Goal: Task Accomplishment & Management: Manage account settings

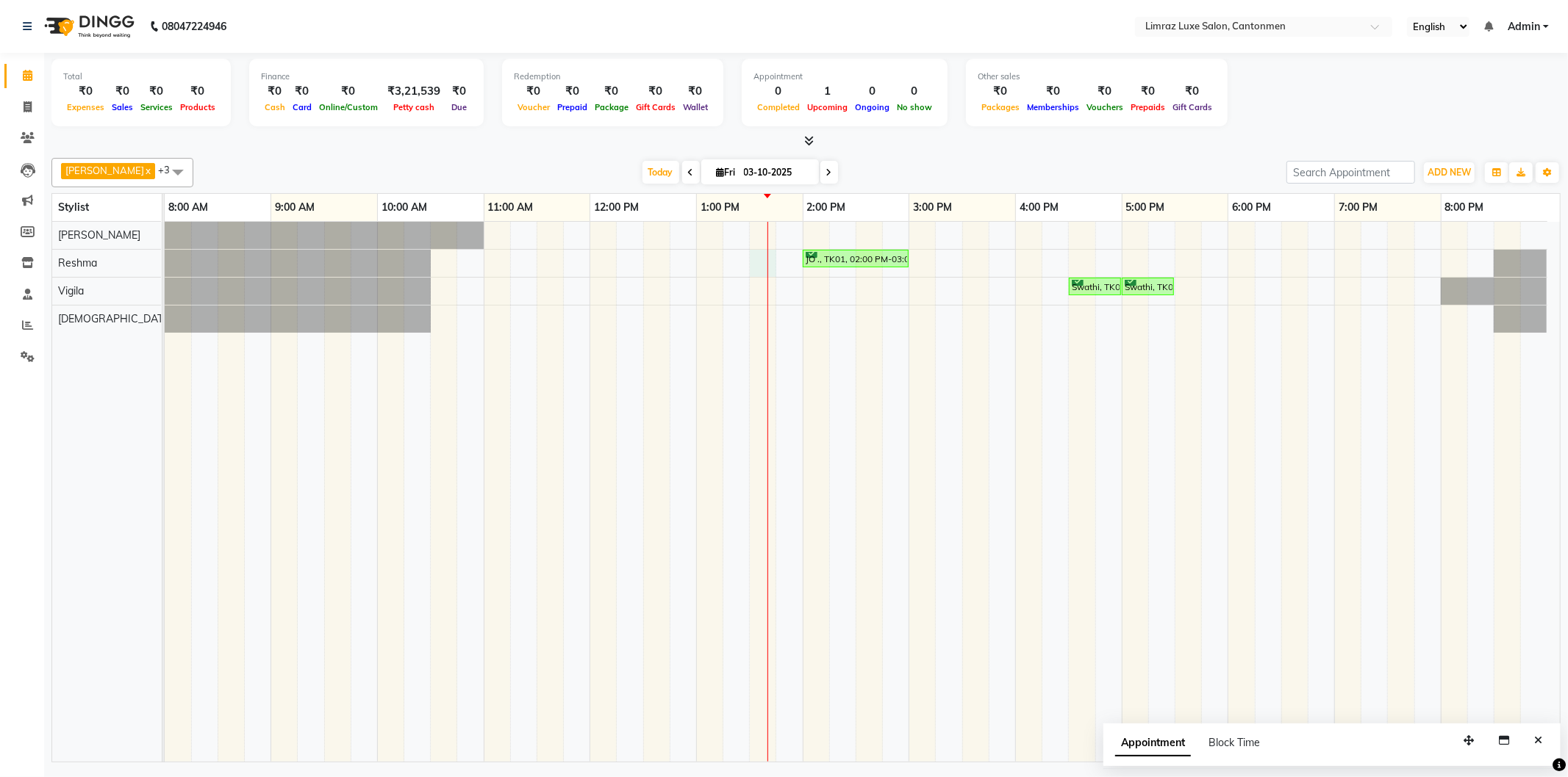
click at [758, 274] on div "JO ., TK01, 02:00 PM-03:00 PM, Styling - Top (Women) Swathi, TK02, 04:30 PM-05:…" at bounding box center [863, 492] width 1395 height 540
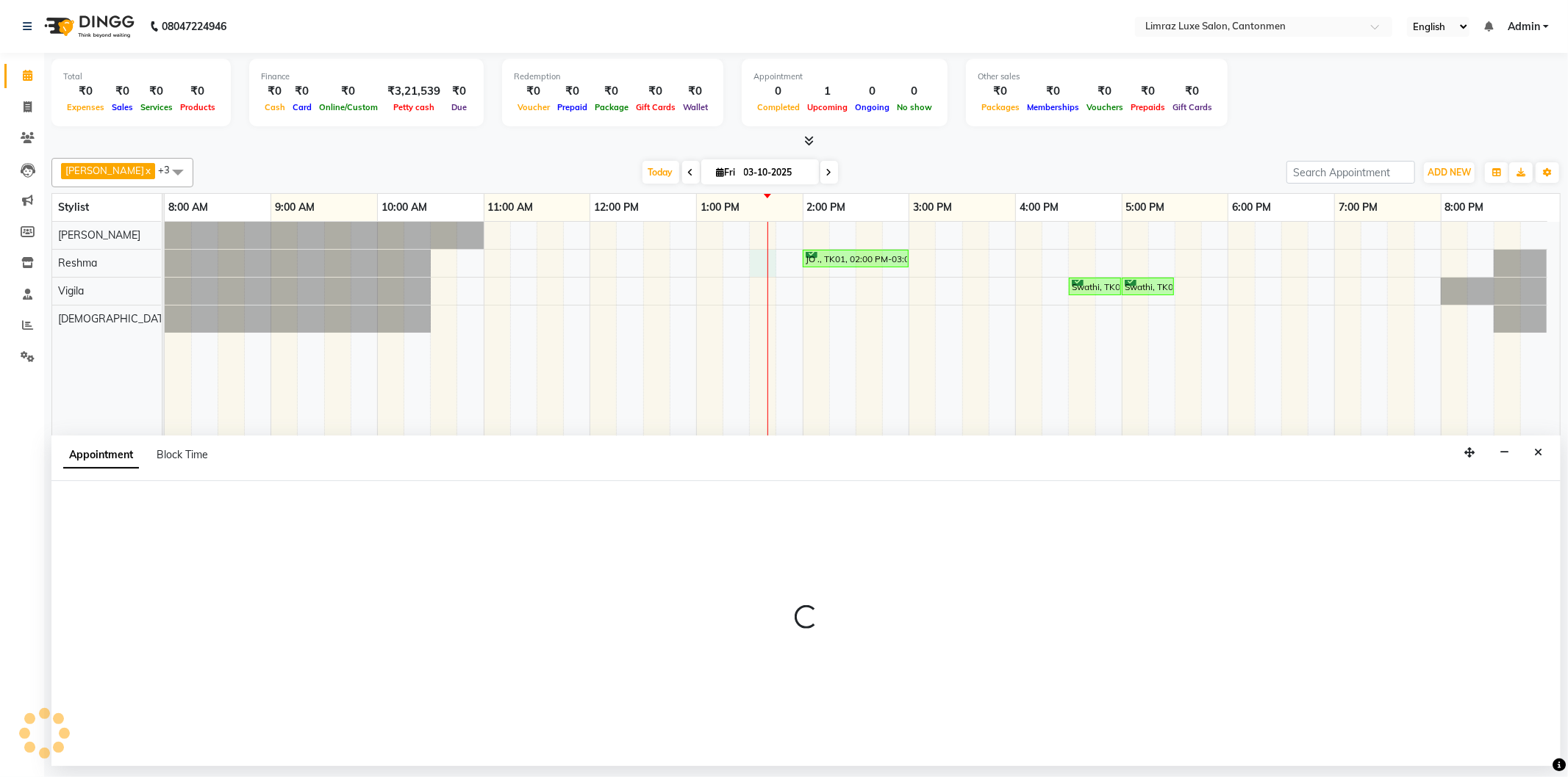
select select "63047"
select select "810"
select select "tentative"
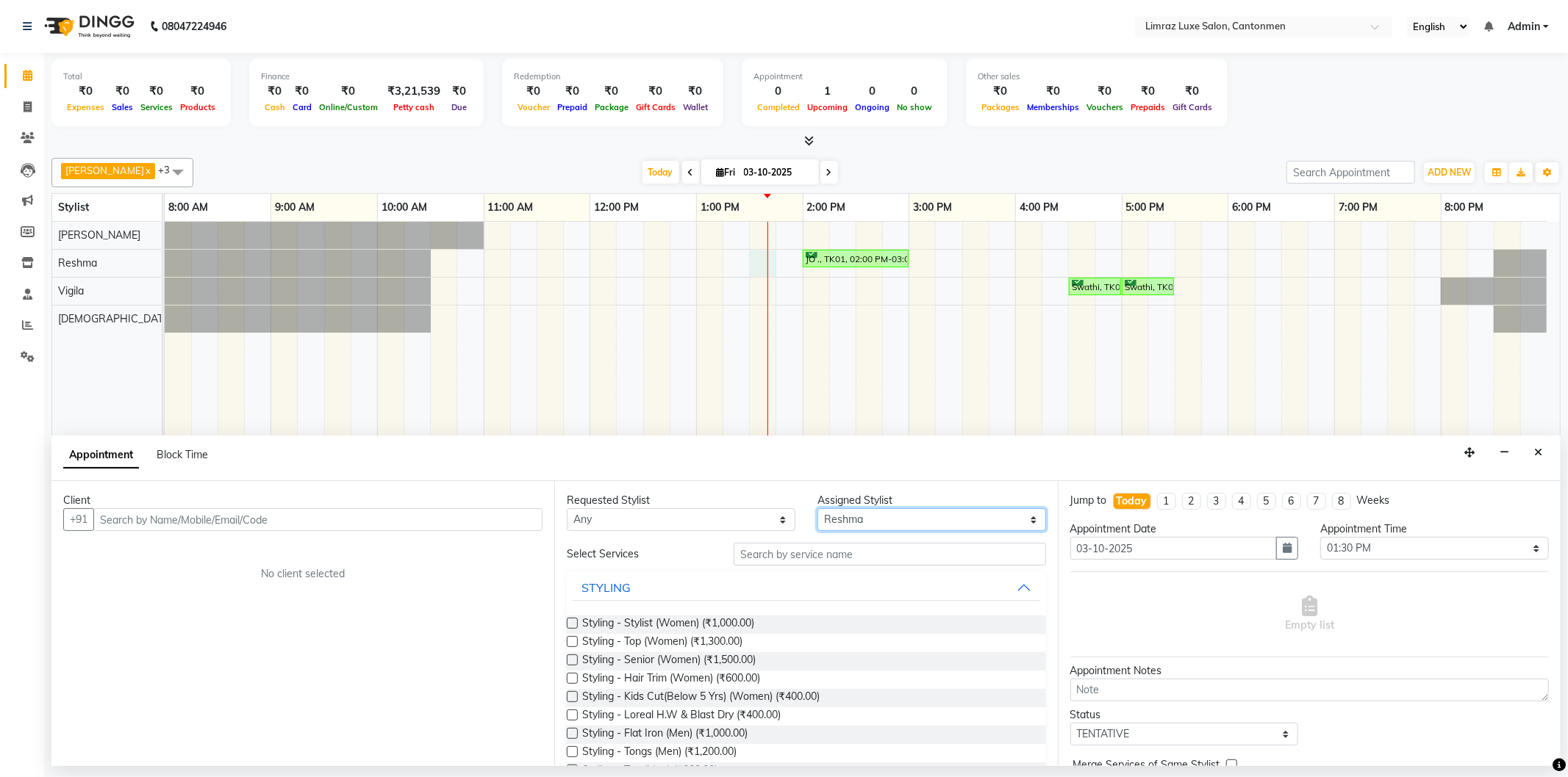
click at [1020, 517] on select "Select [PERSON_NAME] Reshma ThillaiNagar Staff [PERSON_NAME]" at bounding box center [932, 520] width 229 height 22
select select "90538"
click at [818, 509] on select "Select [PERSON_NAME] Reshma ThillaiNagar Staff [PERSON_NAME]" at bounding box center [932, 520] width 229 height 22
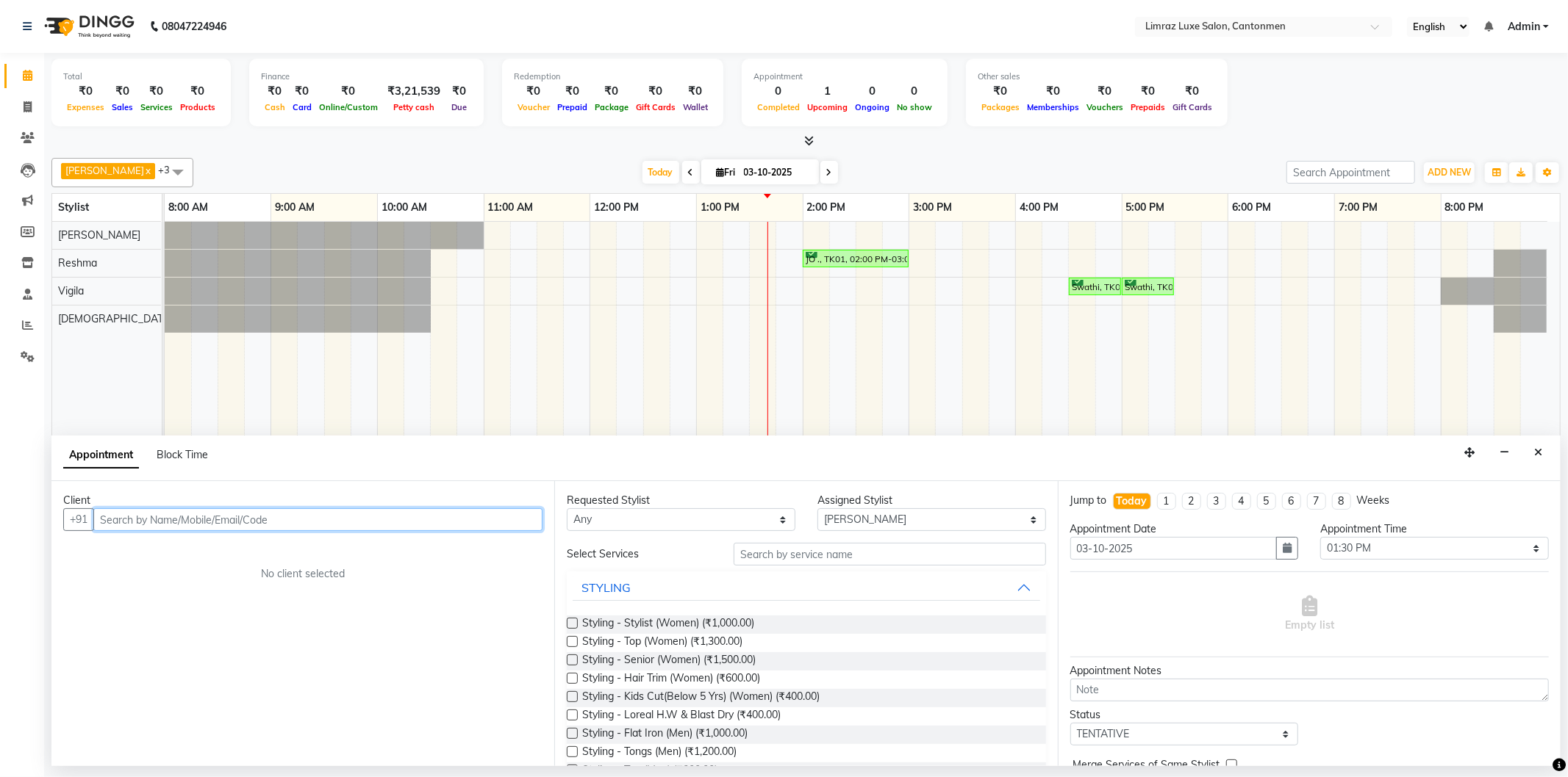
click at [409, 517] on input "text" at bounding box center [318, 520] width 449 height 22
click at [1534, 452] on icon "Close" at bounding box center [1538, 452] width 8 height 10
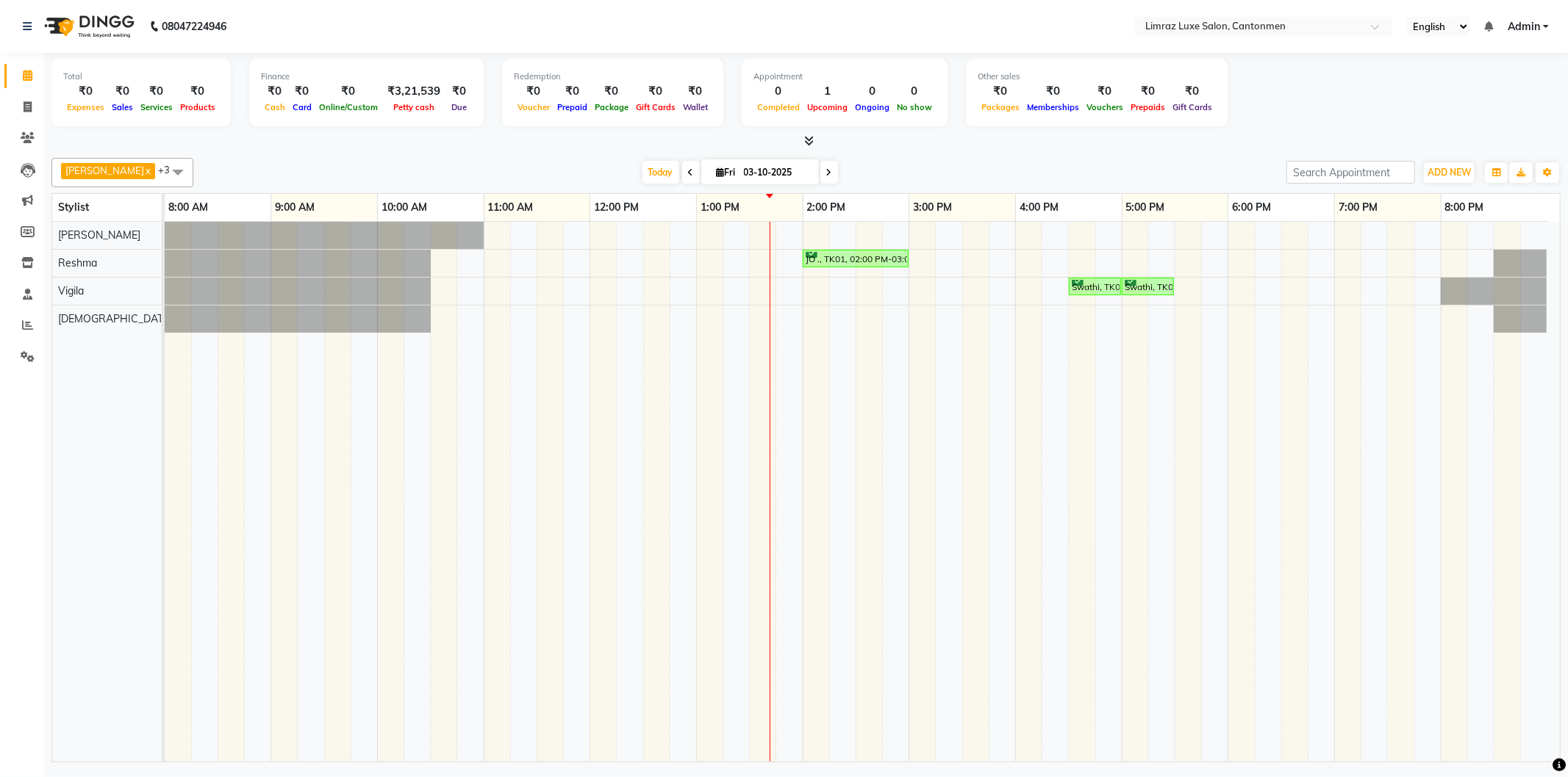
click at [762, 231] on div "JO ., TK01, 02:00 PM-03:00 PM, Styling - Top (Women) Swathi, TK02, 04:30 PM-05:…" at bounding box center [863, 492] width 1395 height 540
select select "90538"
select select "tentative"
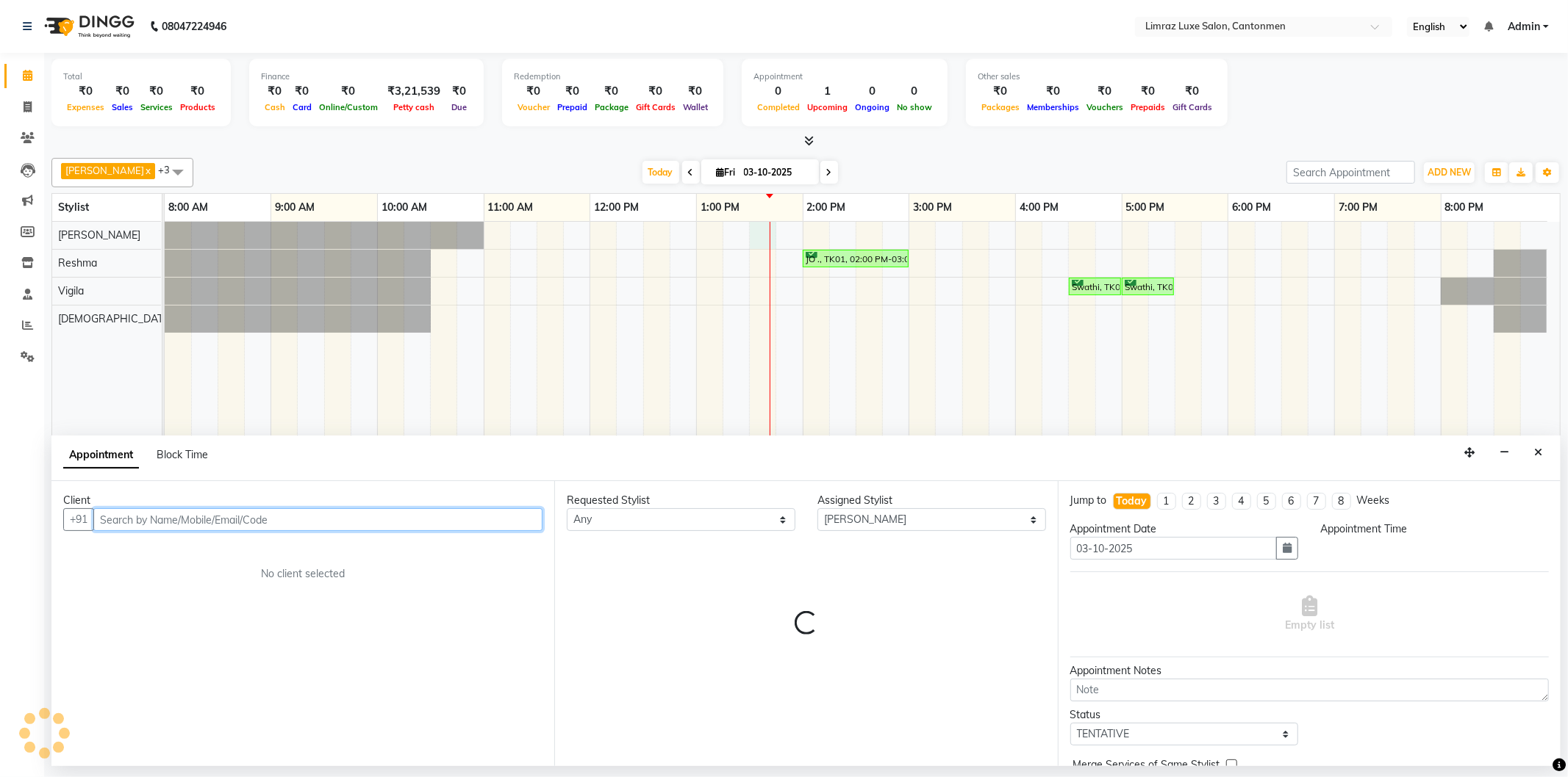
select select "810"
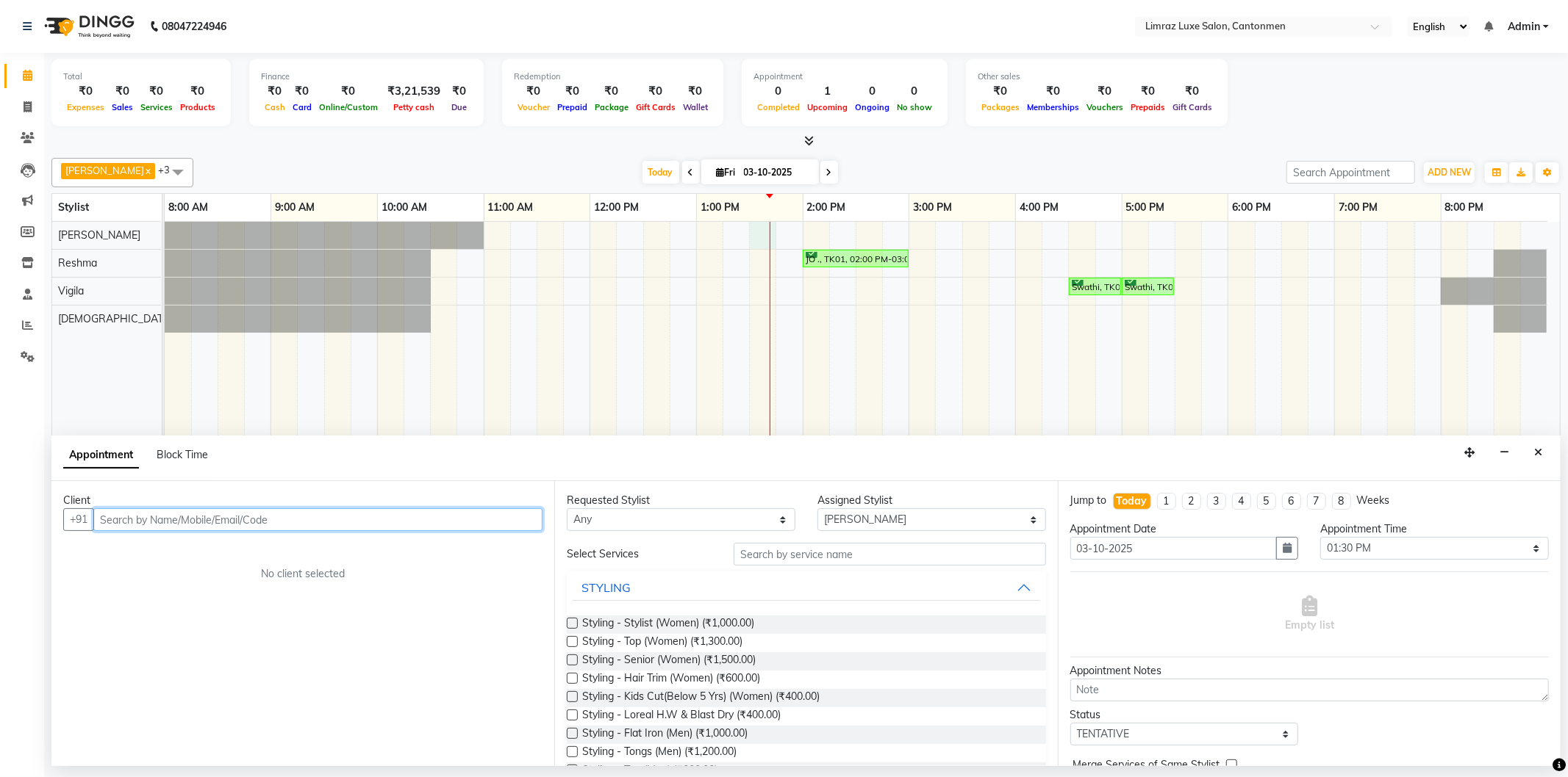
click at [259, 520] on input "text" at bounding box center [318, 520] width 449 height 22
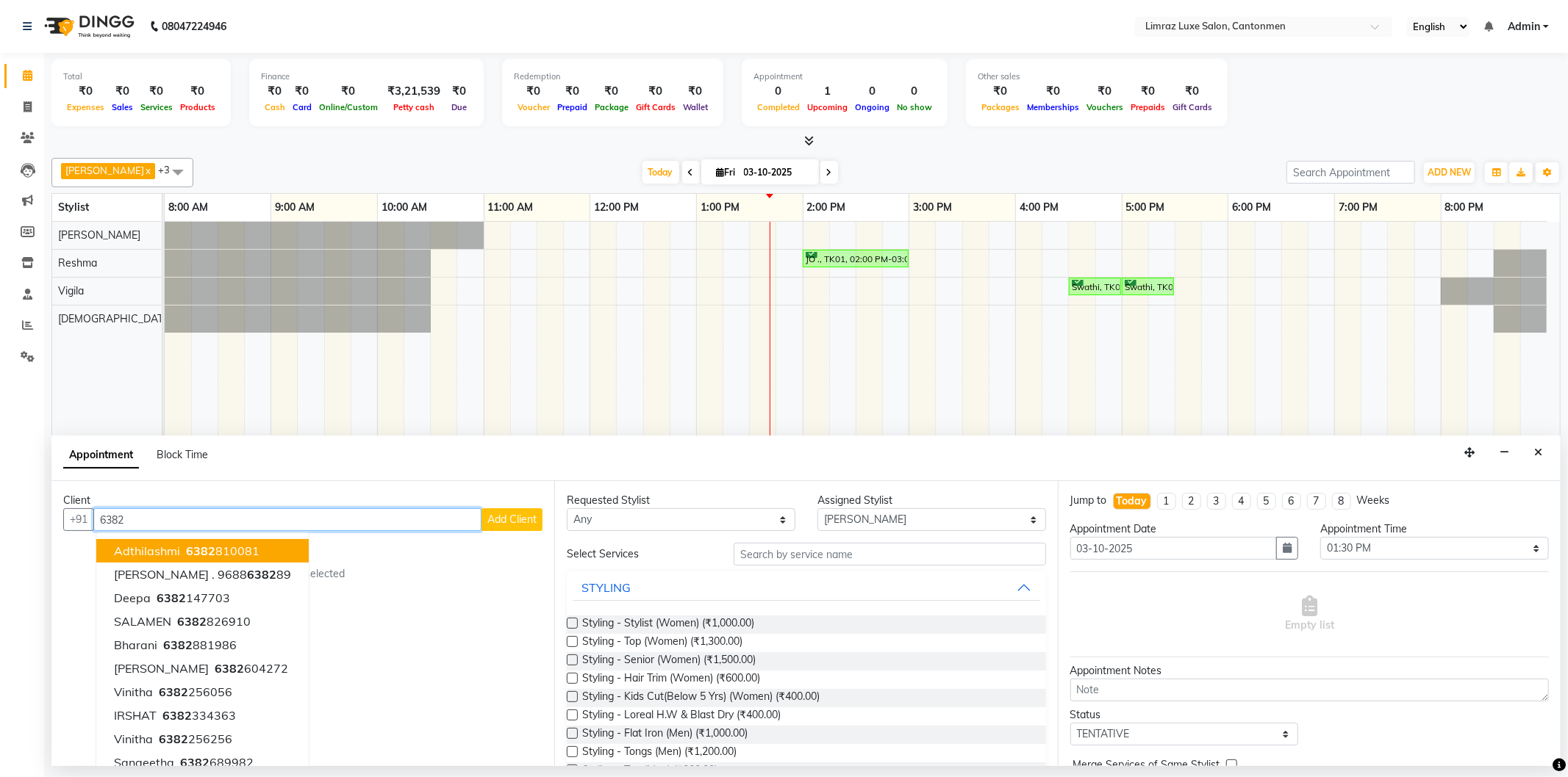
click at [221, 526] on input "6382" at bounding box center [288, 520] width 388 height 22
type input "6"
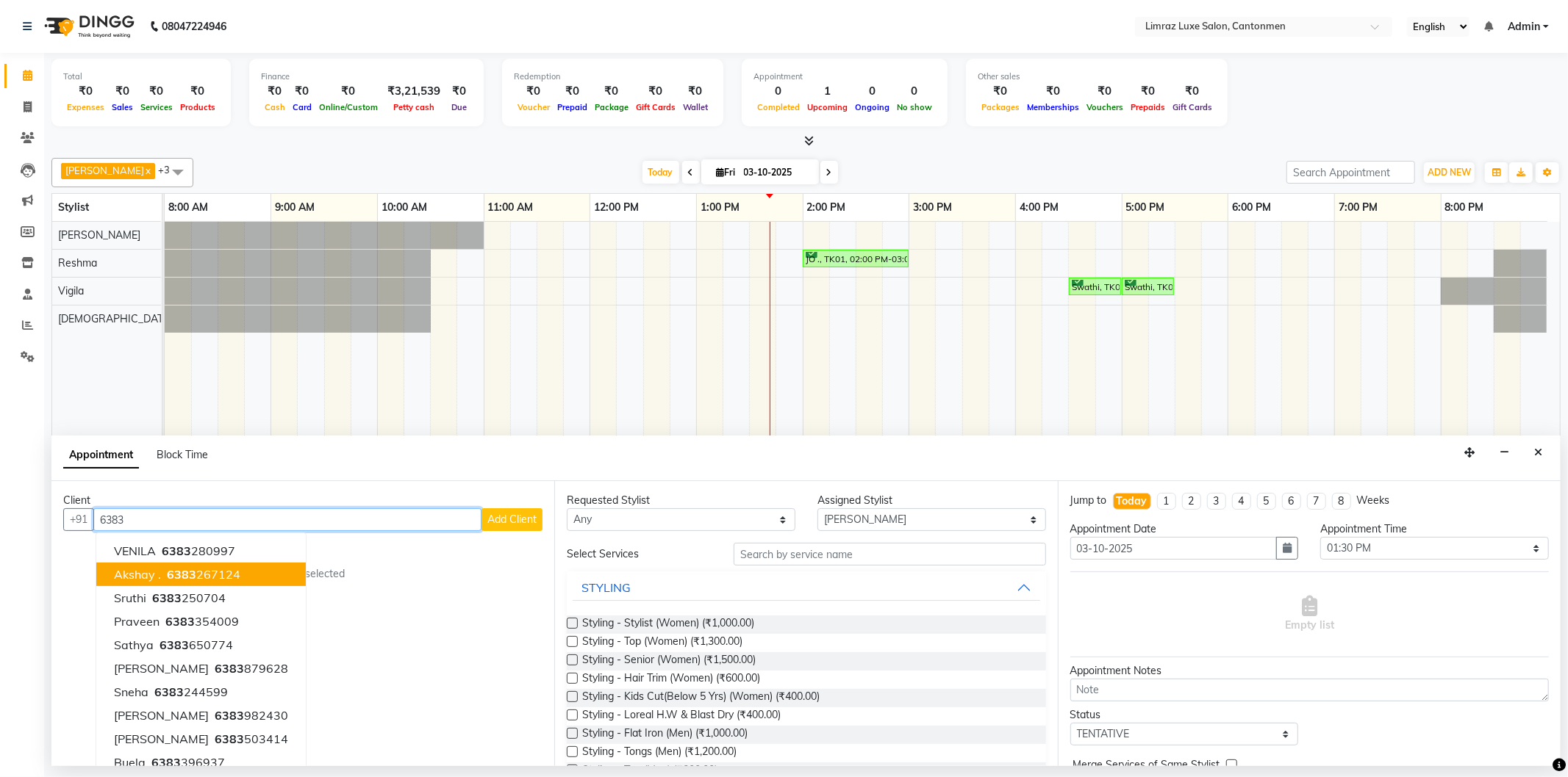
click at [149, 571] on span "Akshay ." at bounding box center [137, 574] width 47 height 15
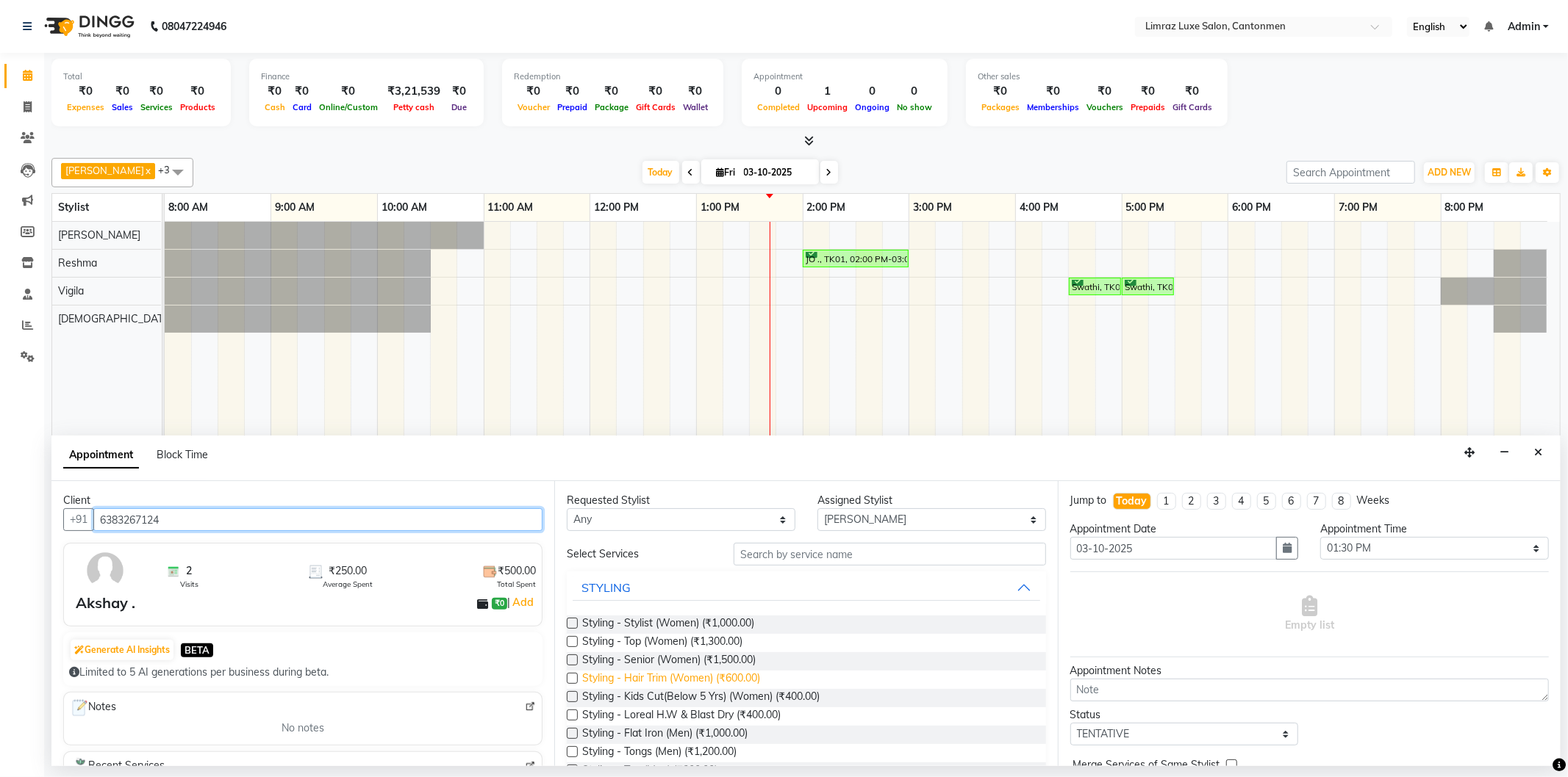
scroll to position [81, 0]
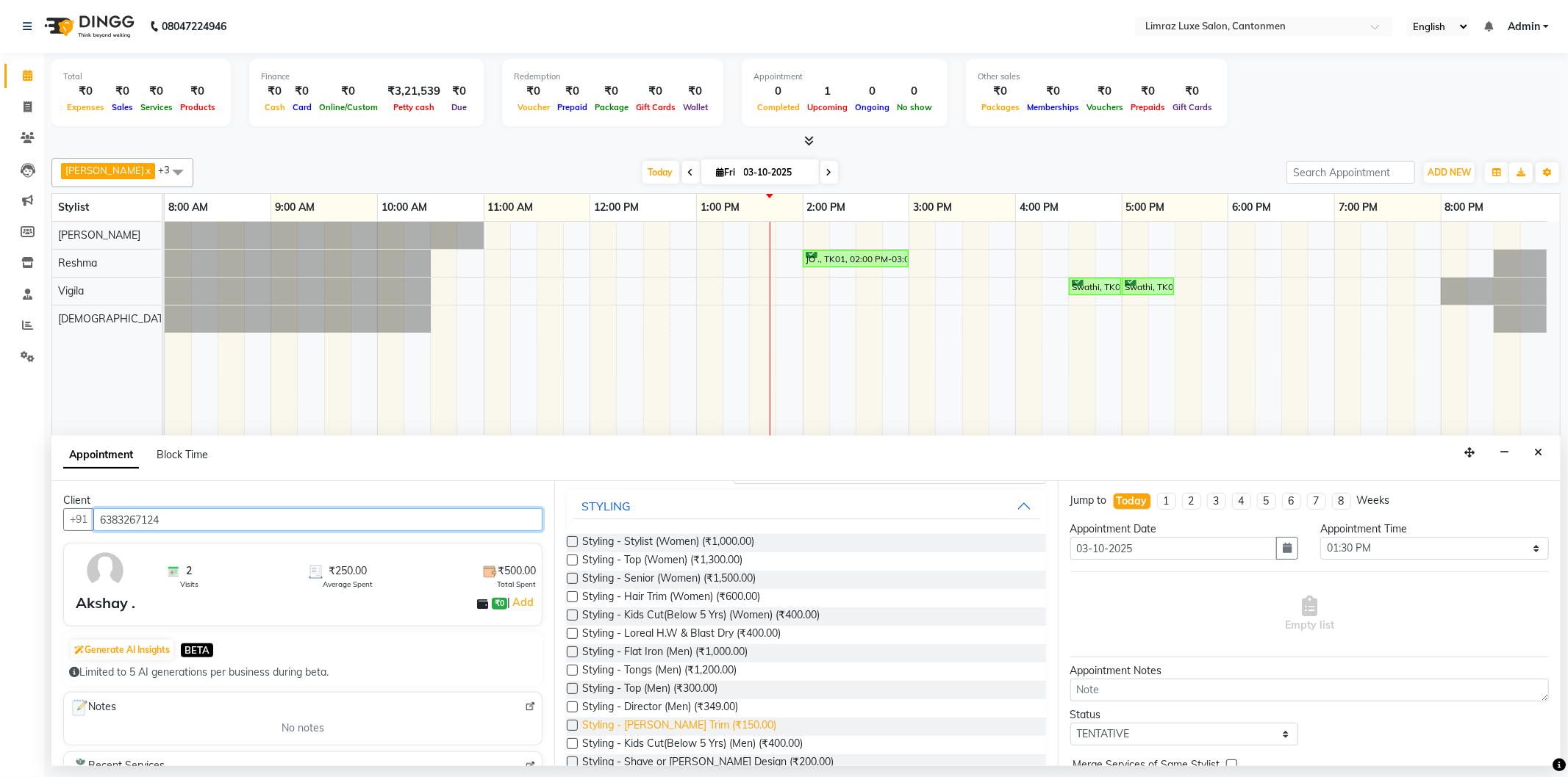
type input "6383267124"
click at [664, 721] on span "Styling - [PERSON_NAME] Trim (₹150.00)" at bounding box center [679, 728] width 194 height 19
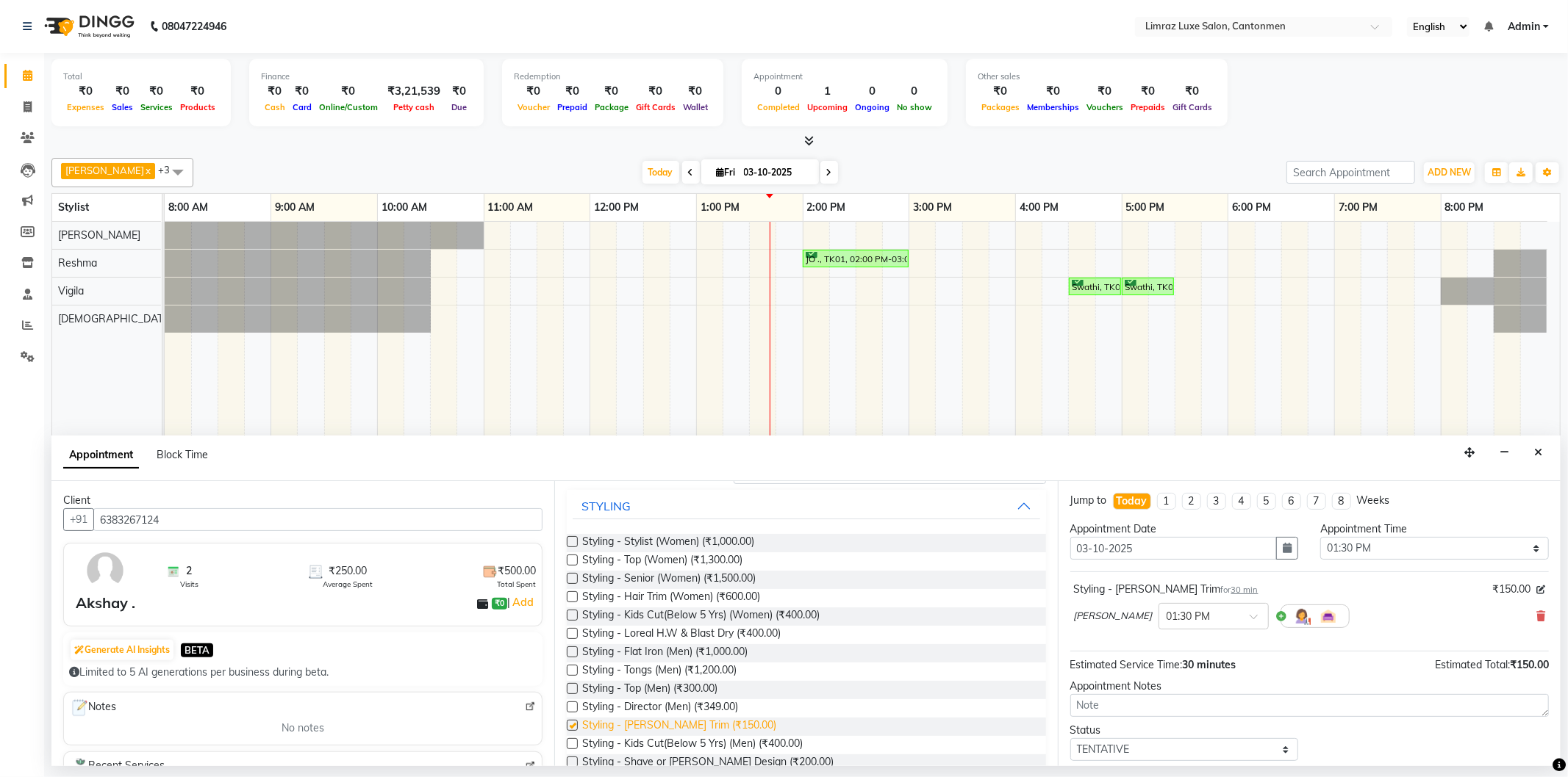
checkbox input "false"
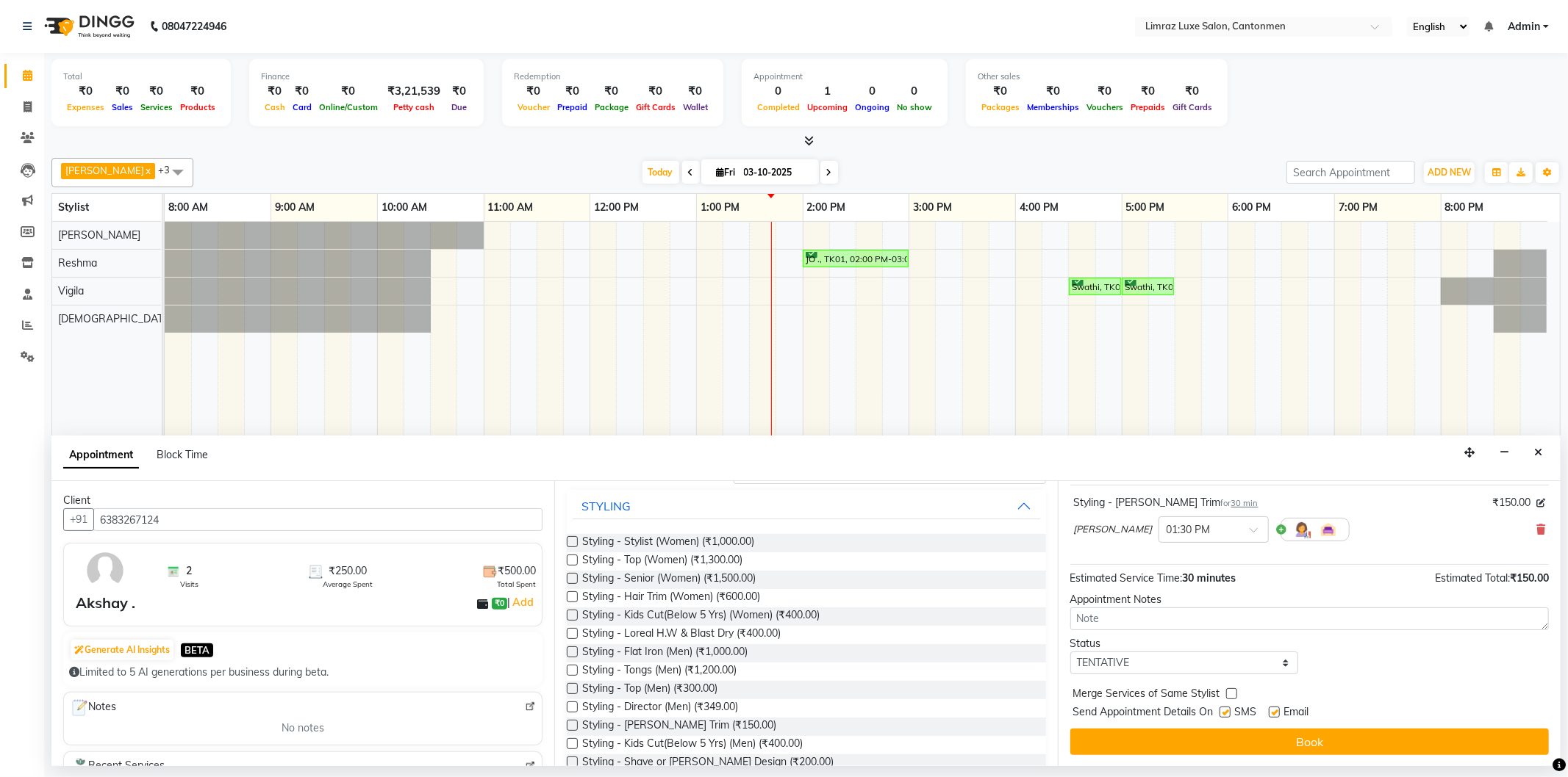
click at [1231, 708] on label at bounding box center [1225, 712] width 11 height 11
click at [1229, 709] on input "checkbox" at bounding box center [1225, 714] width 9 height 9
checkbox input "false"
click at [1279, 709] on label at bounding box center [1274, 712] width 11 height 11
click at [1279, 709] on input "checkbox" at bounding box center [1273, 714] width 9 height 9
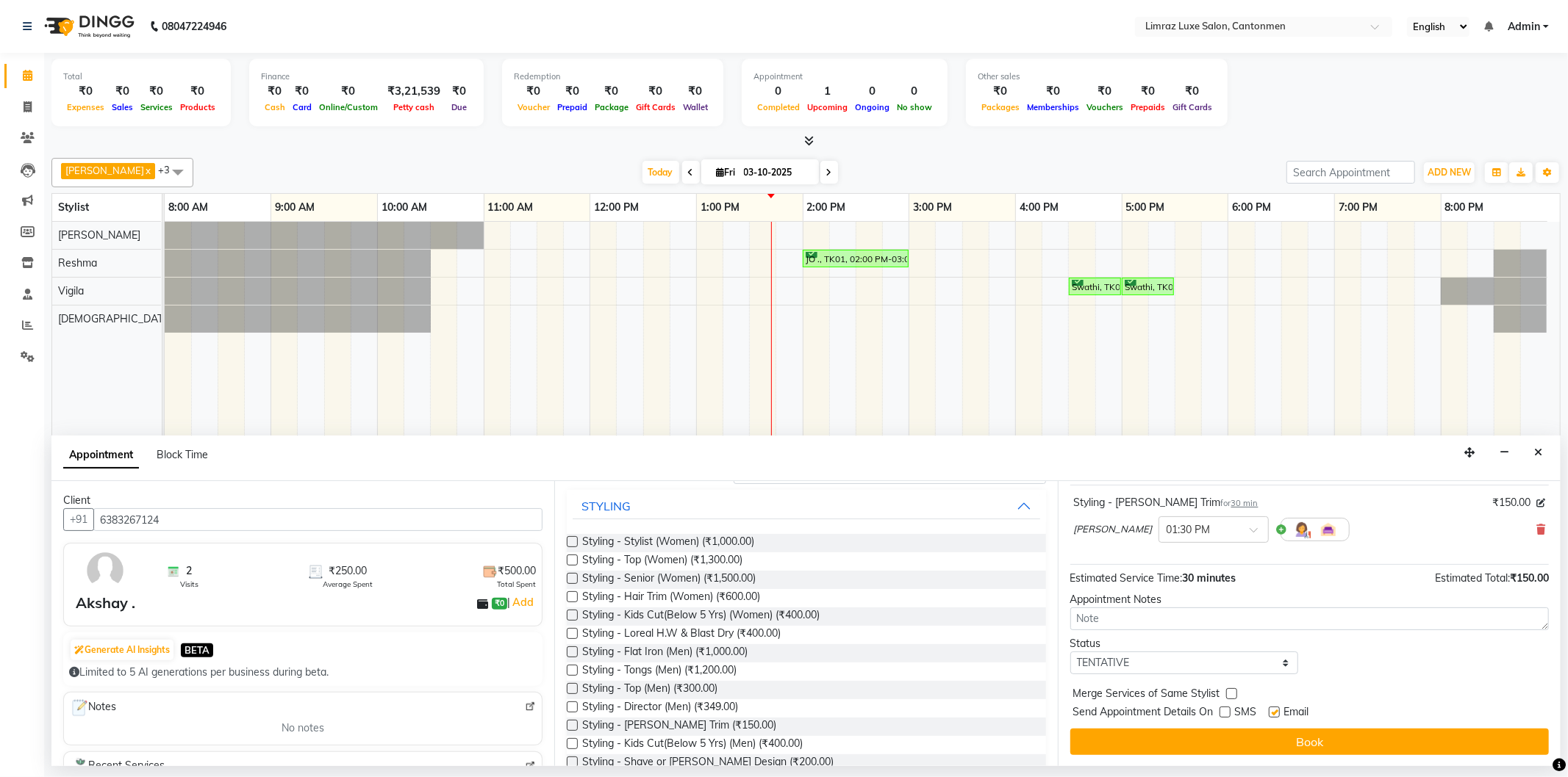
checkbox input "false"
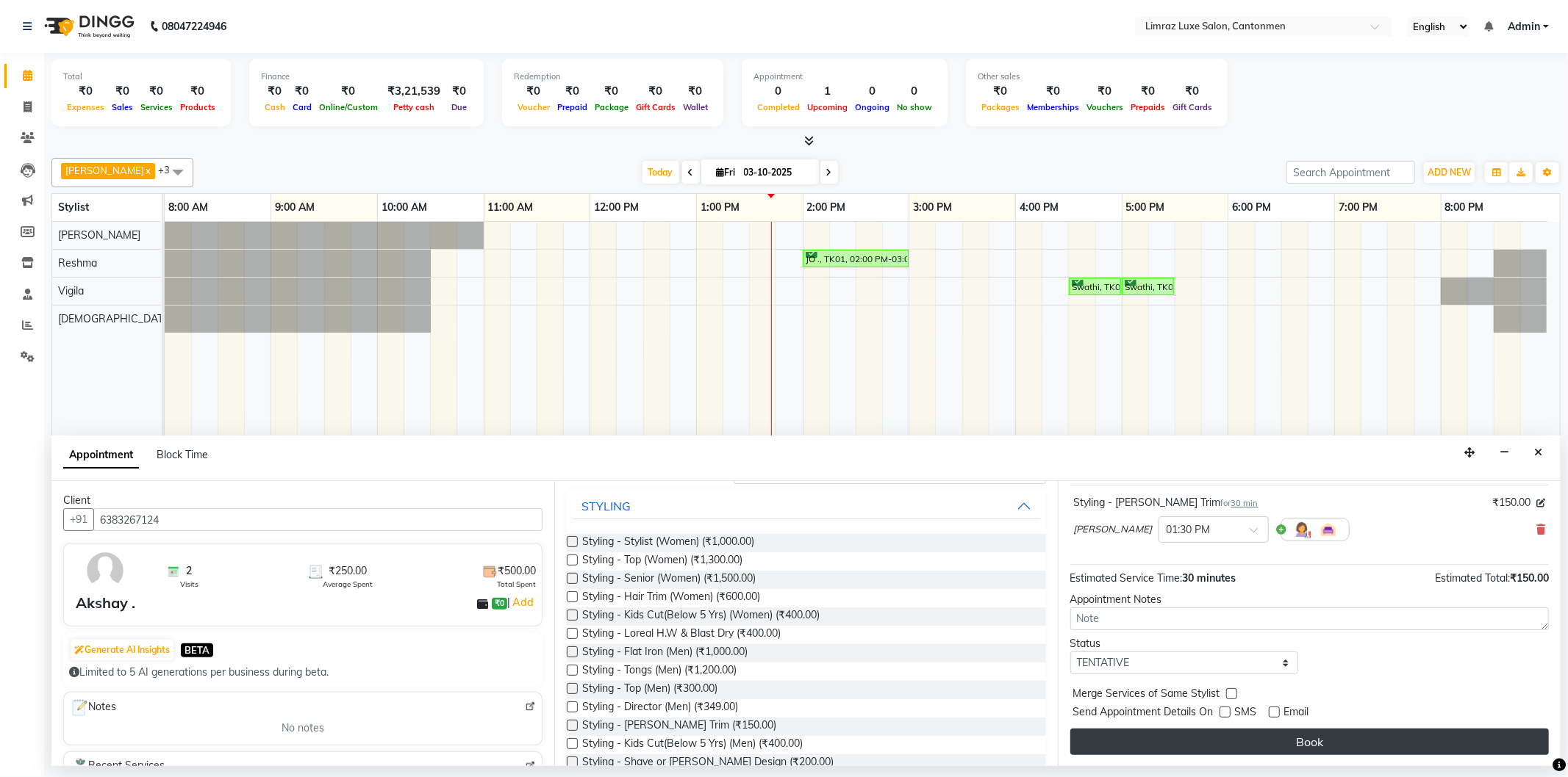
click at [1276, 743] on button "Book" at bounding box center [1310, 742] width 479 height 26
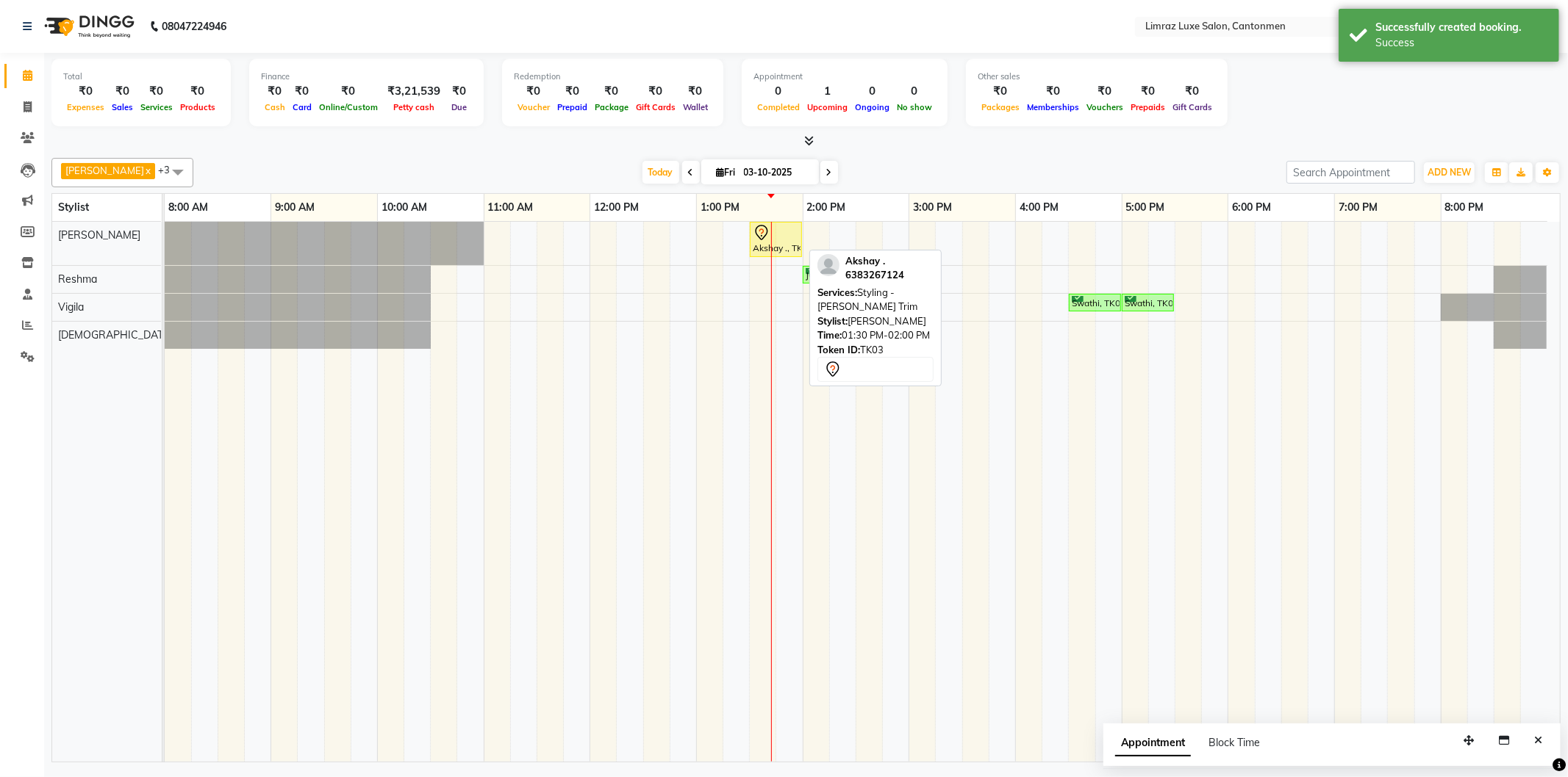
click at [777, 248] on div "Akshay ., TK03, 01:30 PM-02:00 PM, Styling - [PERSON_NAME] Trim" at bounding box center [776, 240] width 50 height 31
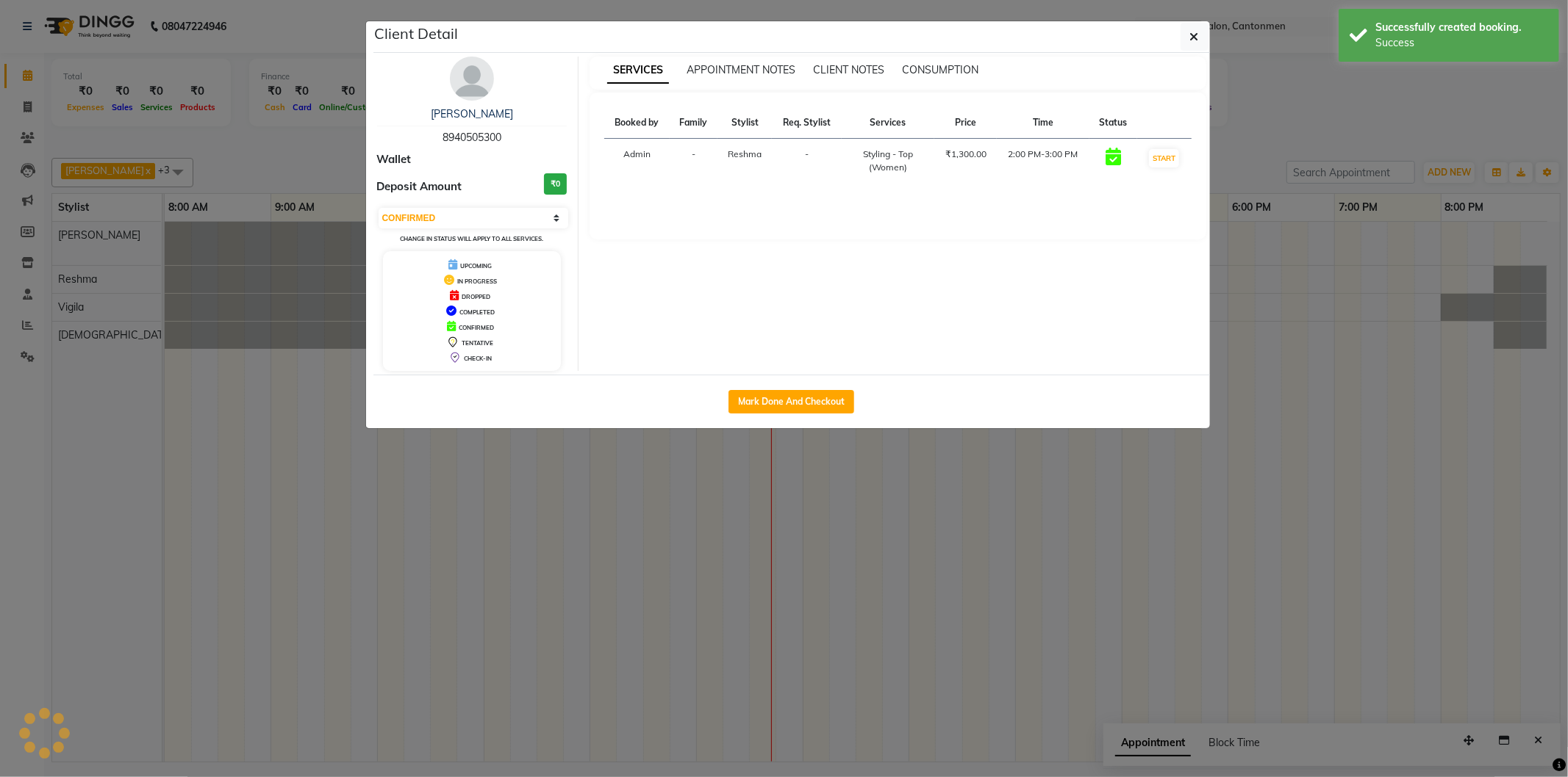
select select "7"
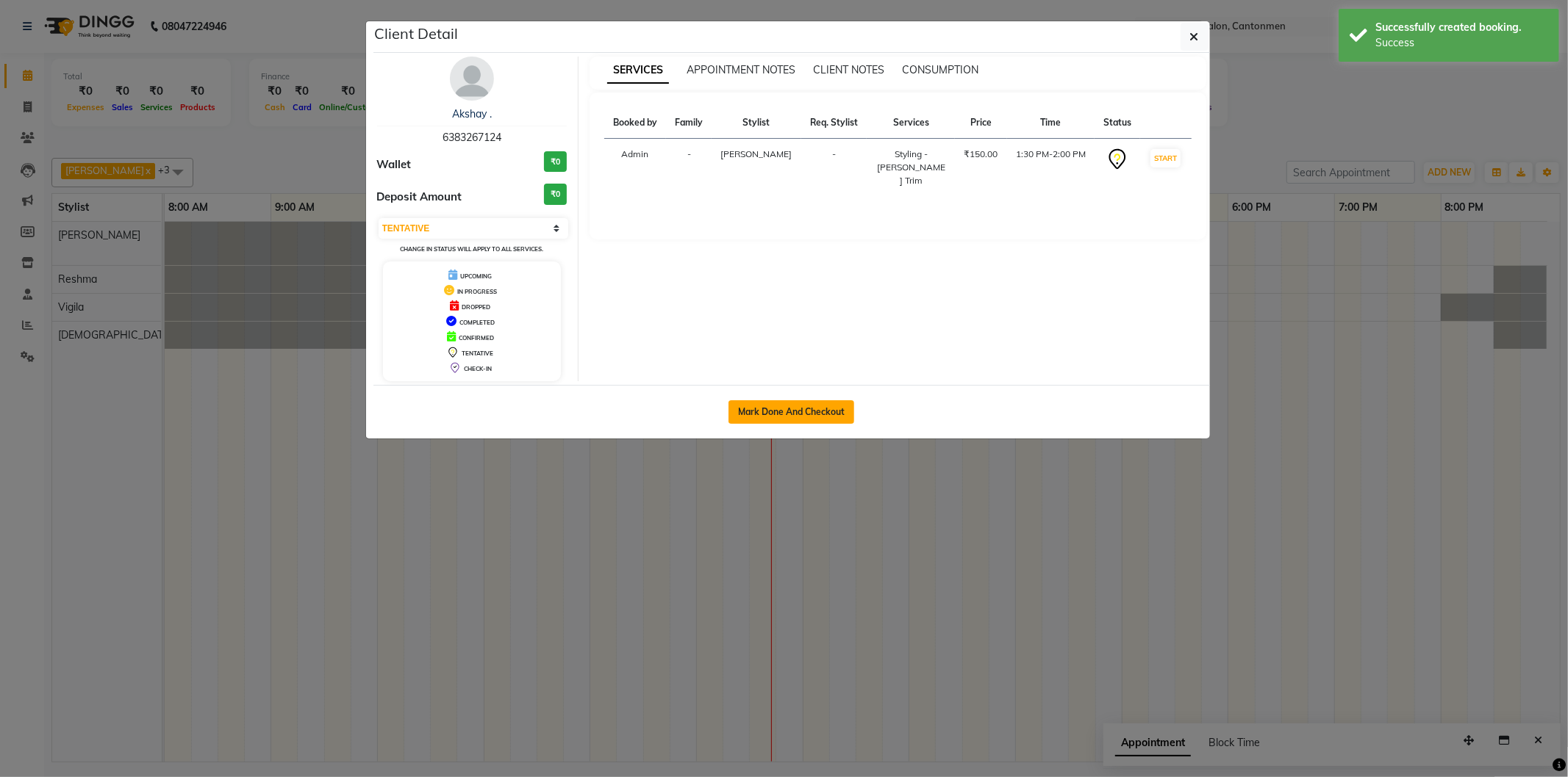
click at [792, 413] on button "Mark Done And Checkout" at bounding box center [791, 412] width 126 height 23
select select "service"
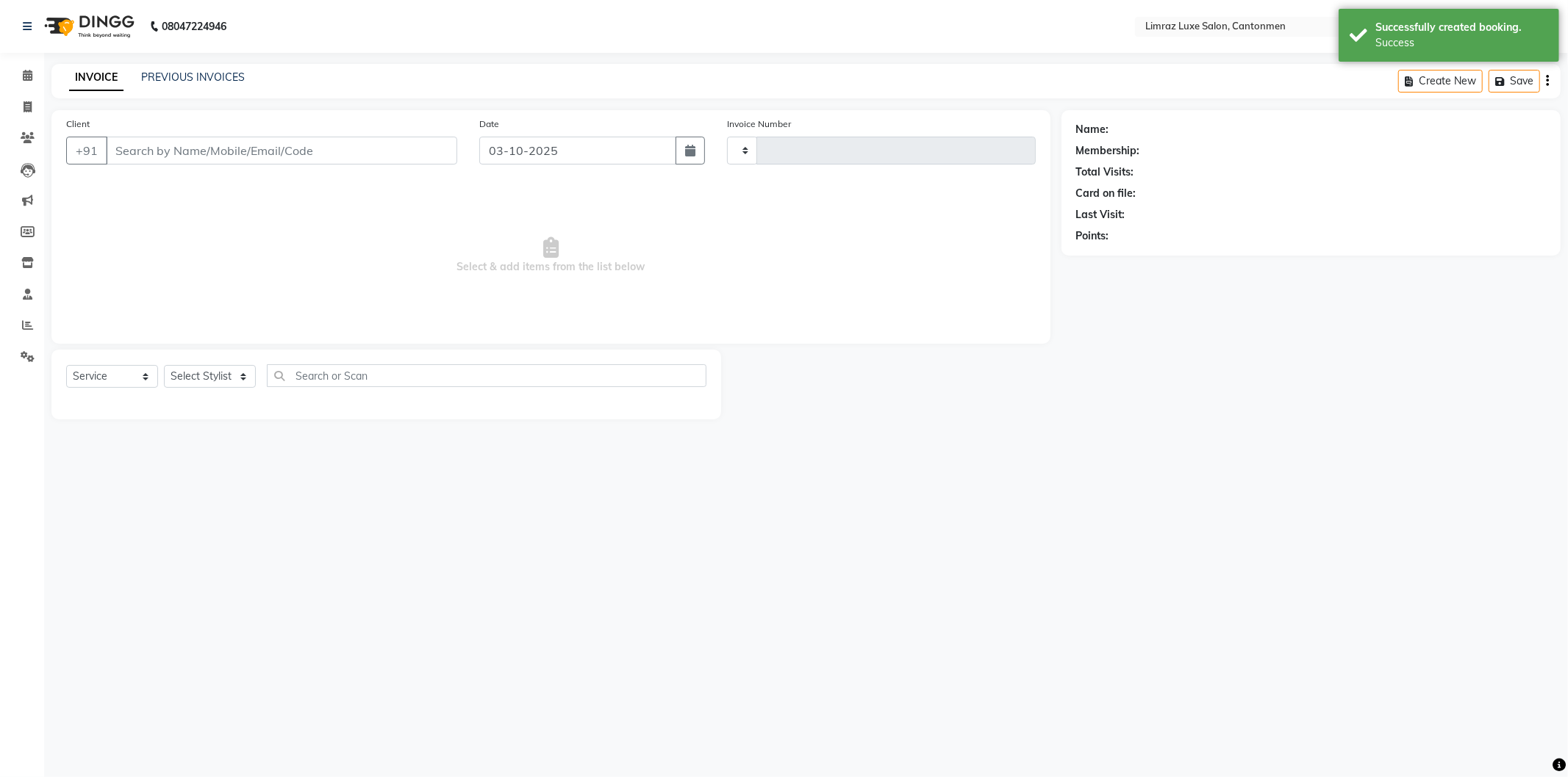
type input "1805"
select select "7274"
type input "6383267124"
select select "90538"
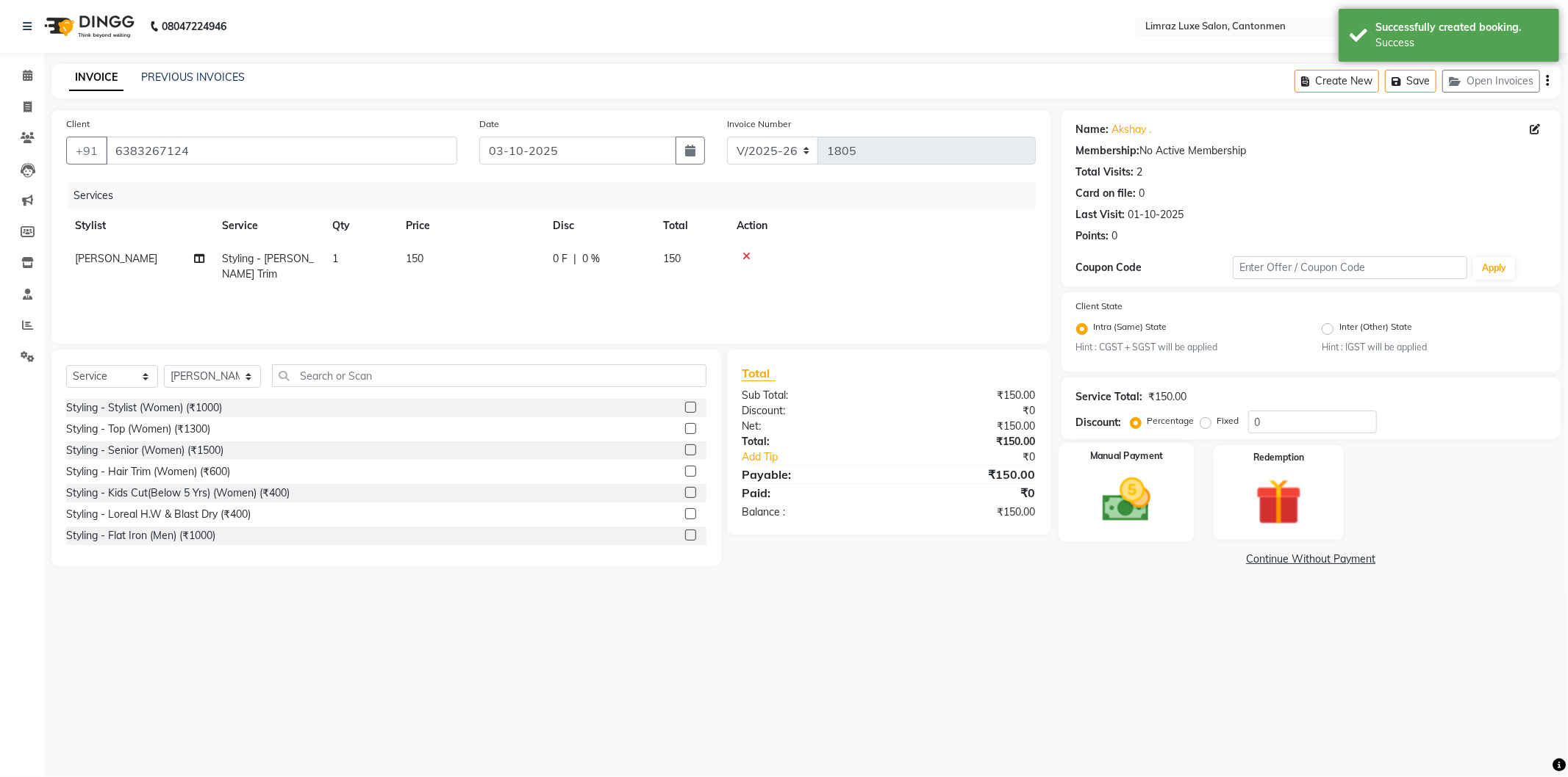
click at [1098, 517] on img at bounding box center [1127, 500] width 79 height 56
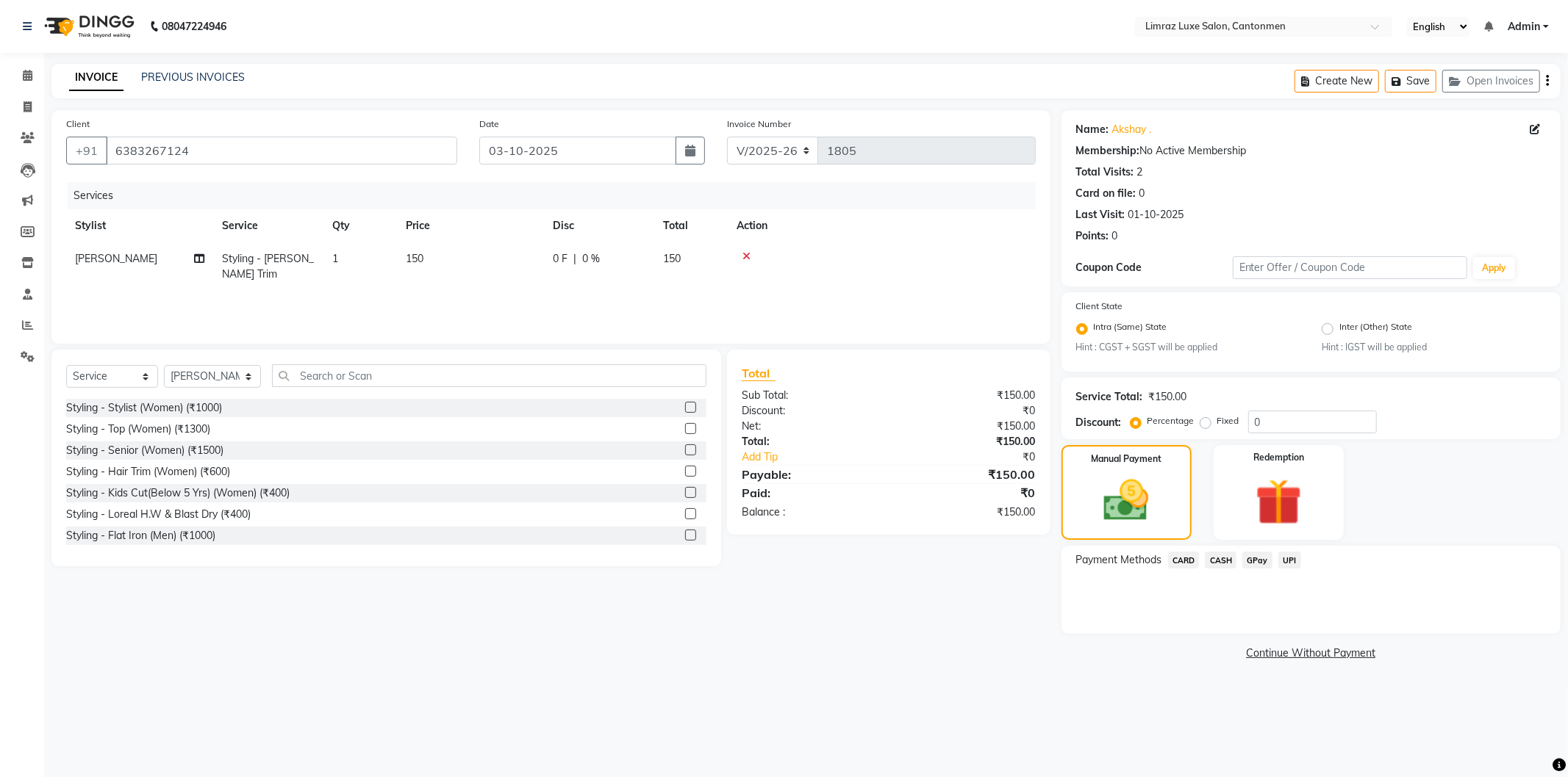
click at [1255, 560] on span "GPay" at bounding box center [1257, 561] width 30 height 17
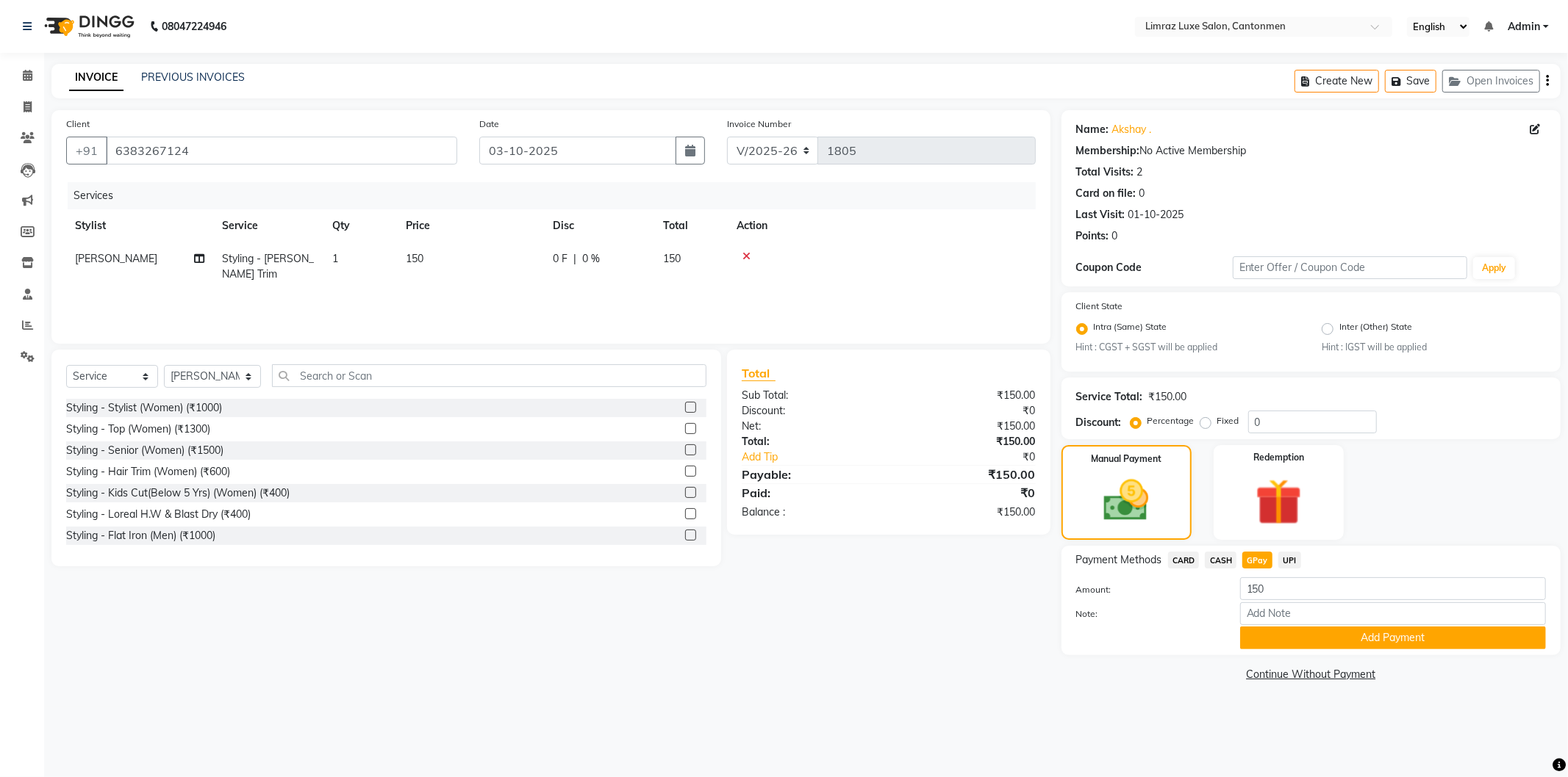
click at [1266, 632] on button "Add Payment" at bounding box center [1392, 638] width 306 height 22
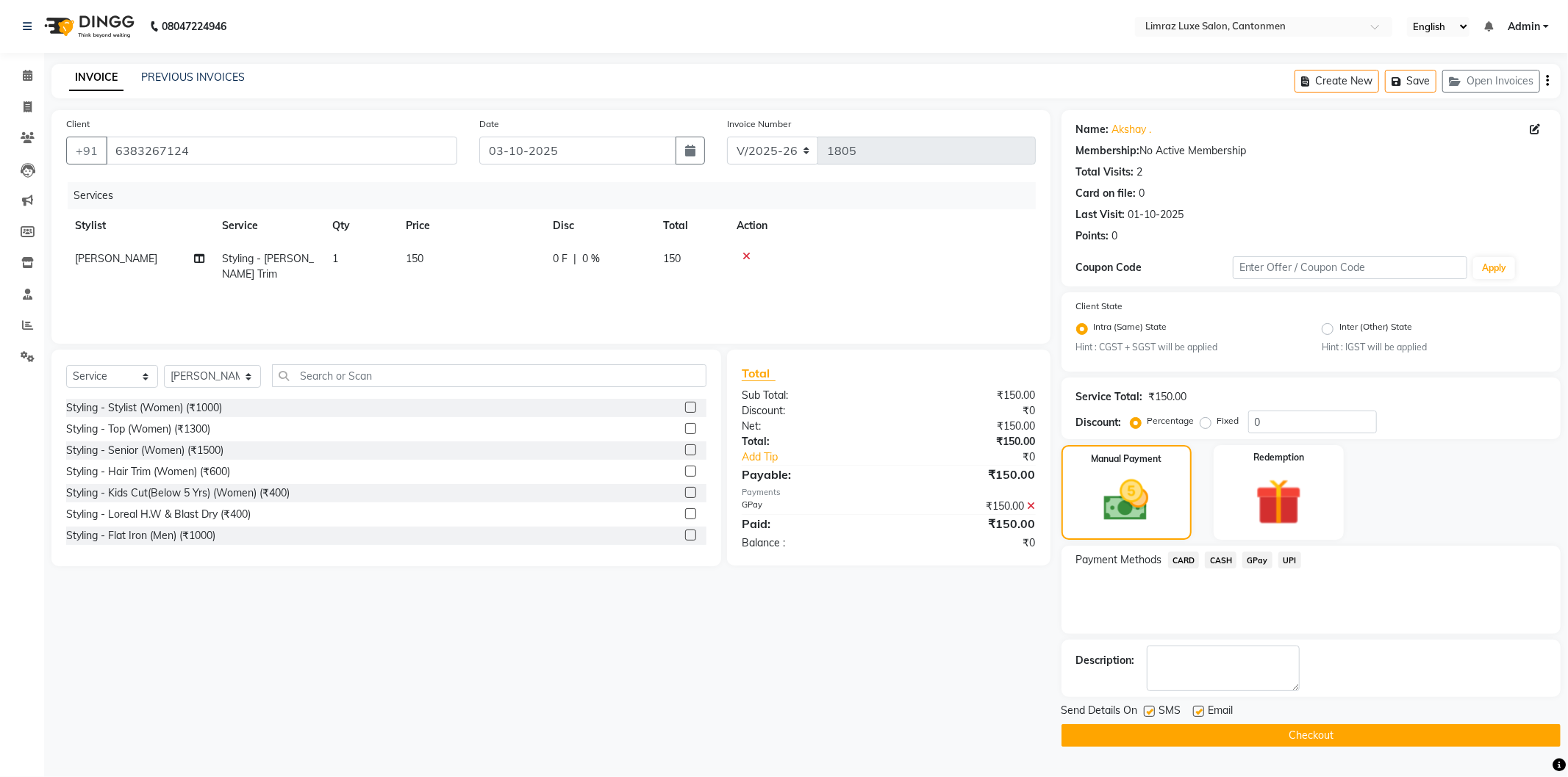
click at [1153, 714] on label at bounding box center [1150, 711] width 11 height 11
click at [1153, 714] on input "checkbox" at bounding box center [1149, 712] width 9 height 9
checkbox input "false"
click at [1197, 710] on label at bounding box center [1198, 711] width 11 height 11
click at [1197, 710] on input "checkbox" at bounding box center [1197, 712] width 9 height 9
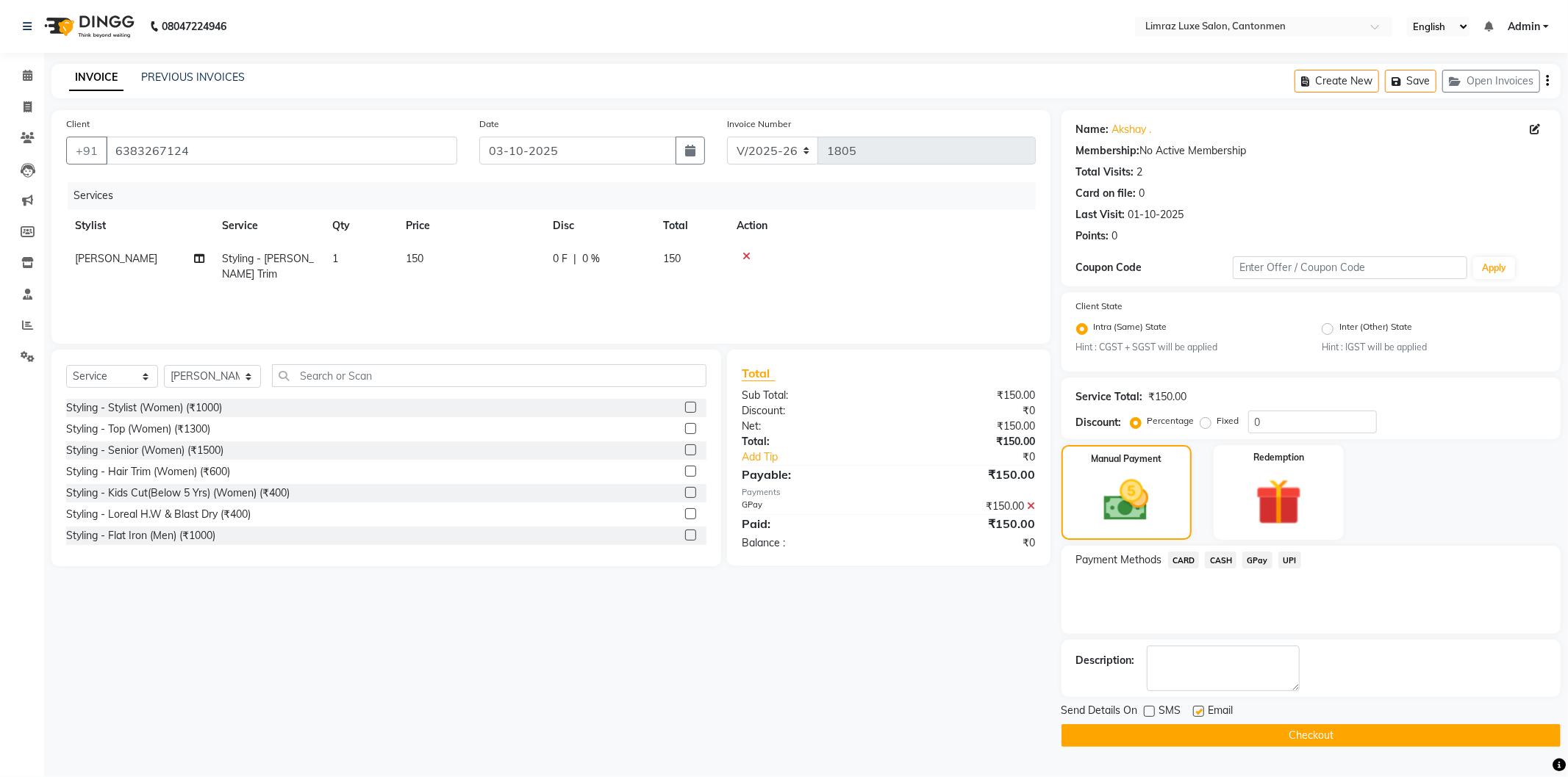
checkbox input "false"
click at [1211, 738] on button "Checkout" at bounding box center [1310, 735] width 499 height 22
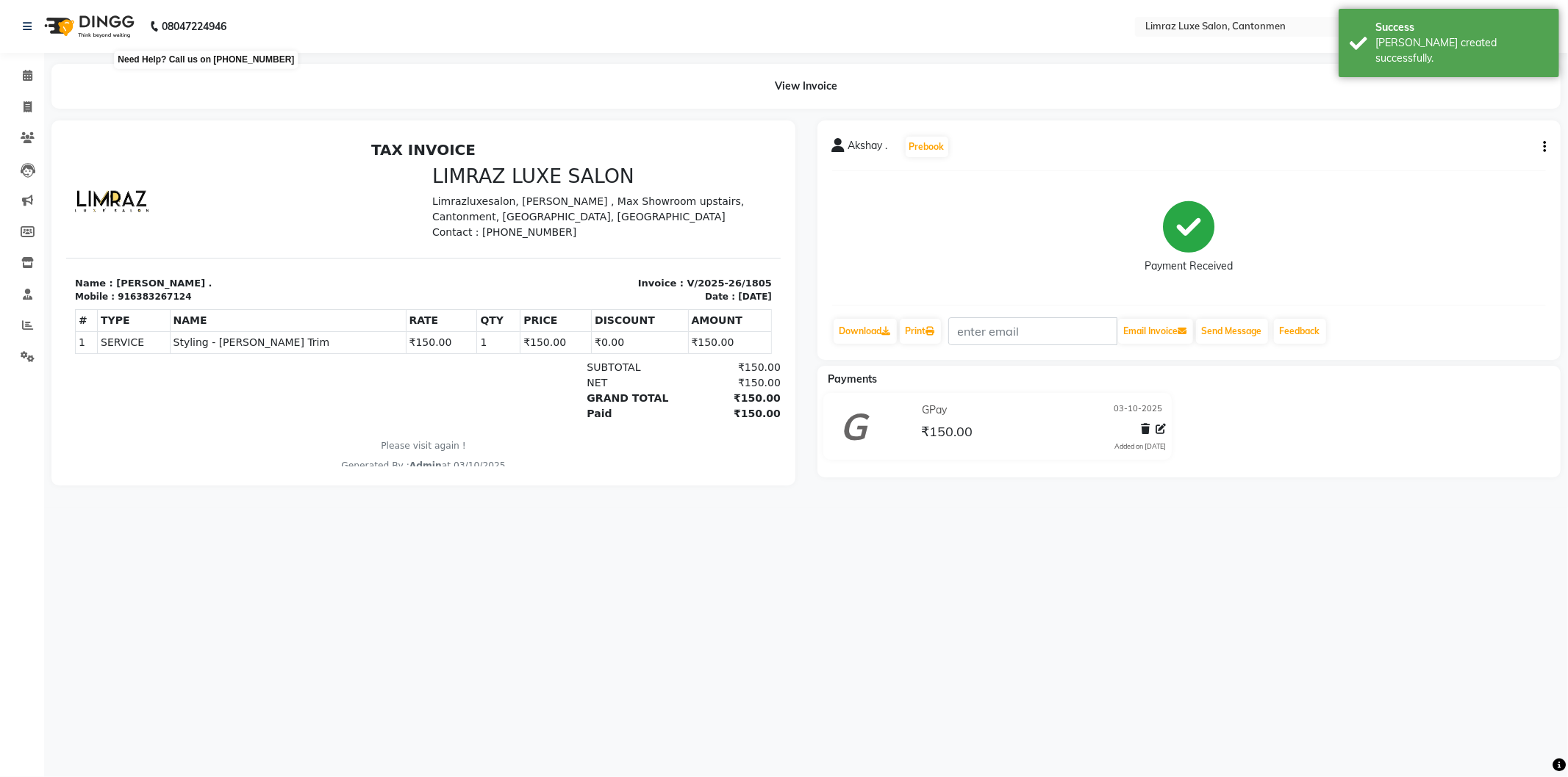
click at [157, 26] on icon at bounding box center [155, 26] width 11 height 11
click at [282, 32] on nav "08047224946 Select Location × Limraz Luxe Salon, Cantonmen English ENGLISH Espa…" at bounding box center [784, 26] width 1568 height 53
click at [88, 26] on img at bounding box center [87, 26] width 101 height 41
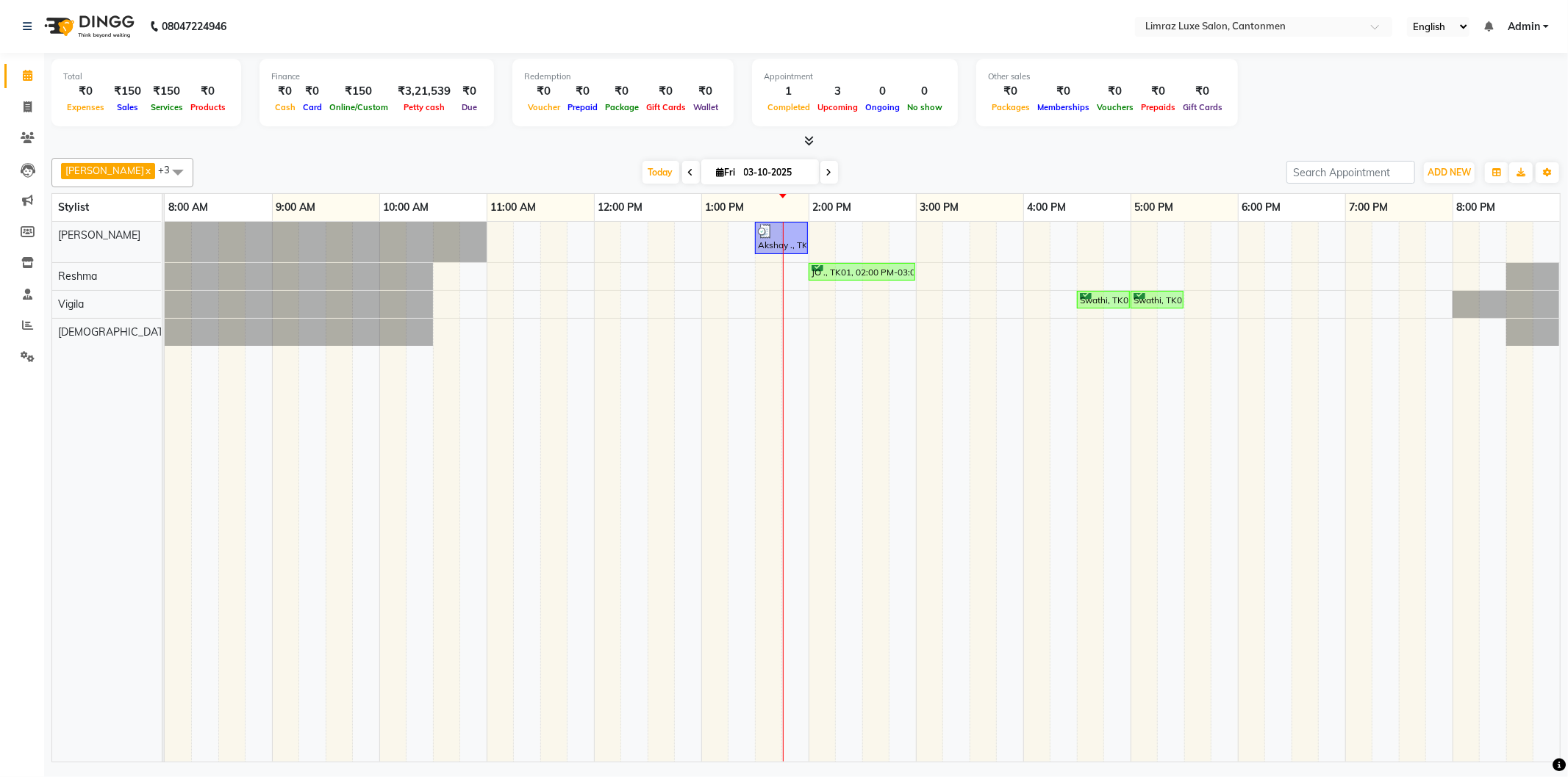
click at [1114, 589] on td at bounding box center [1117, 492] width 27 height 540
click at [782, 370] on td at bounding box center [795, 492] width 27 height 540
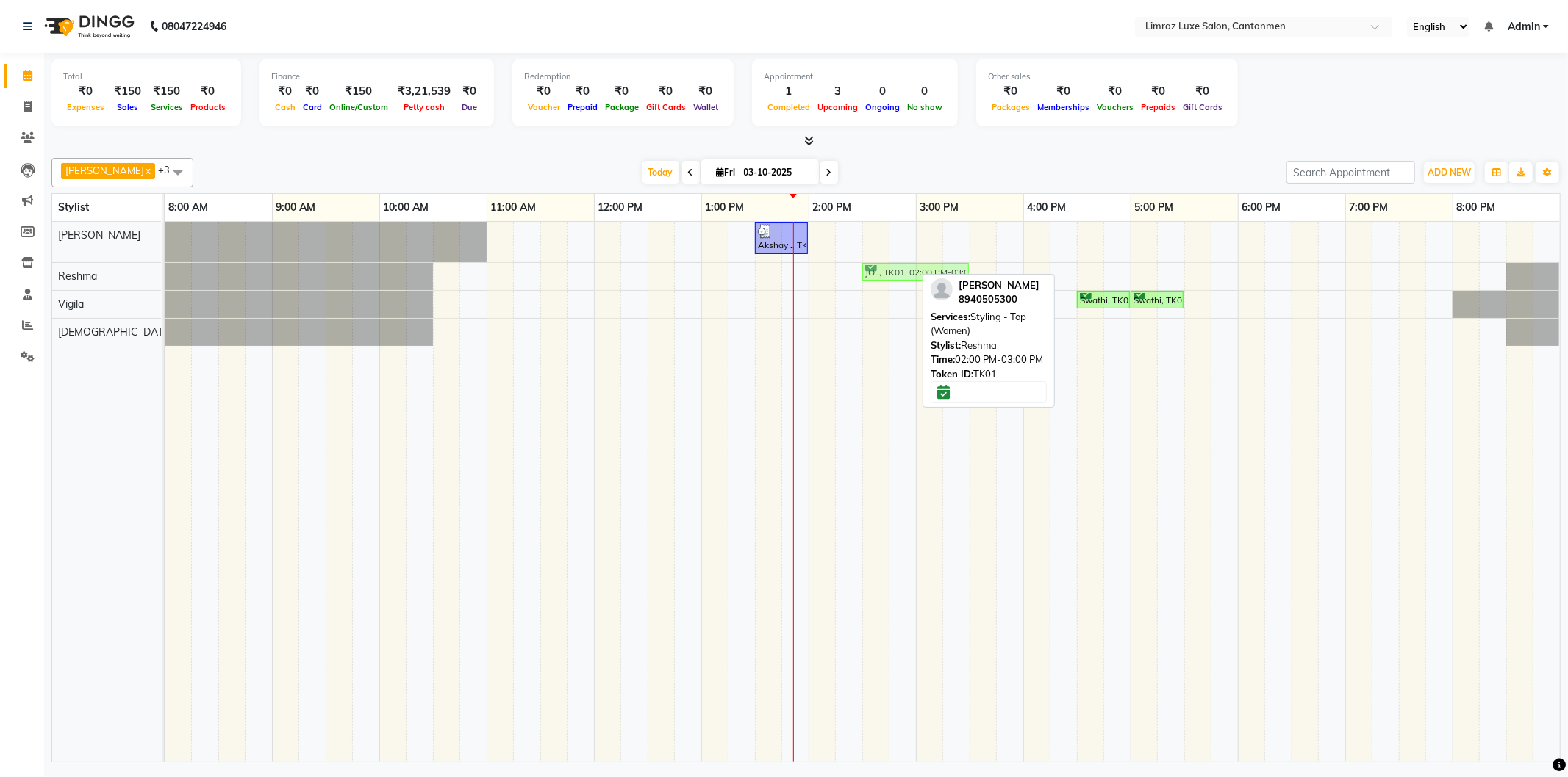
drag, startPoint x: 853, startPoint y: 273, endPoint x: 902, endPoint y: 273, distance: 49.0
click at [165, 273] on div "JO ., TK01, 02:00 PM-03:00 PM, Styling - Top (Women) JO ., TK01, 02:00 PM-03:00…" at bounding box center [165, 276] width 0 height 26
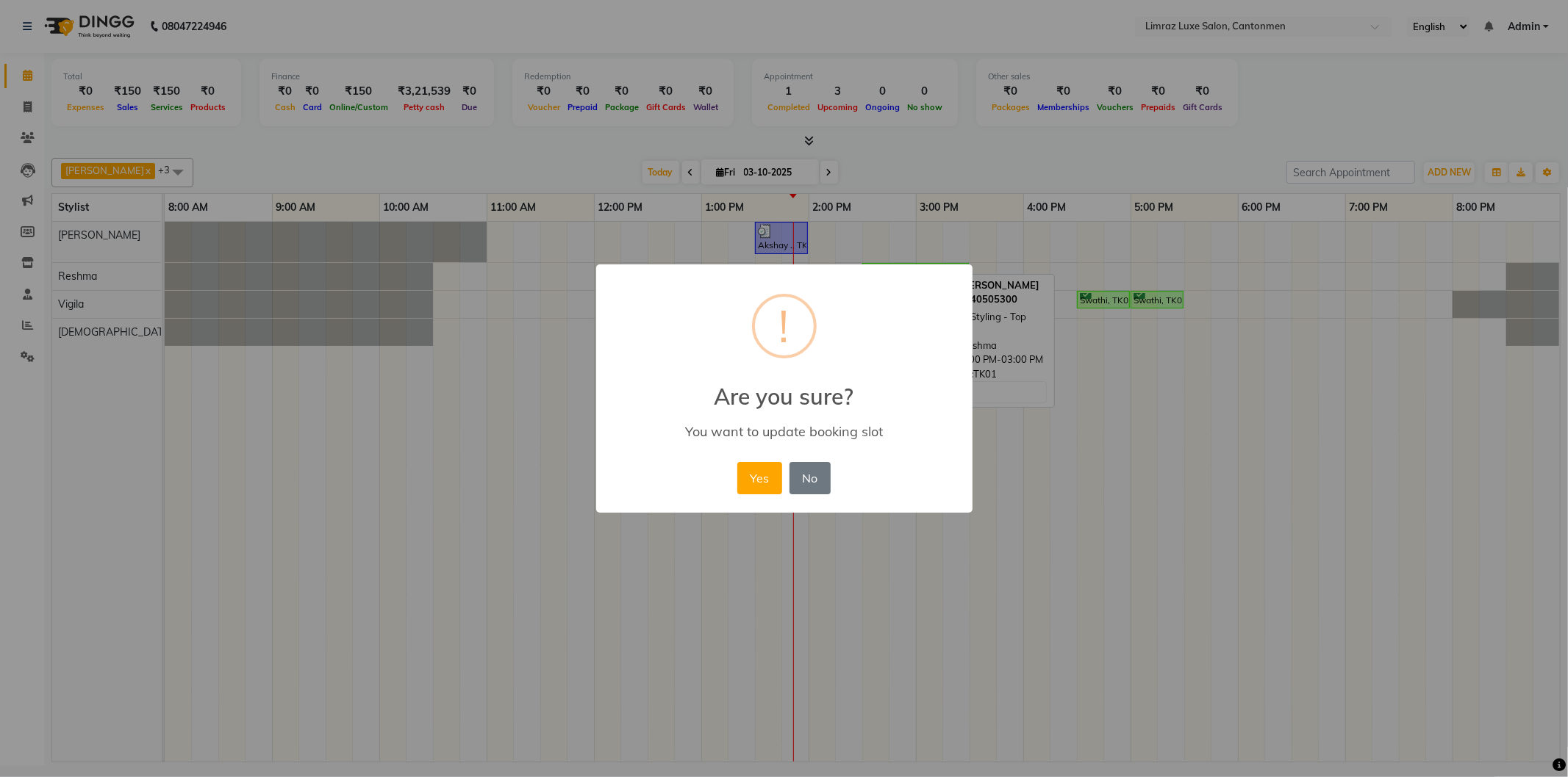
click at [737, 462] on button "Yes" at bounding box center [760, 479] width 45 height 32
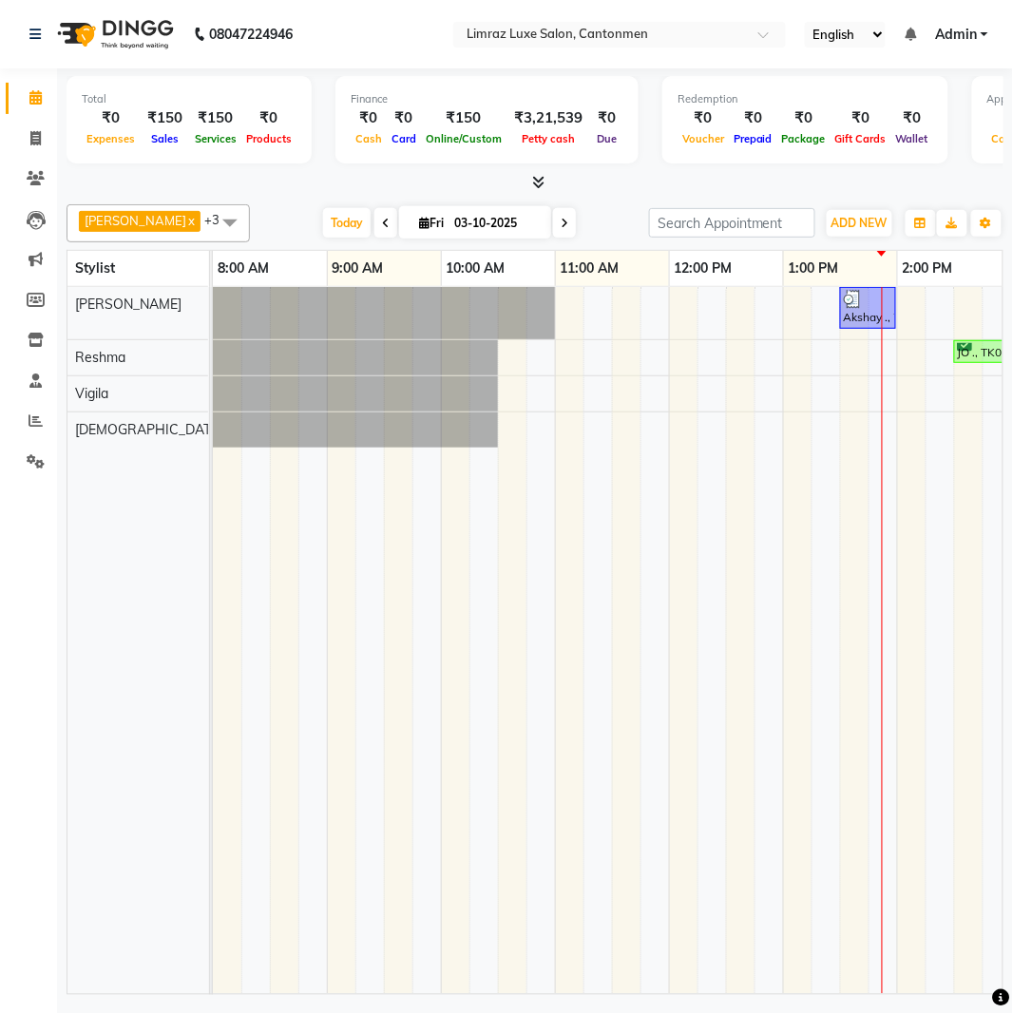
click at [25, 32] on div "08047224946" at bounding box center [161, 34] width 292 height 53
click at [34, 32] on icon at bounding box center [34, 34] width 11 height 13
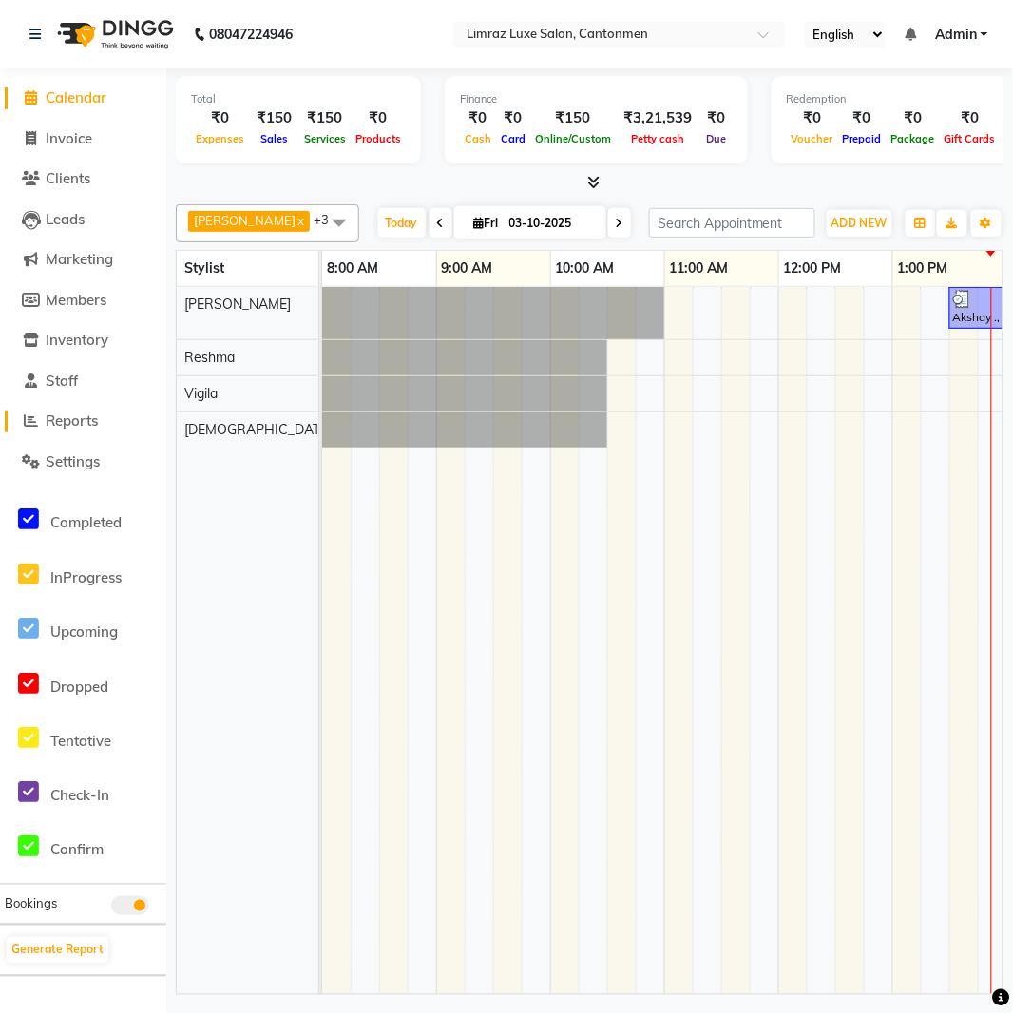
click at [81, 423] on span "Reports" at bounding box center [72, 421] width 52 height 18
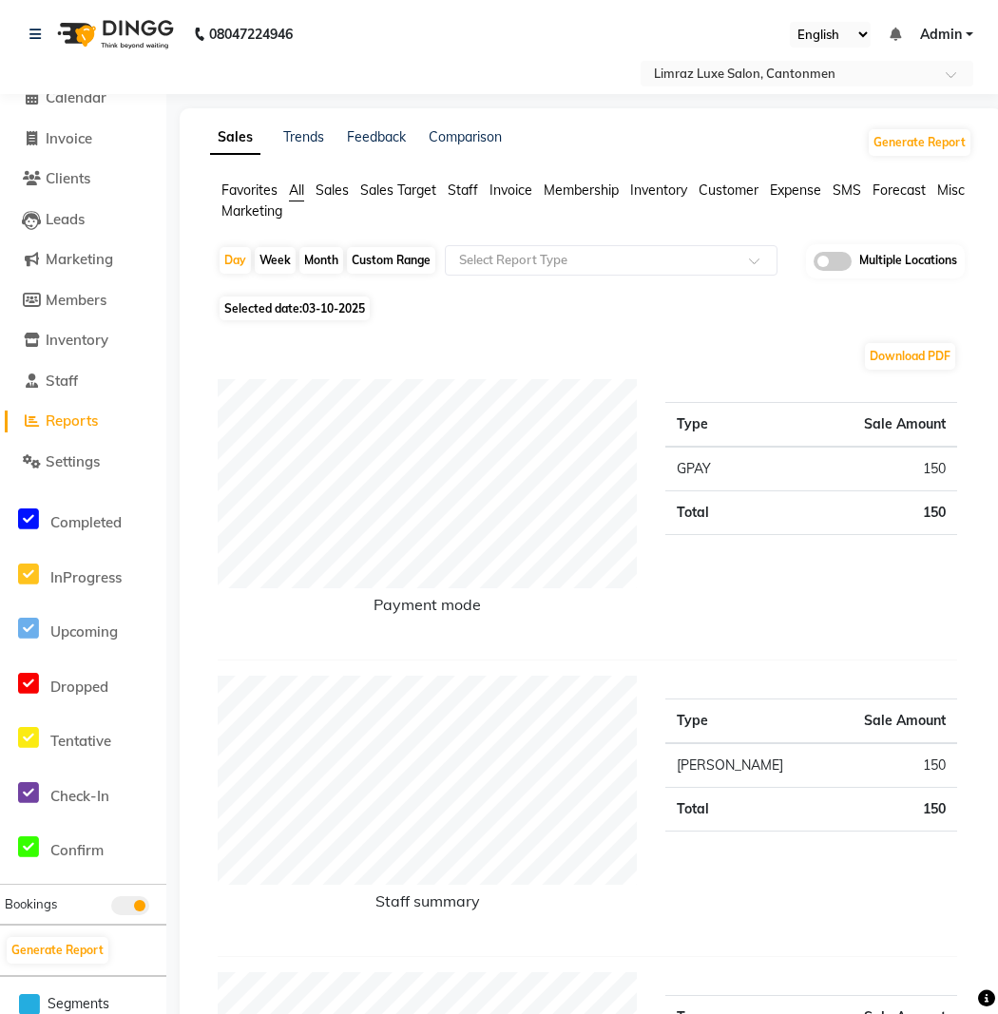
click at [336, 301] on span "03-10-2025" at bounding box center [333, 308] width 63 height 14
select select "10"
select select "2025"
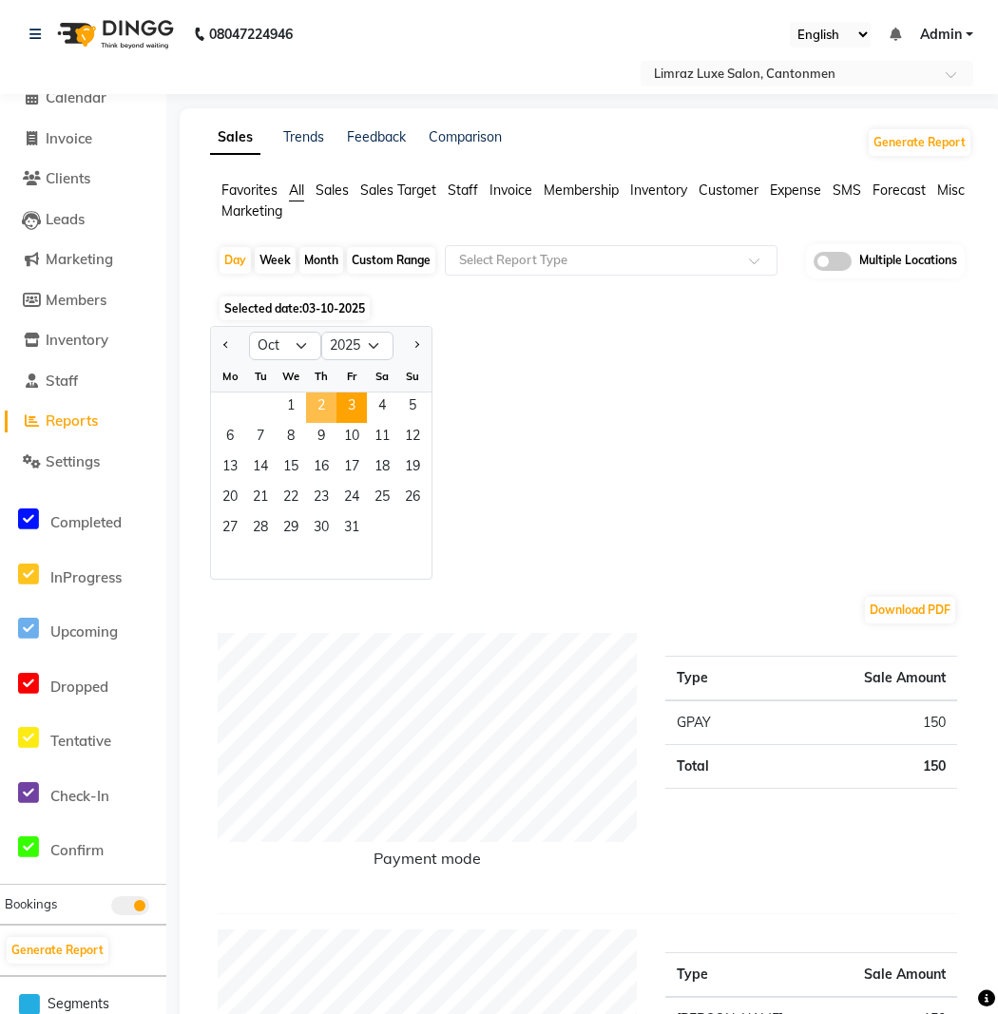
click at [321, 393] on span "2" at bounding box center [321, 408] width 30 height 30
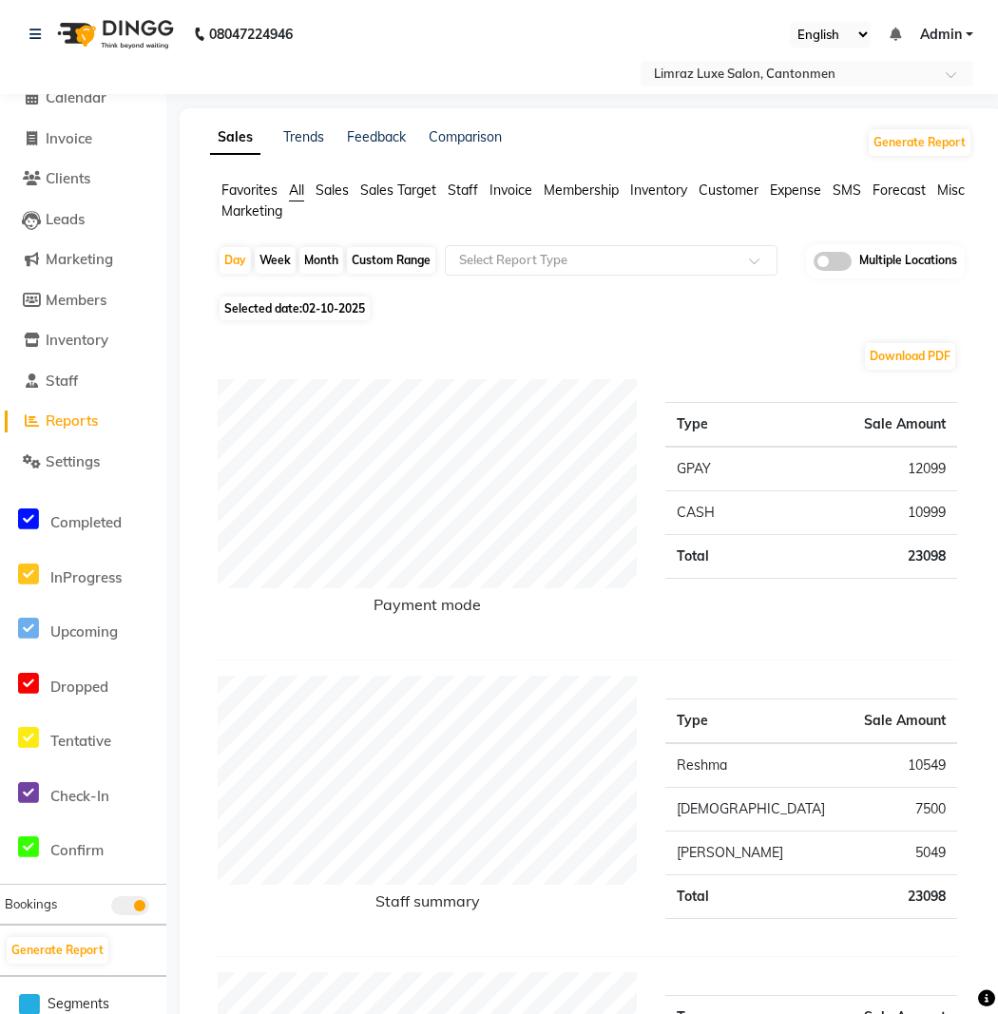
drag, startPoint x: 99, startPoint y: 31, endPoint x: 369, endPoint y: 0, distance: 271.7
click at [101, 31] on img at bounding box center [113, 34] width 130 height 53
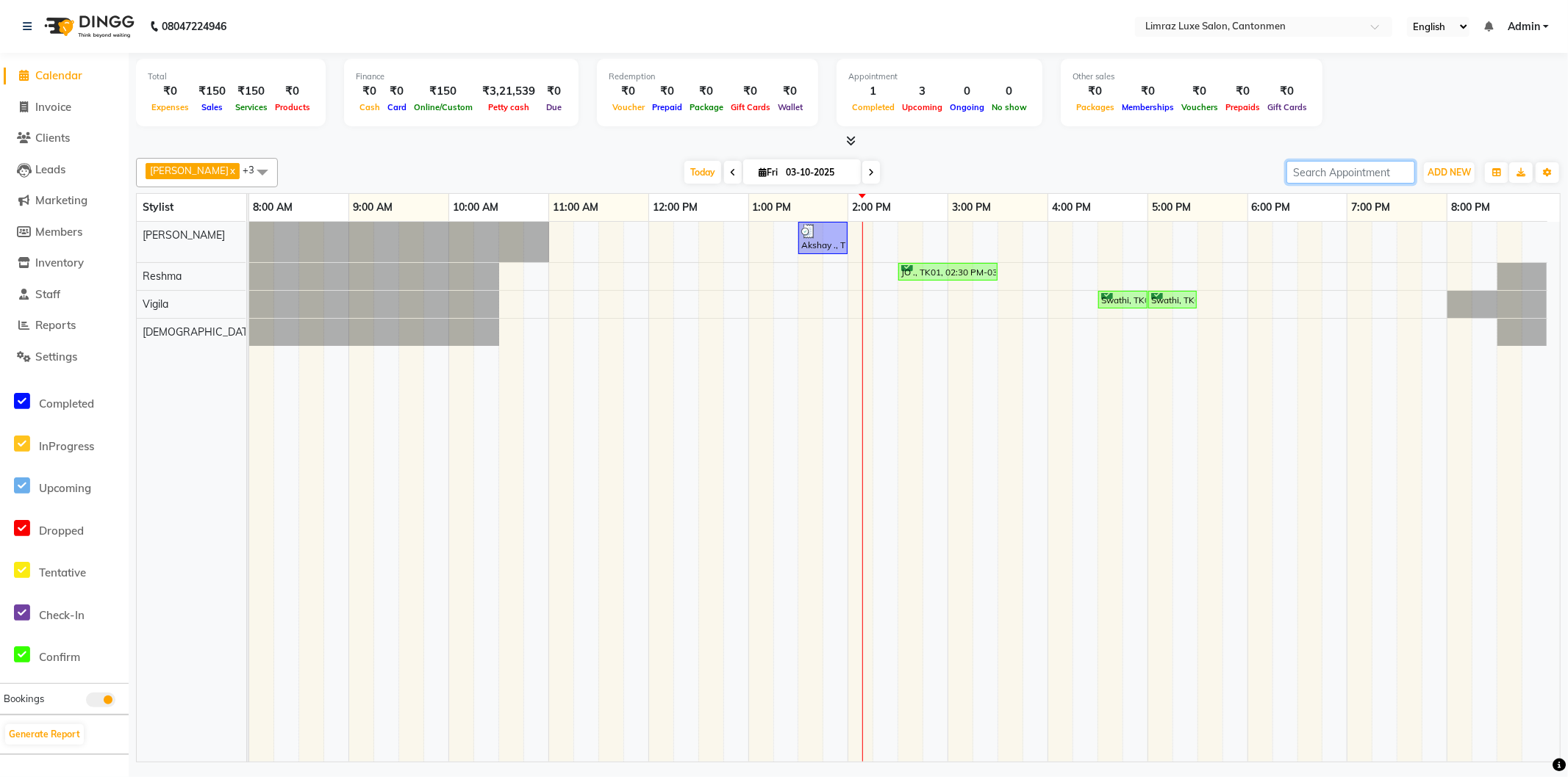
click at [1342, 172] on input "search" at bounding box center [1351, 172] width 128 height 22
click at [61, 322] on span "Reports" at bounding box center [56, 325] width 40 height 14
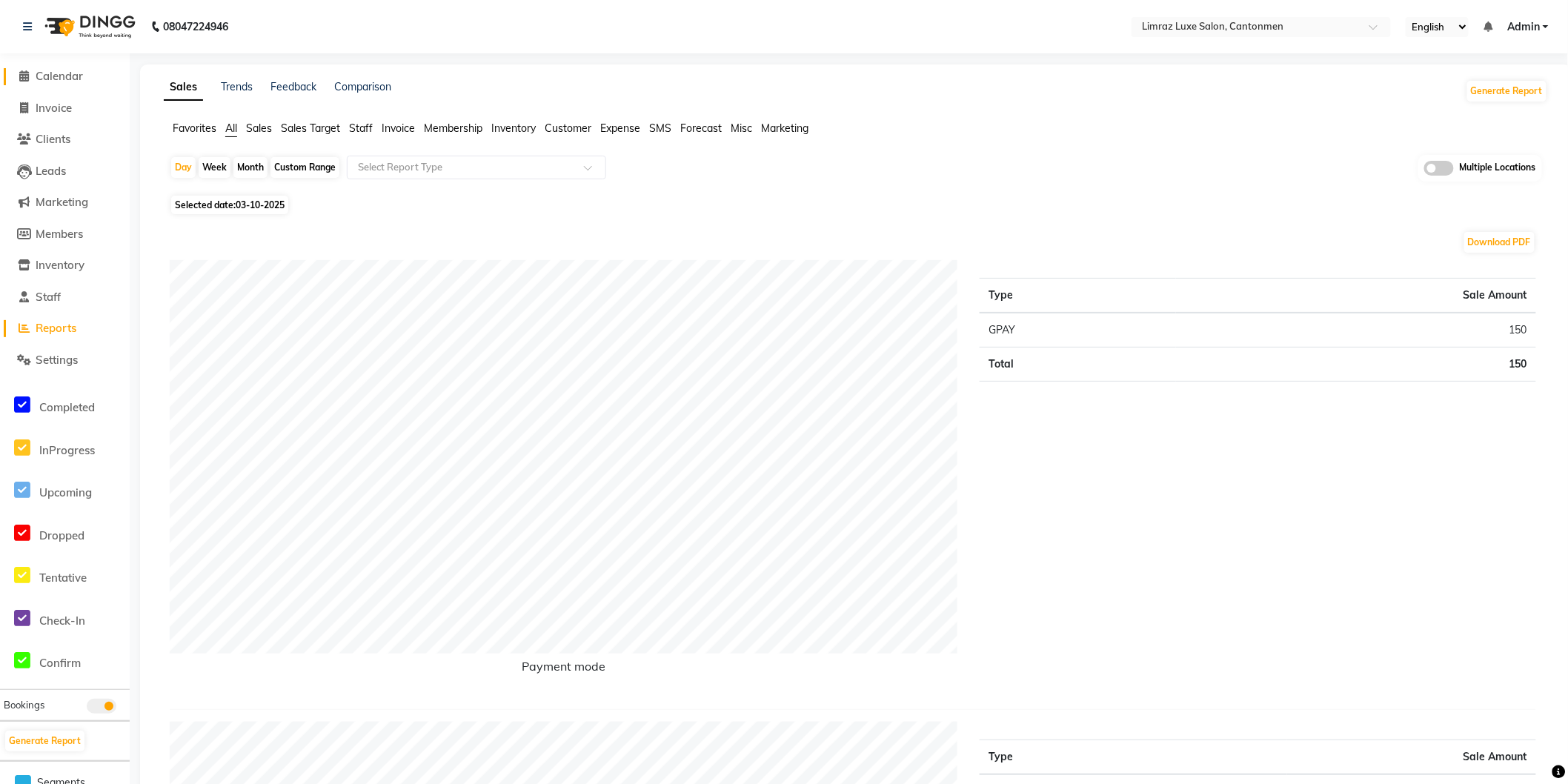
click at [76, 79] on span "Calendar" at bounding box center [59, 76] width 48 height 14
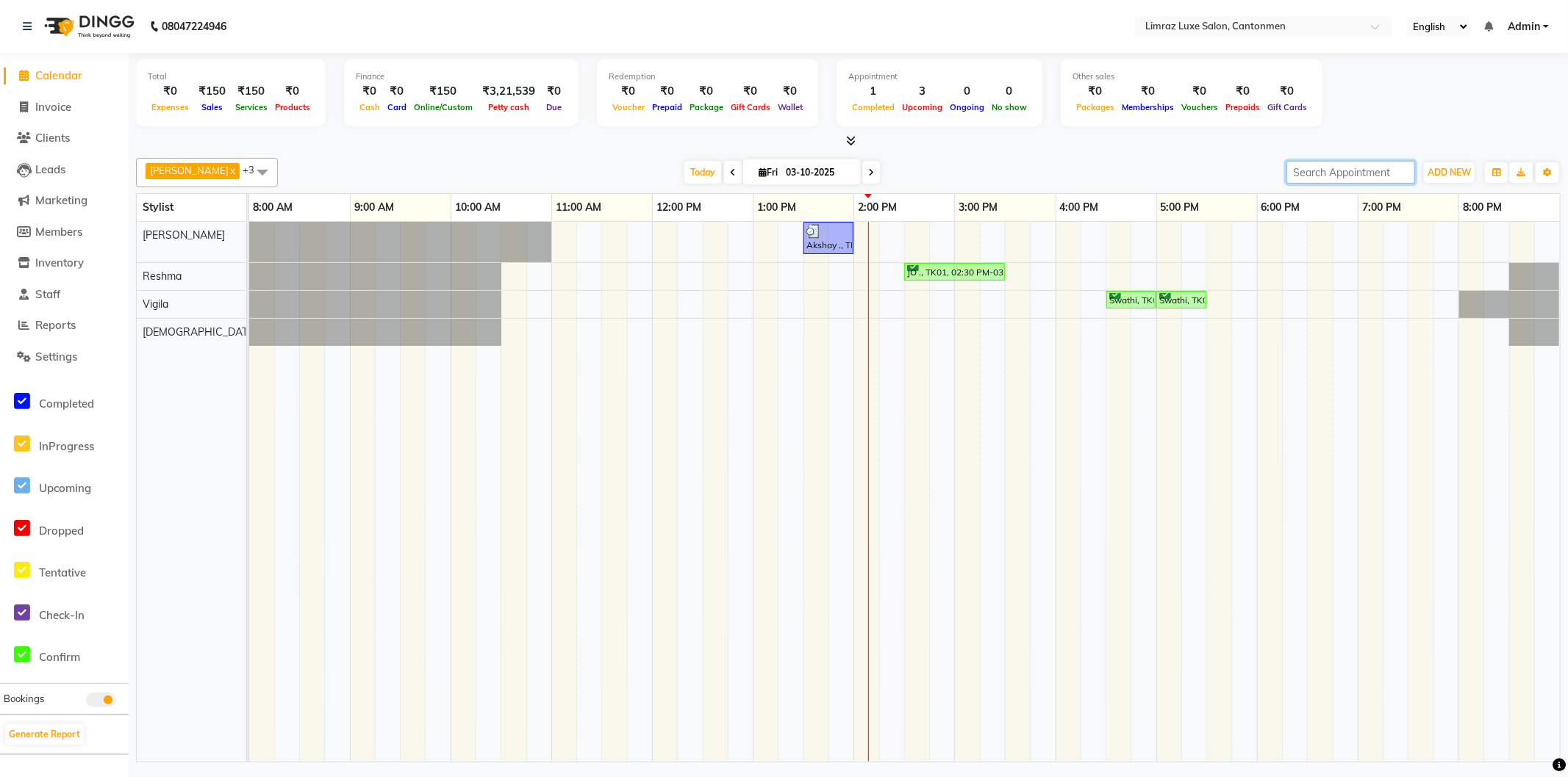
click at [1325, 179] on input "search" at bounding box center [1351, 172] width 128 height 22
paste input "7904295166"
type input "7904295166"
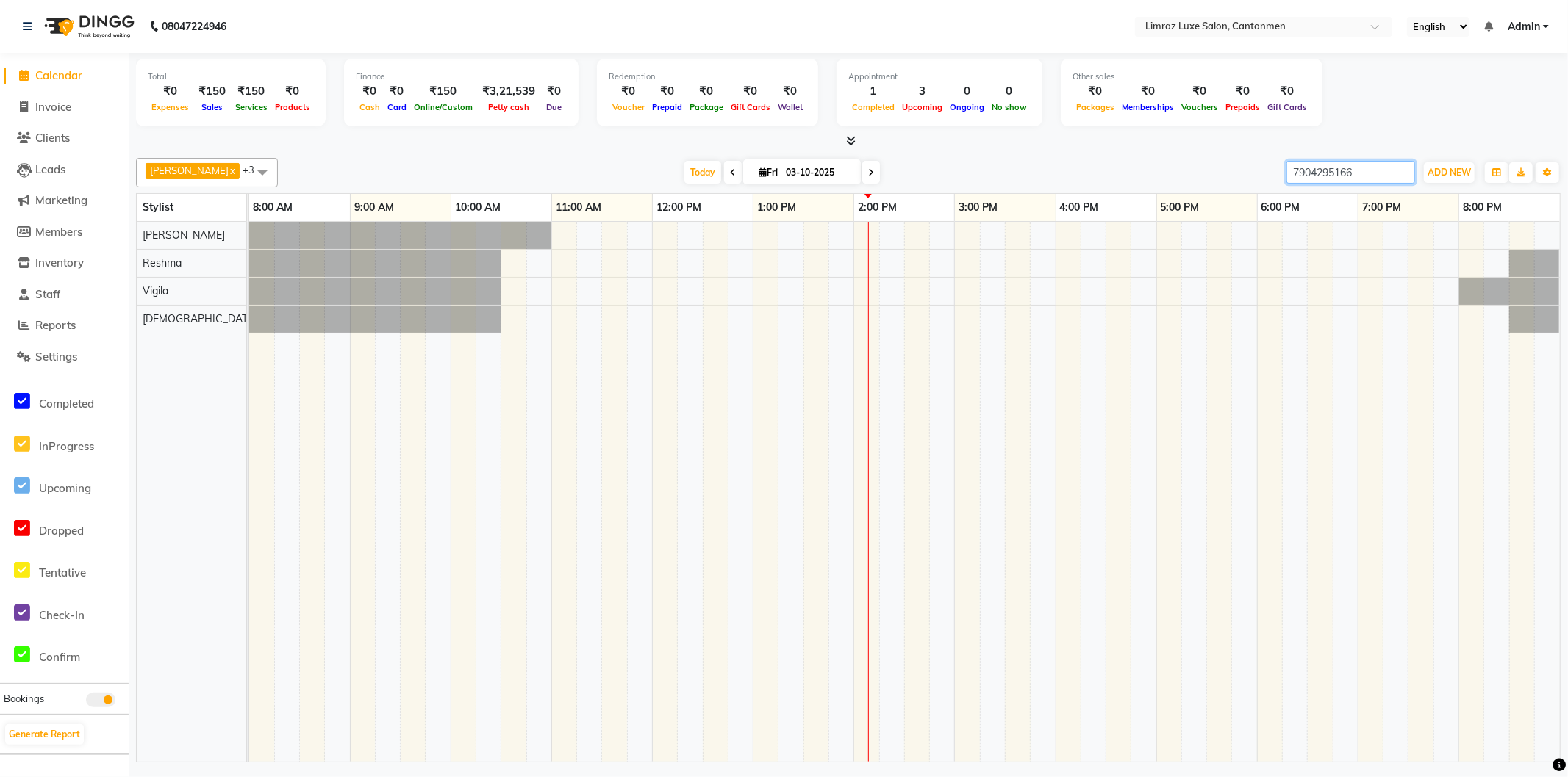
click at [1402, 172] on input "7904295166" at bounding box center [1351, 172] width 128 height 22
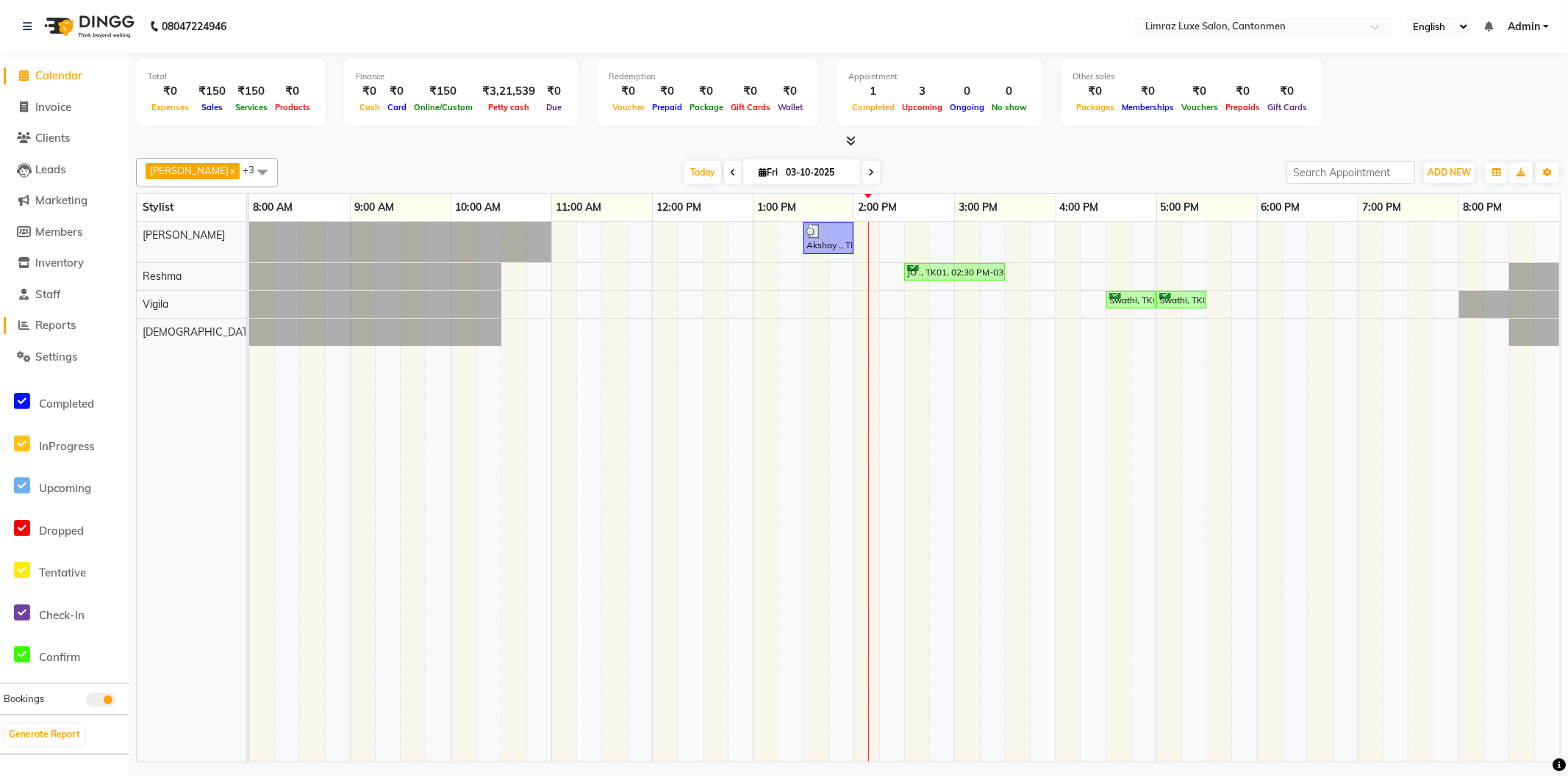
click at [44, 329] on span "Reports" at bounding box center [56, 325] width 40 height 14
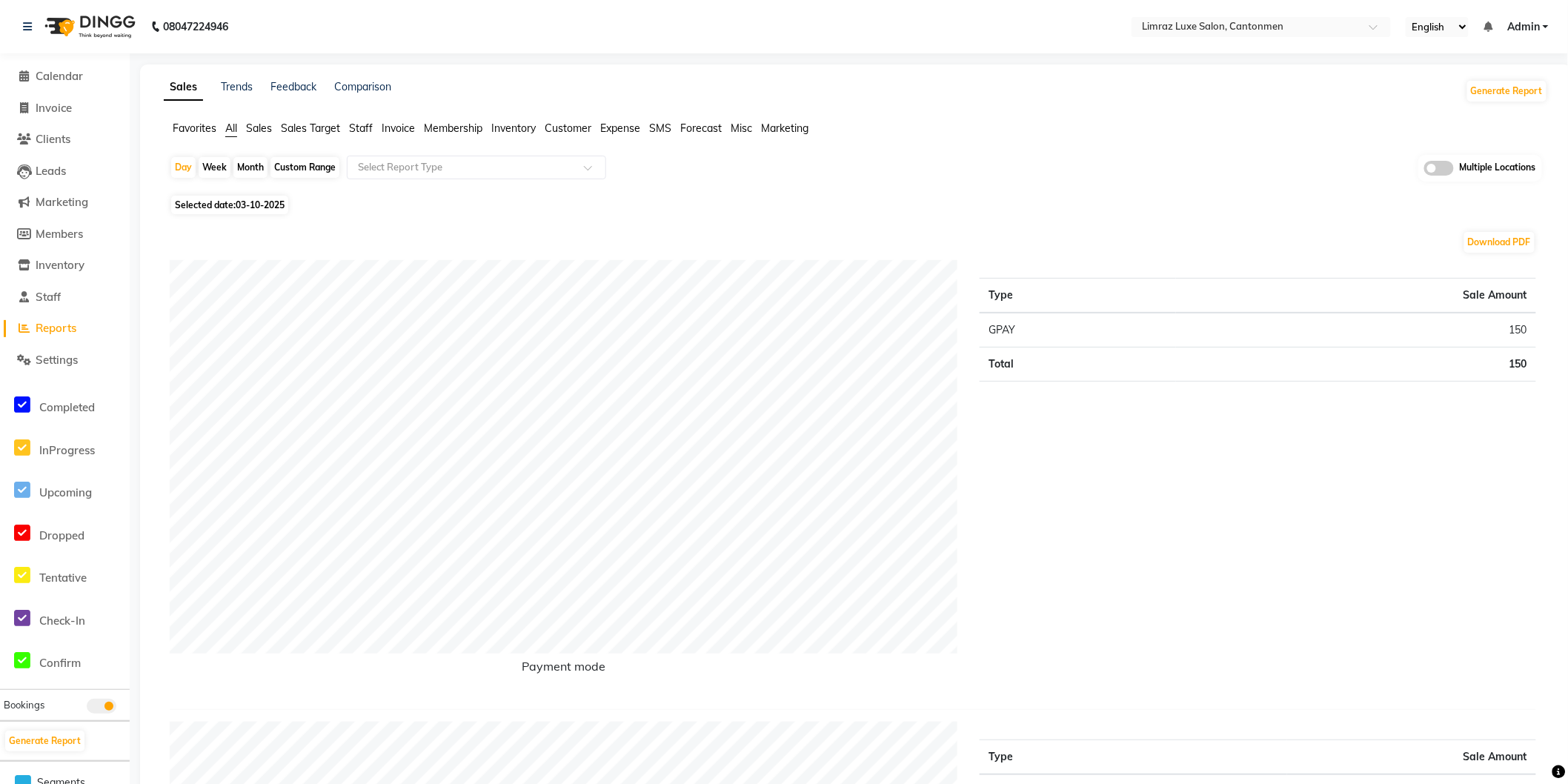
click at [579, 128] on span "Customer" at bounding box center [568, 128] width 47 height 13
click at [285, 201] on span "03-10-2025" at bounding box center [260, 196] width 49 height 11
select select "10"
select select "2025"
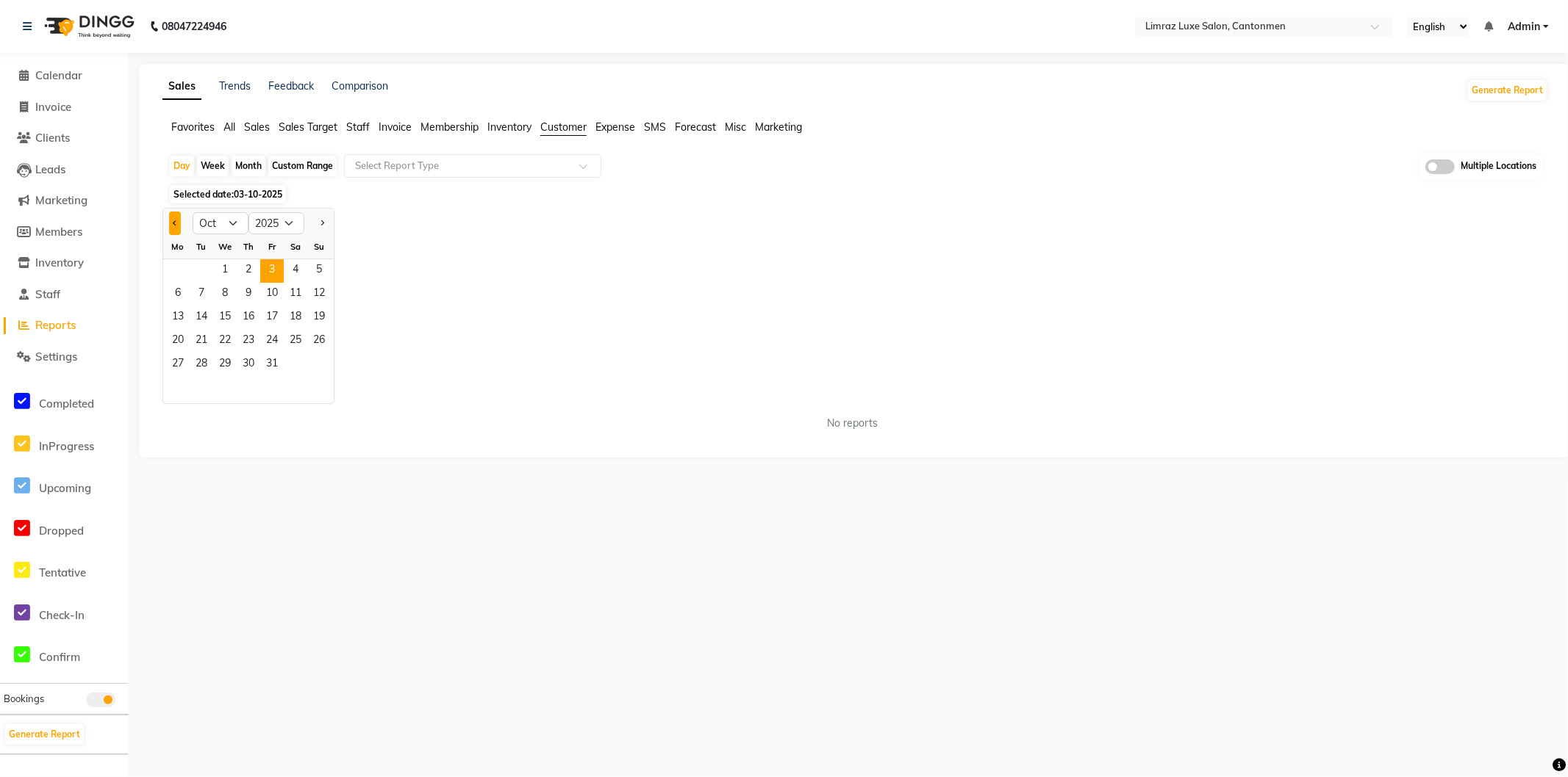
click at [169, 227] on button "Previous month" at bounding box center [175, 223] width 12 height 23
click at [170, 227] on button "Previous month" at bounding box center [175, 223] width 12 height 23
drag, startPoint x: 170, startPoint y: 227, endPoint x: 265, endPoint y: 233, distance: 95.2
click at [172, 227] on button "Previous month" at bounding box center [175, 223] width 12 height 23
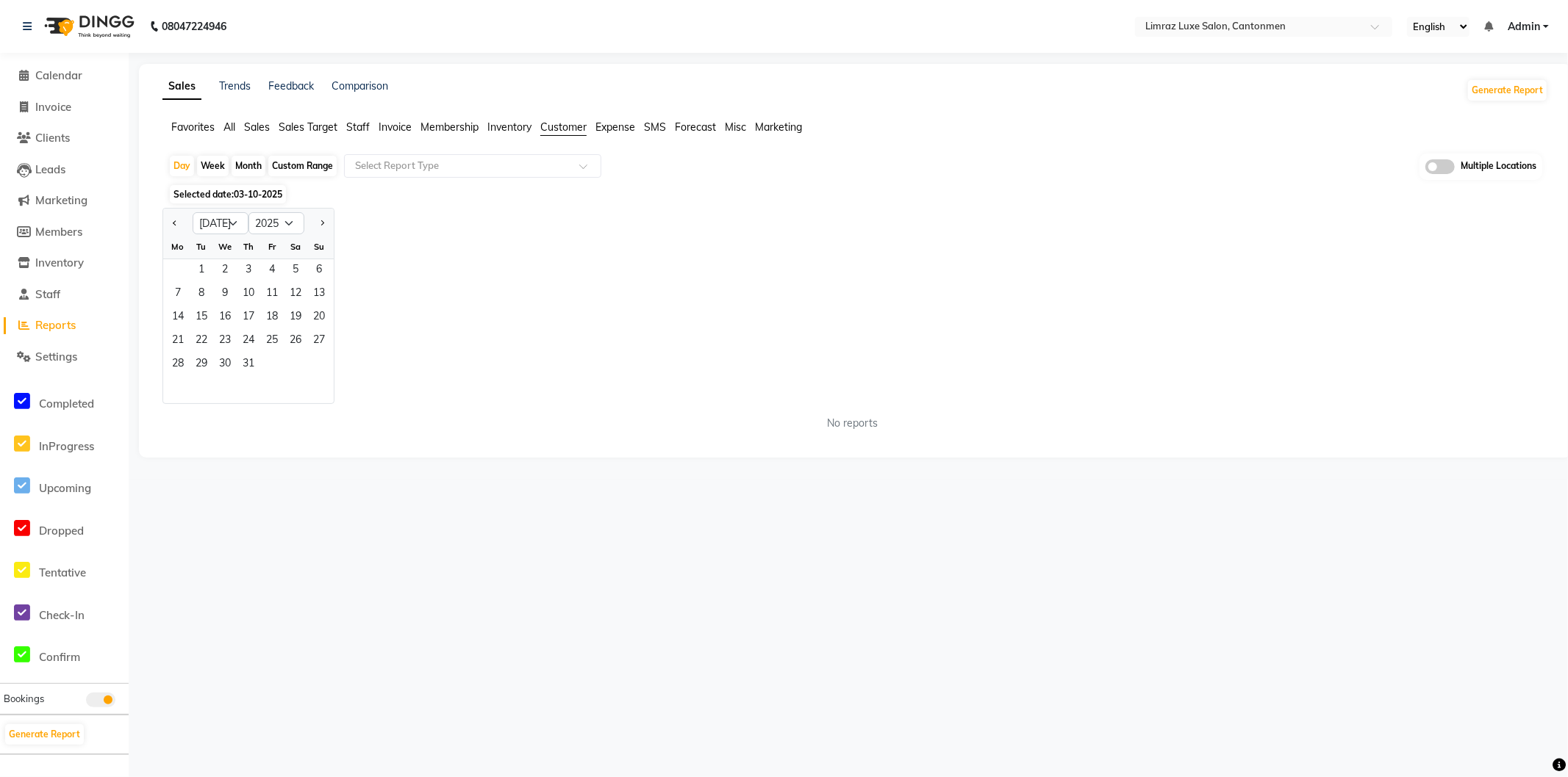
select select "6"
drag, startPoint x: 490, startPoint y: 261, endPoint x: 436, endPoint y: 271, distance: 54.9
click at [489, 261] on div "Jan Feb Mar Apr May Jun [DATE] Aug Sep Oct Nov [DATE] 2016 2017 2018 2019 2020 …" at bounding box center [855, 306] width 1385 height 196
click at [61, 138] on span "Clients" at bounding box center [53, 138] width 35 height 14
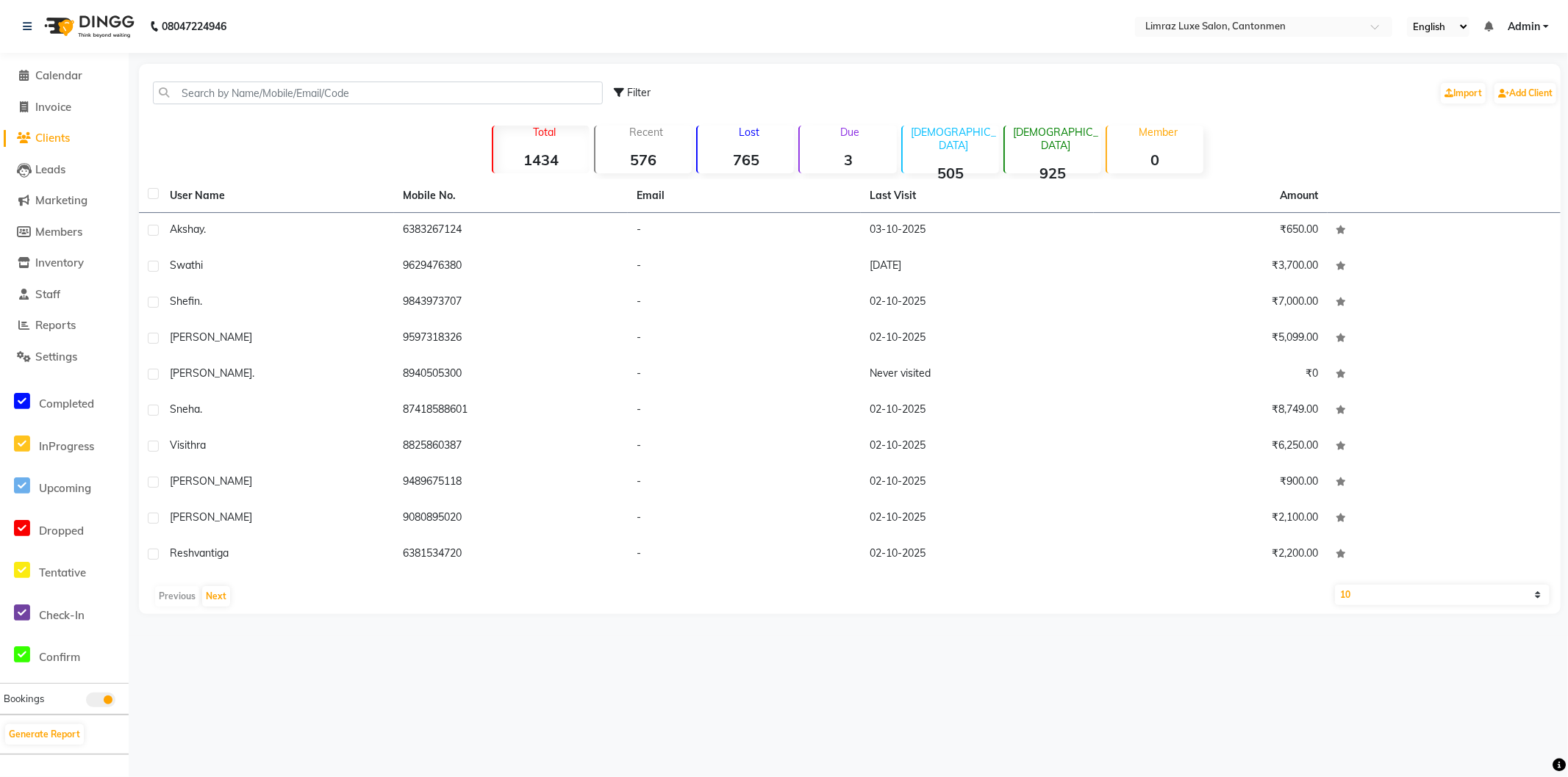
click at [435, 106] on div "Filter Import Add Client" at bounding box center [849, 93] width 1416 height 46
click at [436, 90] on input "text" at bounding box center [378, 92] width 450 height 22
paste input "7904295166"
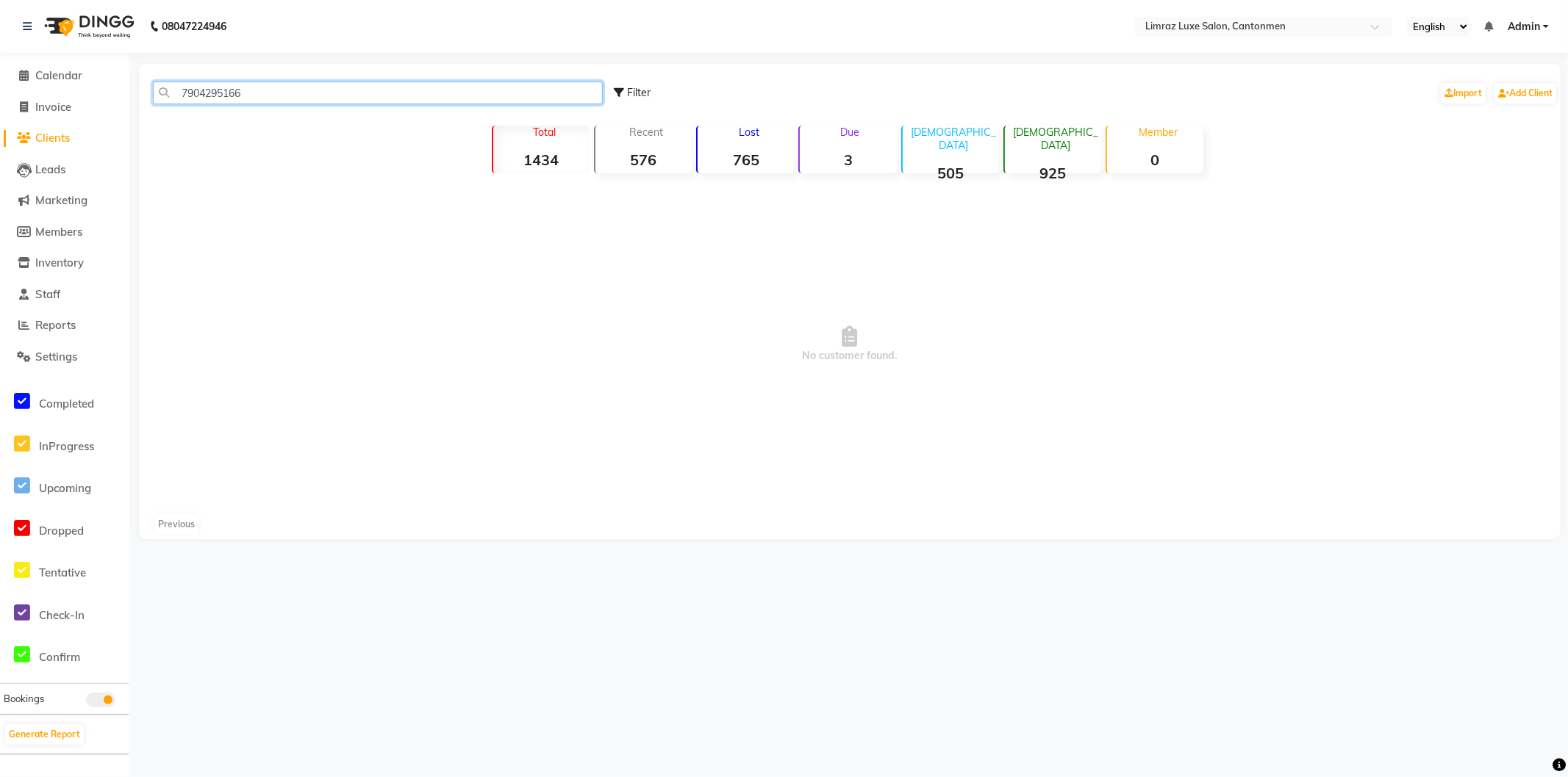
type input "7904295166"
click at [556, 333] on span "No customer found." at bounding box center [850, 345] width 1422 height 331
click at [60, 323] on span "Reports" at bounding box center [56, 325] width 40 height 14
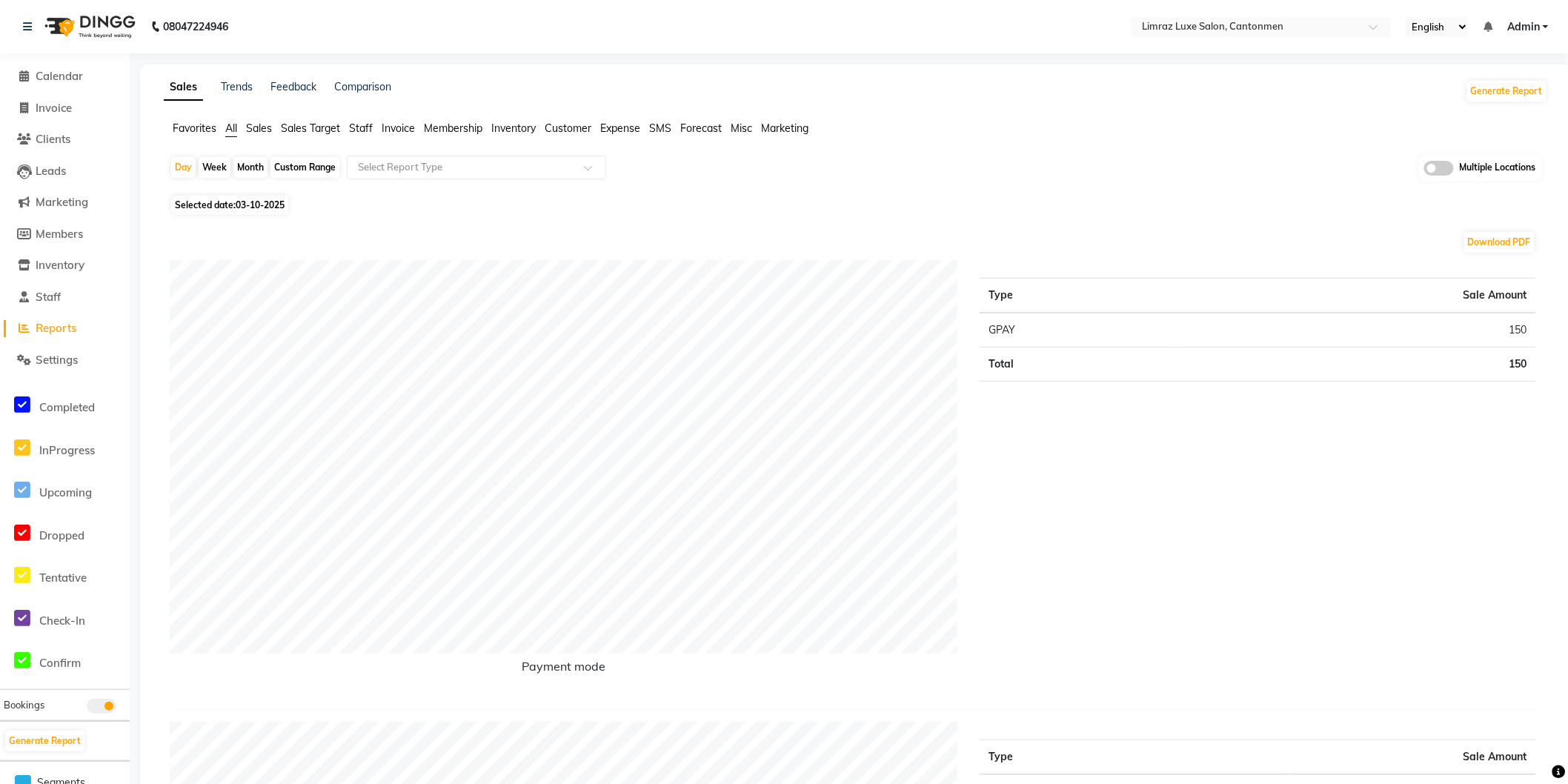
click at [270, 203] on span "03-10-2025" at bounding box center [260, 205] width 49 height 11
select select "10"
select select "2025"
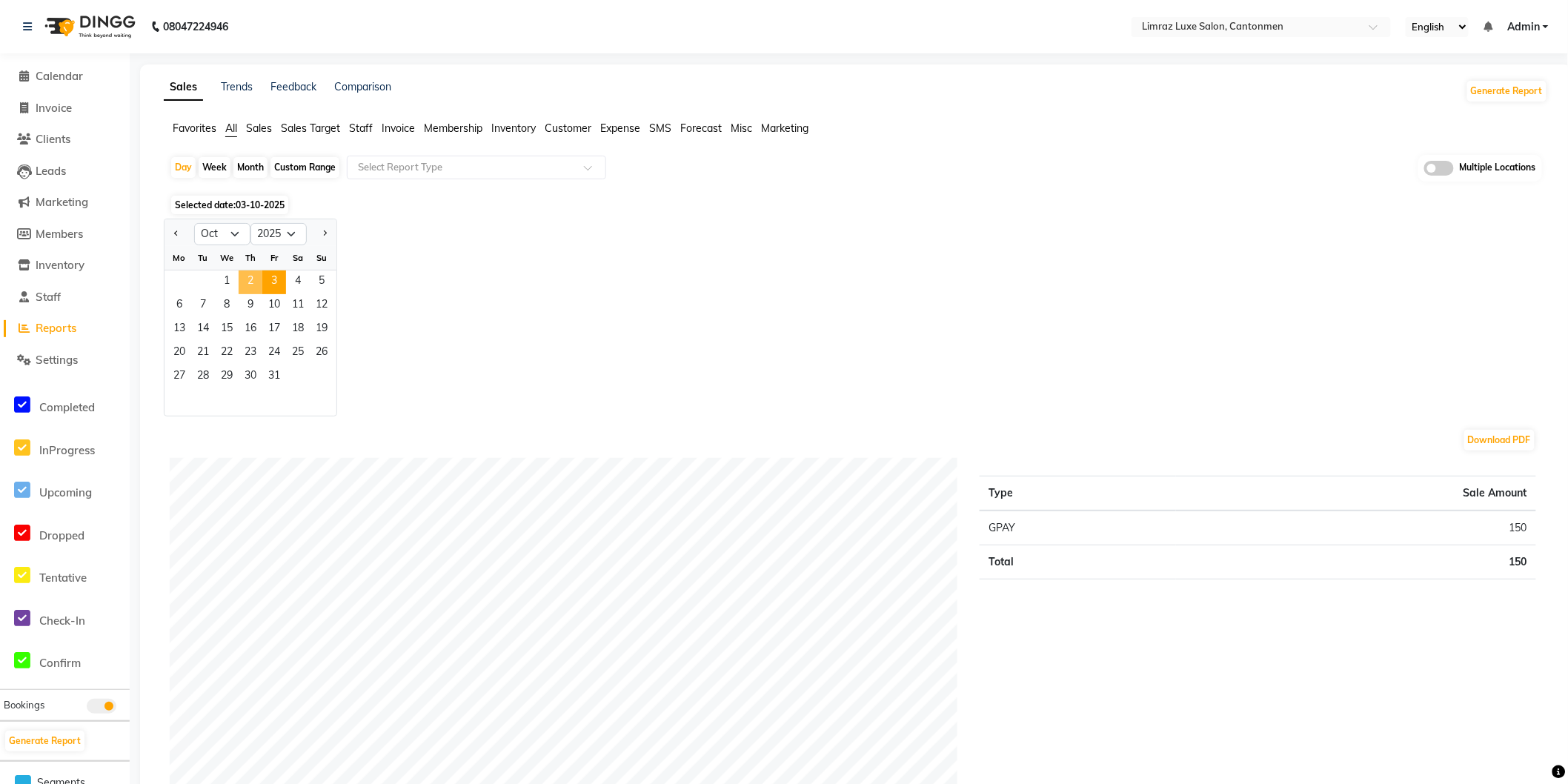
drag, startPoint x: 252, startPoint y: 278, endPoint x: 260, endPoint y: 284, distance: 10.0
click at [250, 278] on span "2" at bounding box center [250, 282] width 23 height 23
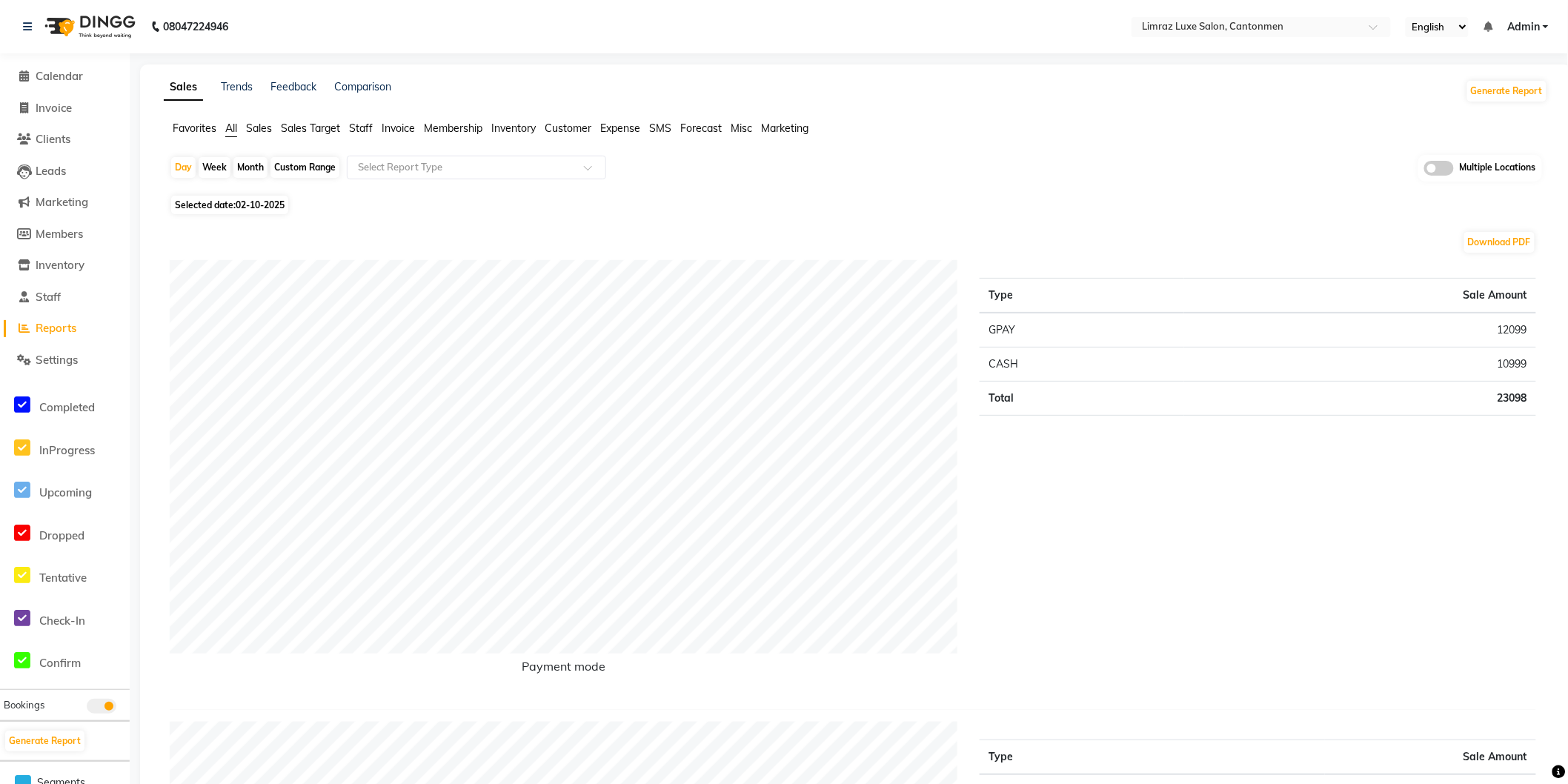
click at [272, 127] on span "Sales" at bounding box center [259, 128] width 26 height 13
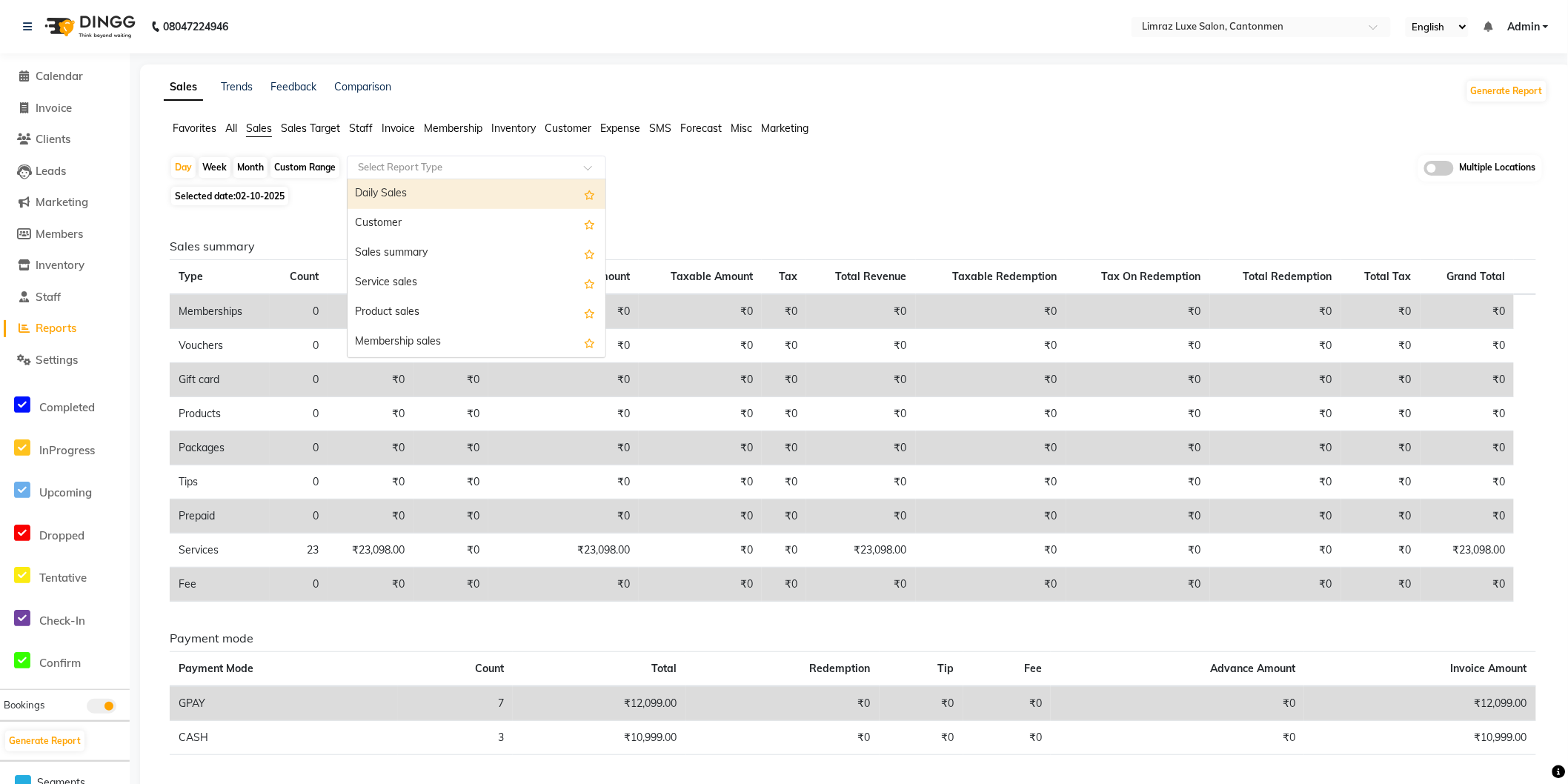
click at [382, 167] on input "text" at bounding box center [462, 167] width 214 height 15
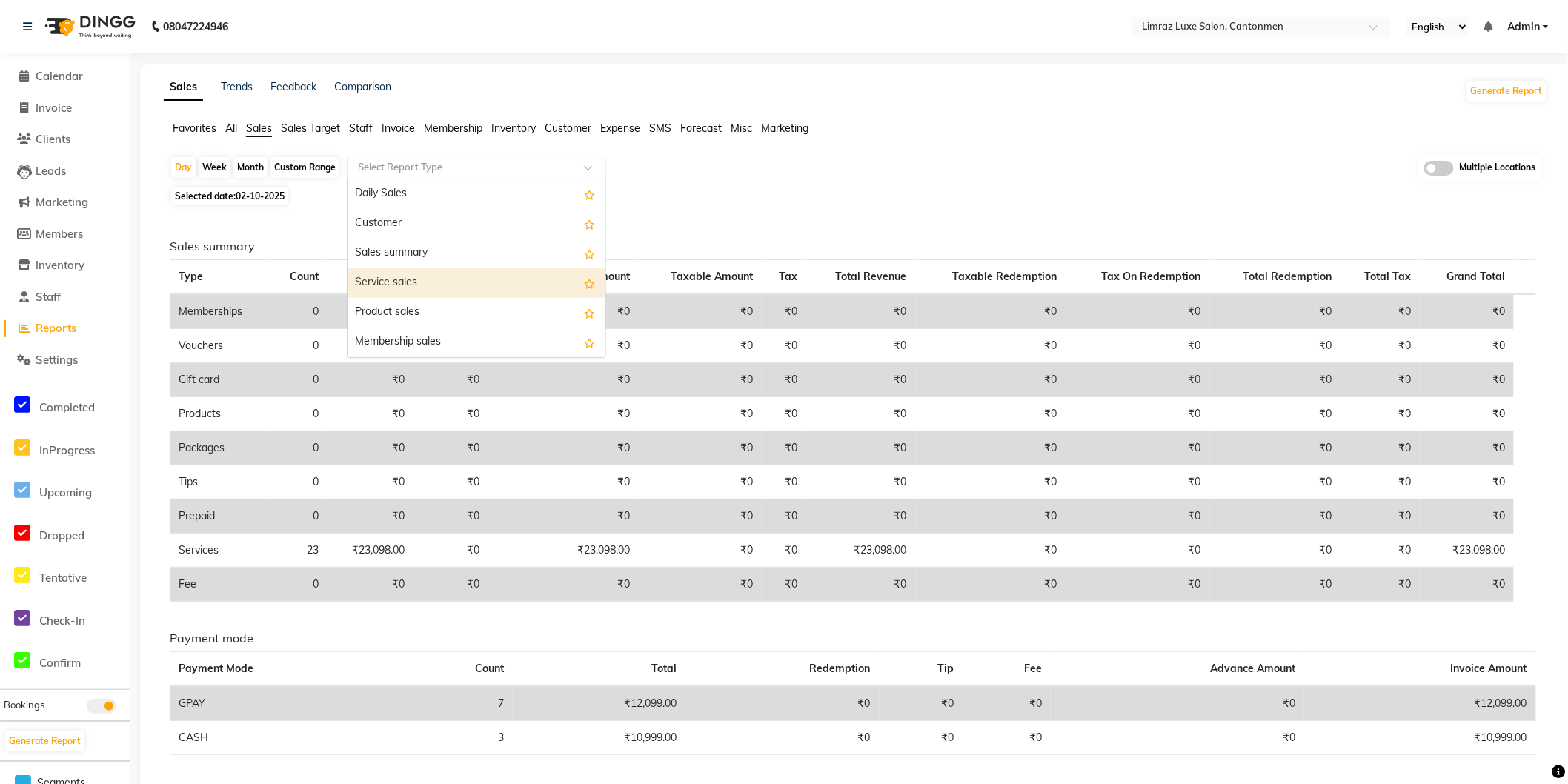
click at [416, 283] on div "Service sales" at bounding box center [476, 283] width 258 height 30
select select "full_report"
select select "pdf"
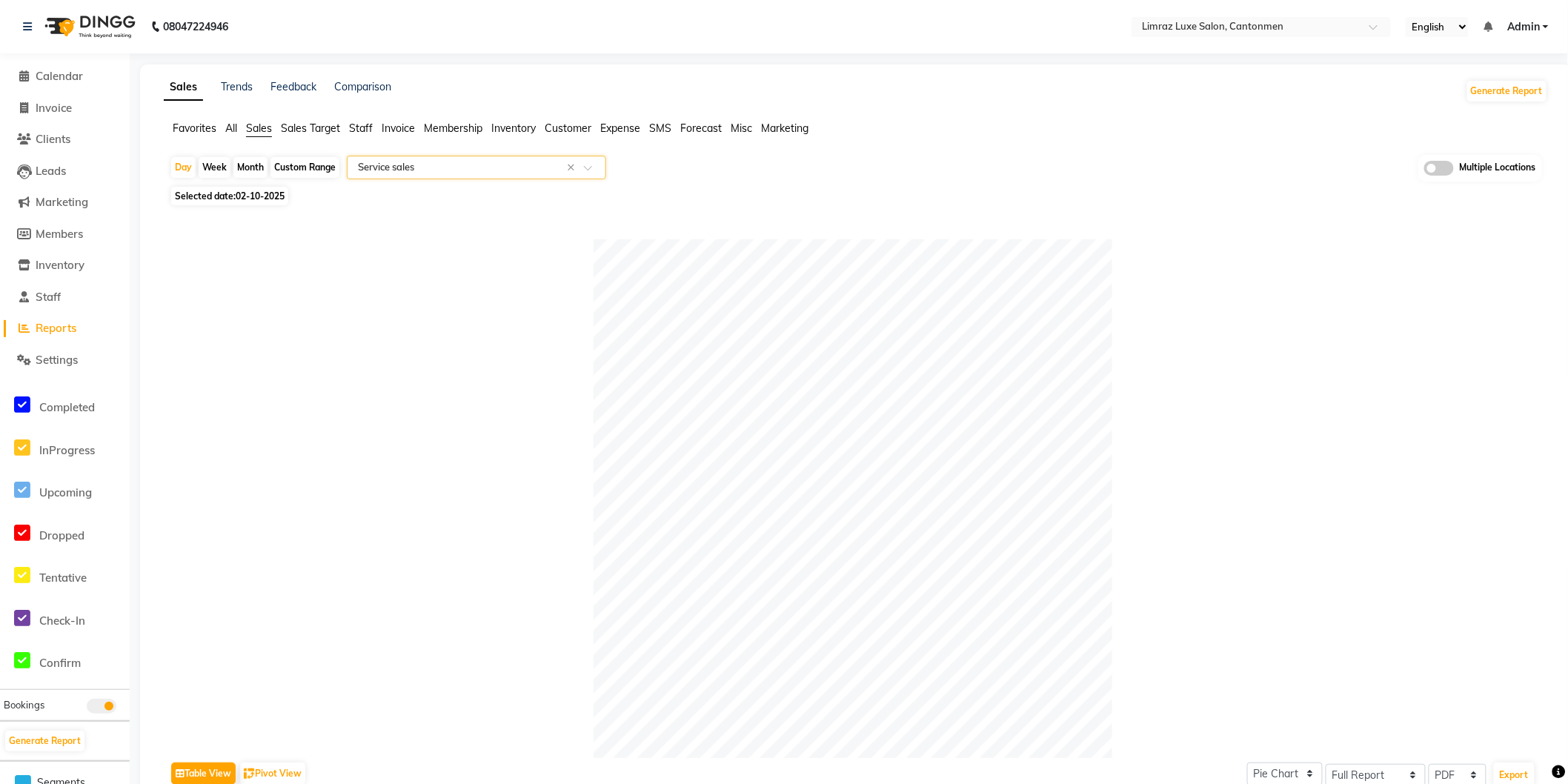
click at [423, 171] on input "text" at bounding box center [462, 167] width 214 height 15
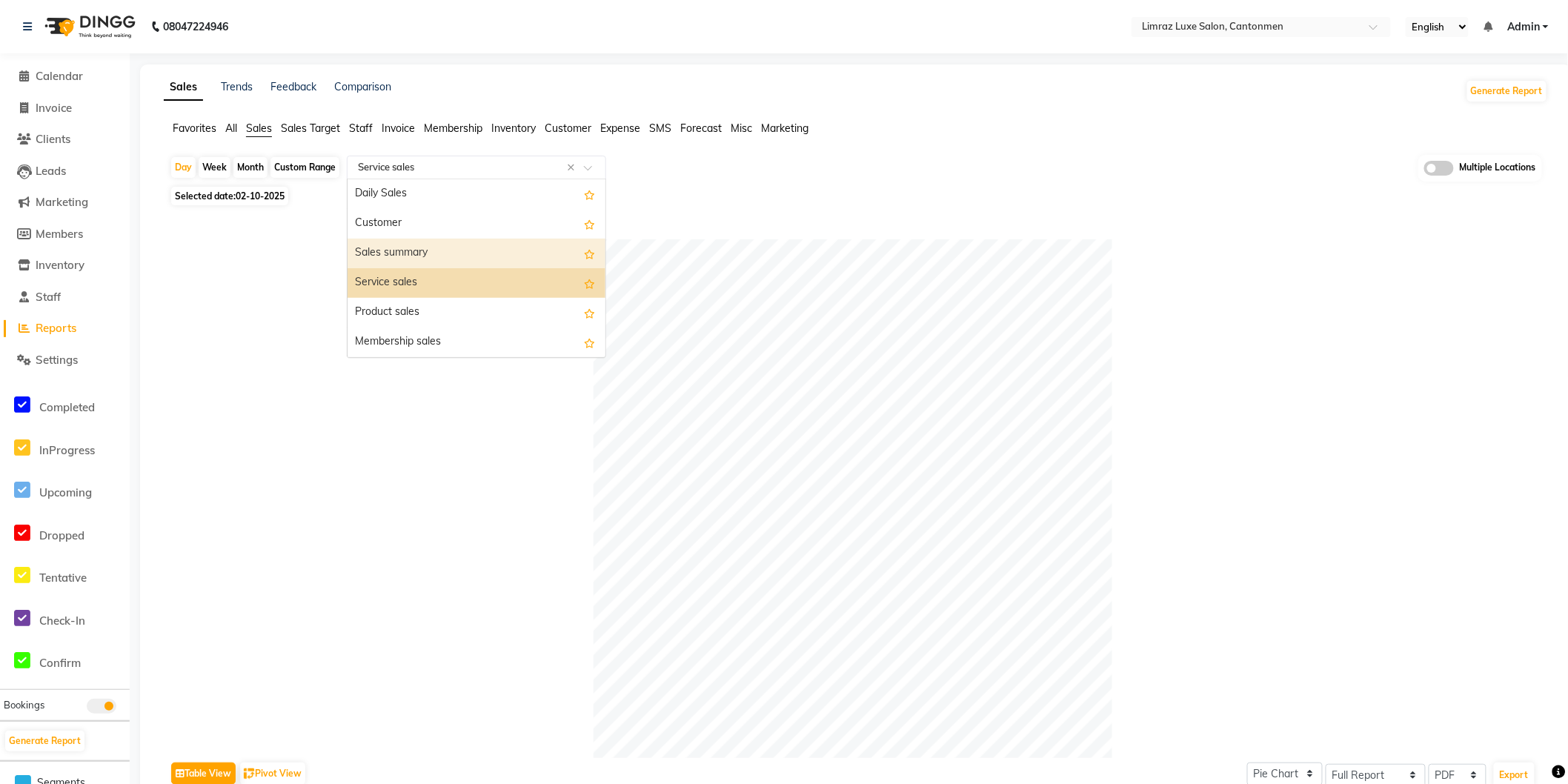
click at [412, 254] on div "Sales summary" at bounding box center [476, 254] width 258 height 30
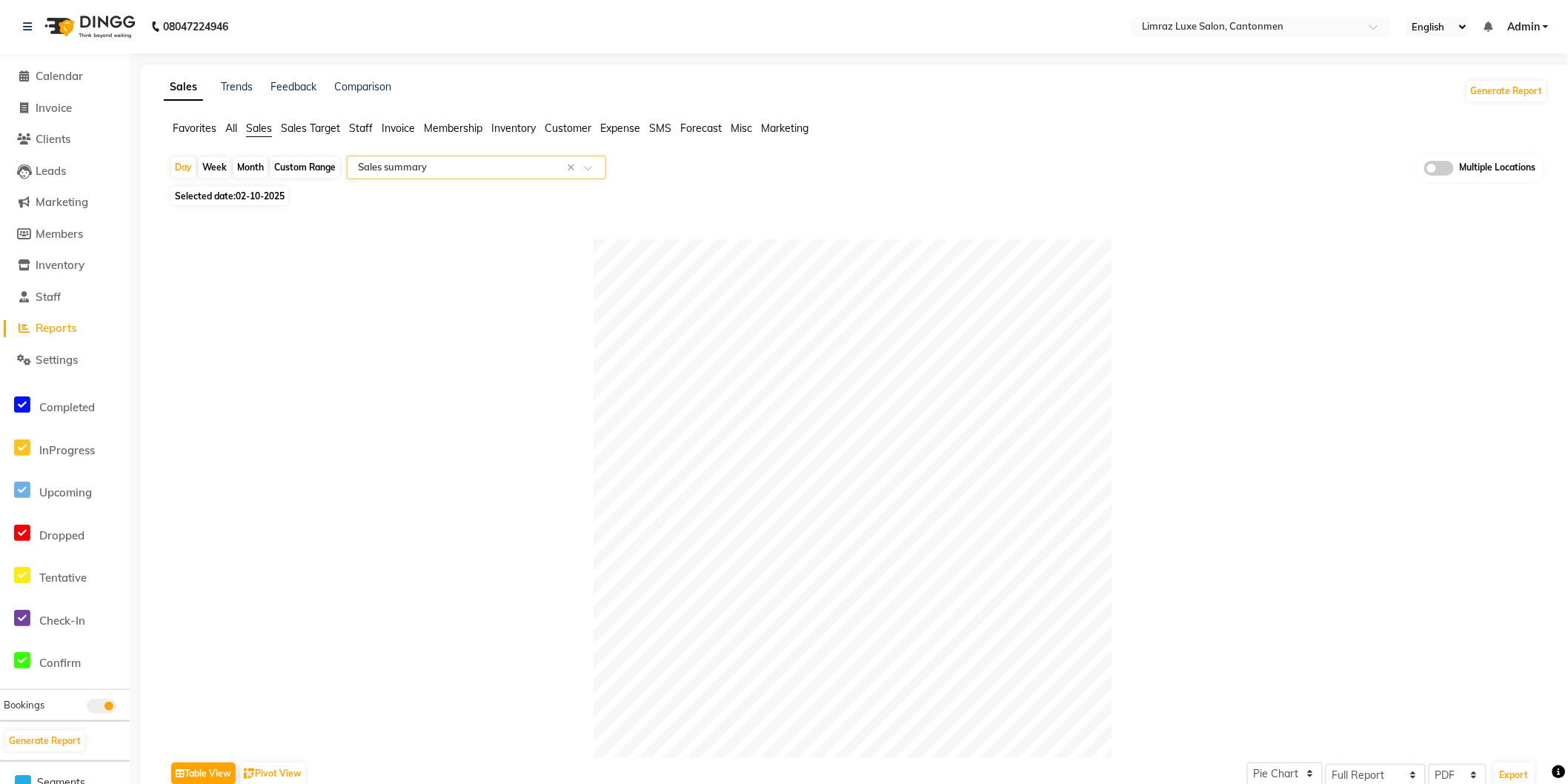
click at [459, 167] on input "text" at bounding box center [462, 167] width 214 height 15
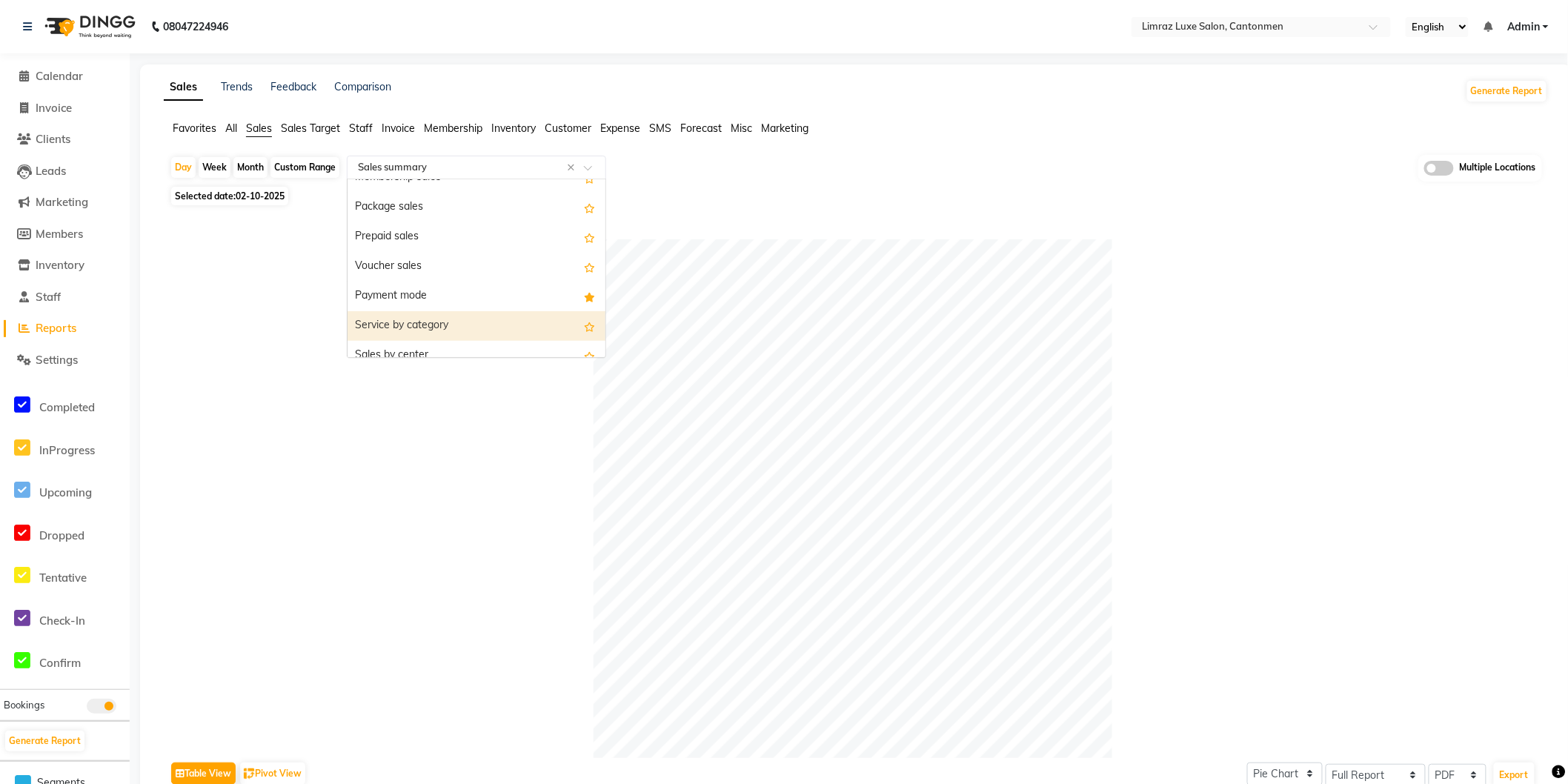
scroll to position [247, 0]
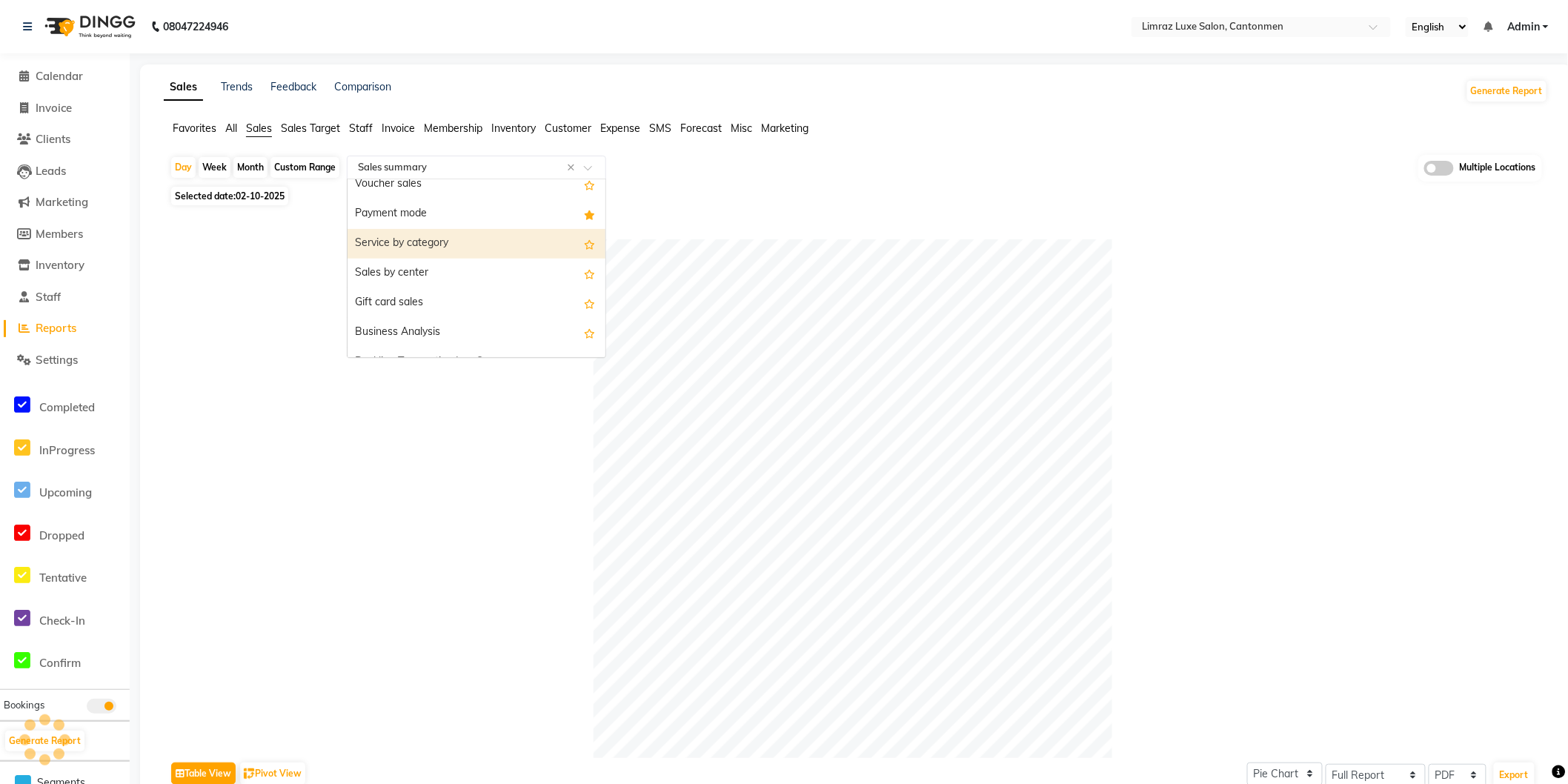
click at [433, 234] on div "Service by category" at bounding box center [476, 244] width 258 height 30
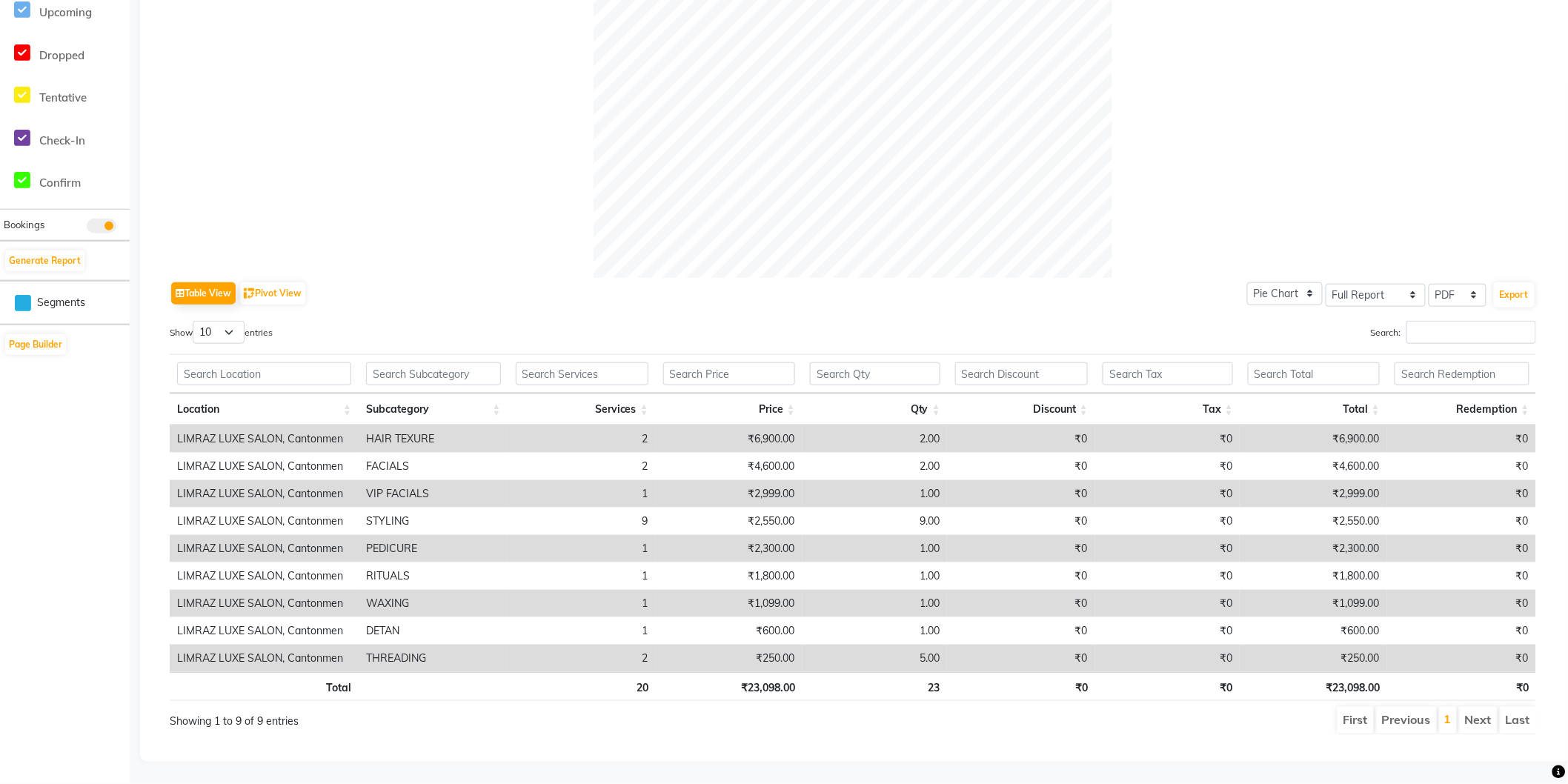
scroll to position [80, 0]
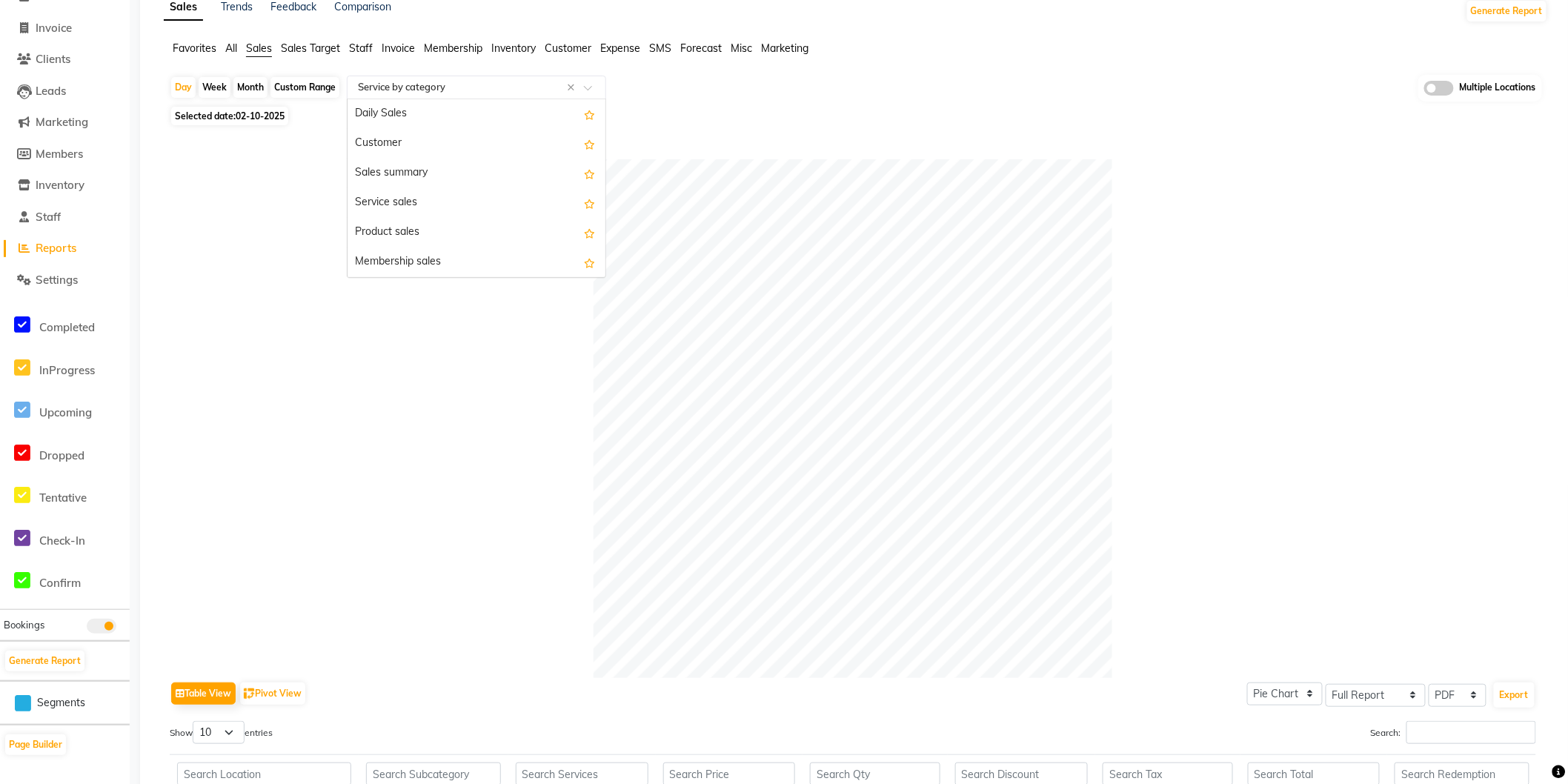
click at [425, 87] on input "text" at bounding box center [462, 87] width 214 height 15
click at [419, 147] on div "Customer" at bounding box center [476, 144] width 258 height 30
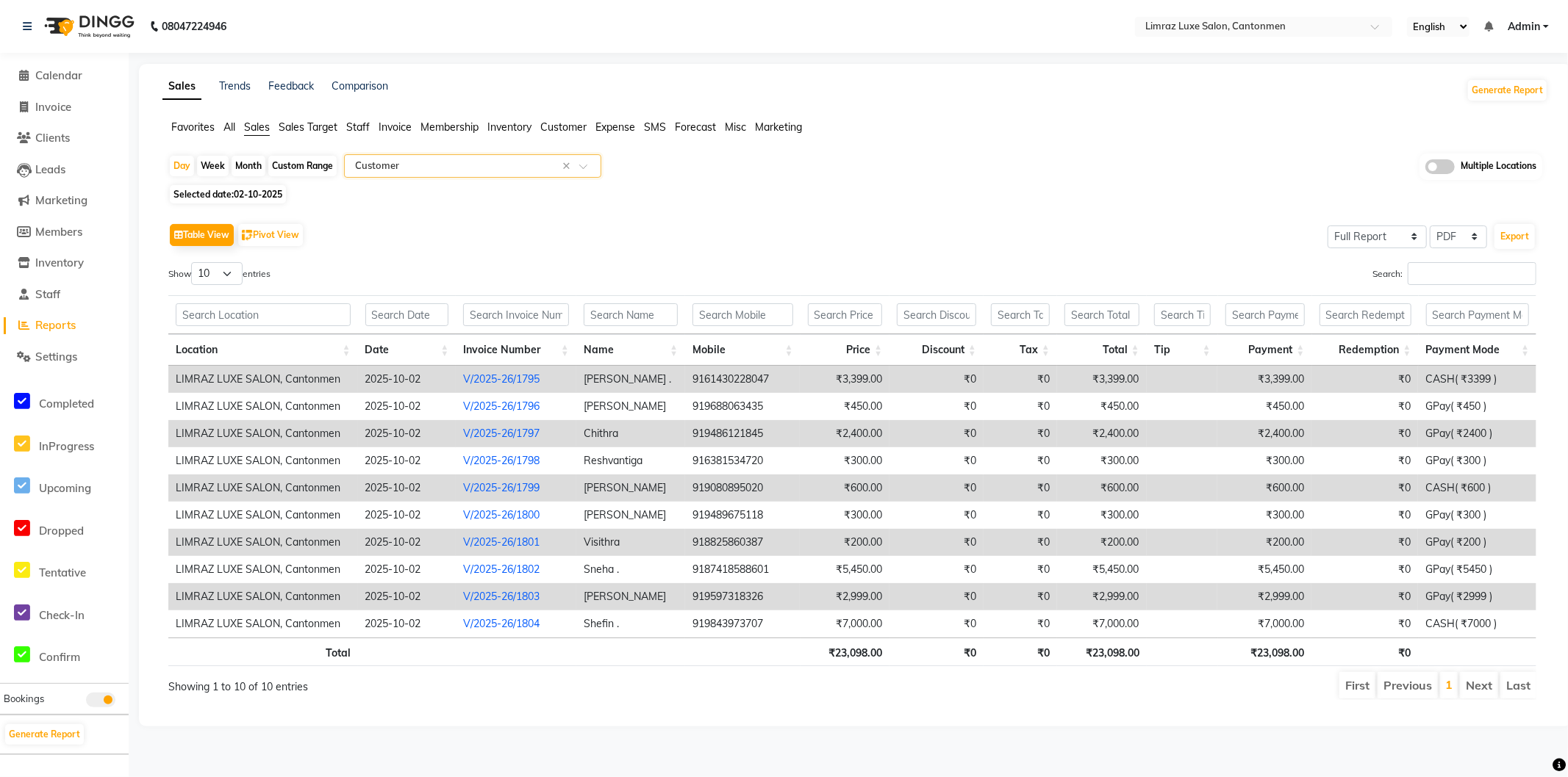
click at [436, 170] on input "text" at bounding box center [458, 165] width 212 height 15
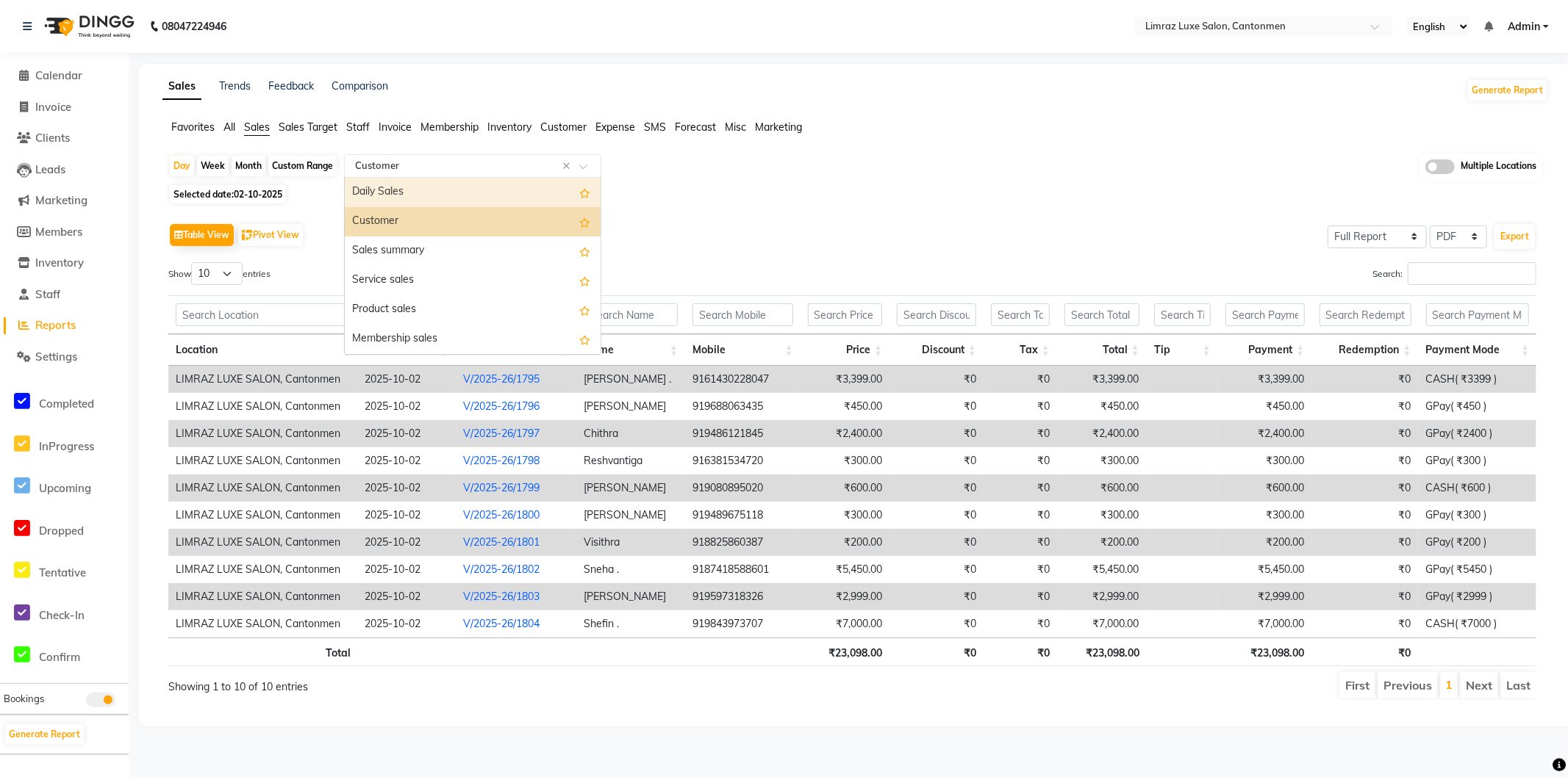
click at [418, 186] on div "Daily Sales" at bounding box center [473, 193] width 256 height 29
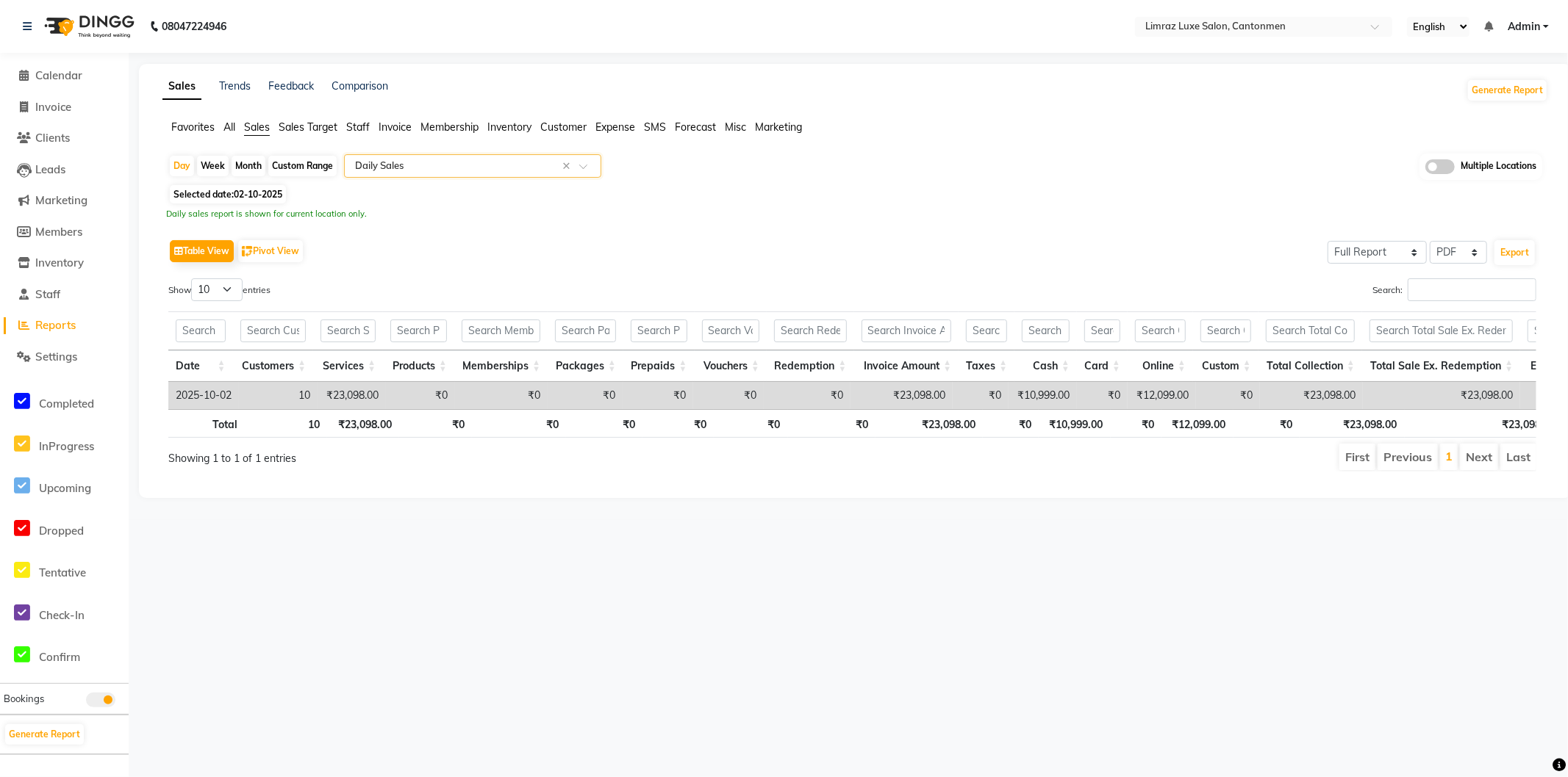
click at [424, 155] on div "Select Report Type × Daily Sales ×" at bounding box center [473, 166] width 258 height 23
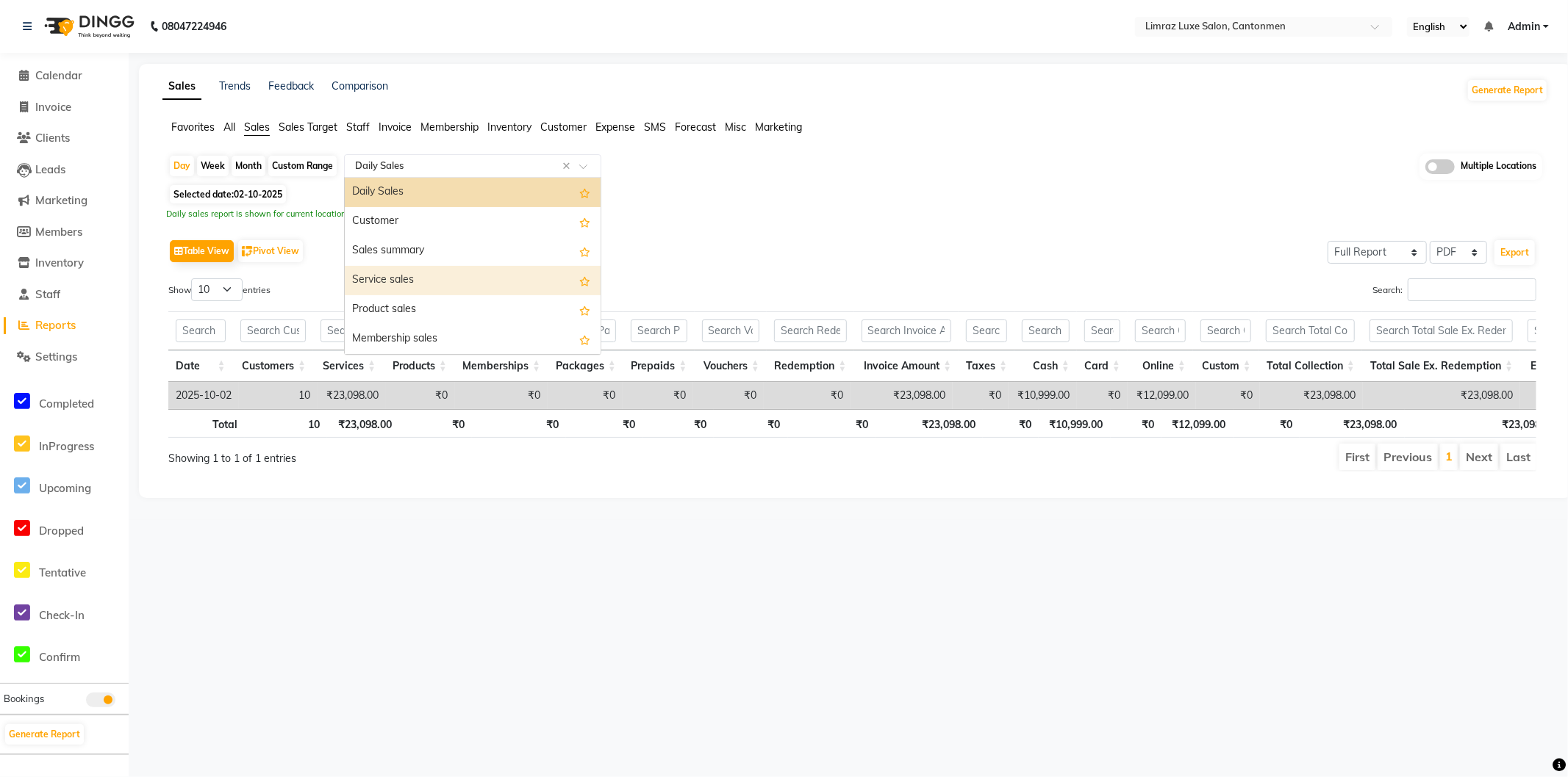
click at [408, 263] on div "Sales summary" at bounding box center [473, 251] width 256 height 29
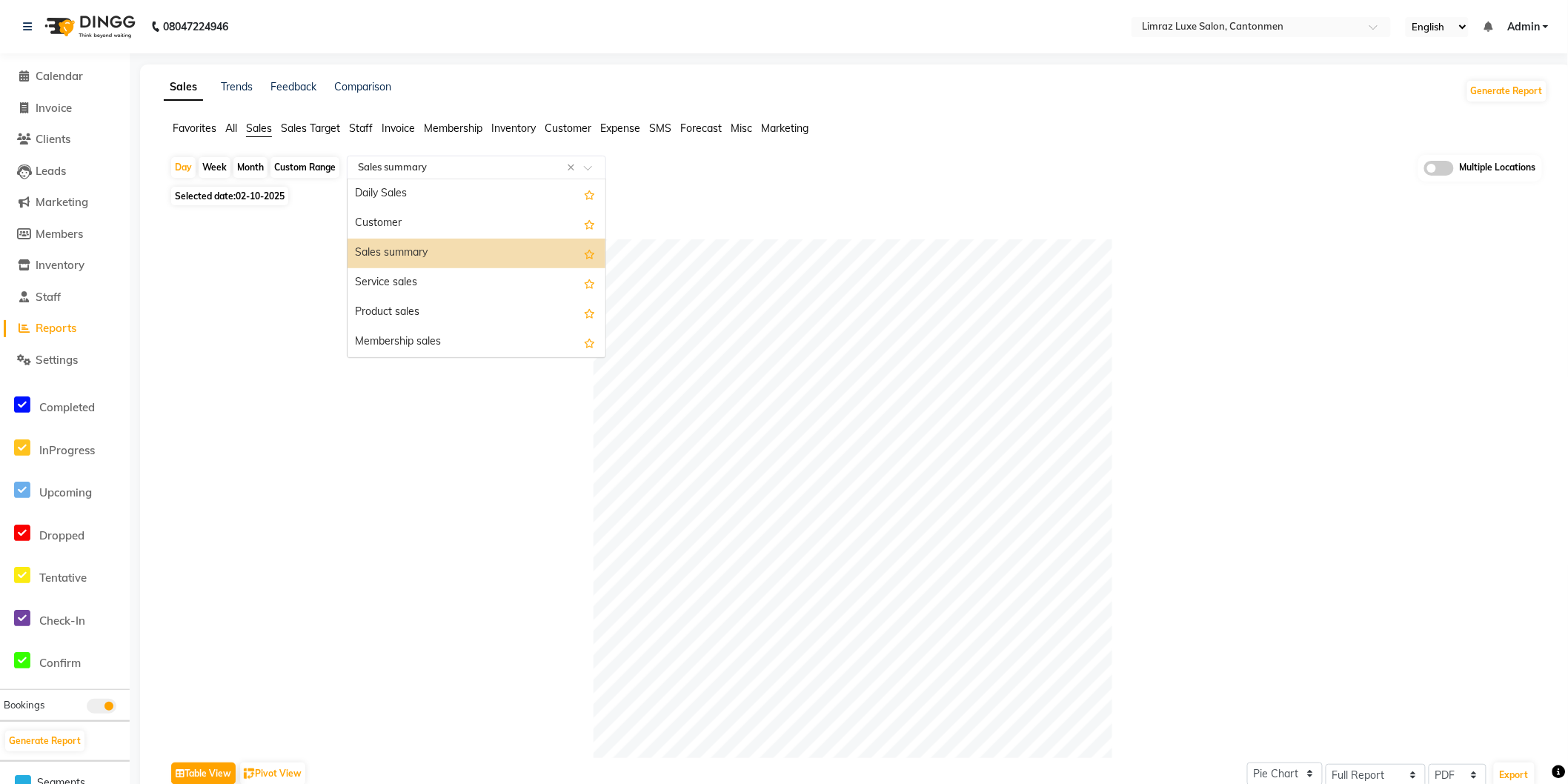
click at [447, 169] on input "text" at bounding box center [462, 167] width 214 height 15
click at [413, 278] on div "Service sales" at bounding box center [476, 283] width 258 height 30
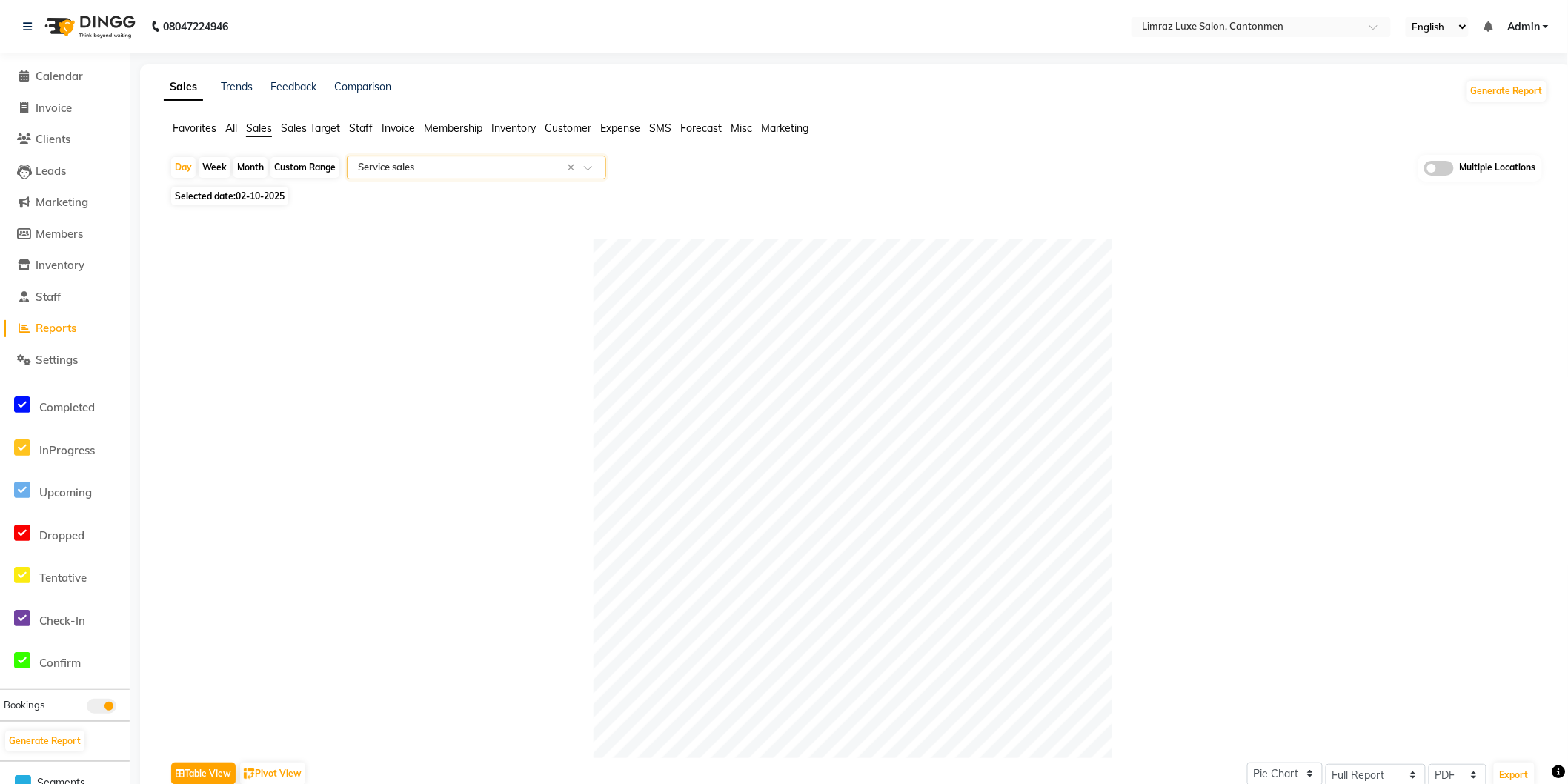
click at [432, 161] on input "text" at bounding box center [462, 167] width 214 height 15
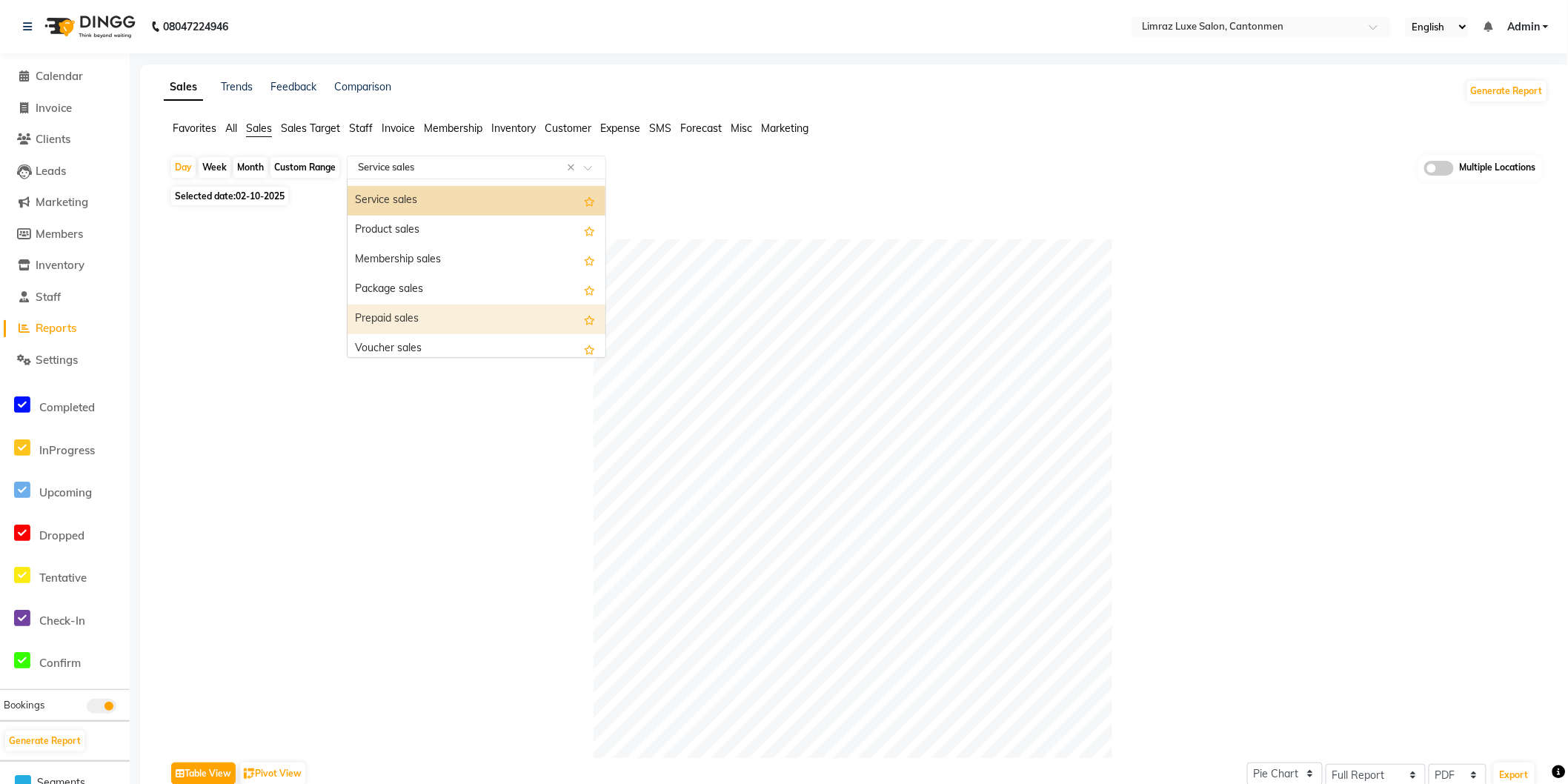
scroll to position [247, 0]
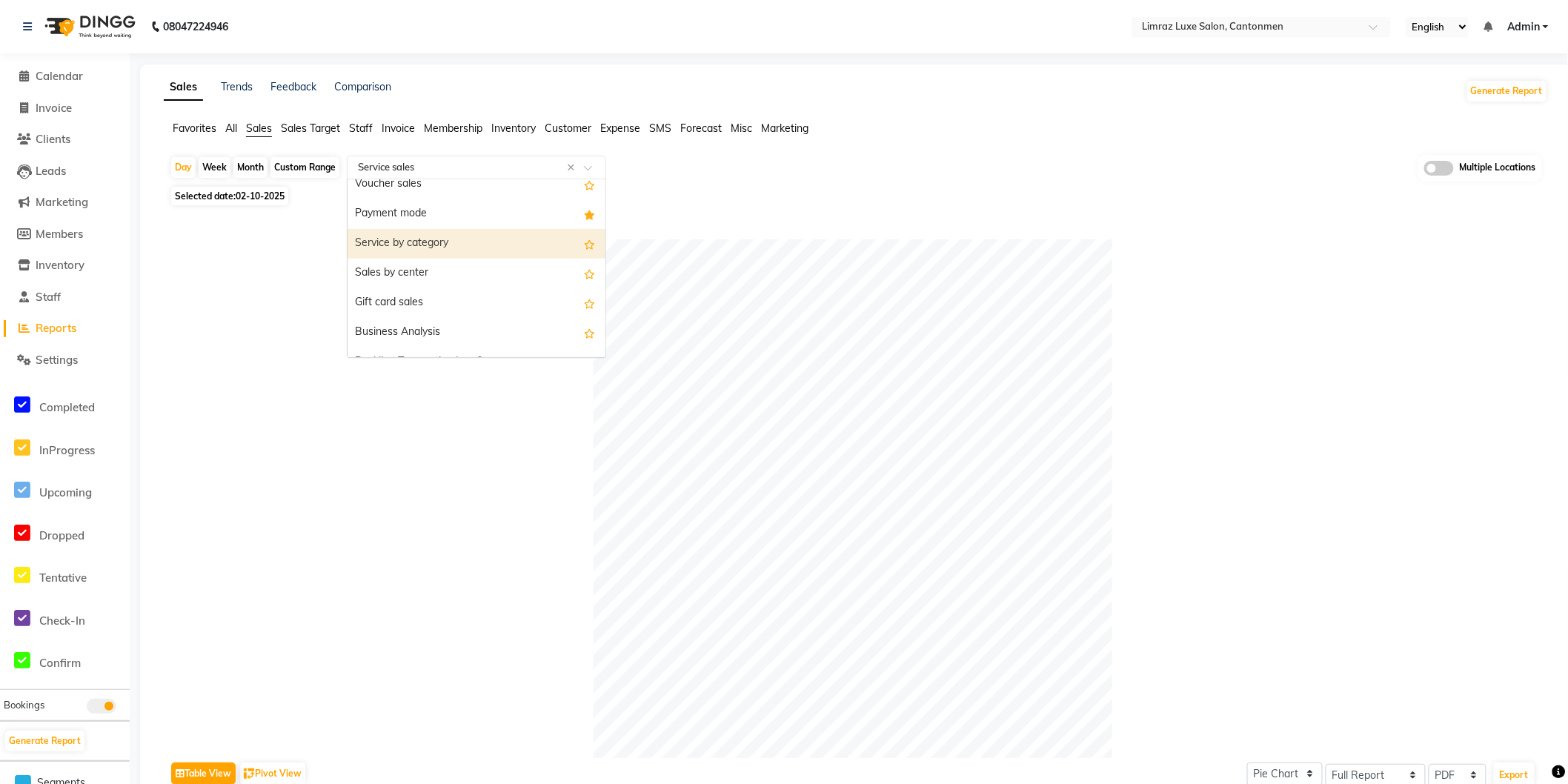
click at [427, 241] on div "Service by category" at bounding box center [476, 244] width 258 height 30
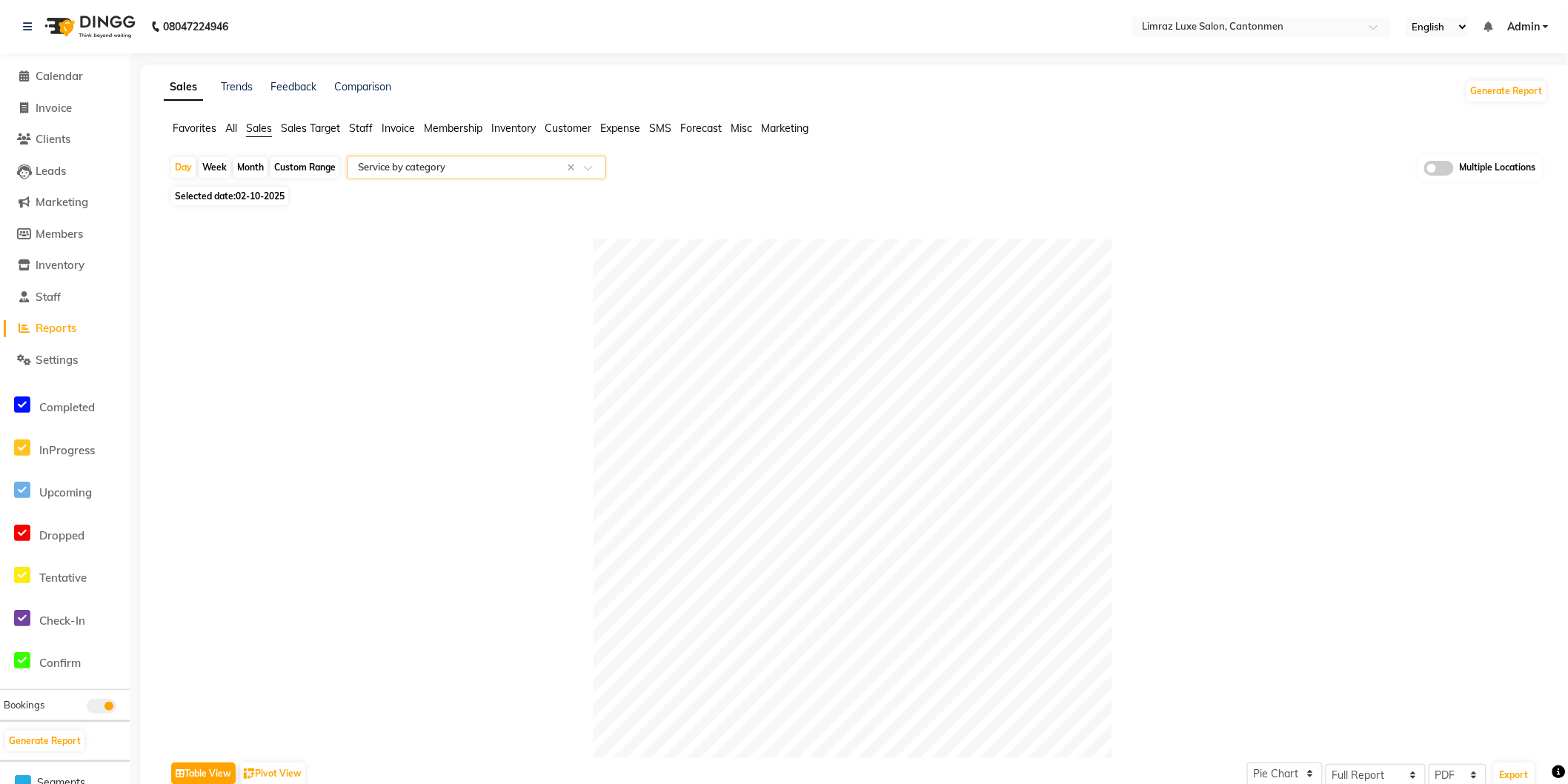
click at [478, 164] on input "text" at bounding box center [462, 167] width 214 height 15
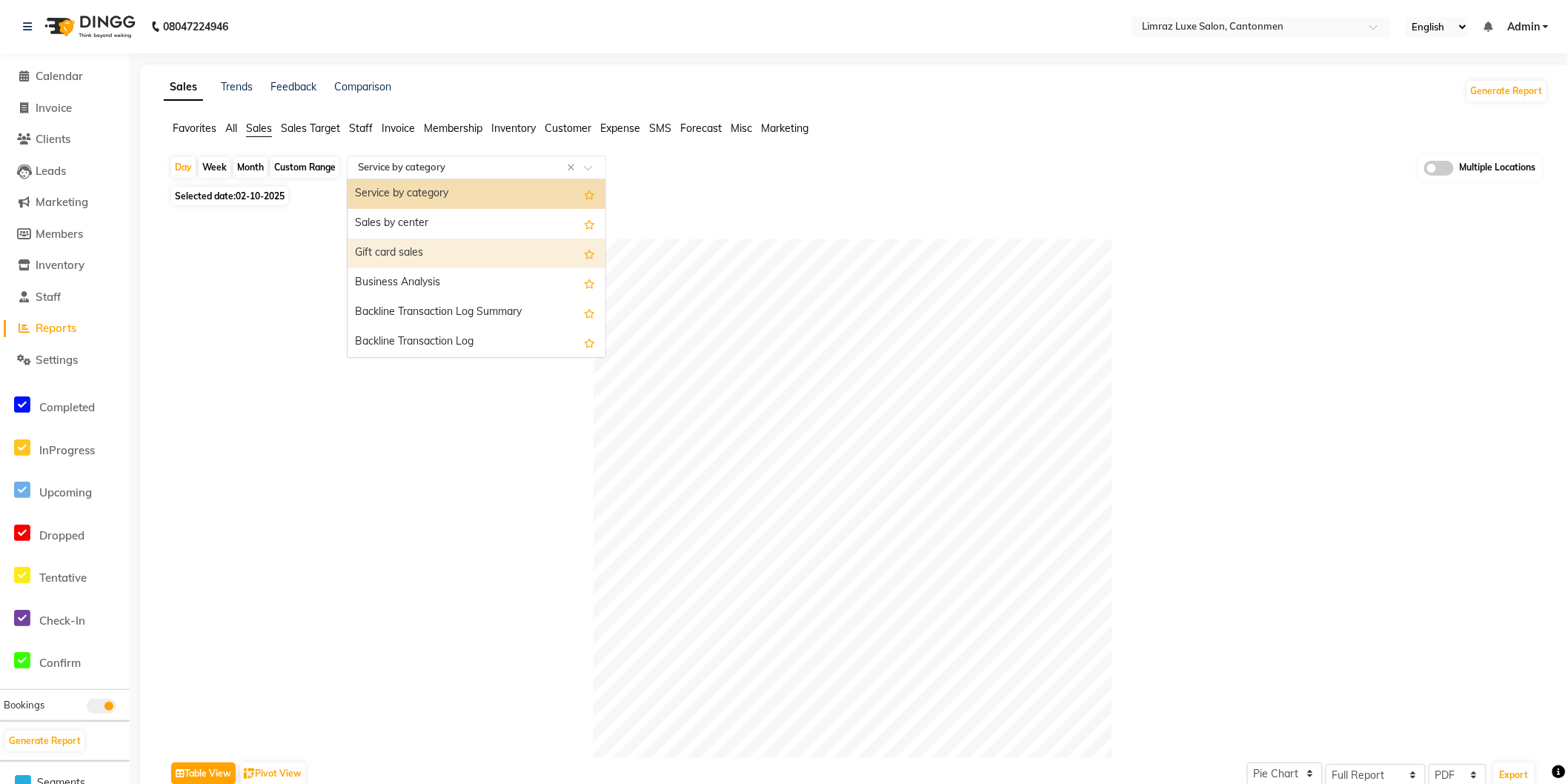
click at [439, 258] on div "Gift card sales" at bounding box center [476, 254] width 258 height 30
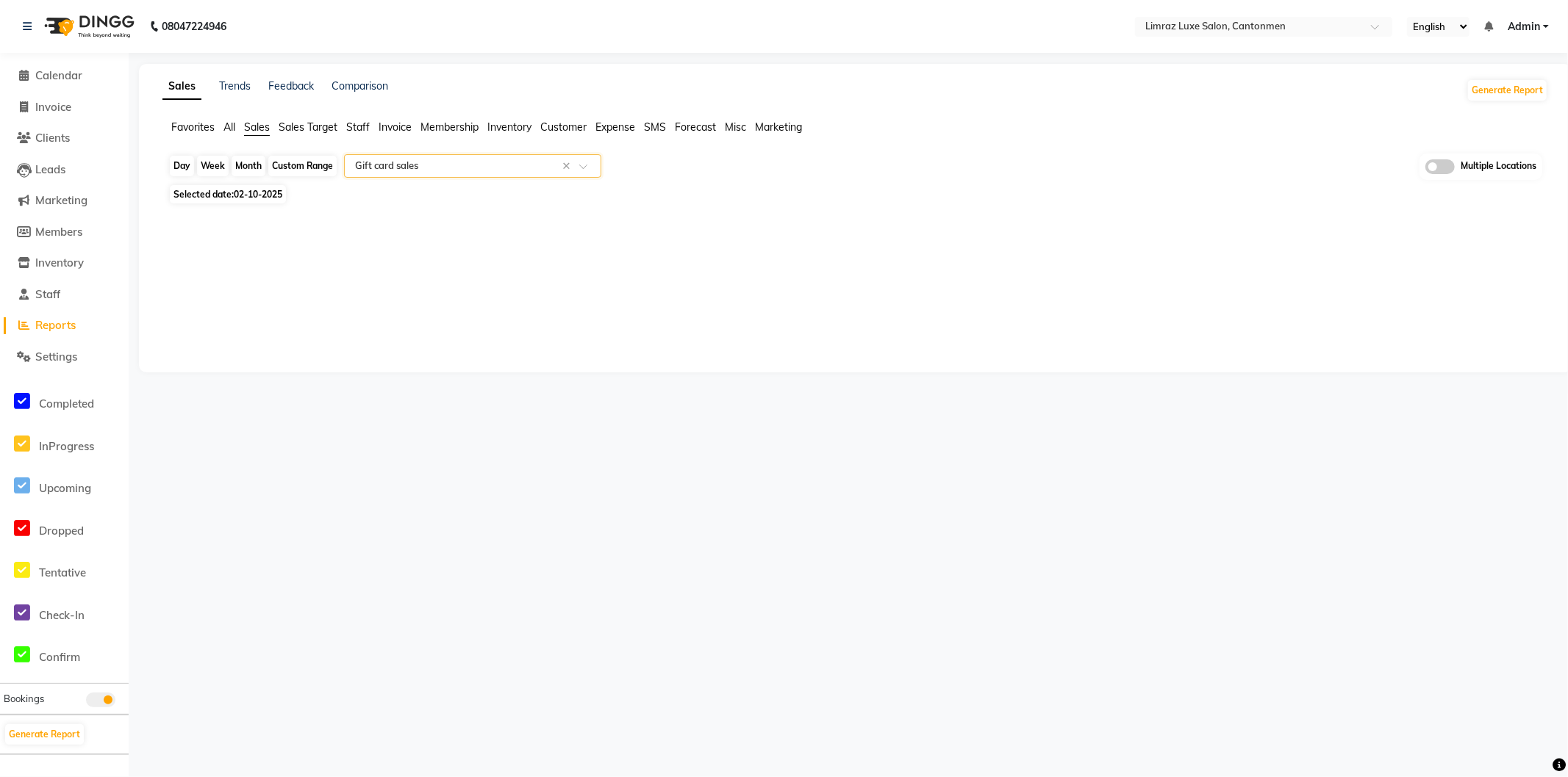
click at [179, 162] on div "Day" at bounding box center [182, 165] width 24 height 21
select select "10"
select select "2025"
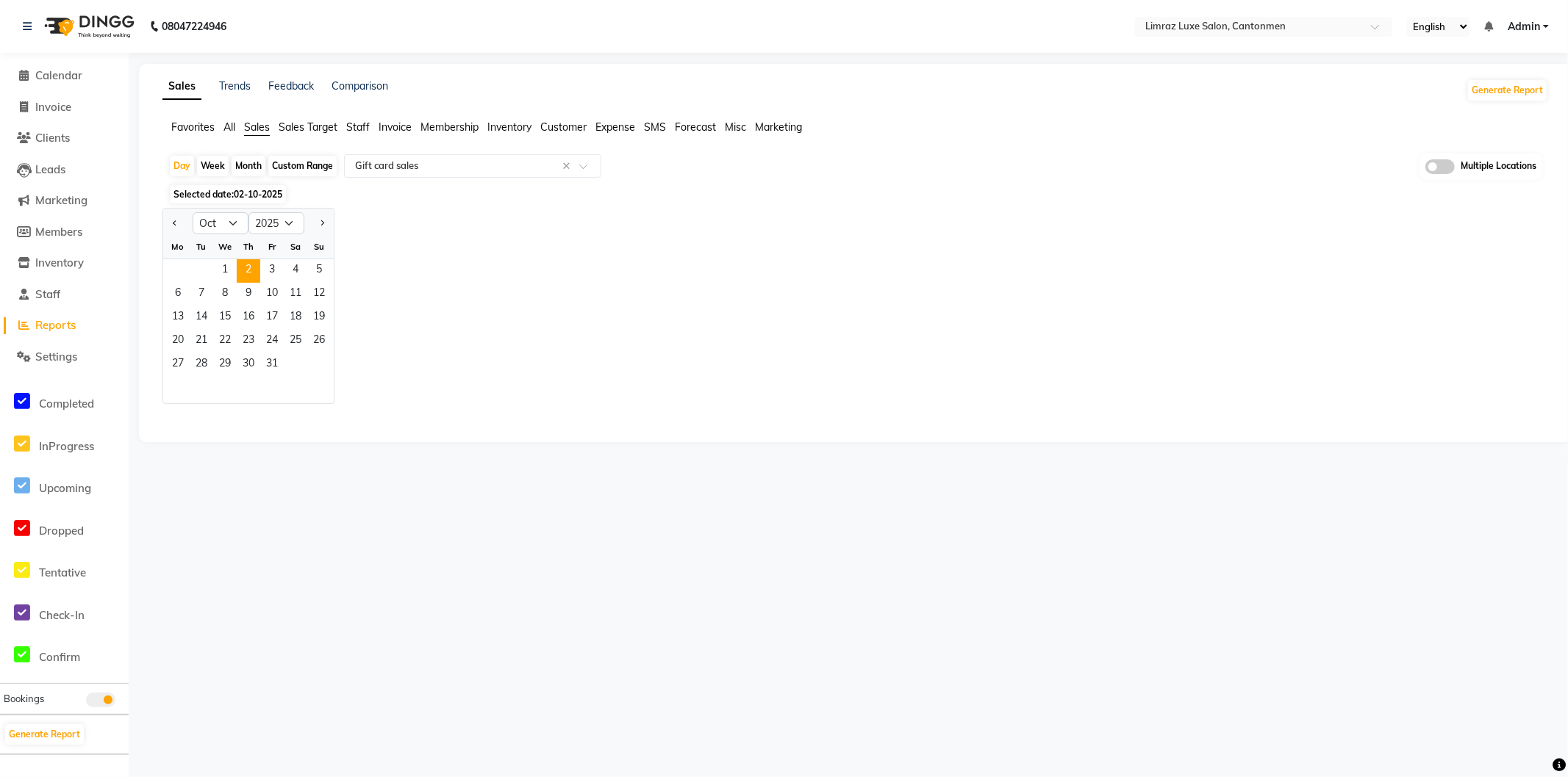
click at [226, 129] on span "All" at bounding box center [229, 127] width 12 height 13
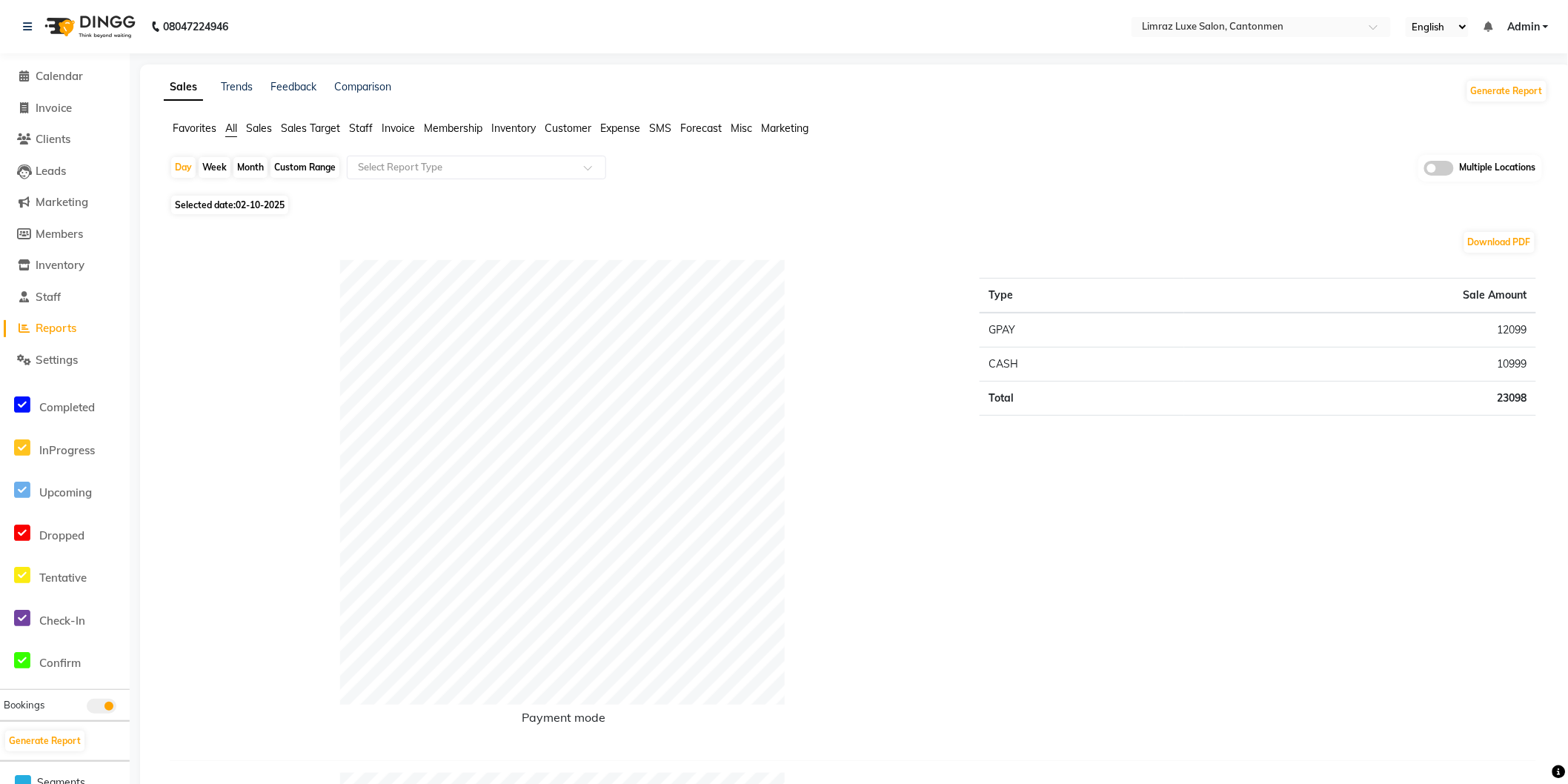
click at [326, 129] on span "Sales Target" at bounding box center [310, 128] width 59 height 13
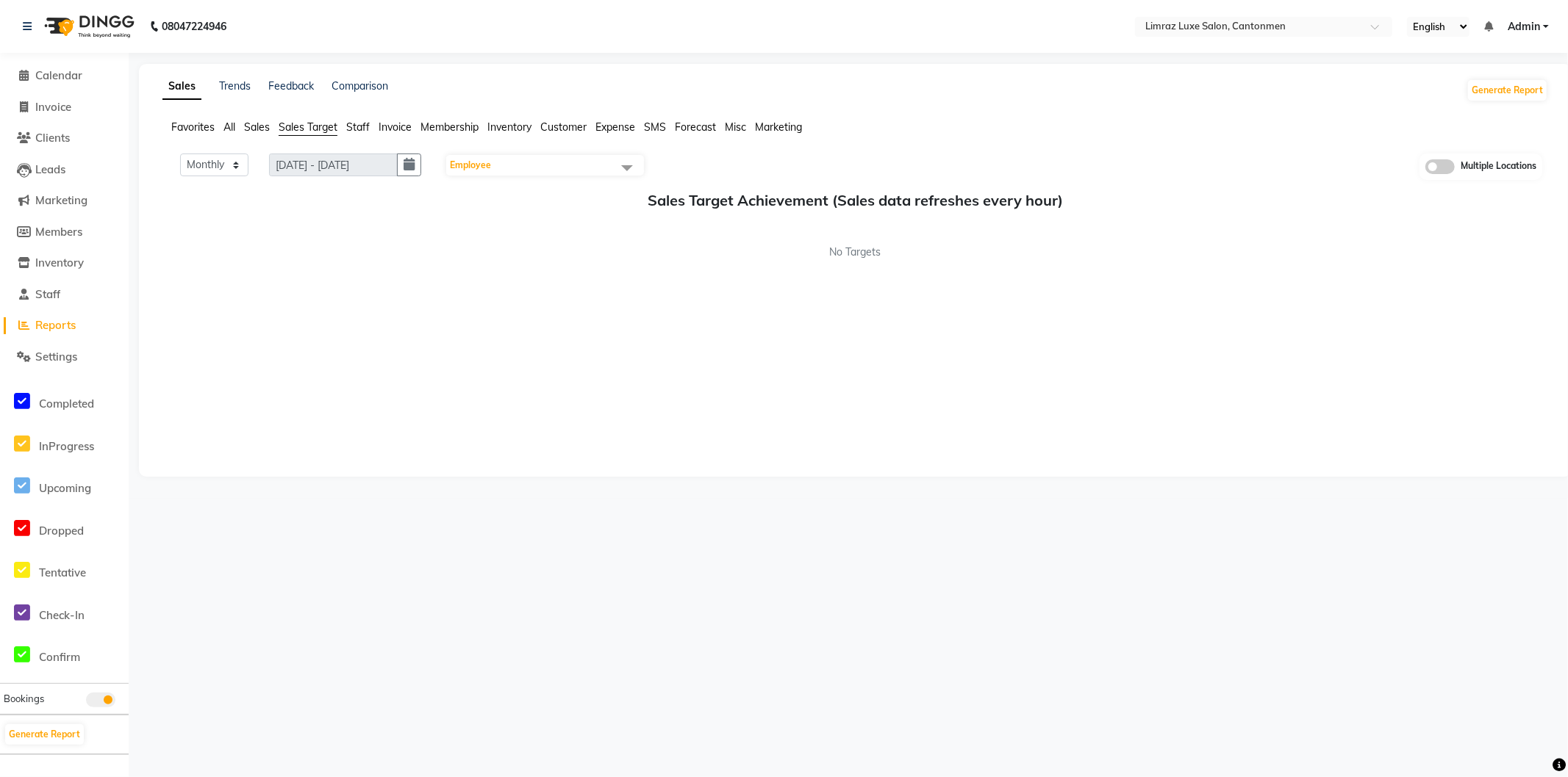
click at [370, 129] on span "Staff" at bounding box center [358, 127] width 23 height 13
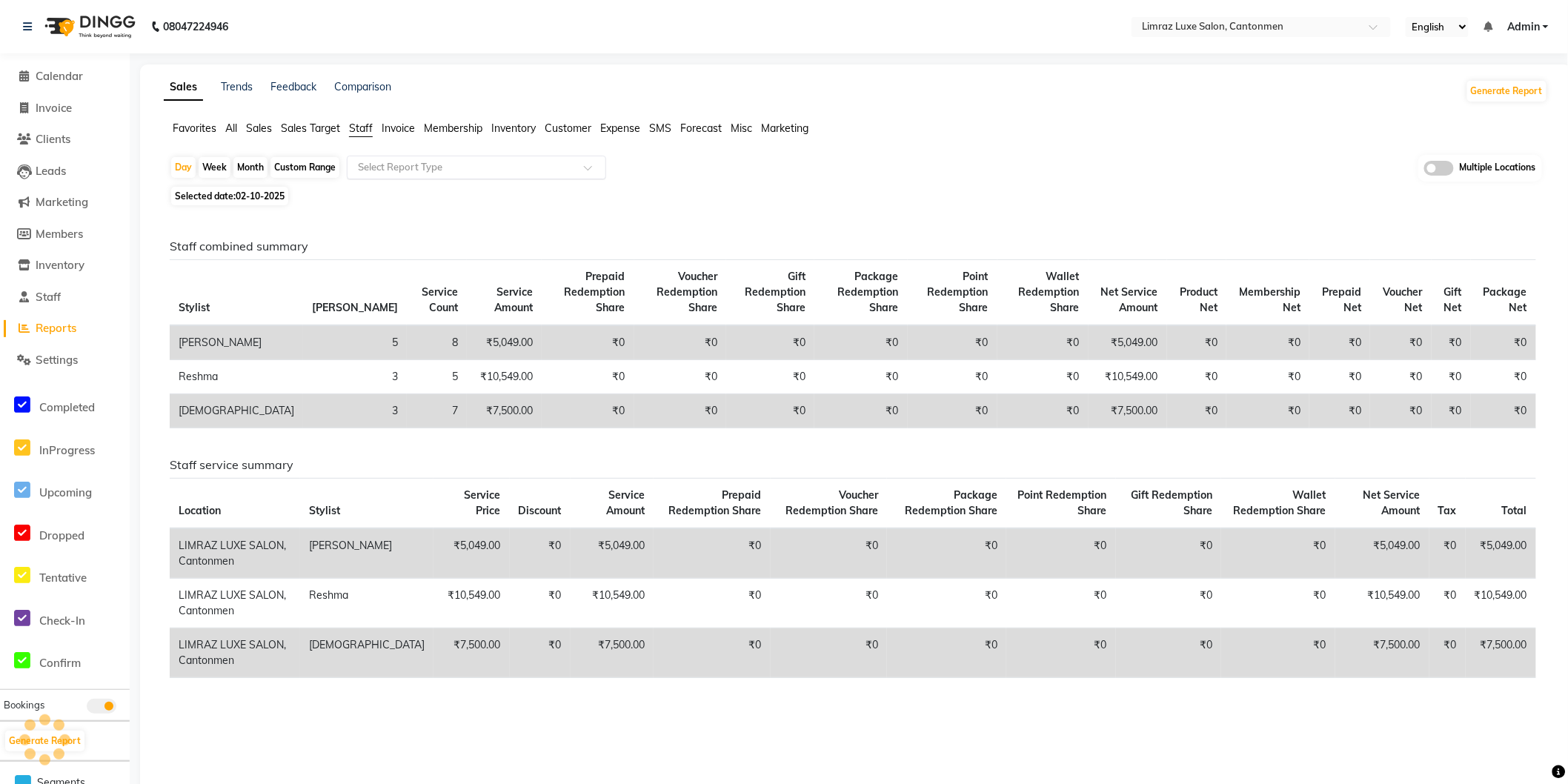
click at [497, 169] on input "text" at bounding box center [462, 167] width 214 height 15
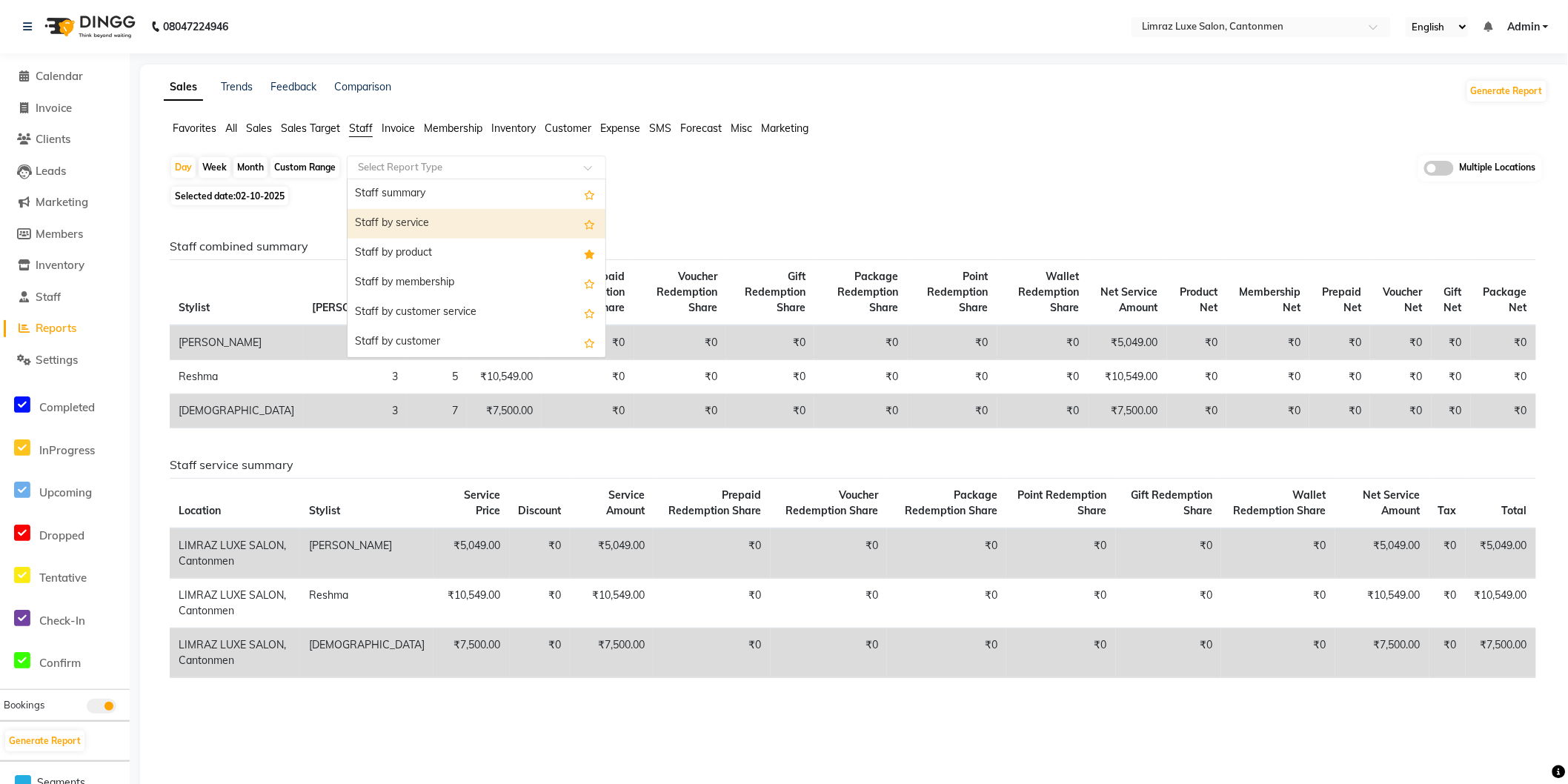
click at [405, 227] on div "Staff by service" at bounding box center [476, 224] width 258 height 30
select select "full_report"
select select "pdf"
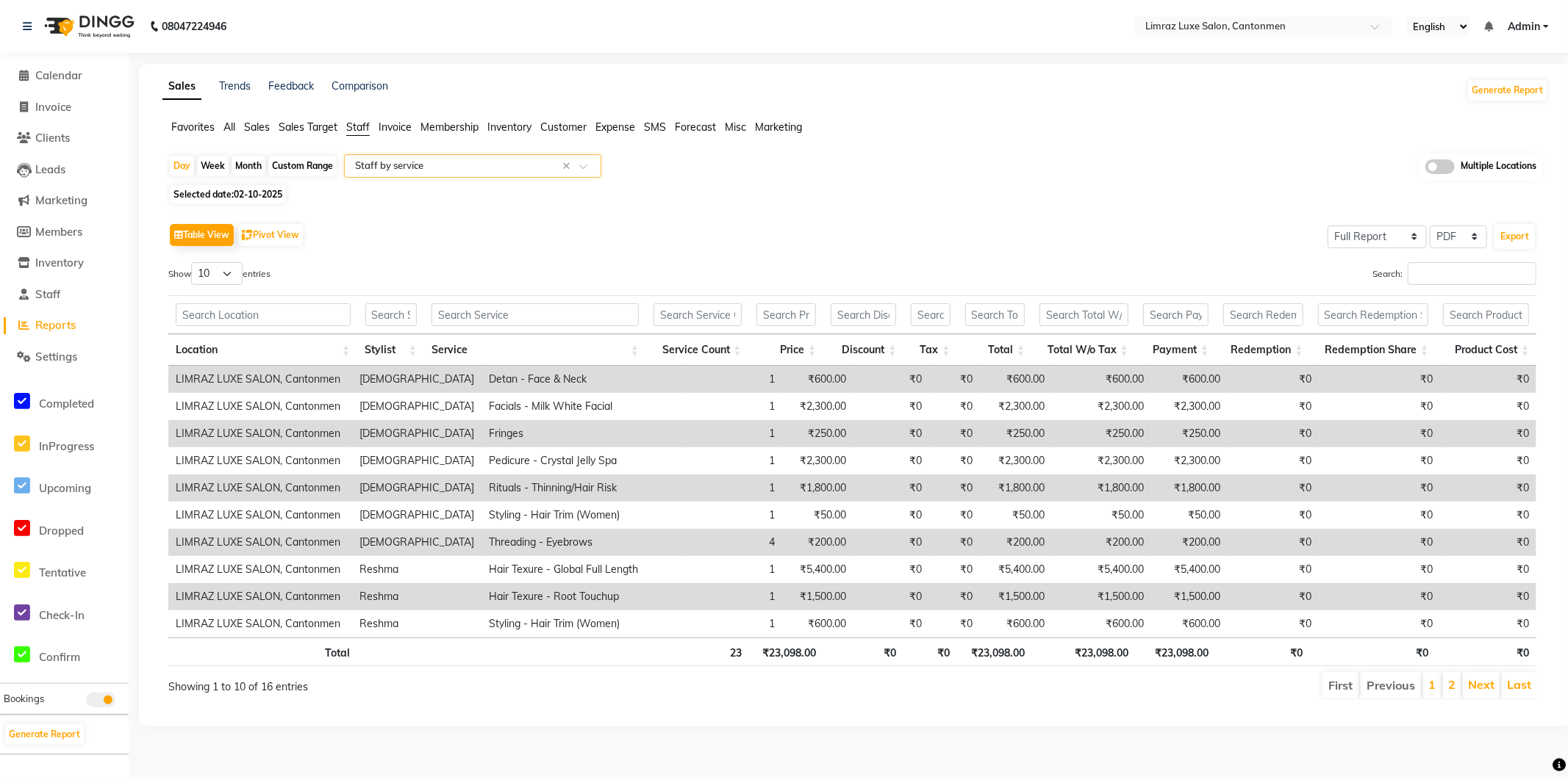
click at [461, 159] on input "text" at bounding box center [458, 165] width 212 height 15
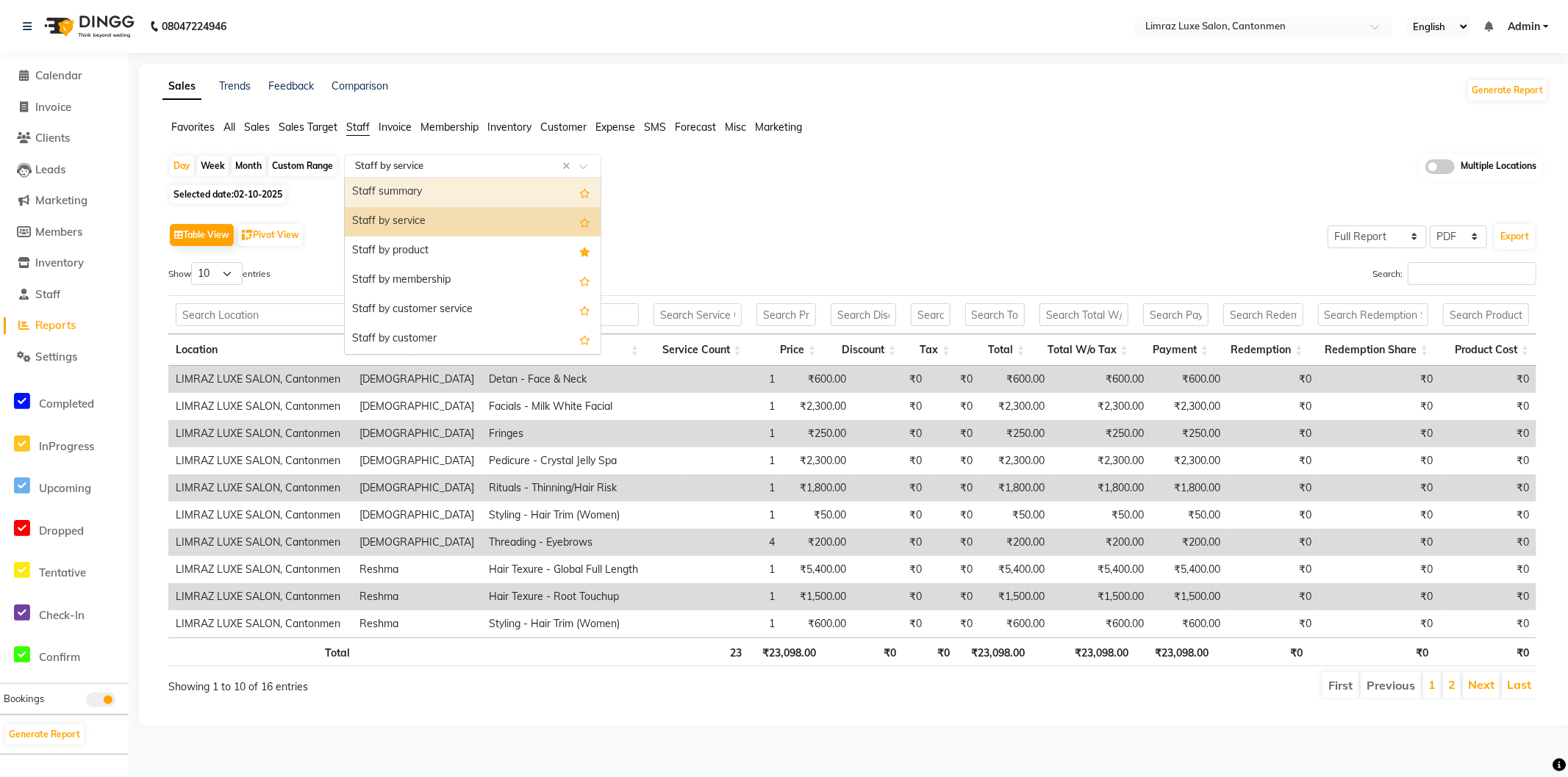
click at [425, 199] on div "Staff summary" at bounding box center [473, 193] width 256 height 29
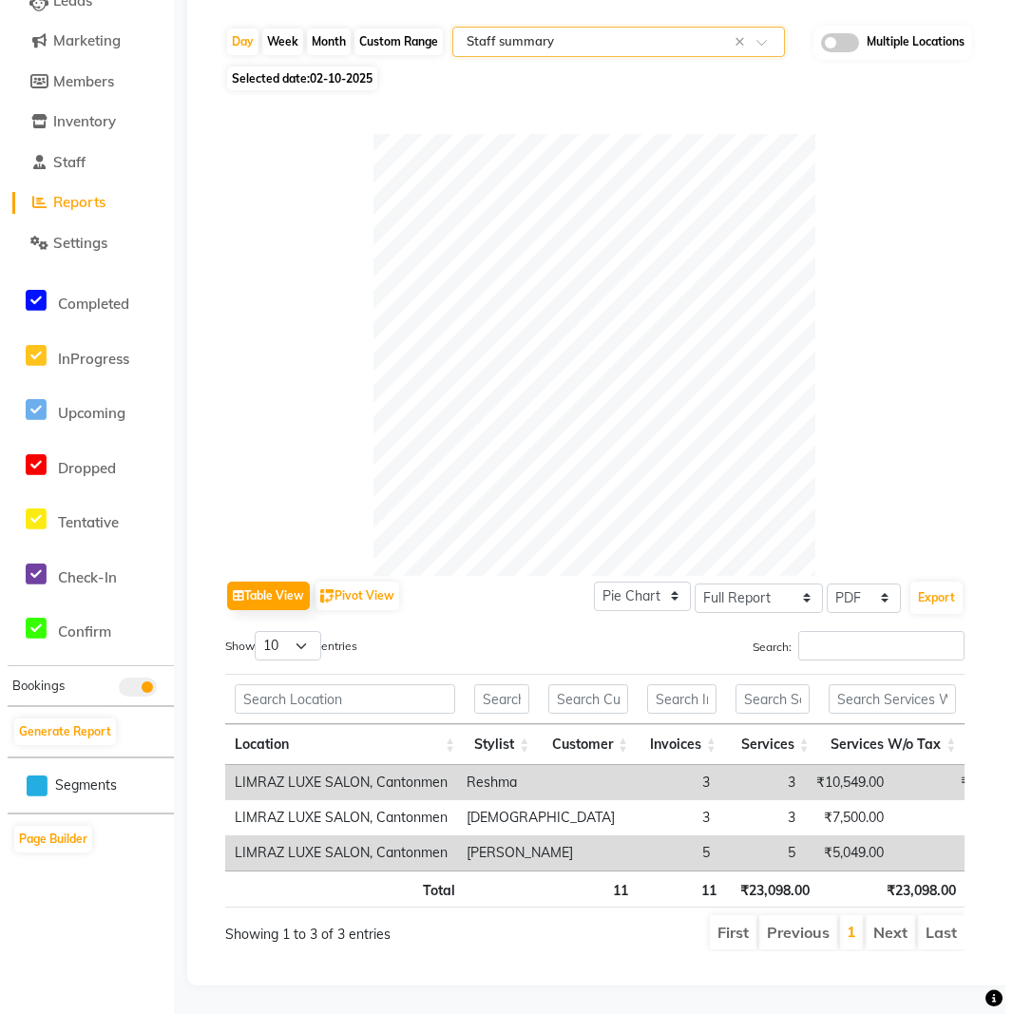
scroll to position [0, 0]
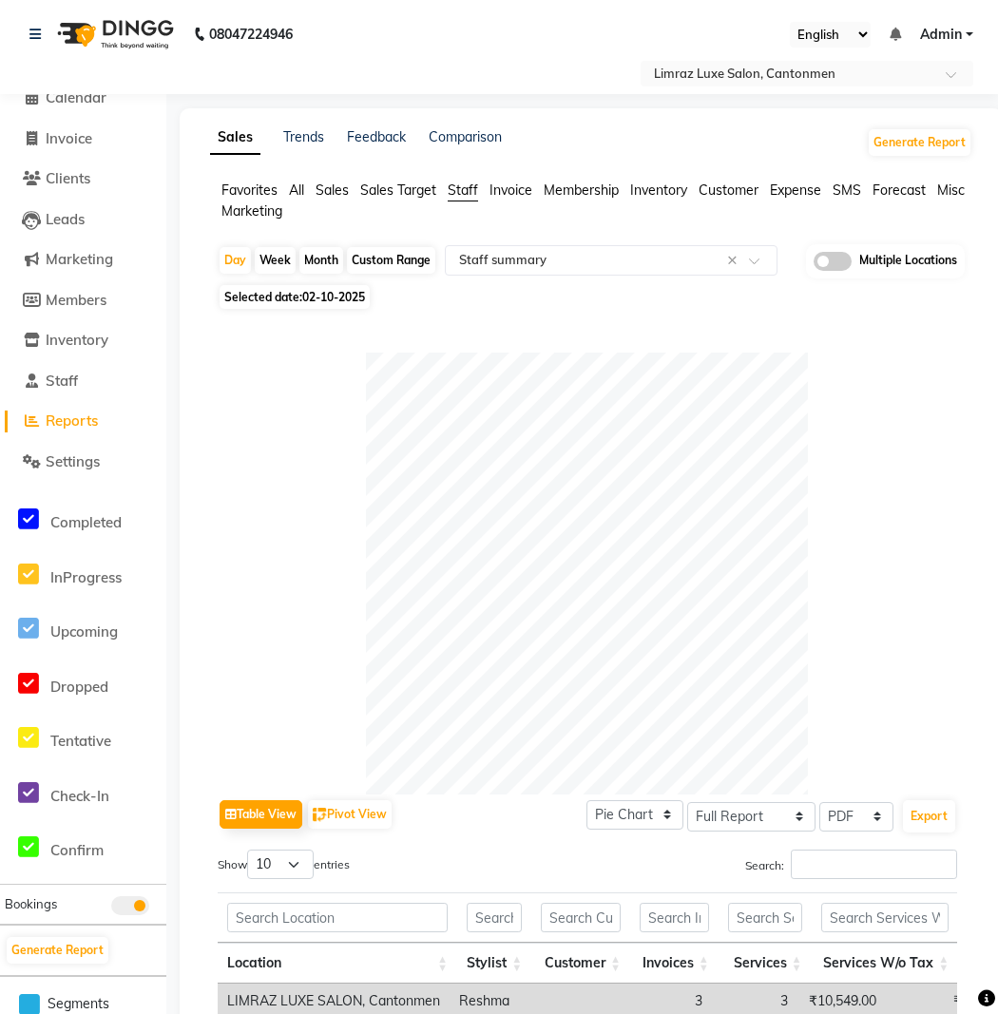
click at [136, 30] on img at bounding box center [113, 34] width 130 height 53
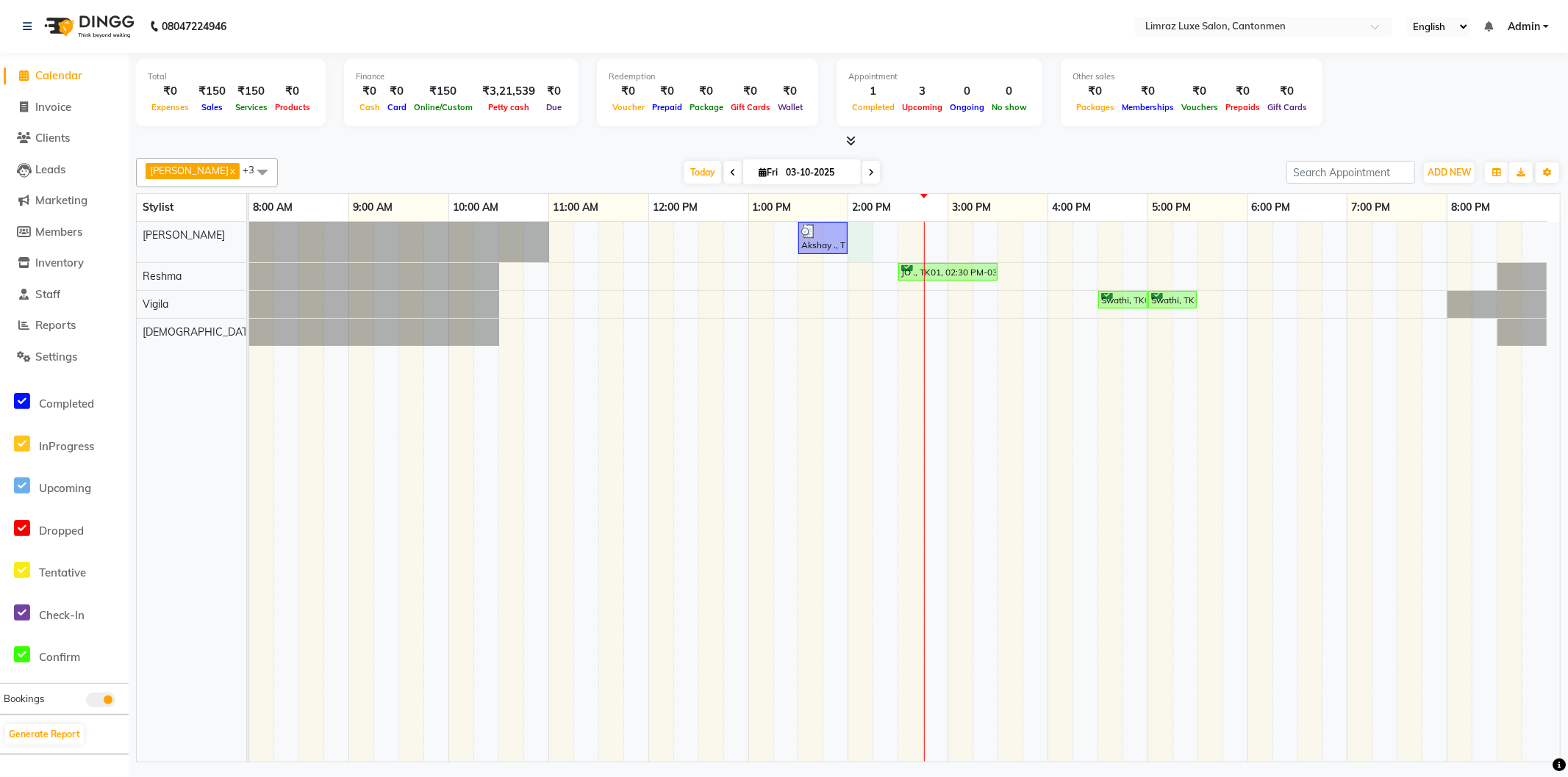
click at [858, 222] on div "Akshay ., TK03, 01:30 PM-02:00 PM, Styling - [PERSON_NAME] Trim JO ., TK01, 02:…" at bounding box center [904, 492] width 1311 height 540
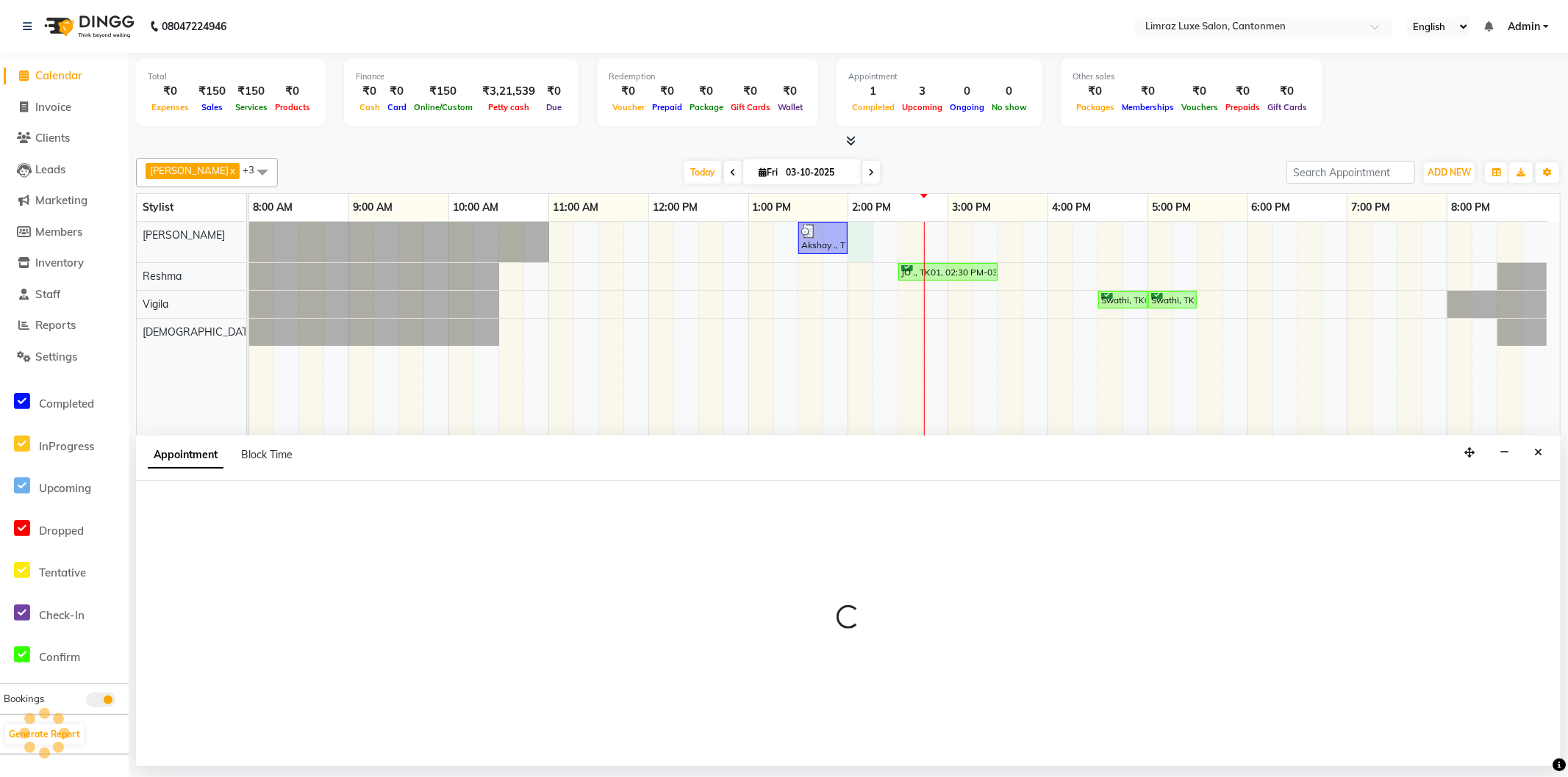
select select "90538"
select select "840"
select select "tentative"
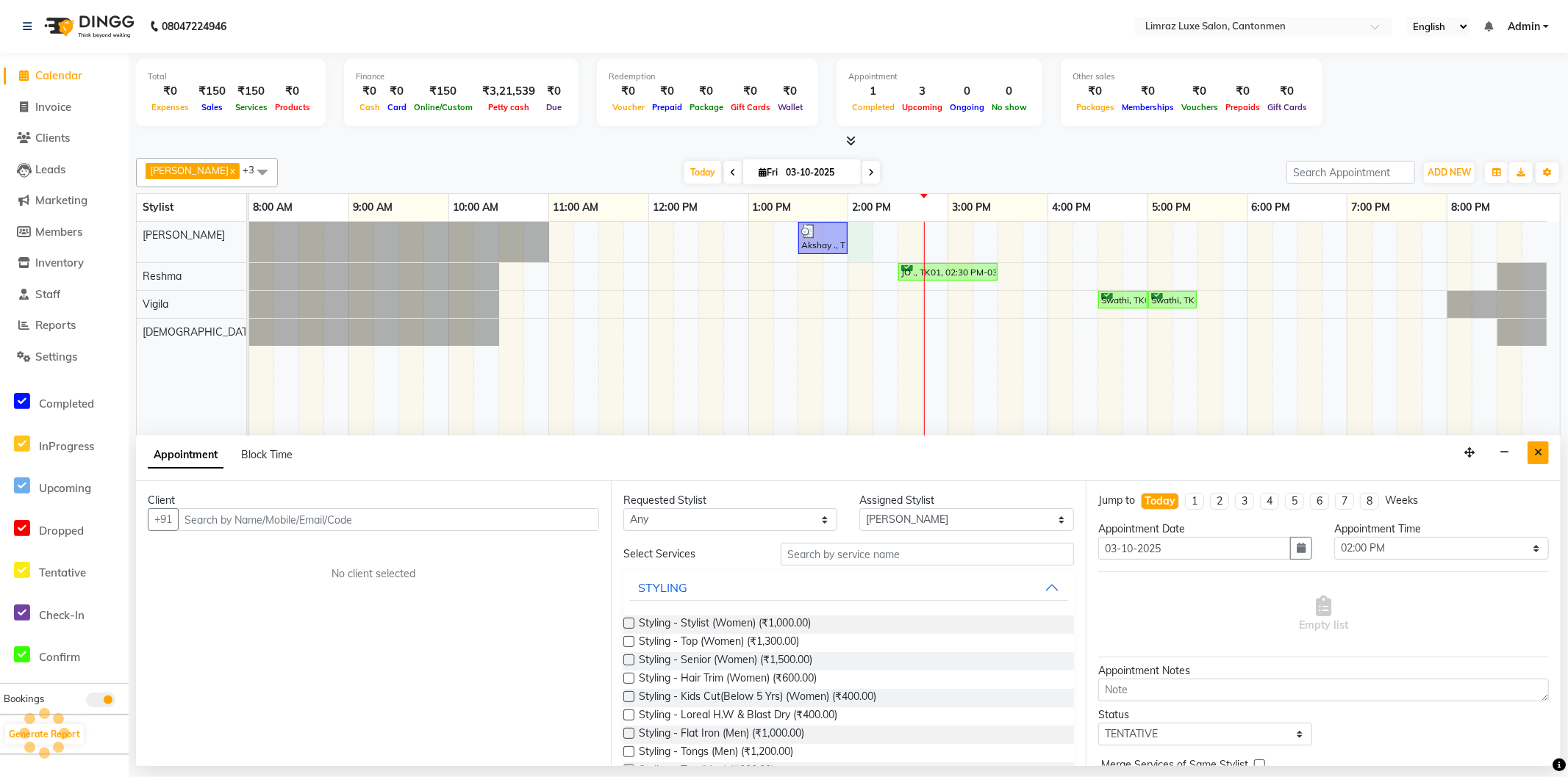
click at [1531, 450] on button "Close" at bounding box center [1539, 452] width 22 height 22
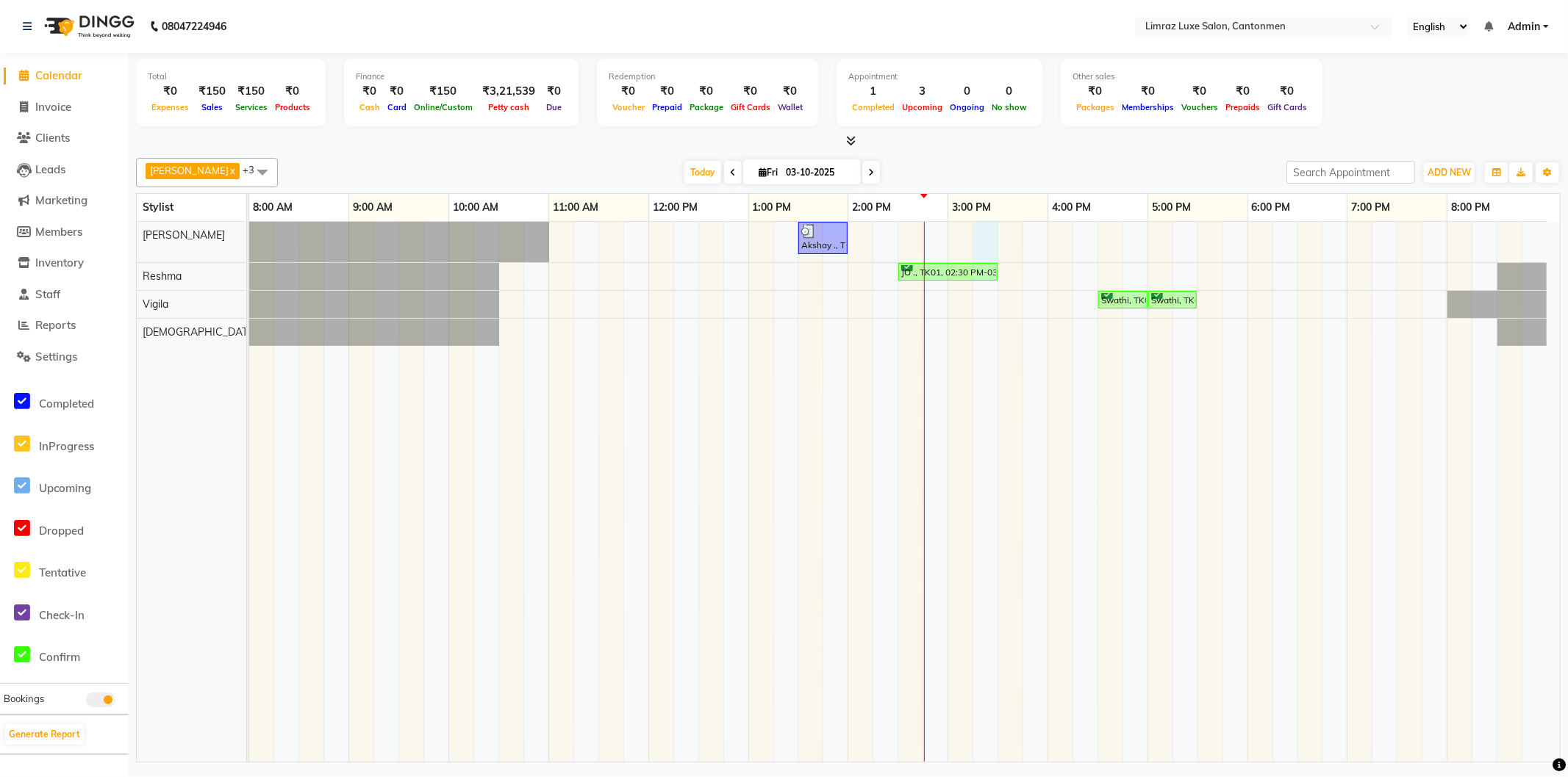
click at [996, 244] on div "Akshay ., TK03, 01:30 PM-02:00 PM, Styling - [PERSON_NAME] Trim JO ., TK01, 02:…" at bounding box center [904, 492] width 1311 height 540
select select "90538"
select select "915"
select select "tentative"
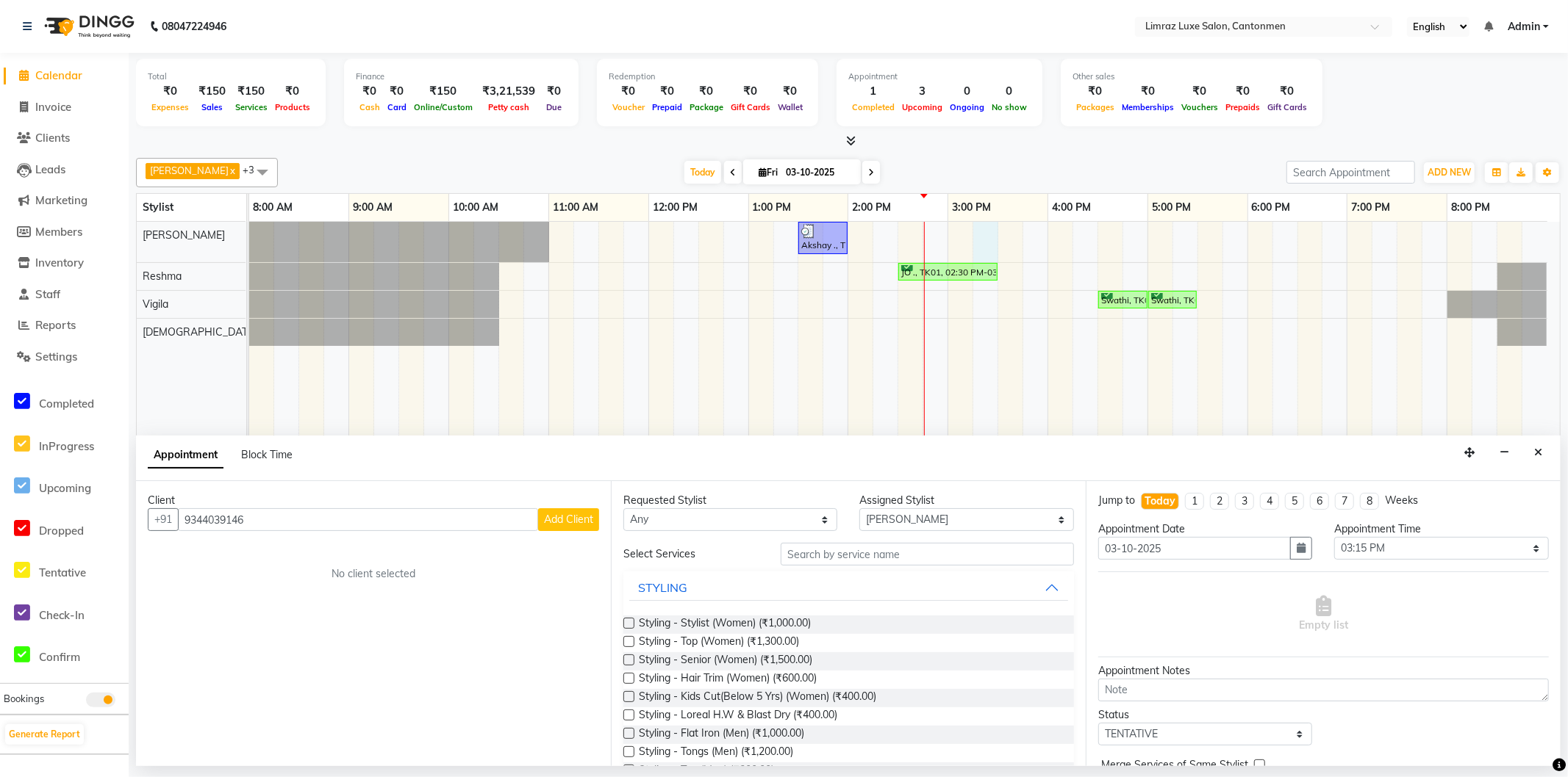
type input "9344039146"
click at [562, 519] on span "Add Client" at bounding box center [569, 519] width 50 height 13
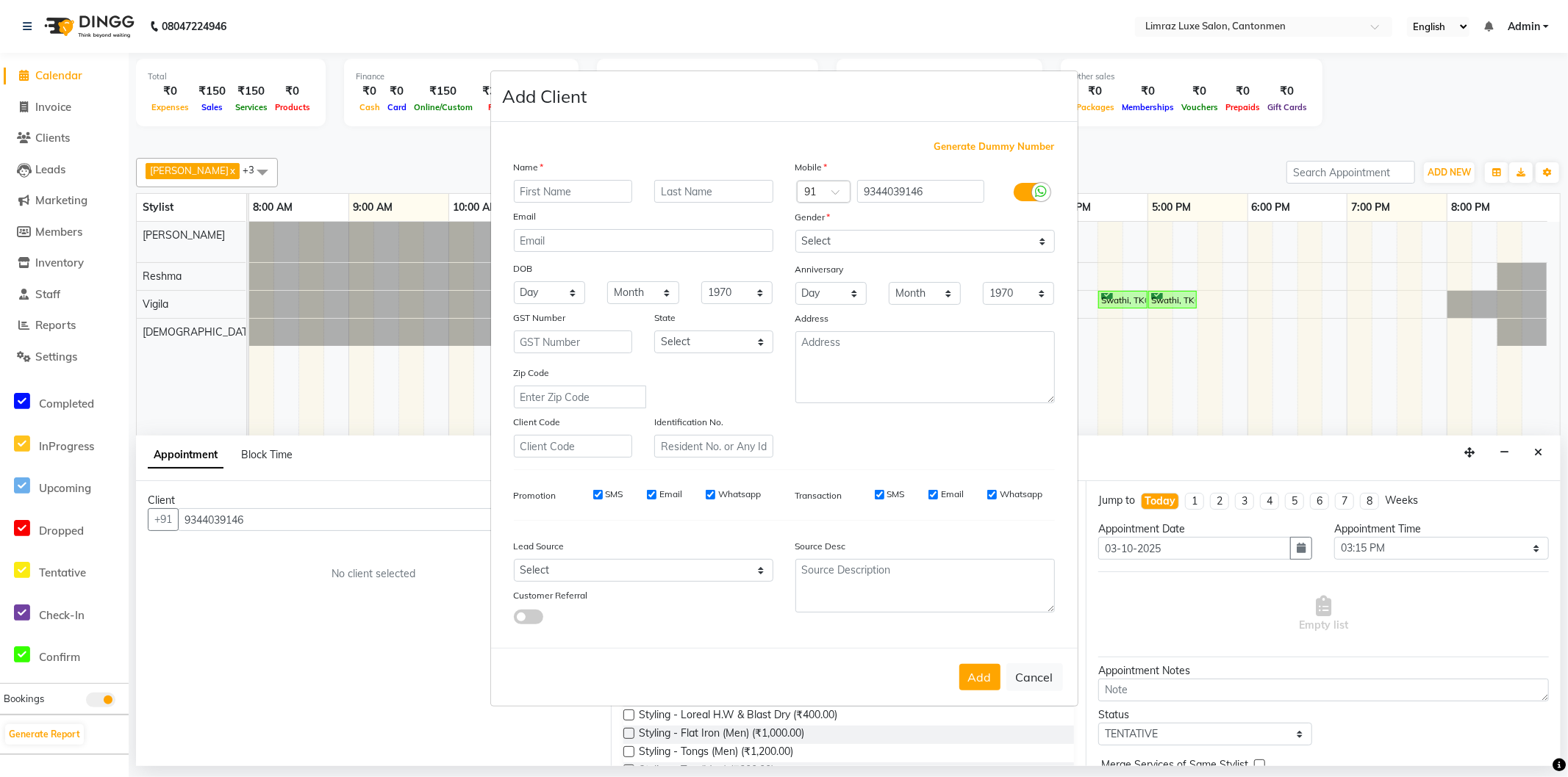
click at [564, 193] on input "text" at bounding box center [573, 191] width 119 height 22
type input "Subeka"
click at [670, 191] on input "text" at bounding box center [714, 191] width 119 height 22
type input "."
click at [986, 237] on select "Select [DEMOGRAPHIC_DATA] [DEMOGRAPHIC_DATA] Other Prefer Not To Say" at bounding box center [924, 240] width 259 height 22
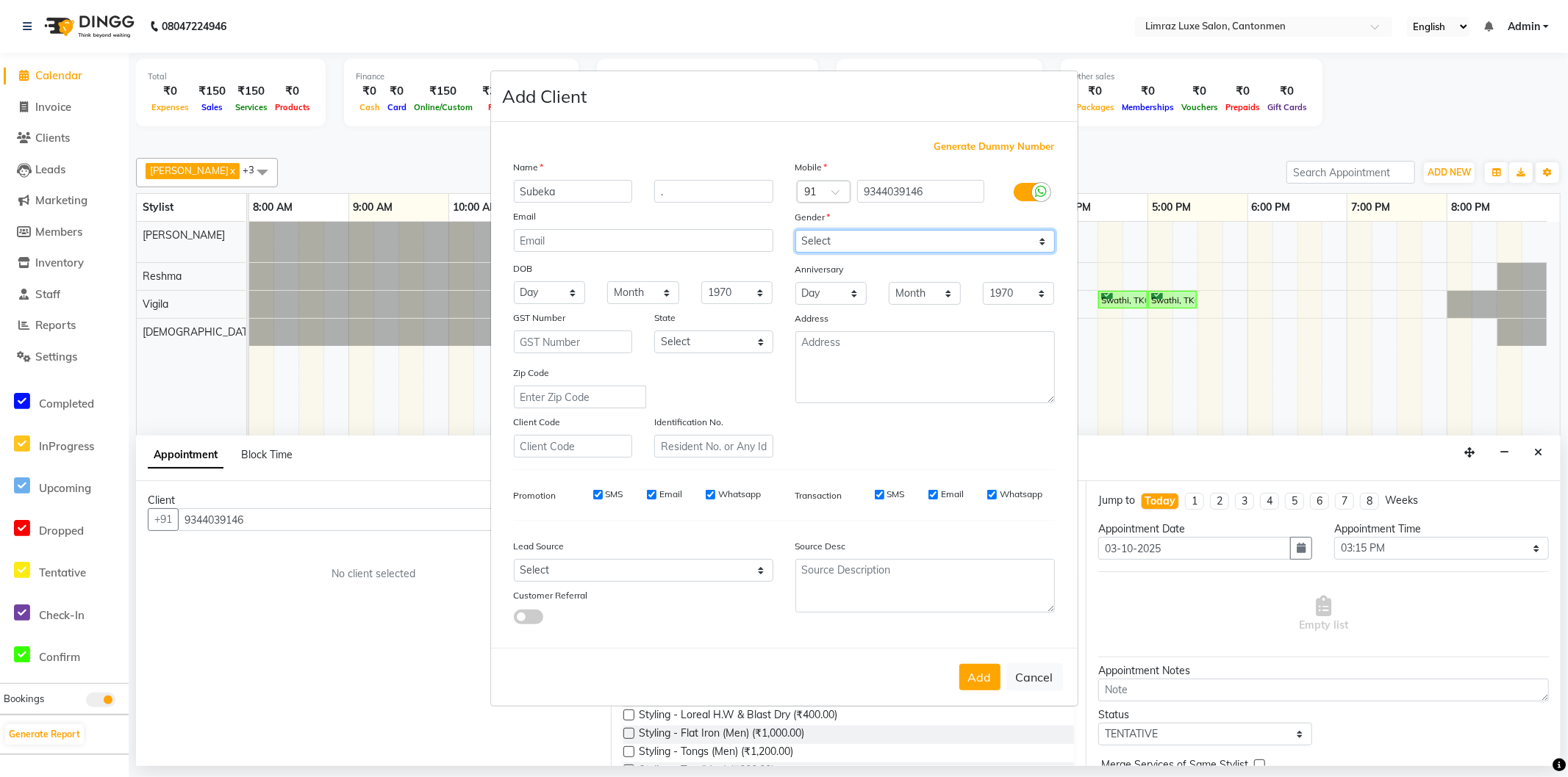
select select "[DEMOGRAPHIC_DATA]"
click at [795, 230] on select "Select [DEMOGRAPHIC_DATA] [DEMOGRAPHIC_DATA] Other Prefer Not To Say" at bounding box center [924, 240] width 259 height 22
click at [986, 683] on button "Add" at bounding box center [979, 677] width 41 height 26
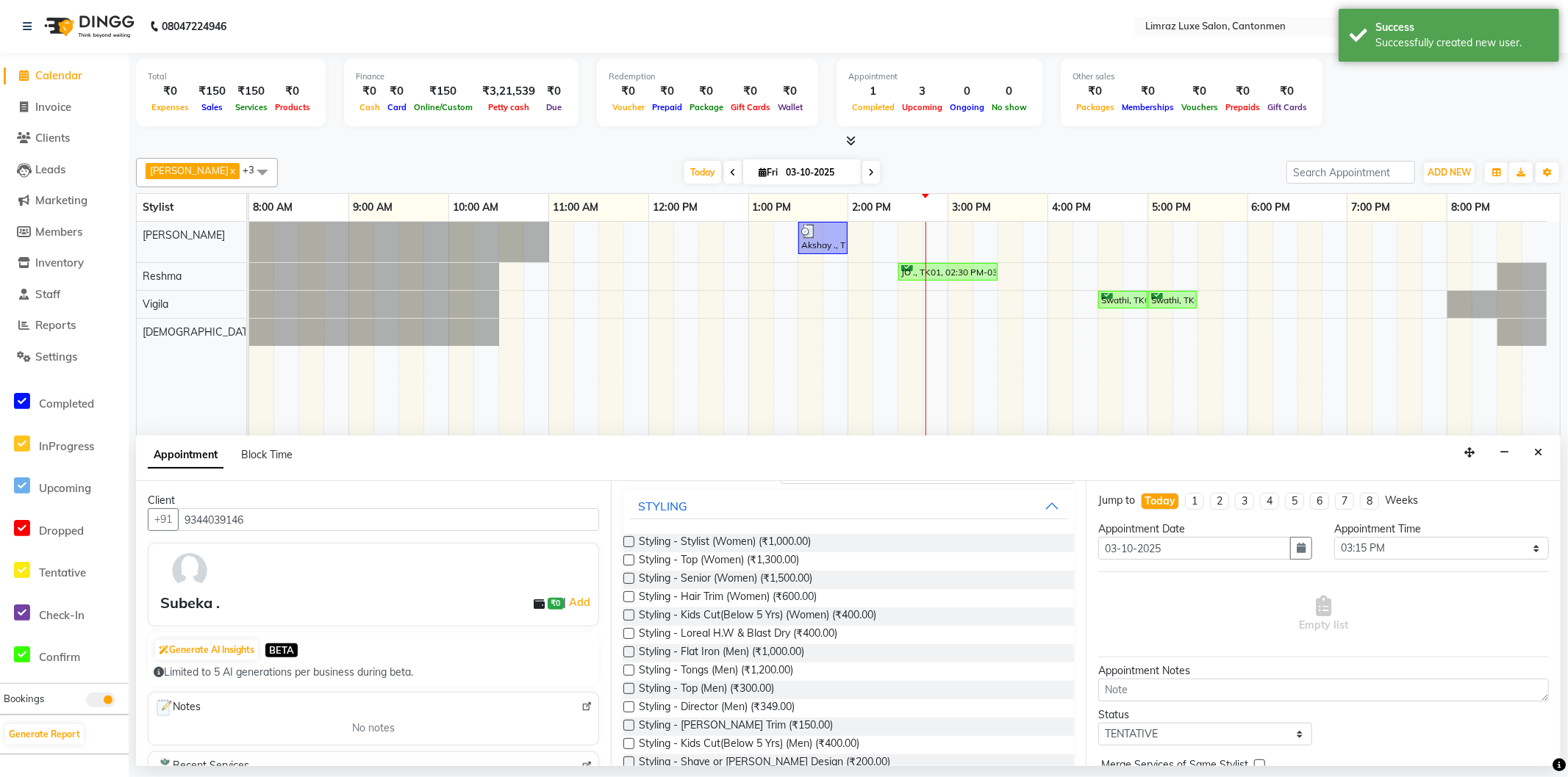
scroll to position [163, 0]
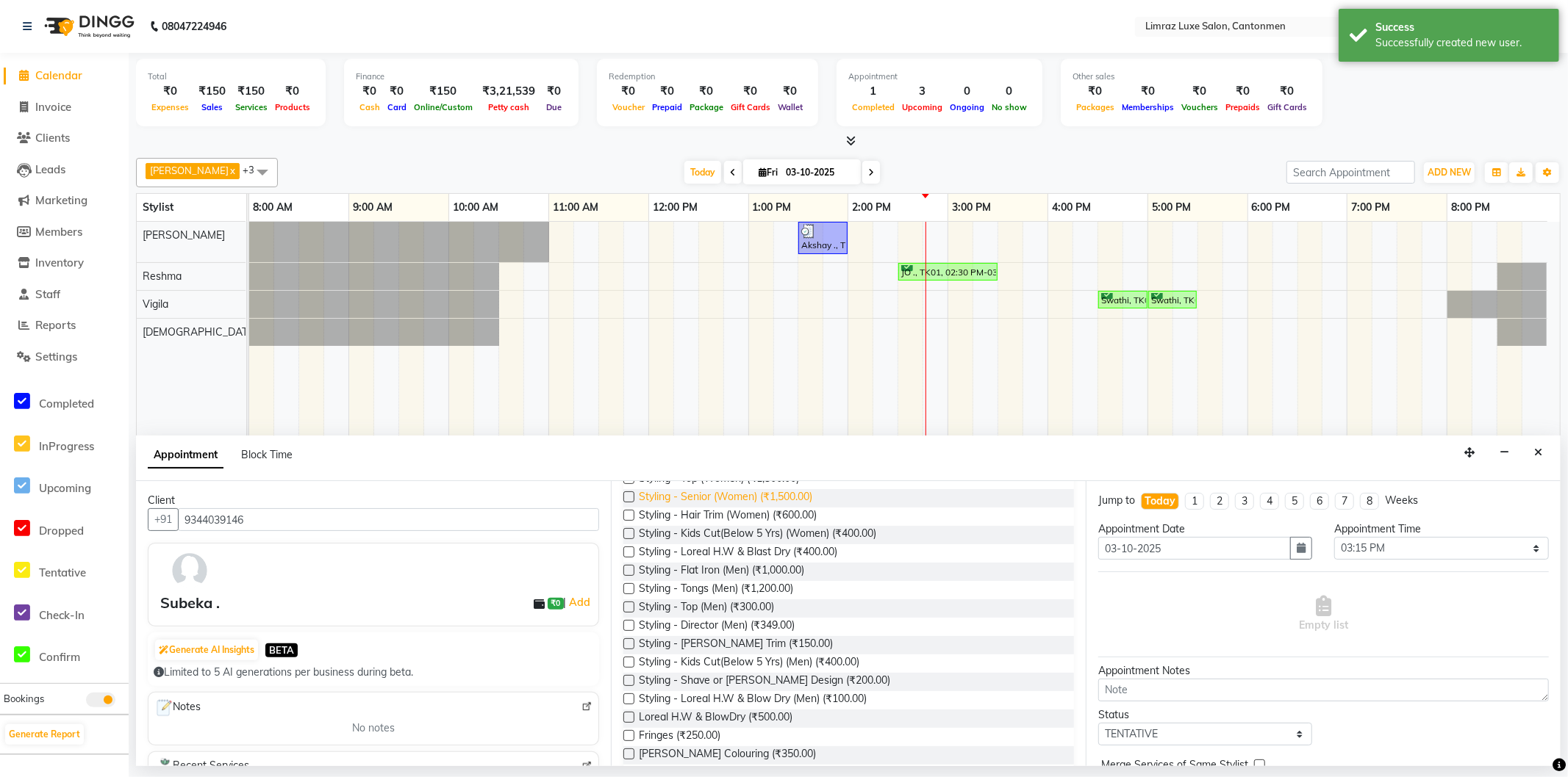
click at [756, 491] on span "Styling - Senior (Women) (₹1,500.00)" at bounding box center [726, 499] width 173 height 19
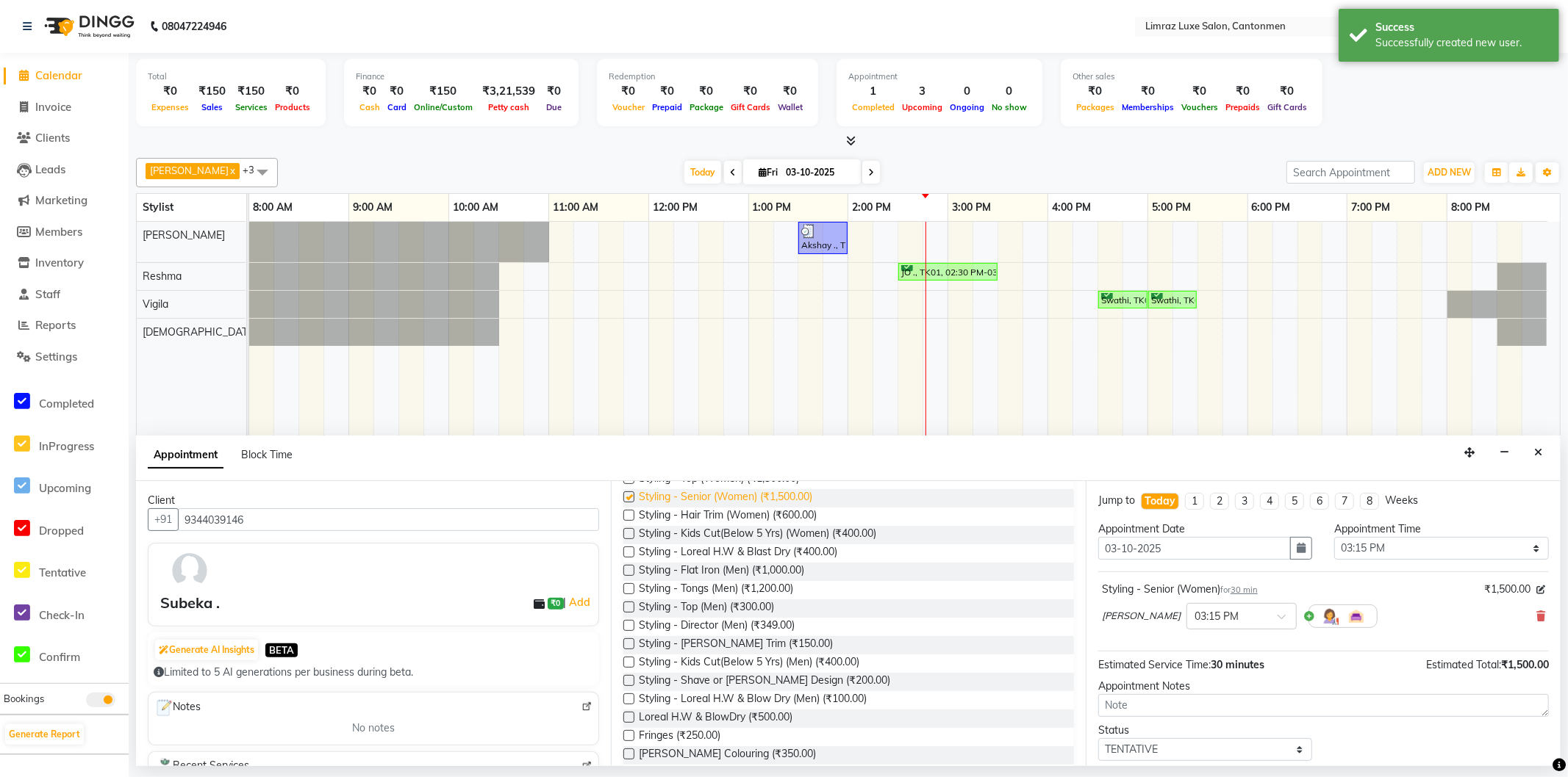
checkbox input "false"
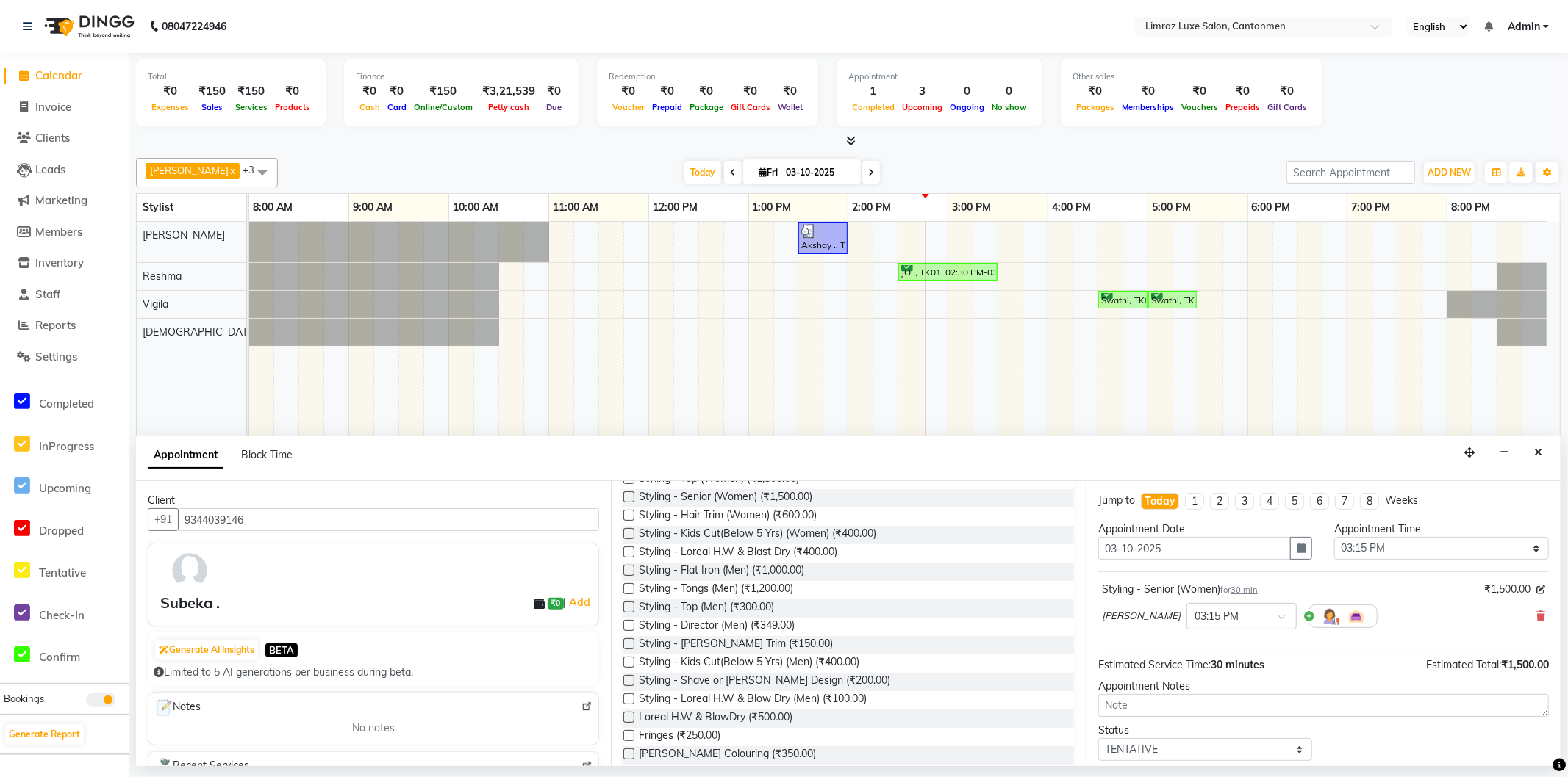
scroll to position [87, 0]
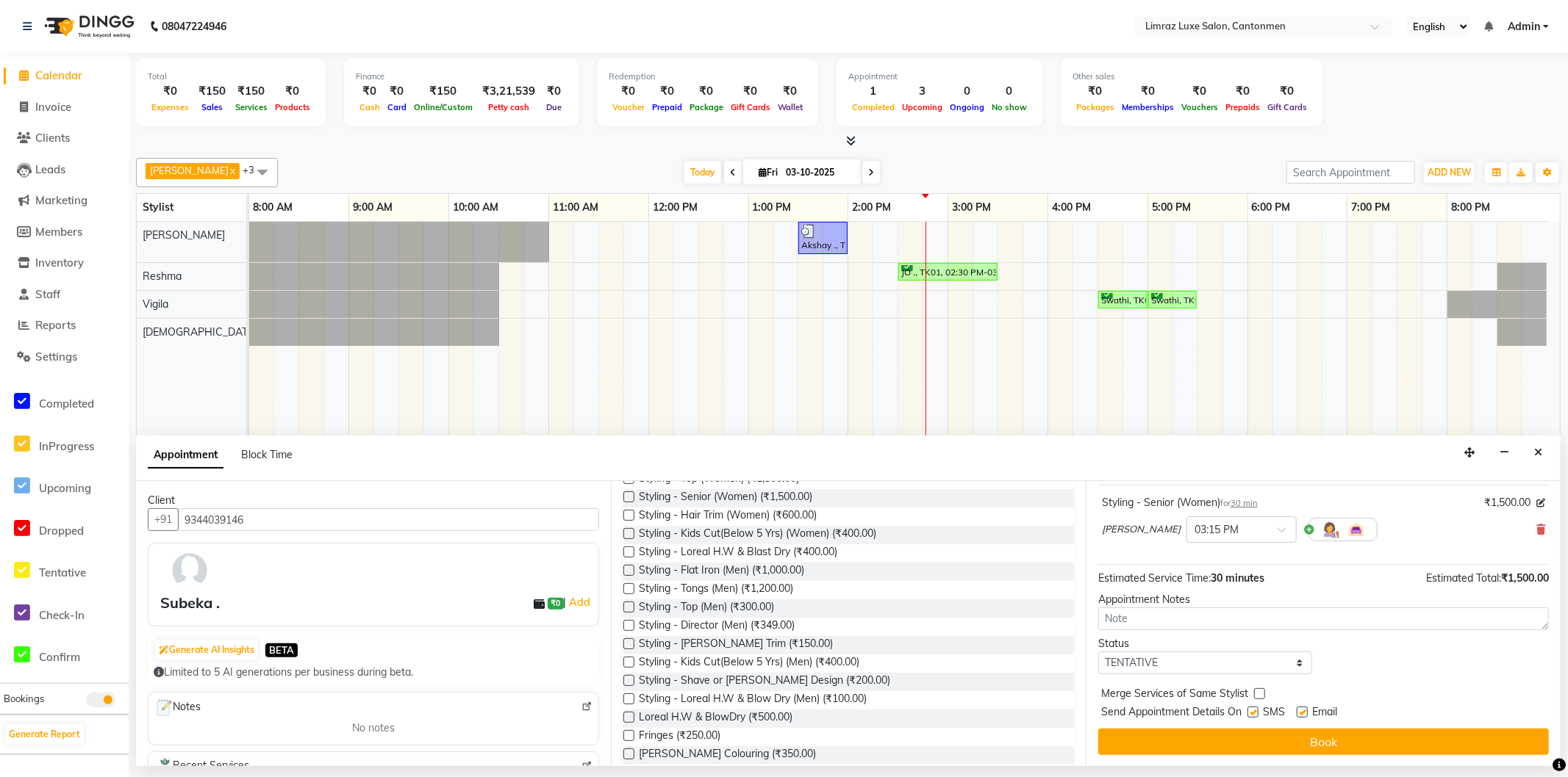
click at [1259, 713] on label at bounding box center [1253, 712] width 11 height 11
click at [1257, 713] on input "checkbox" at bounding box center [1252, 714] width 9 height 9
checkbox input "false"
click at [1308, 715] on label at bounding box center [1302, 712] width 11 height 11
click at [1307, 715] on input "checkbox" at bounding box center [1301, 714] width 9 height 9
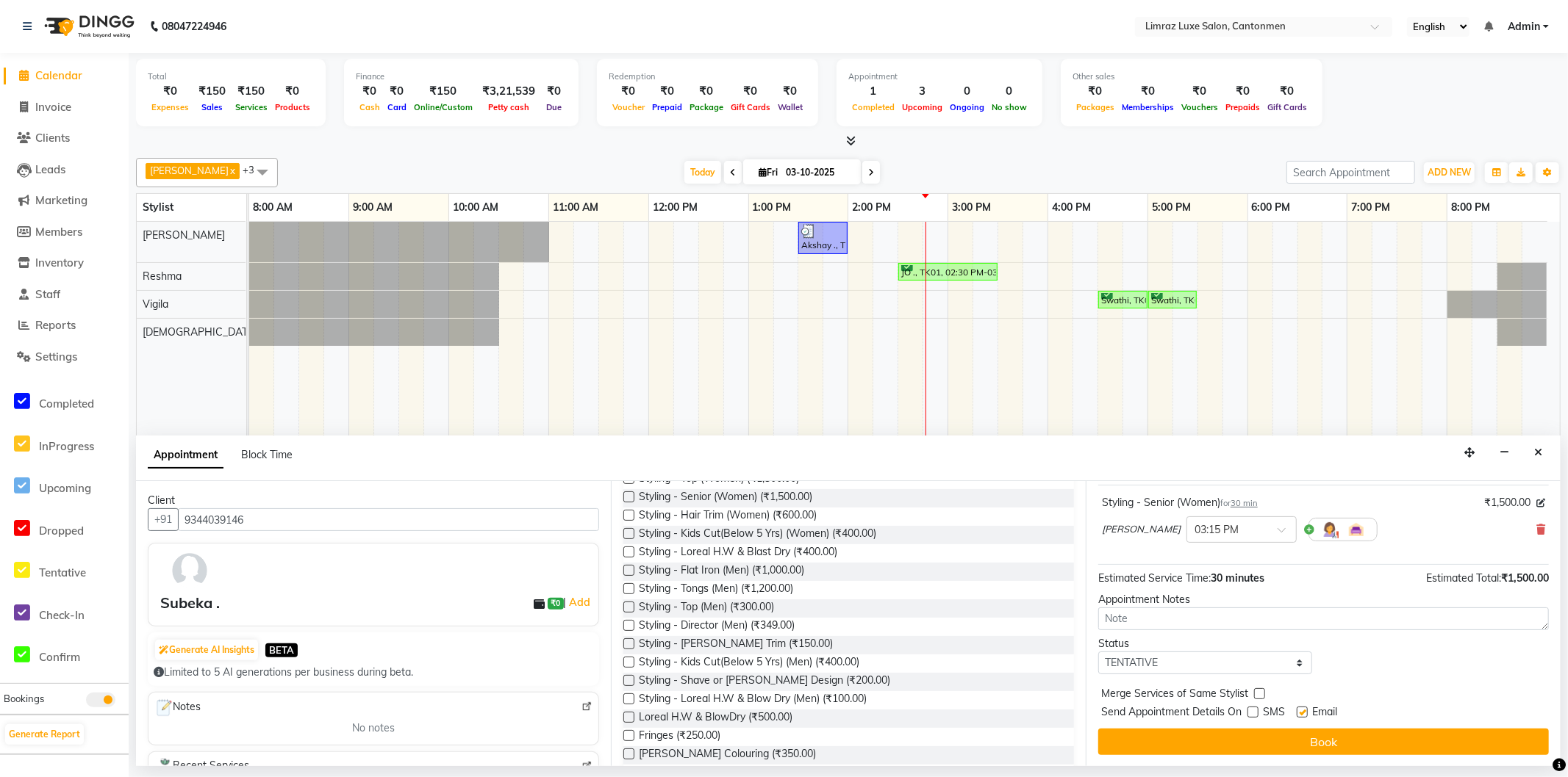
checkbox input "false"
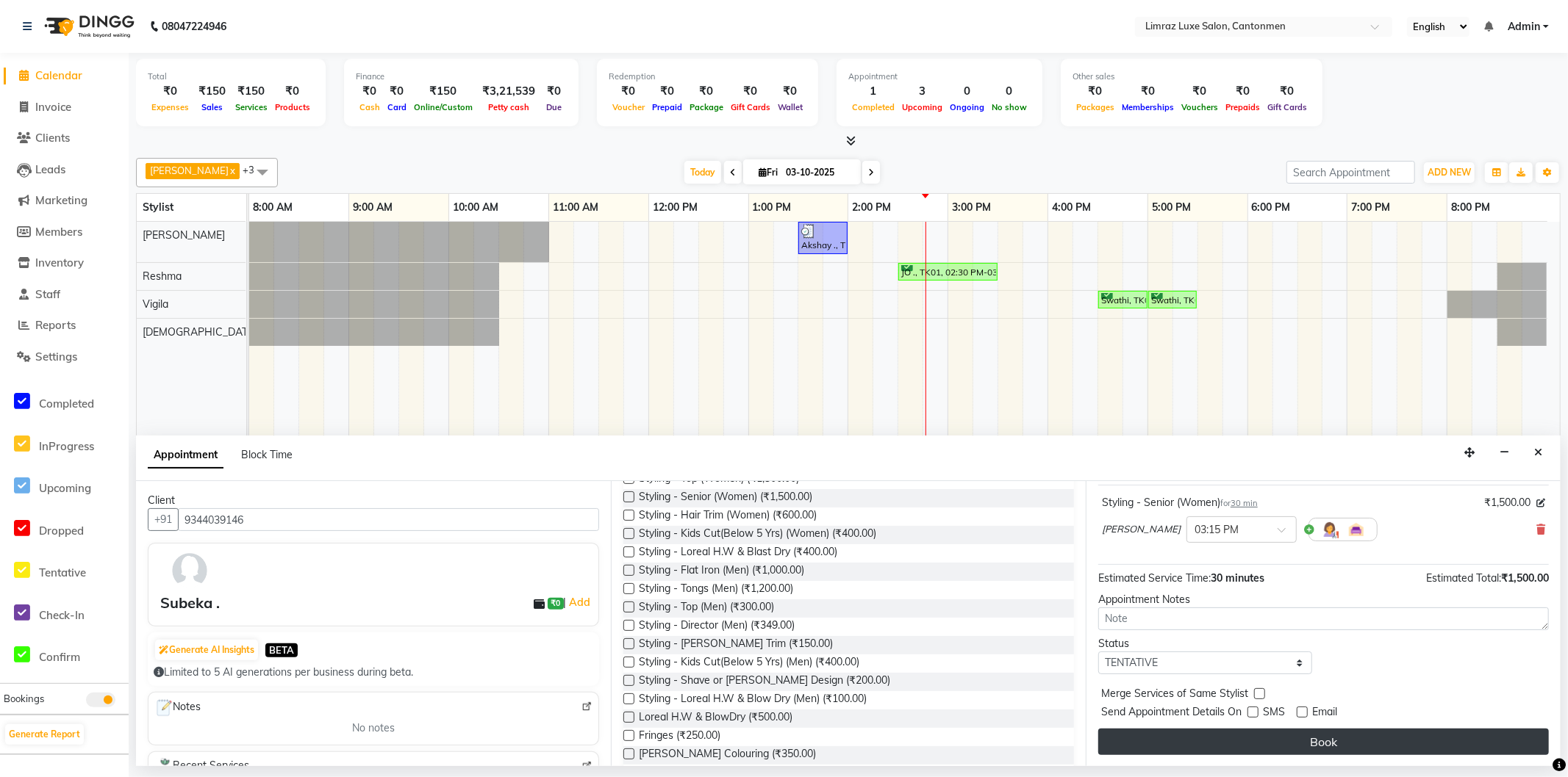
click at [1322, 732] on button "Book" at bounding box center [1324, 742] width 451 height 26
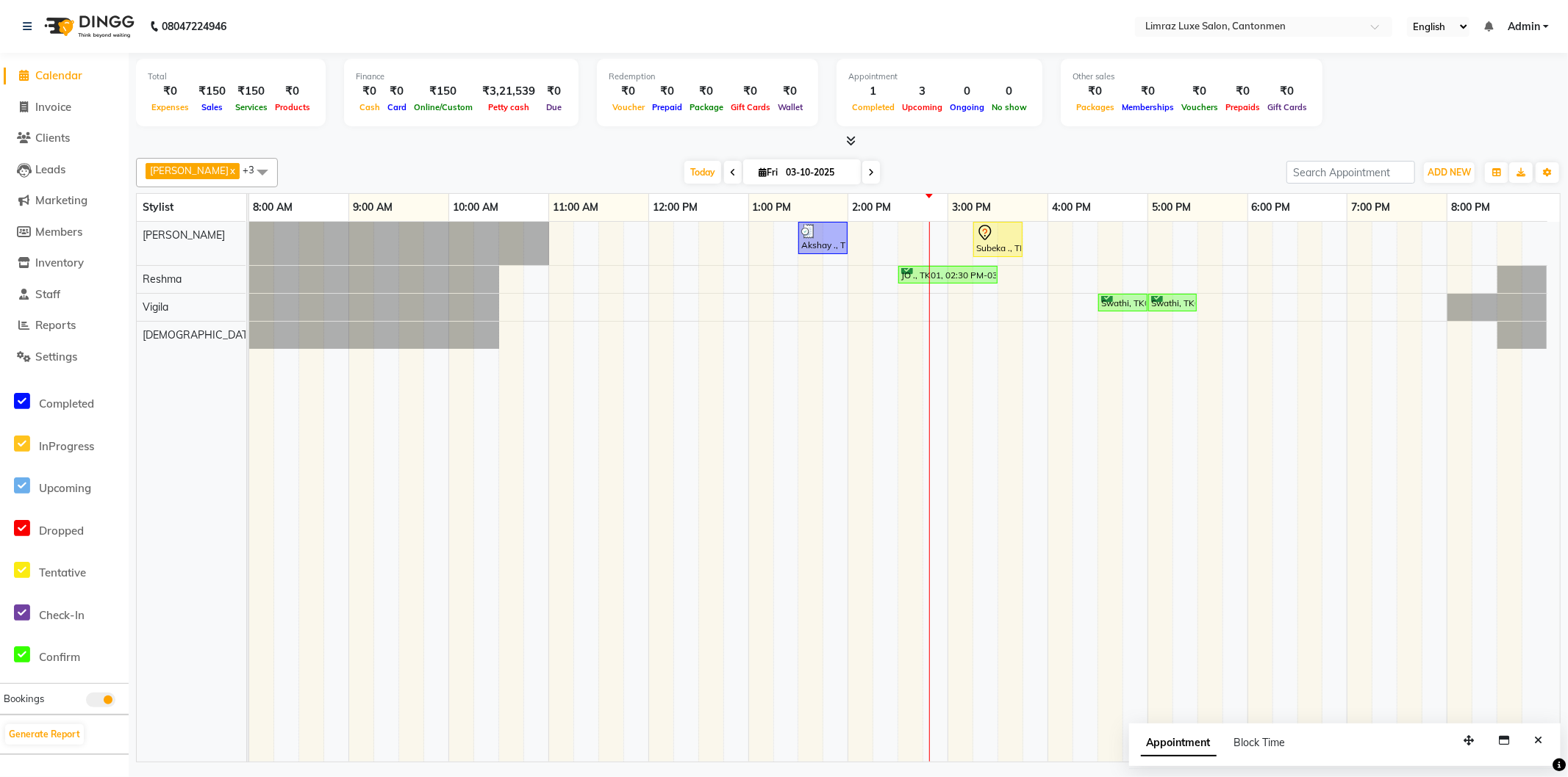
click at [868, 174] on icon at bounding box center [871, 172] width 6 height 9
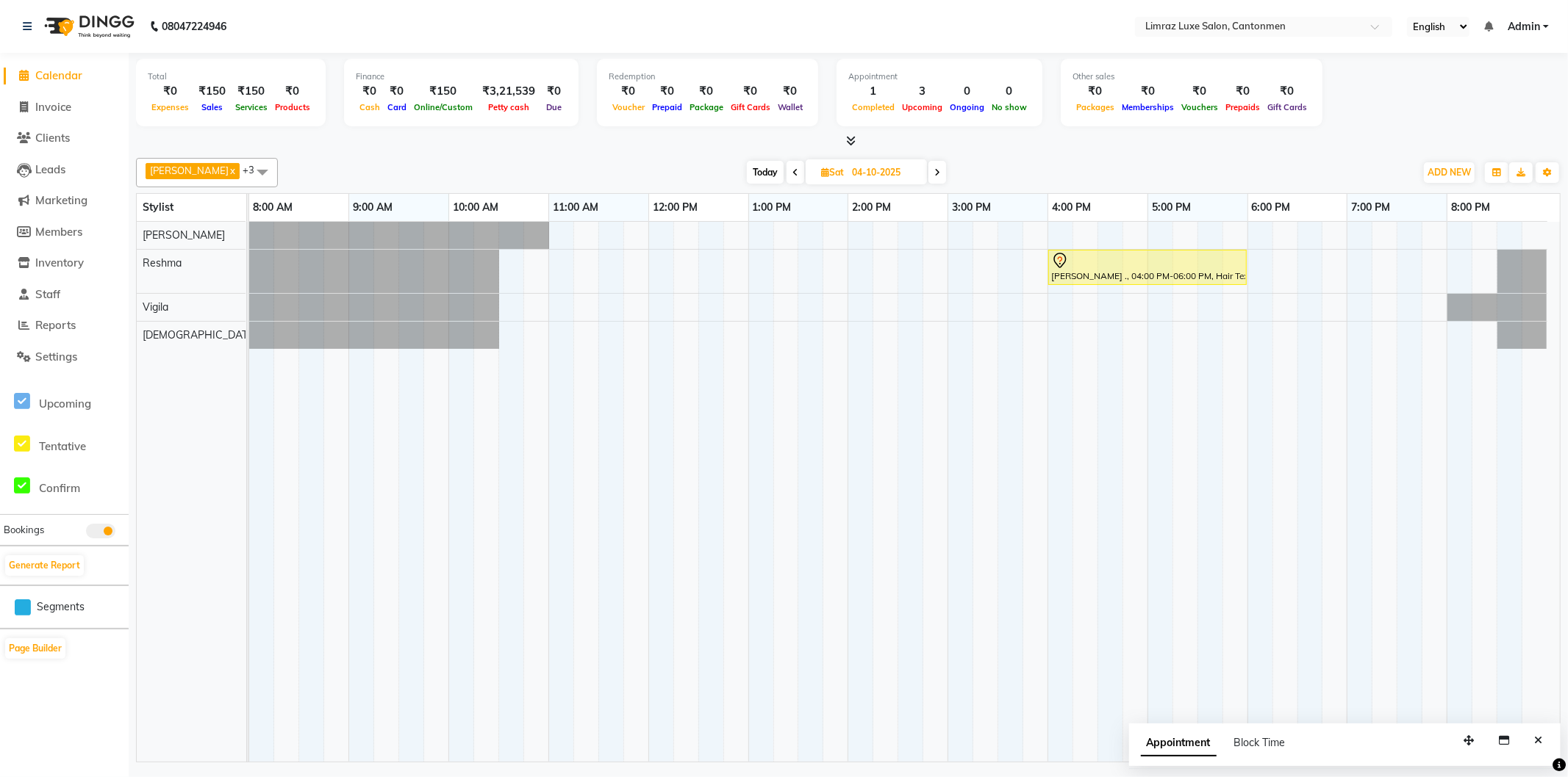
click at [934, 176] on icon at bounding box center [938, 172] width 6 height 9
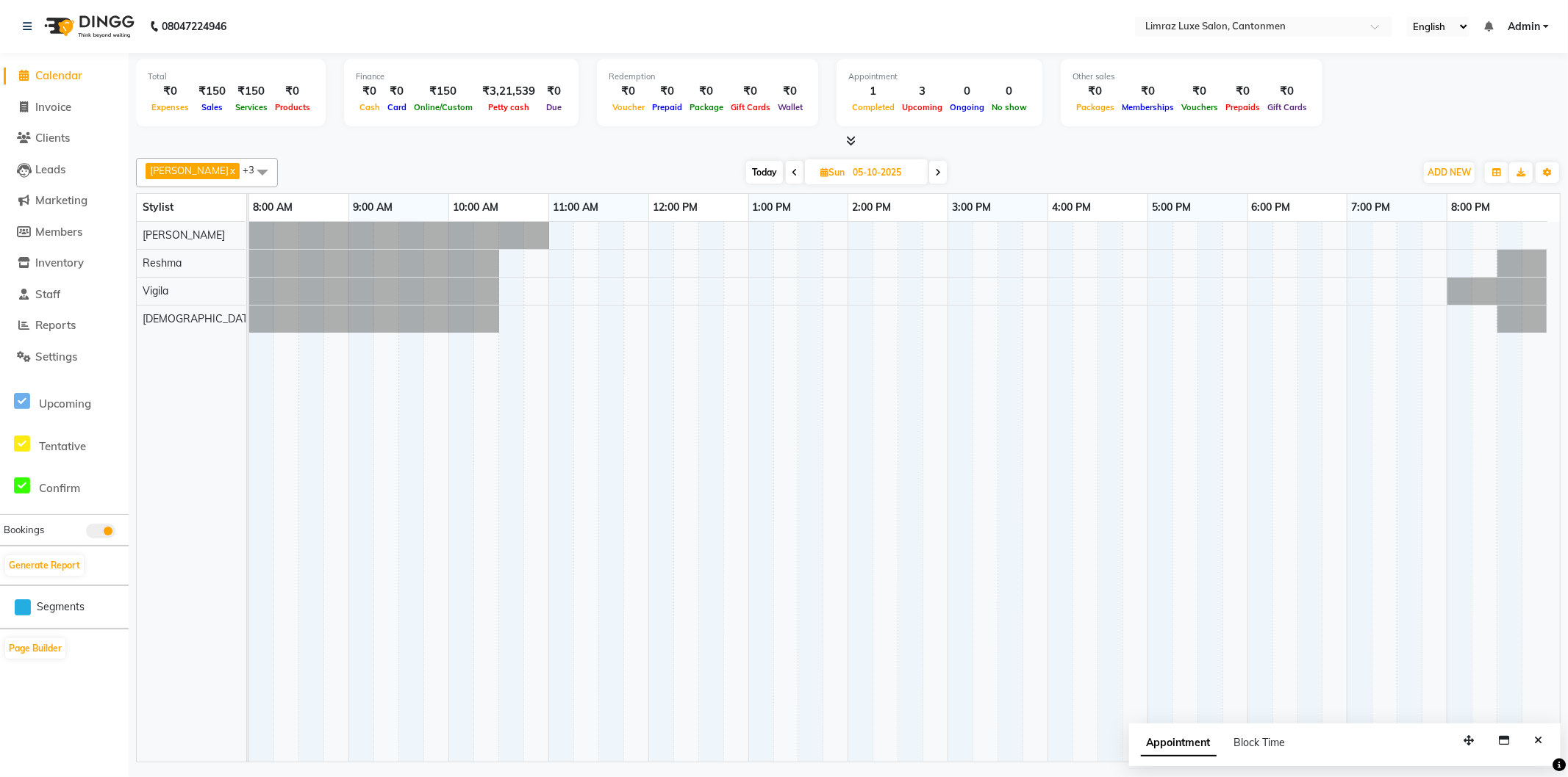
click at [792, 174] on icon at bounding box center [795, 172] width 6 height 9
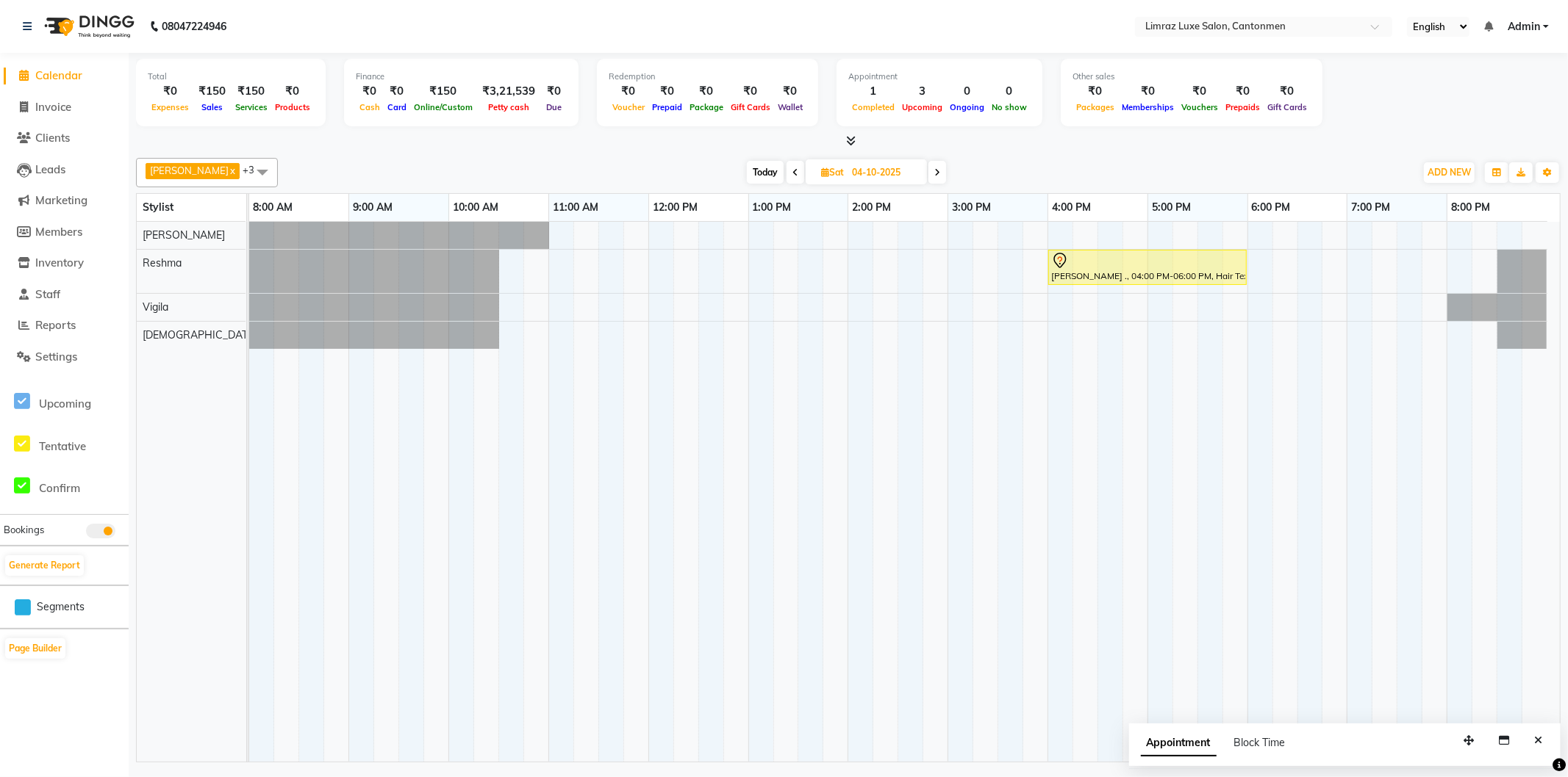
click at [934, 172] on icon at bounding box center [938, 172] width 6 height 9
type input "05-10-2025"
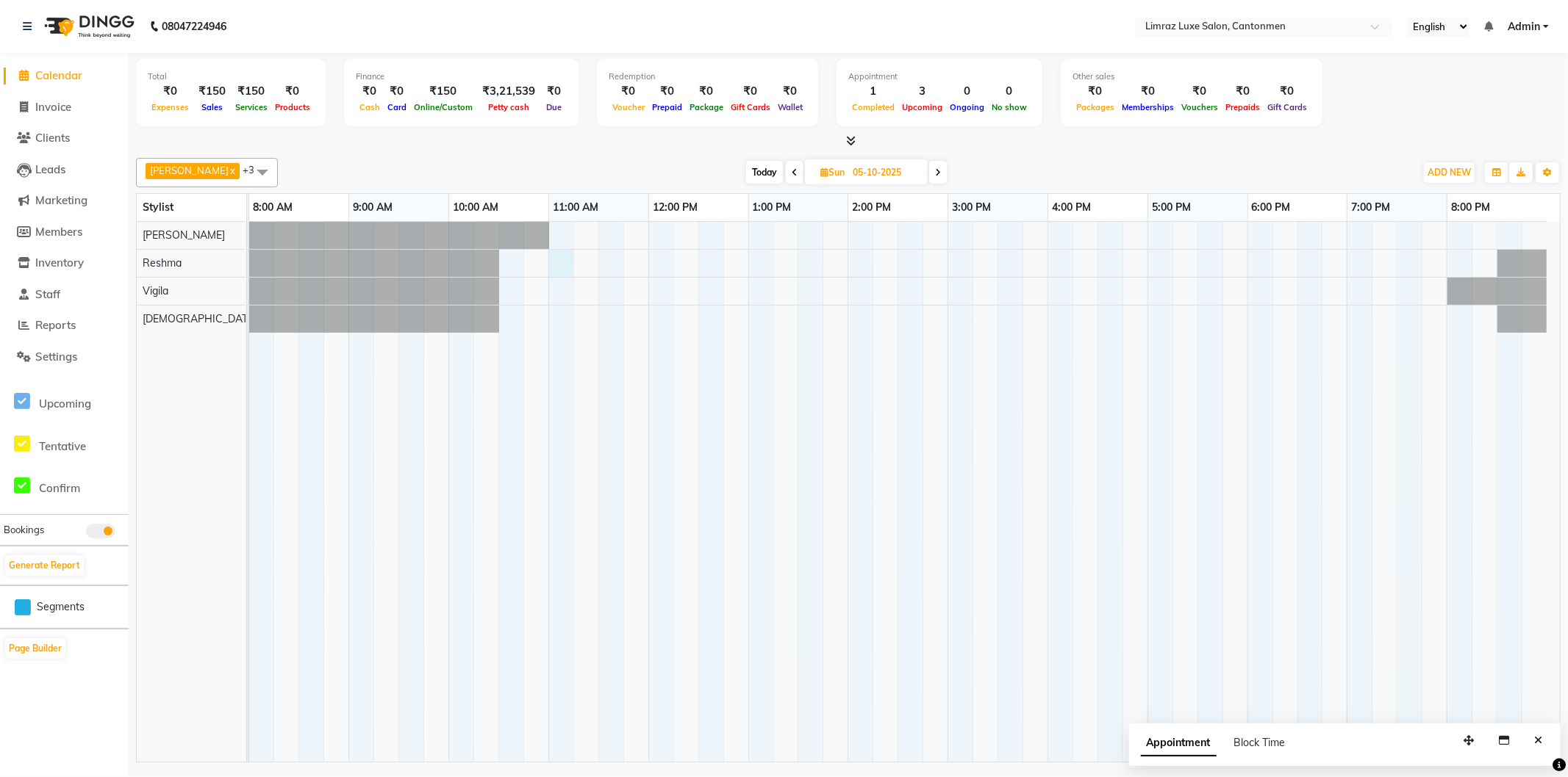
click at [566, 268] on div at bounding box center [904, 492] width 1311 height 540
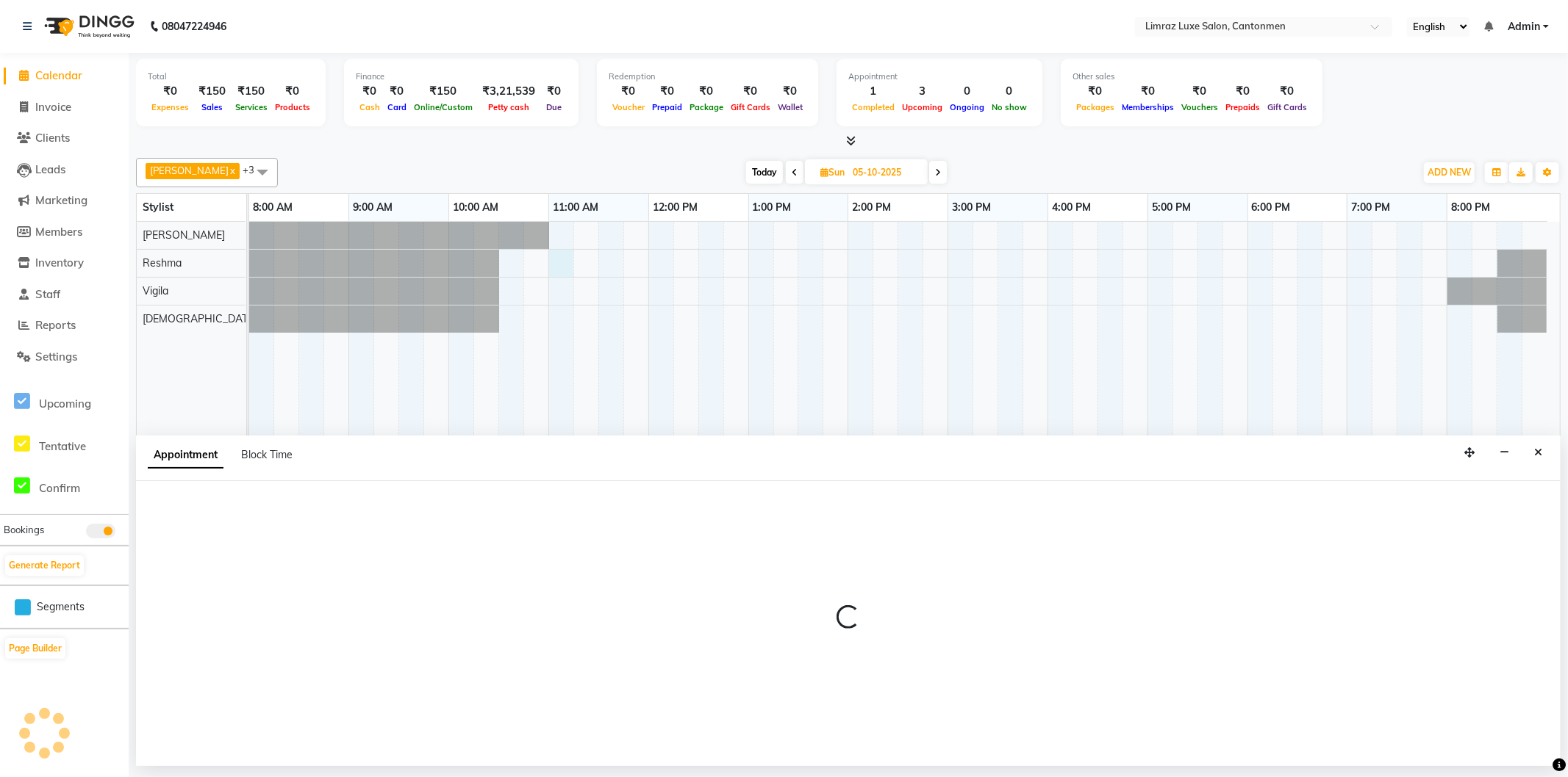
select select "63047"
select select "660"
select select "tentative"
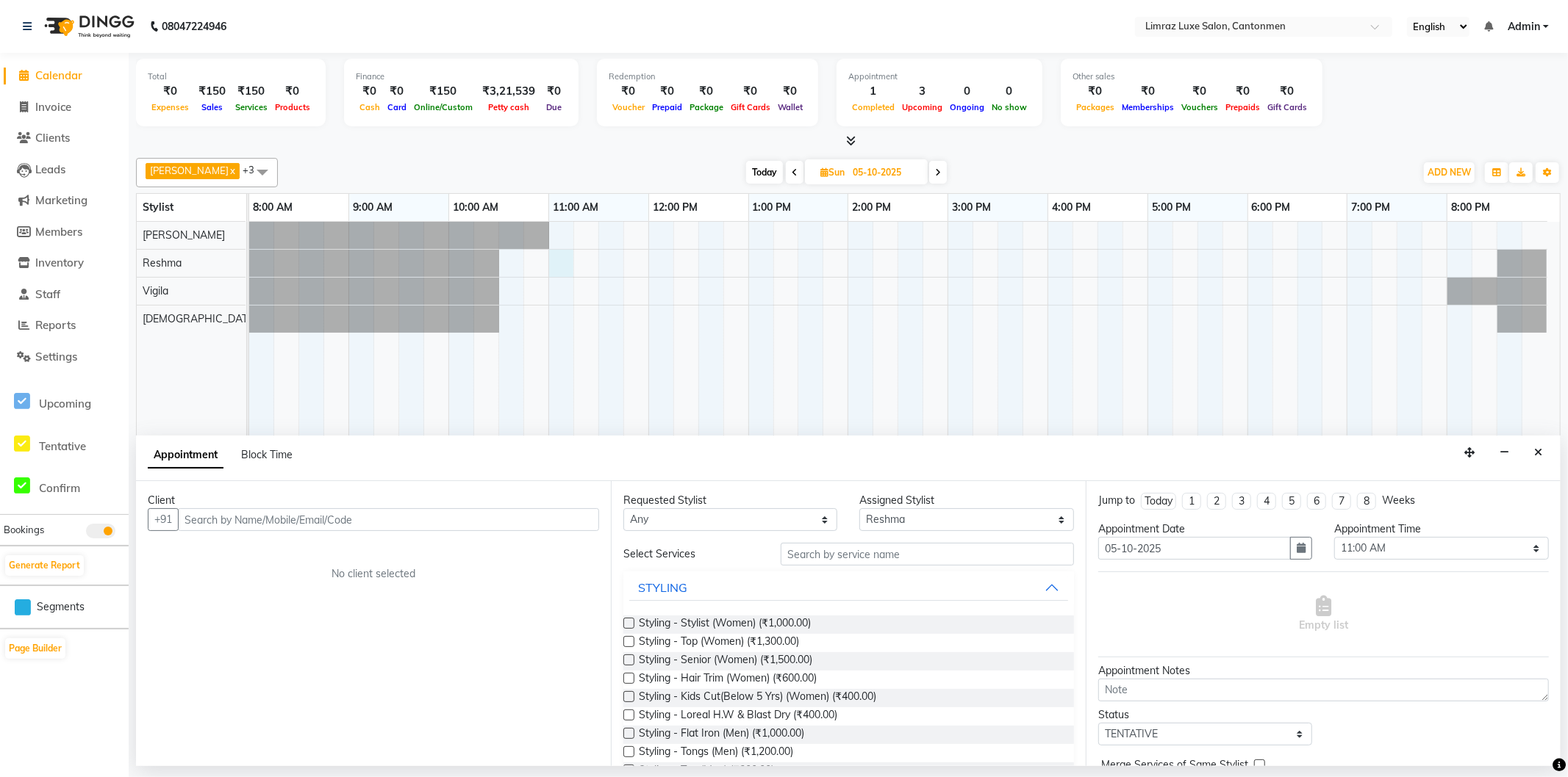
click at [456, 512] on input "text" at bounding box center [388, 520] width 422 height 22
click at [391, 516] on input "86675388" at bounding box center [358, 520] width 360 height 22
type input "8"
type input "9894789690"
click at [585, 522] on span "Add Client" at bounding box center [569, 519] width 50 height 13
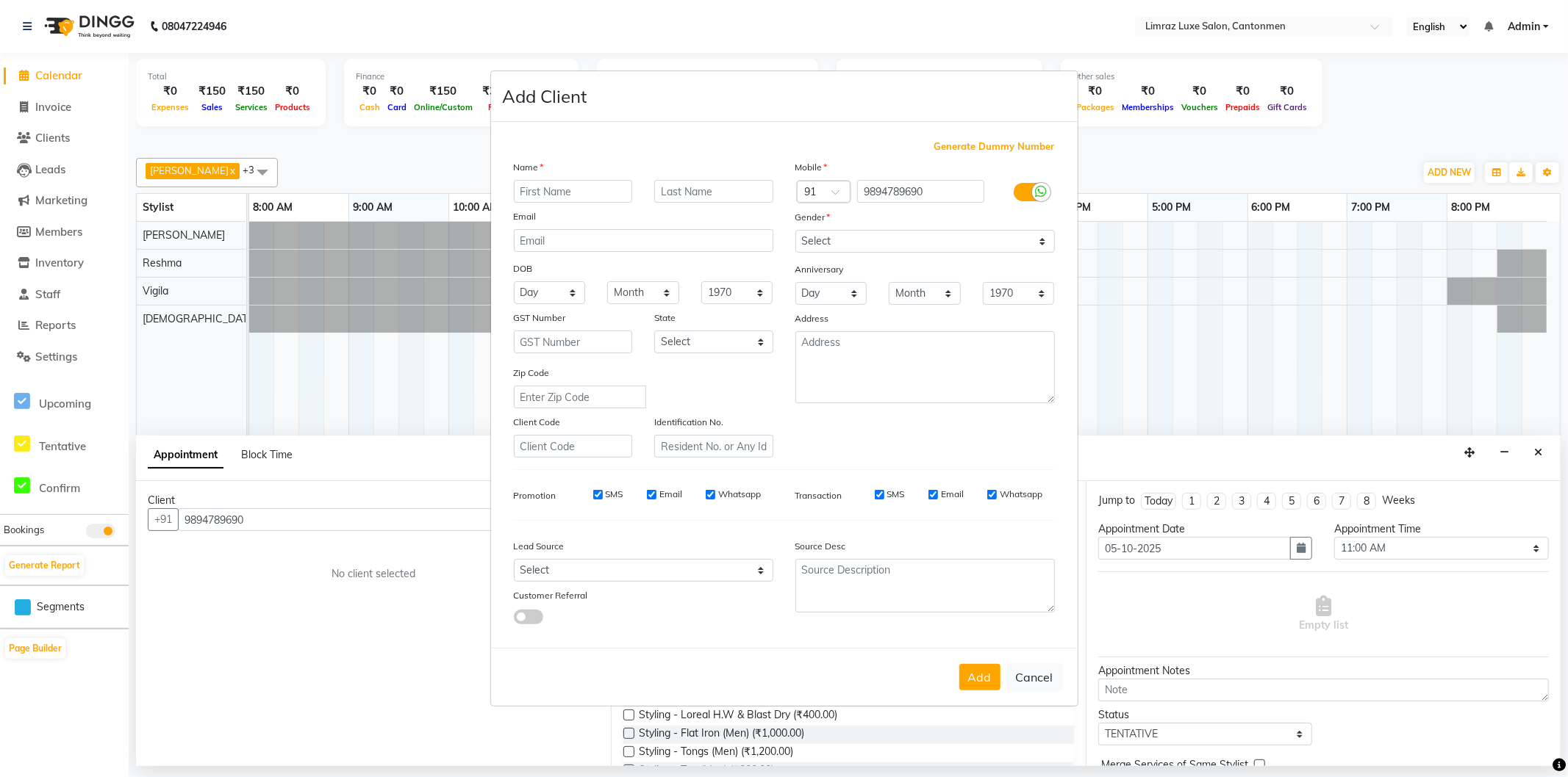
click at [576, 189] on input "text" at bounding box center [573, 191] width 119 height 22
type input "s"
type input "Sriranjithara"
click at [723, 189] on input "text" at bounding box center [714, 191] width 119 height 22
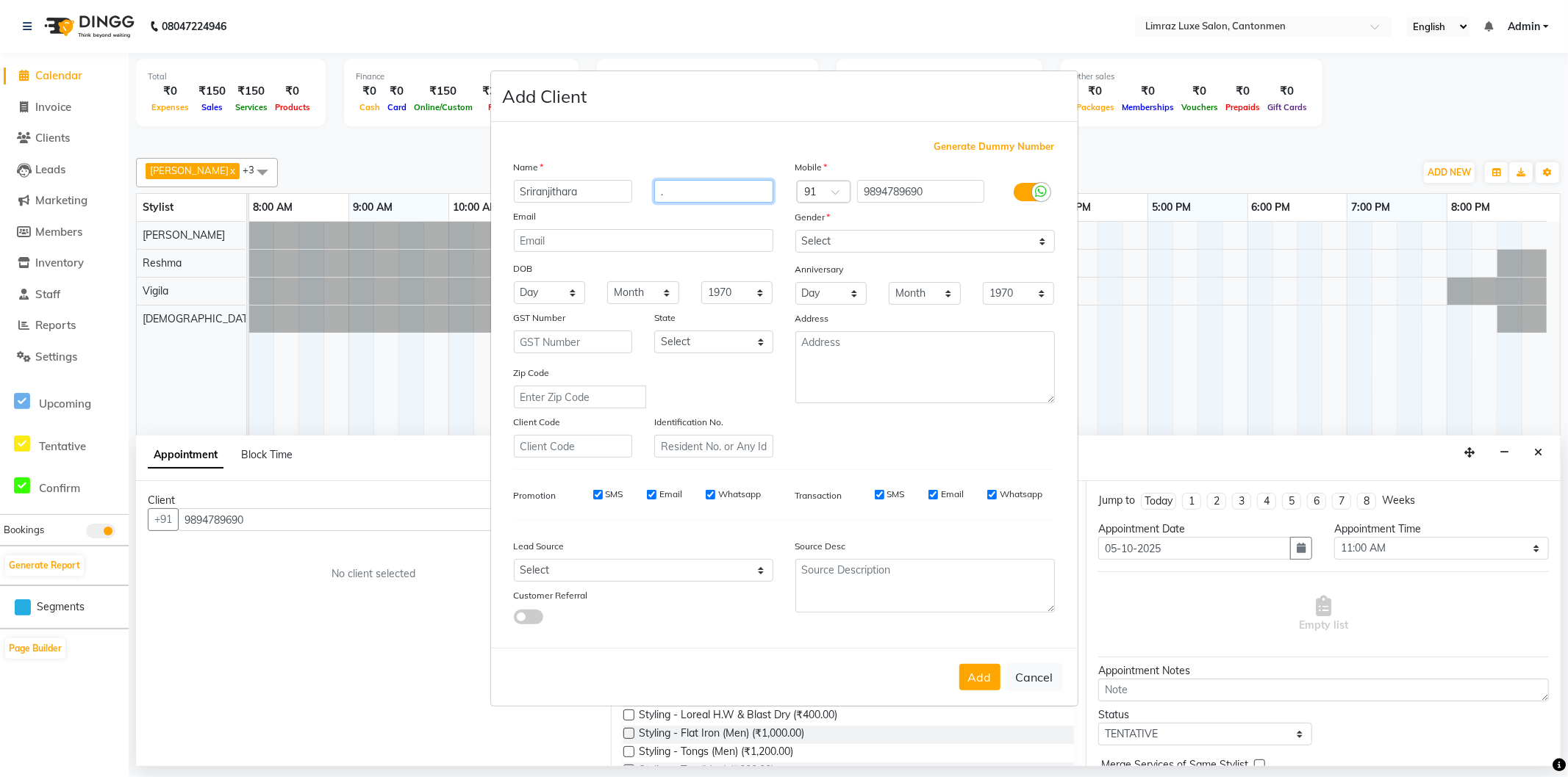
type input "."
click at [856, 239] on select "Select [DEMOGRAPHIC_DATA] [DEMOGRAPHIC_DATA] Other Prefer Not To Say" at bounding box center [924, 240] width 259 height 22
select select "[DEMOGRAPHIC_DATA]"
click at [795, 230] on select "Select [DEMOGRAPHIC_DATA] [DEMOGRAPHIC_DATA] Other Prefer Not To Say" at bounding box center [924, 240] width 259 height 22
click at [979, 670] on button "Add" at bounding box center [979, 677] width 41 height 26
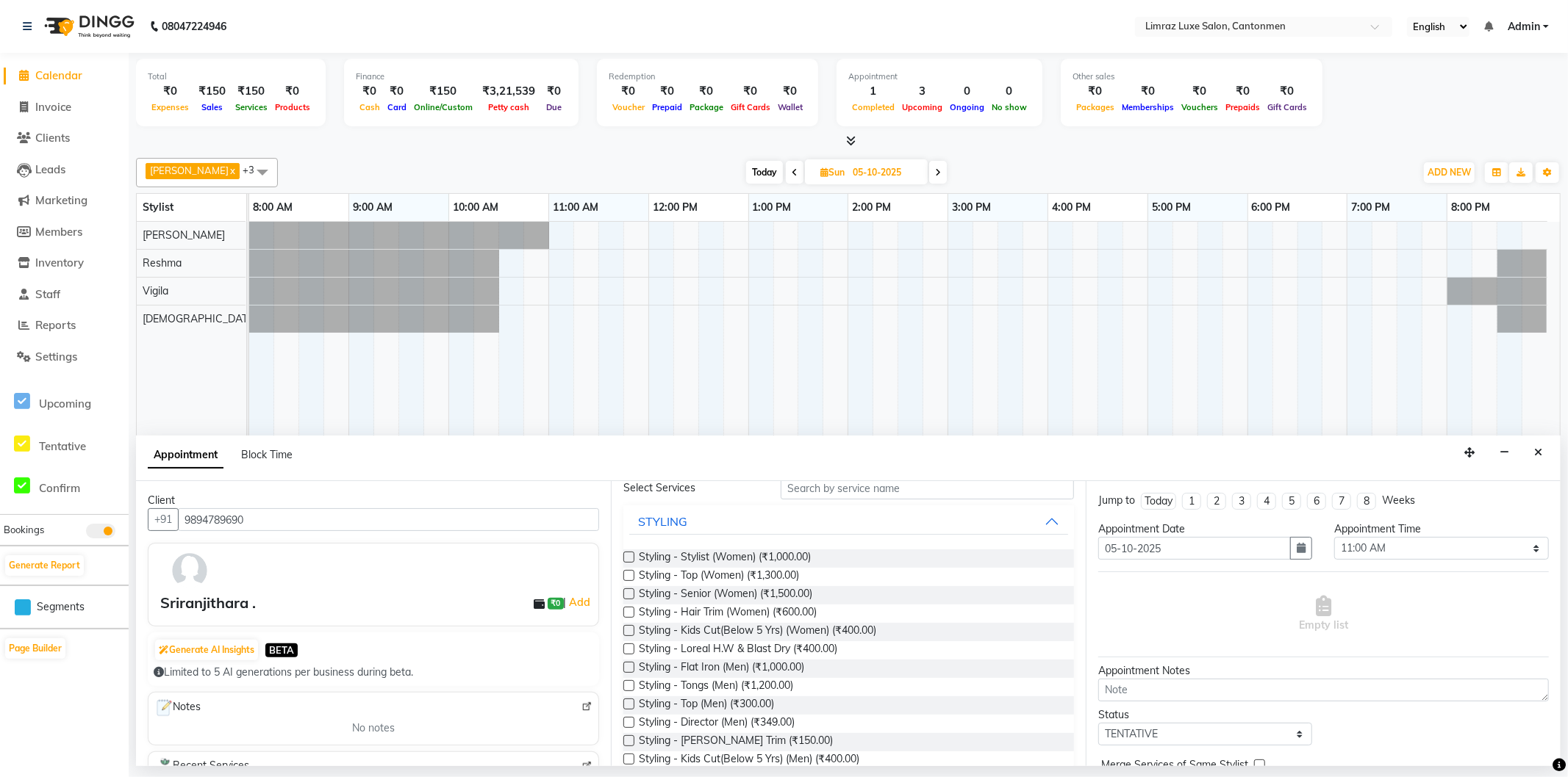
scroll to position [0, 0]
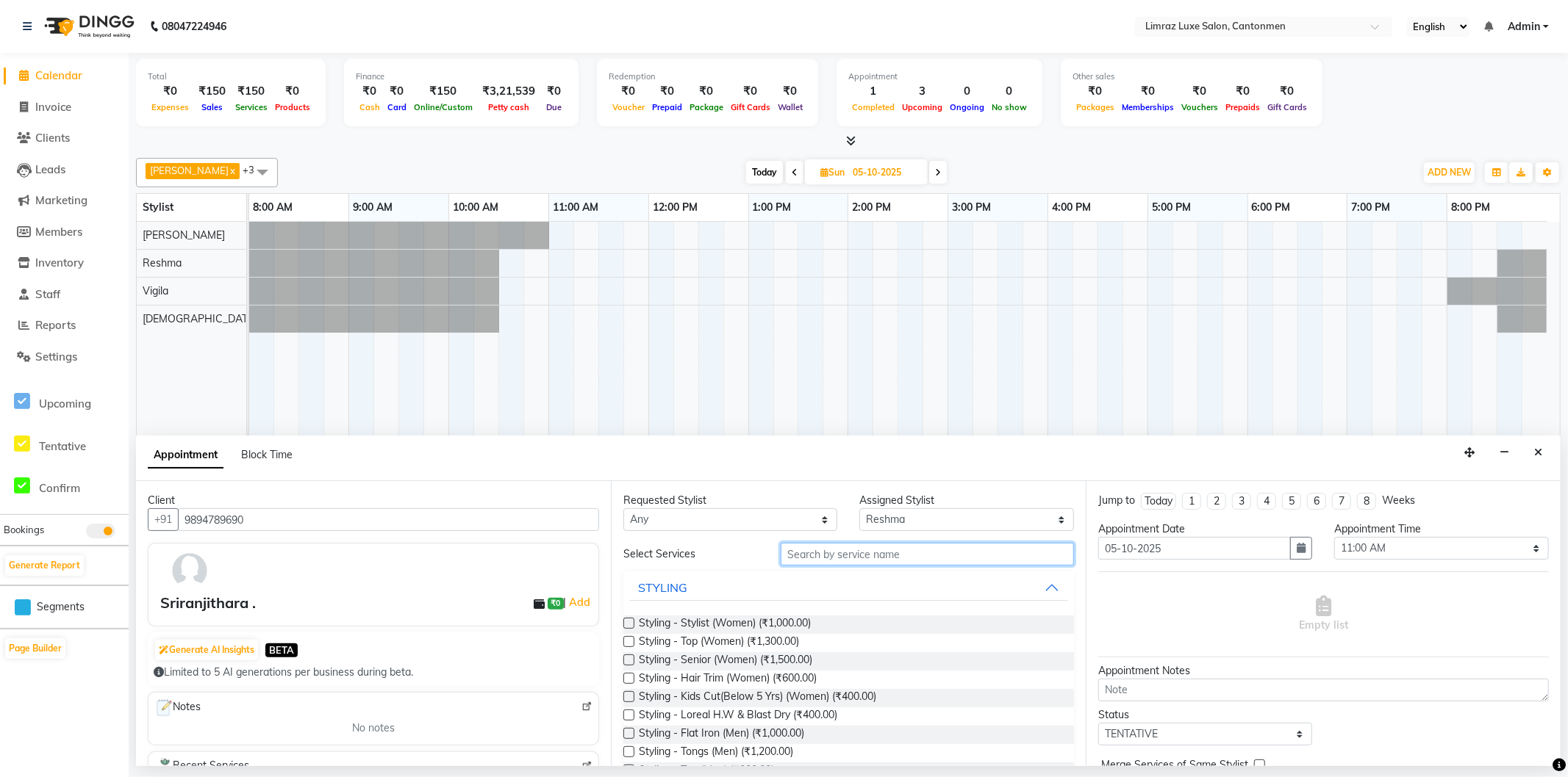
click at [929, 554] on input "text" at bounding box center [927, 554] width 293 height 22
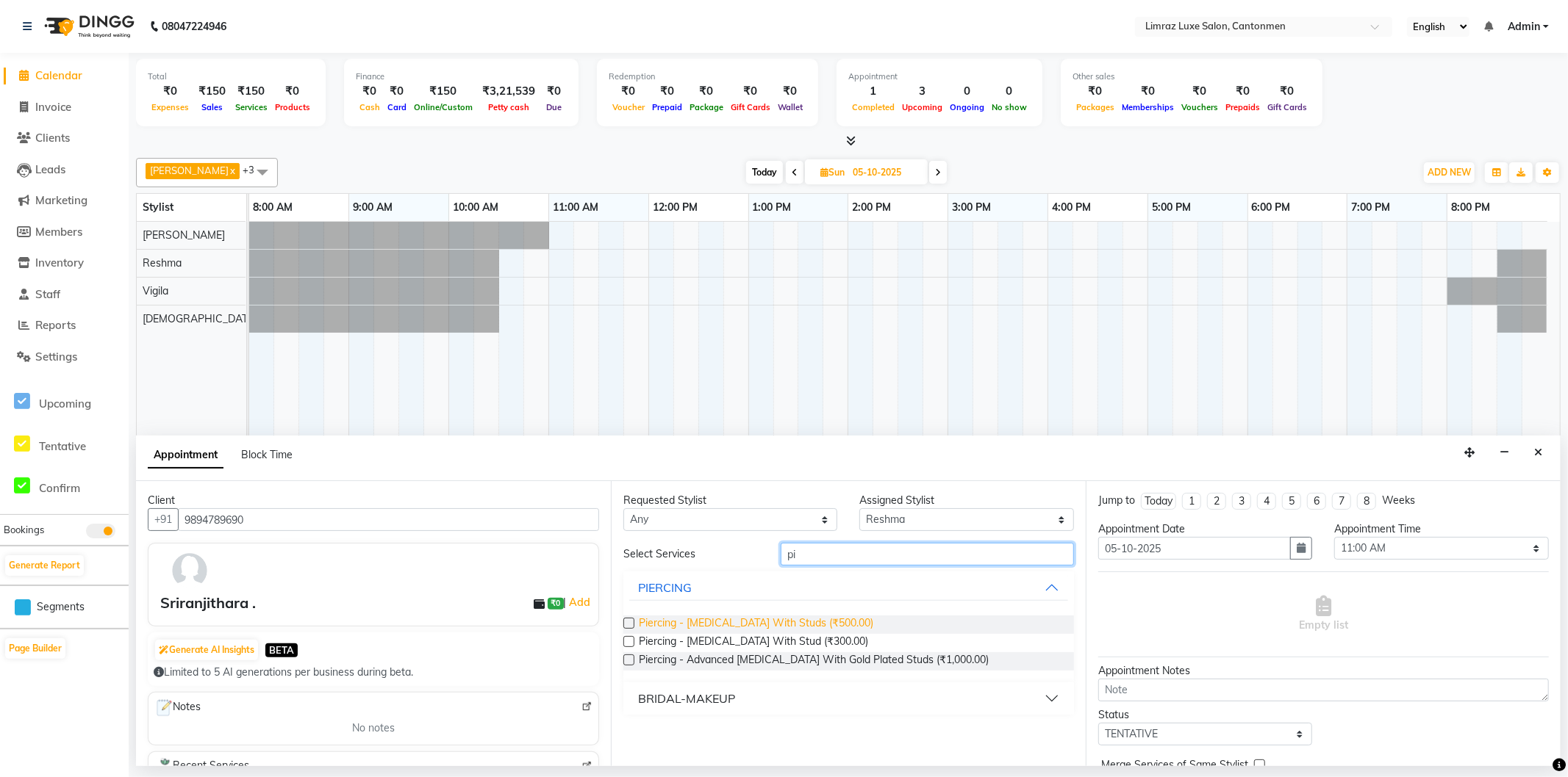
type input "pi"
click at [724, 620] on span "Piercing - [MEDICAL_DATA] With Studs (₹500.00)" at bounding box center [756, 625] width 234 height 19
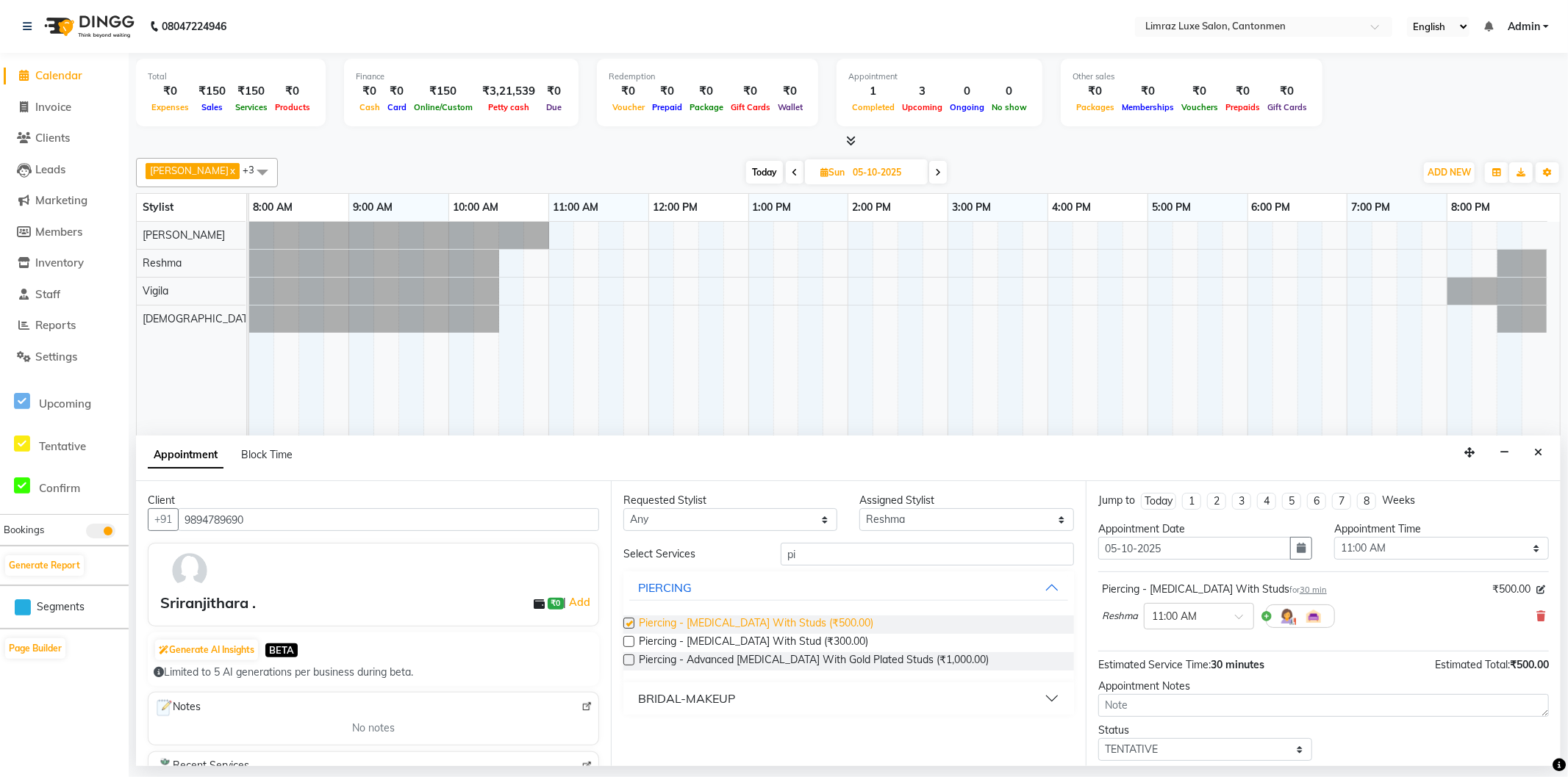
checkbox input "false"
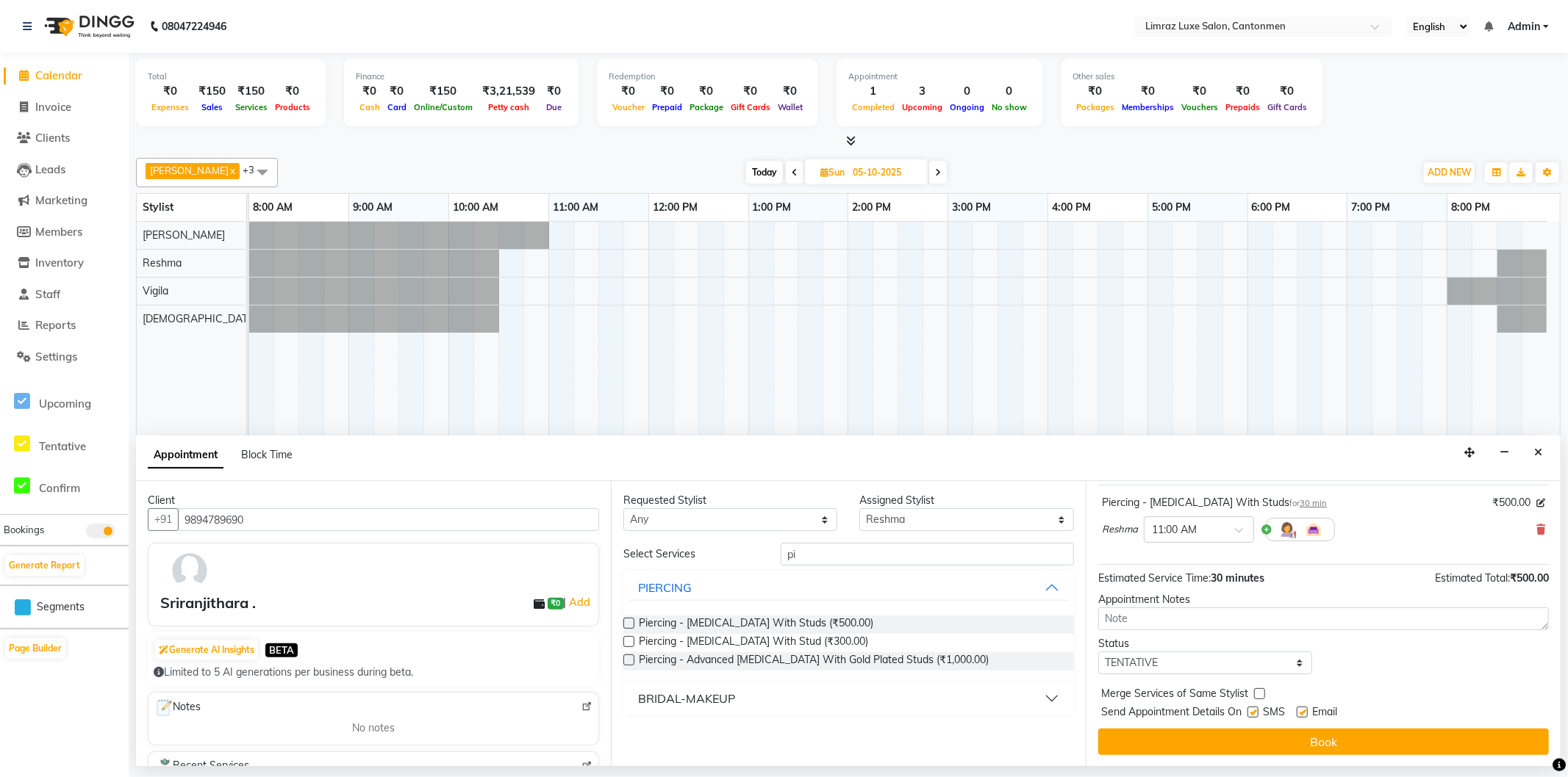
click at [1258, 714] on label at bounding box center [1253, 712] width 11 height 11
click at [1257, 714] on input "checkbox" at bounding box center [1252, 714] width 9 height 9
checkbox input "false"
click at [1308, 710] on label at bounding box center [1302, 712] width 11 height 11
click at [1307, 710] on input "checkbox" at bounding box center [1301, 714] width 9 height 9
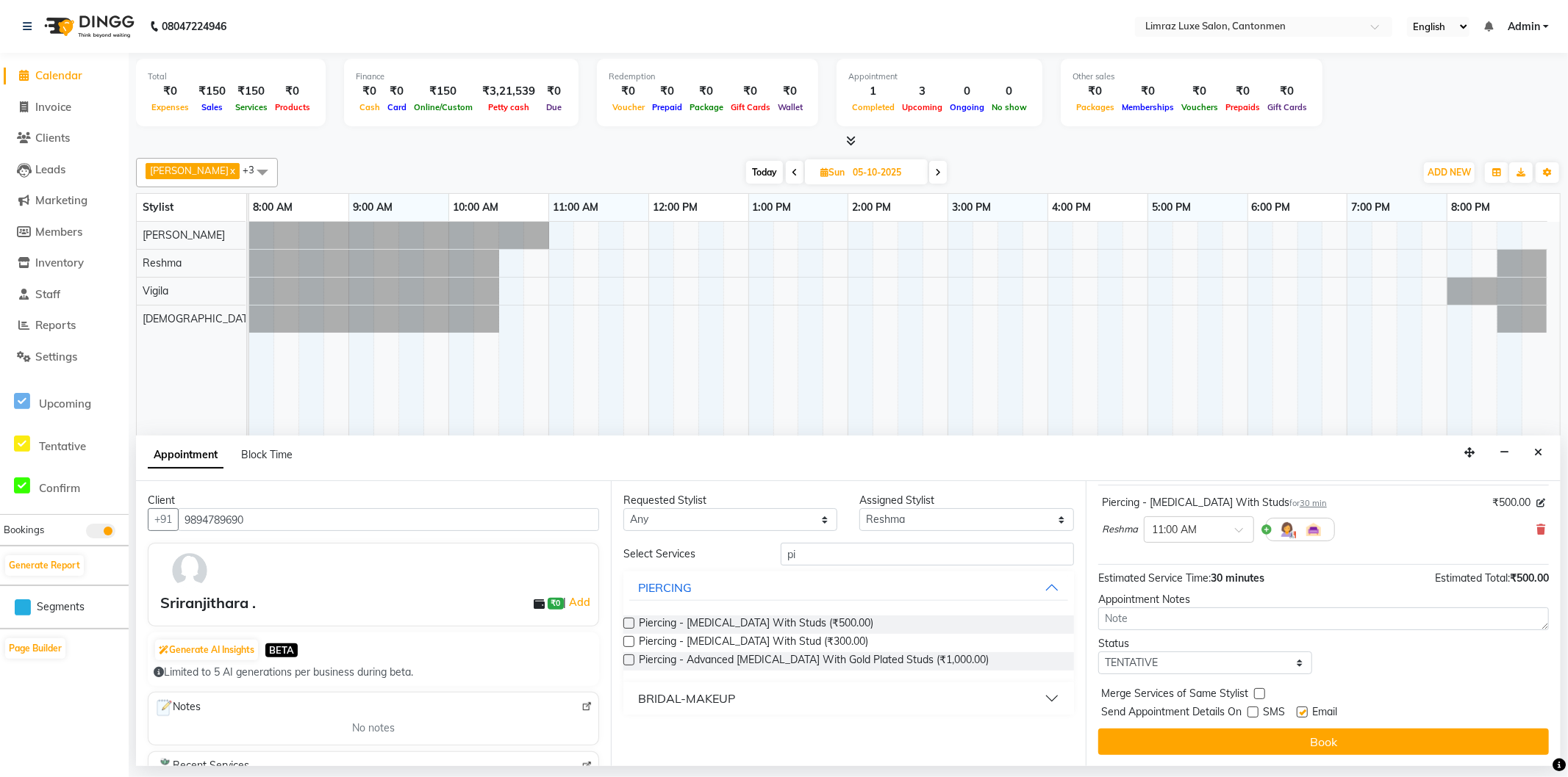
checkbox input "false"
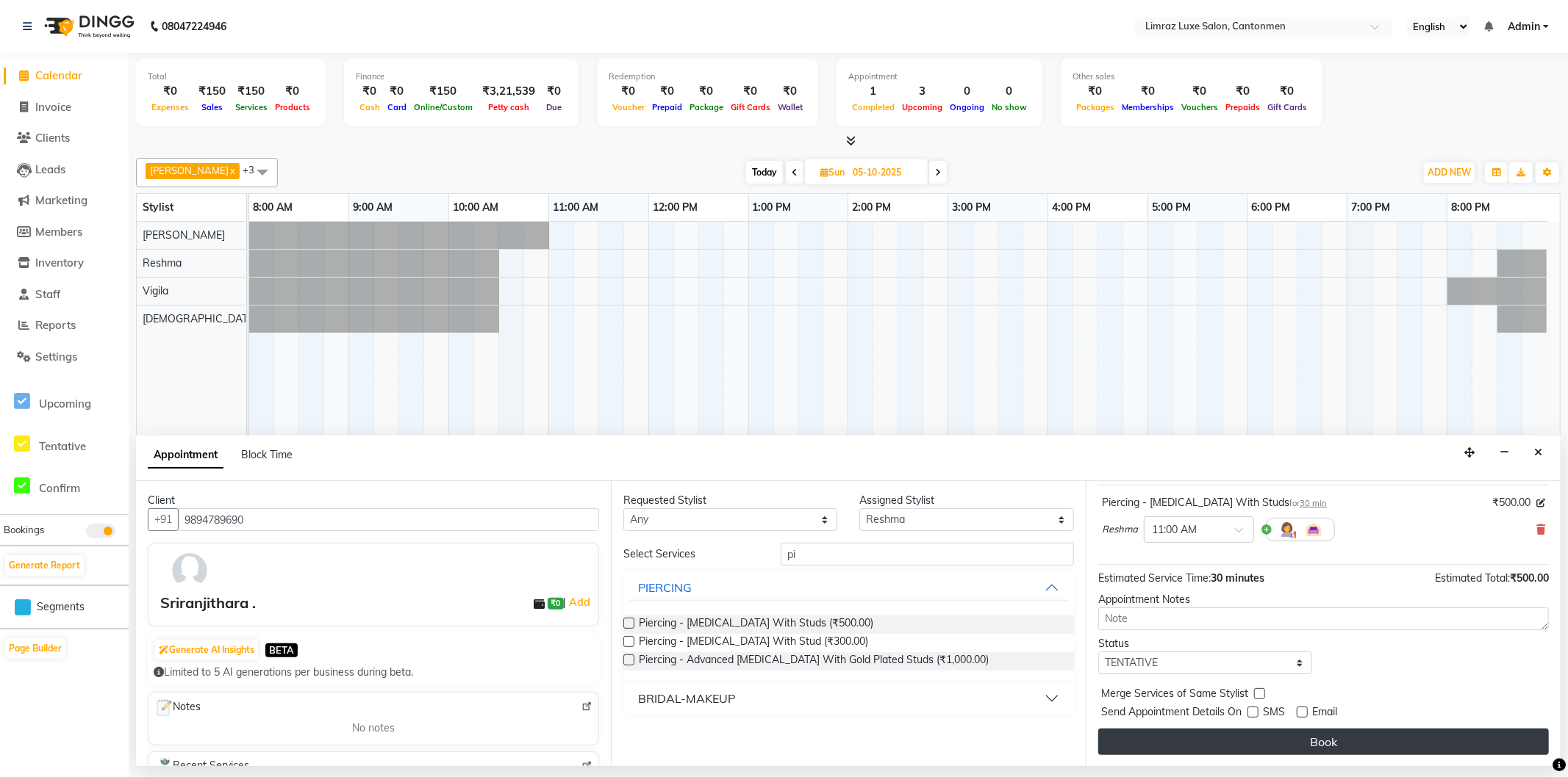
click at [1304, 737] on button "Book" at bounding box center [1324, 742] width 451 height 26
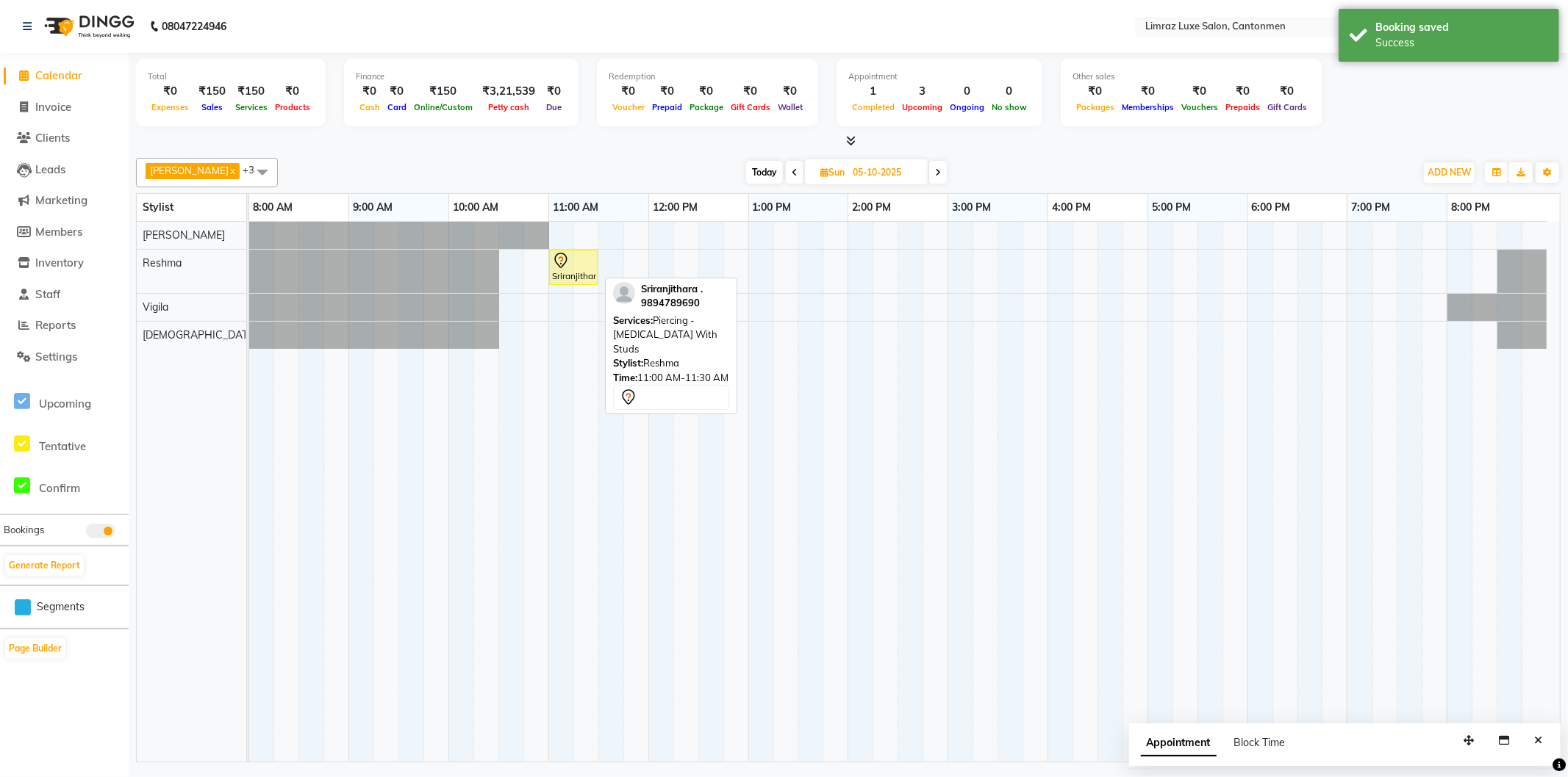
click at [561, 264] on icon at bounding box center [561, 264] width 2 height 2
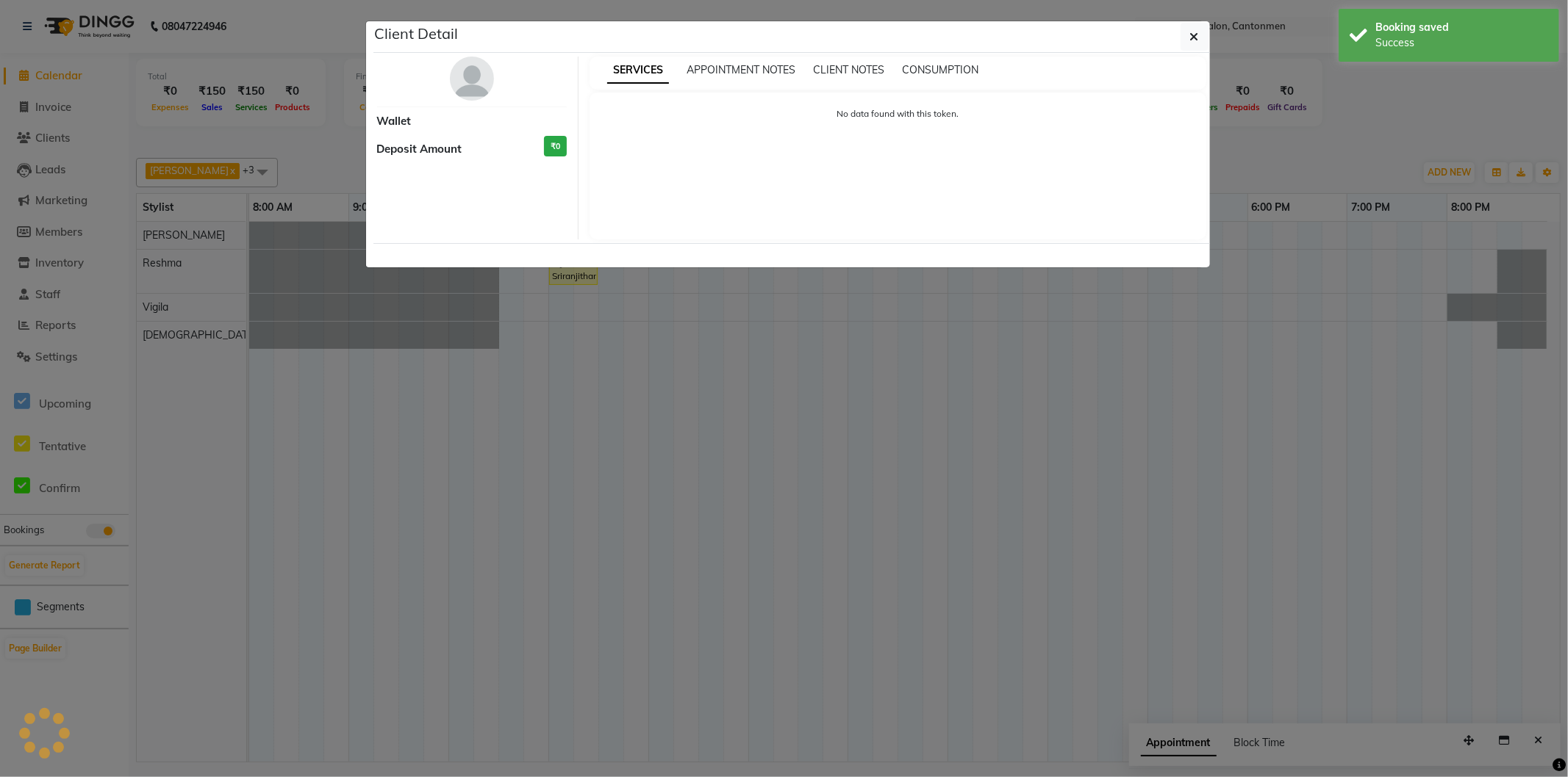
select select "7"
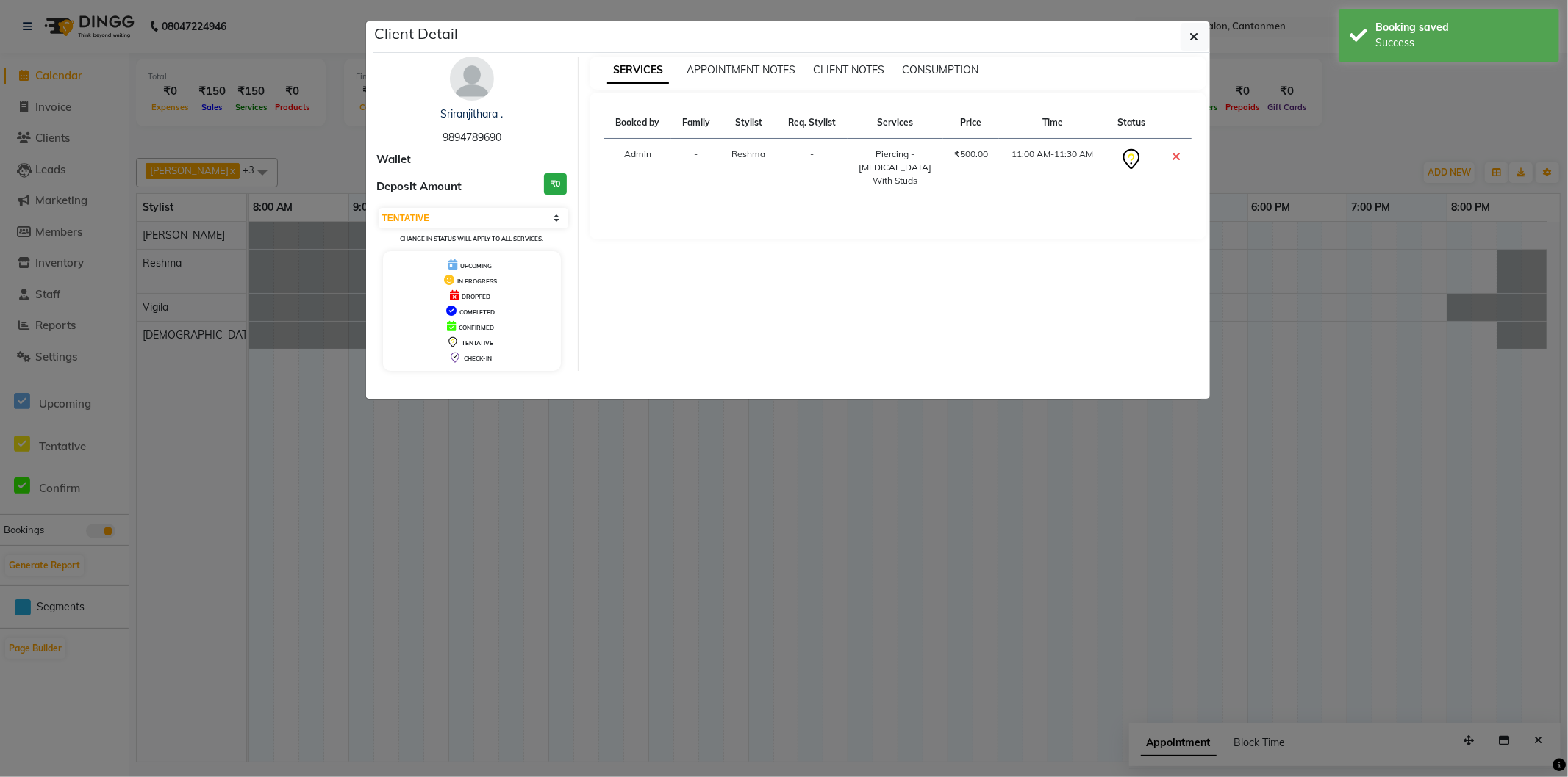
click at [563, 452] on ngb-modal-window "Client Detail Sriranjithara . 9894789690 Wallet Deposit Amount ₹0 Select CONFIR…" at bounding box center [784, 388] width 1568 height 777
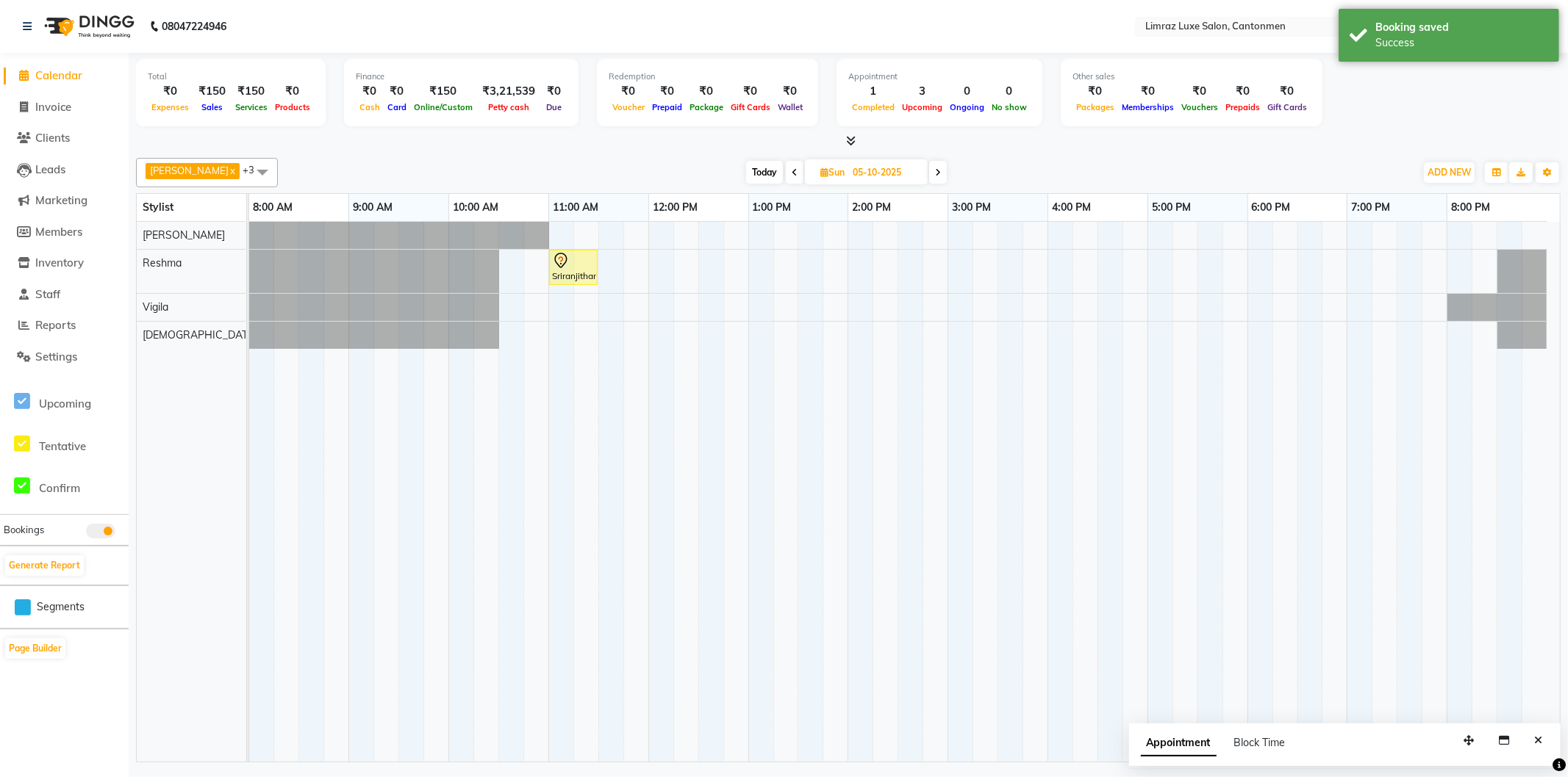
click at [935, 170] on icon at bounding box center [938, 172] width 6 height 9
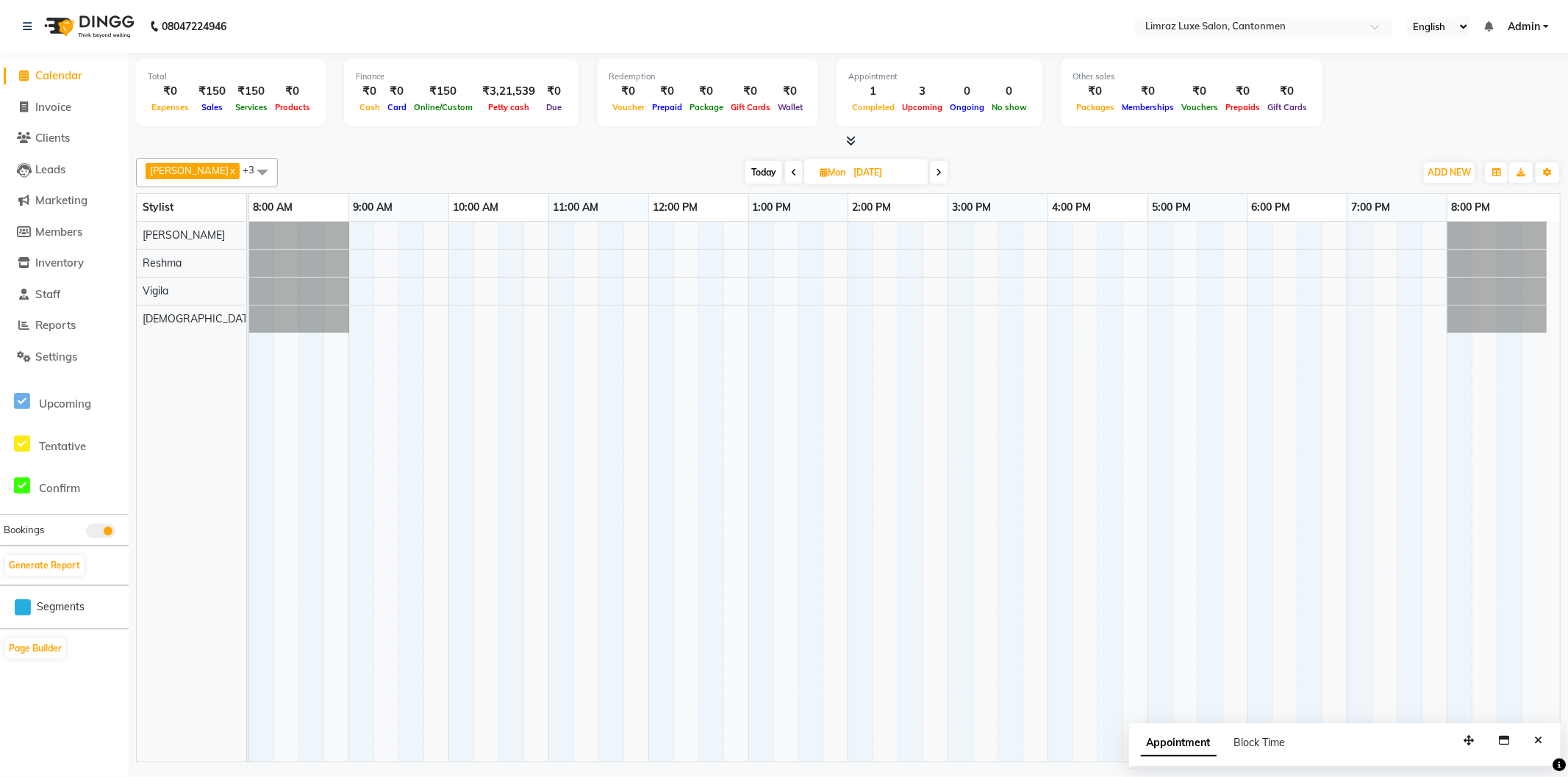
click at [791, 173] on icon at bounding box center [794, 172] width 6 height 9
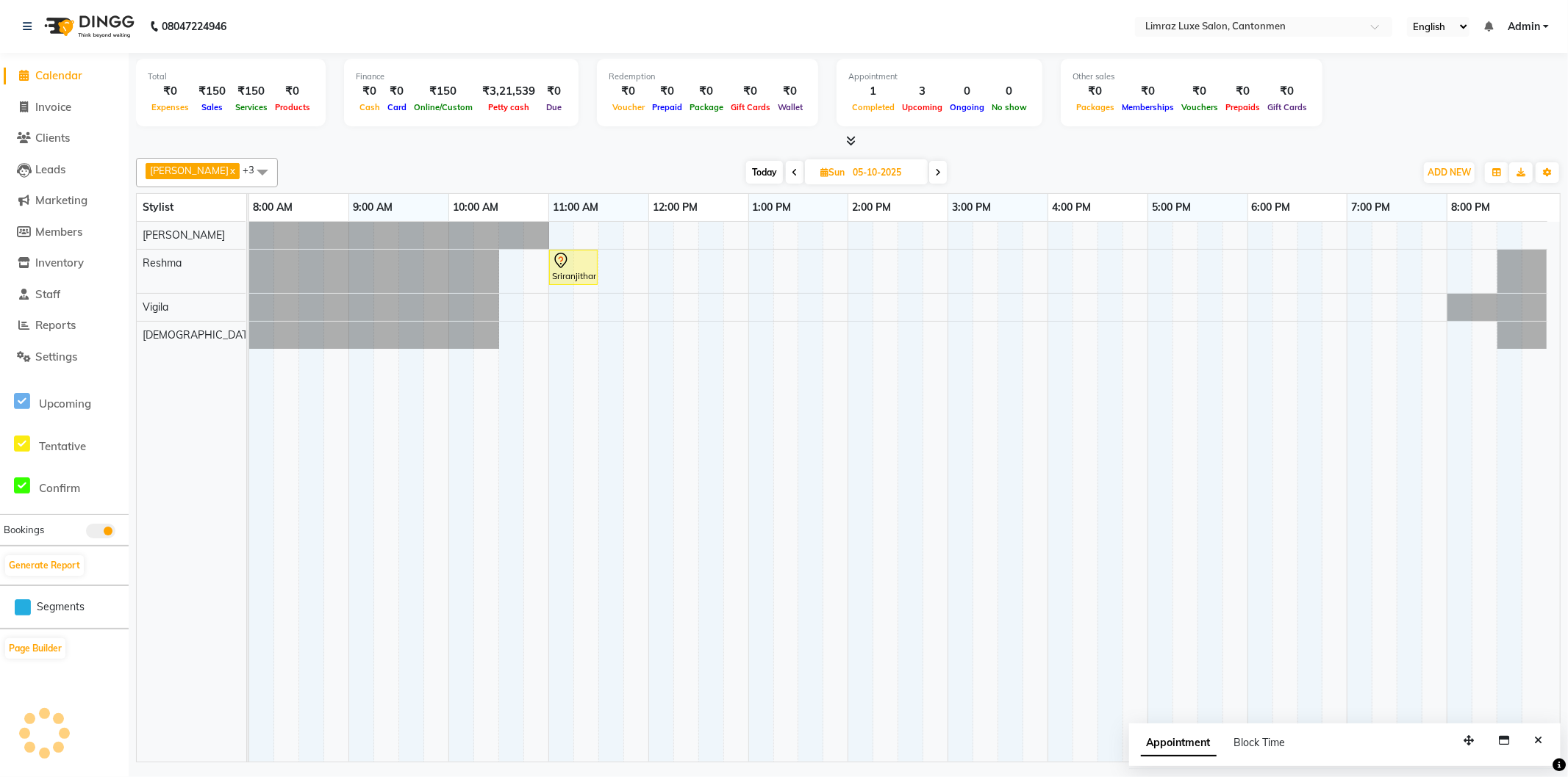
click at [792, 173] on icon at bounding box center [795, 172] width 6 height 9
click at [793, 172] on icon at bounding box center [796, 172] width 6 height 9
type input "03-10-2025"
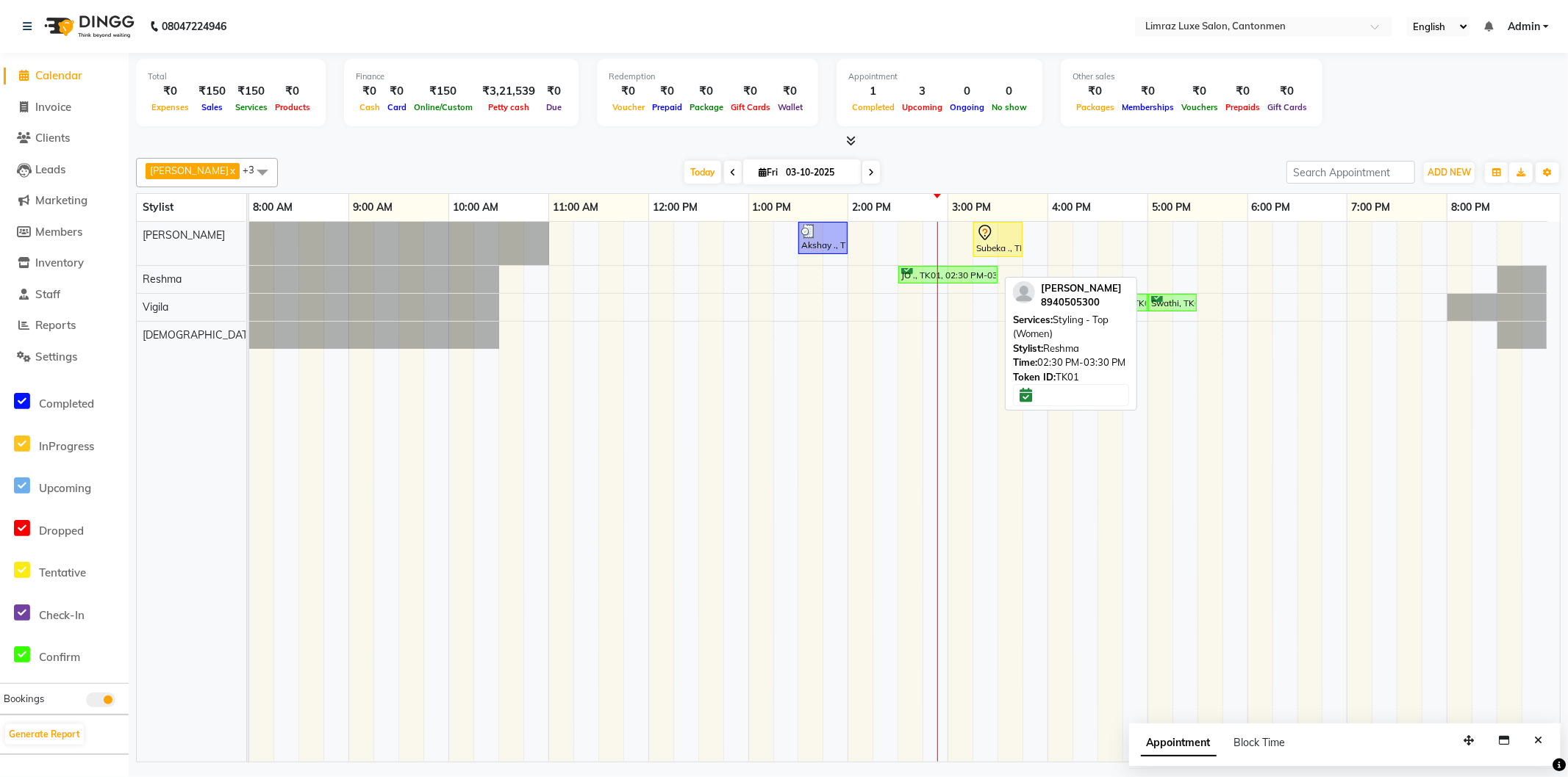
click at [938, 278] on div "JO ., TK01, 02:30 PM-03:30 PM, Styling - Top (Women)" at bounding box center [948, 275] width 96 height 14
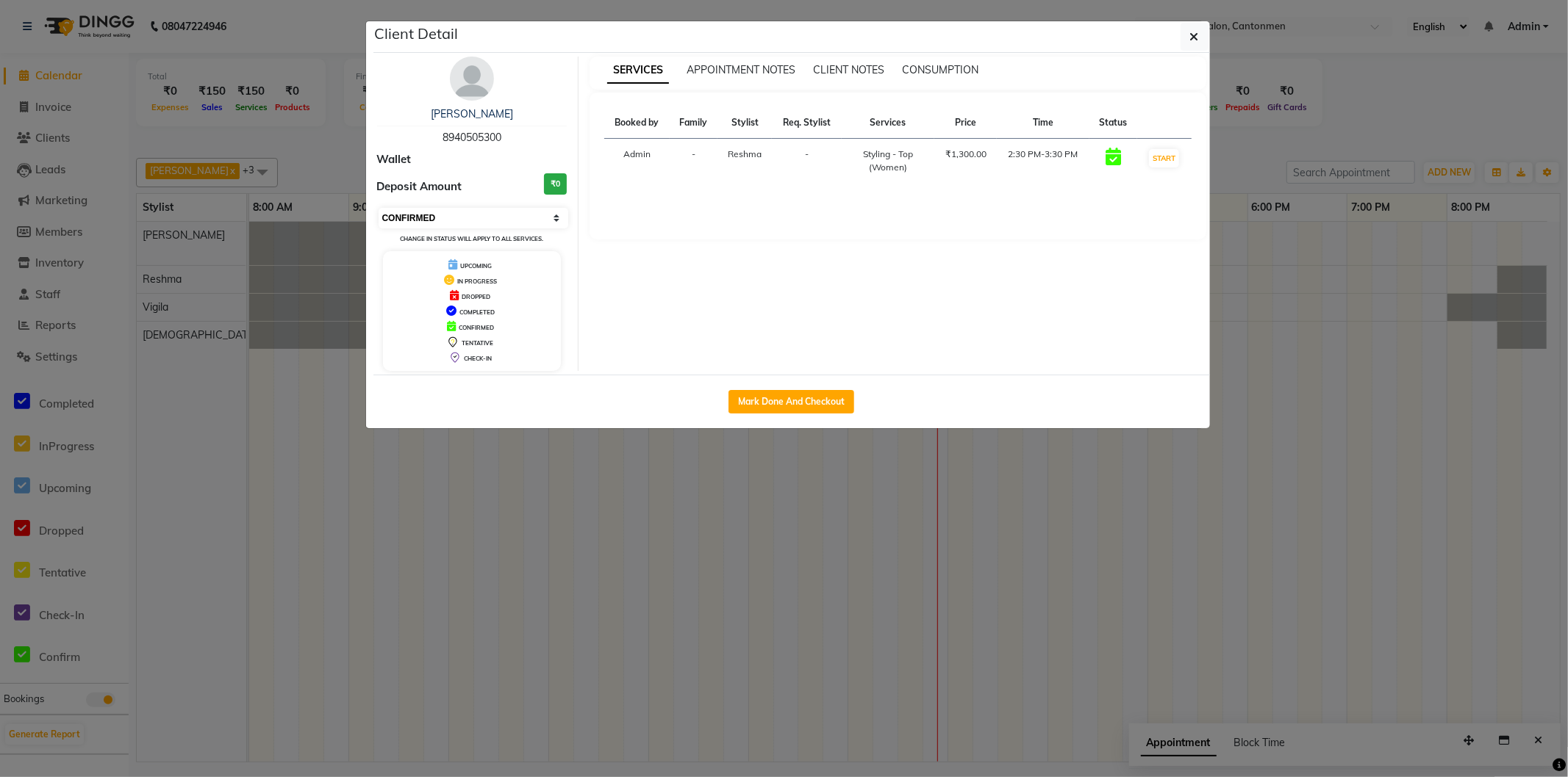
click at [436, 216] on select "Select IN SERVICE CONFIRMED TENTATIVE CHECK IN MARK DONE DROPPED UPCOMING" at bounding box center [473, 218] width 190 height 21
select select "8"
click at [378, 208] on select "Select IN SERVICE CONFIRMED TENTATIVE CHECK IN MARK DONE DROPPED UPCOMING" at bounding box center [473, 218] width 190 height 21
click at [1193, 36] on icon "button" at bounding box center [1194, 36] width 9 height 12
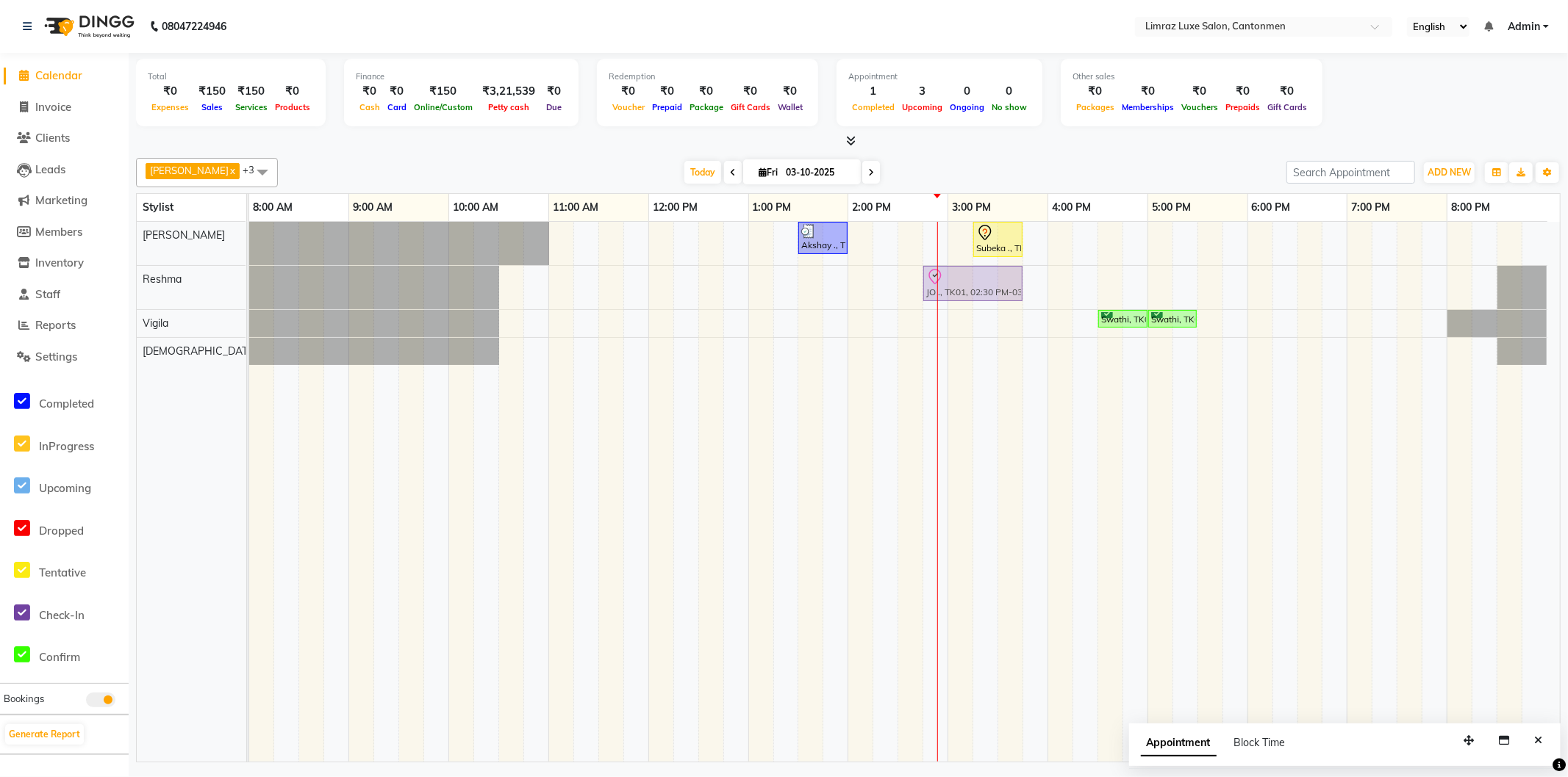
drag, startPoint x: 932, startPoint y: 283, endPoint x: 963, endPoint y: 285, distance: 31.1
click at [249, 285] on div "JO ., TK01, 02:30 PM-03:30 PM, Styling - Top (Women) JO ., TK01, 02:30 PM-03:30…" at bounding box center [249, 288] width 0 height 43
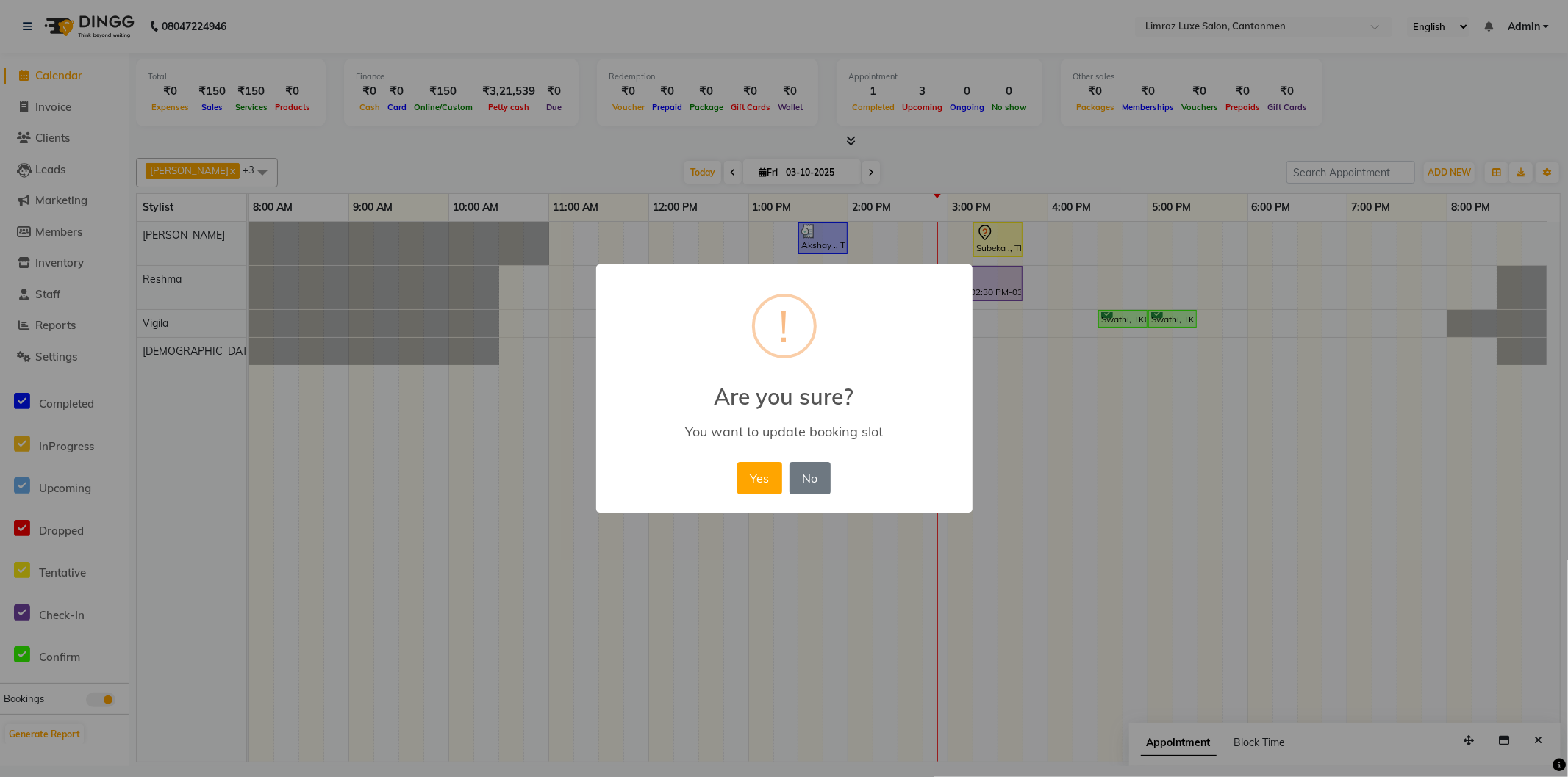
click at [767, 474] on button "Yes" at bounding box center [760, 479] width 45 height 32
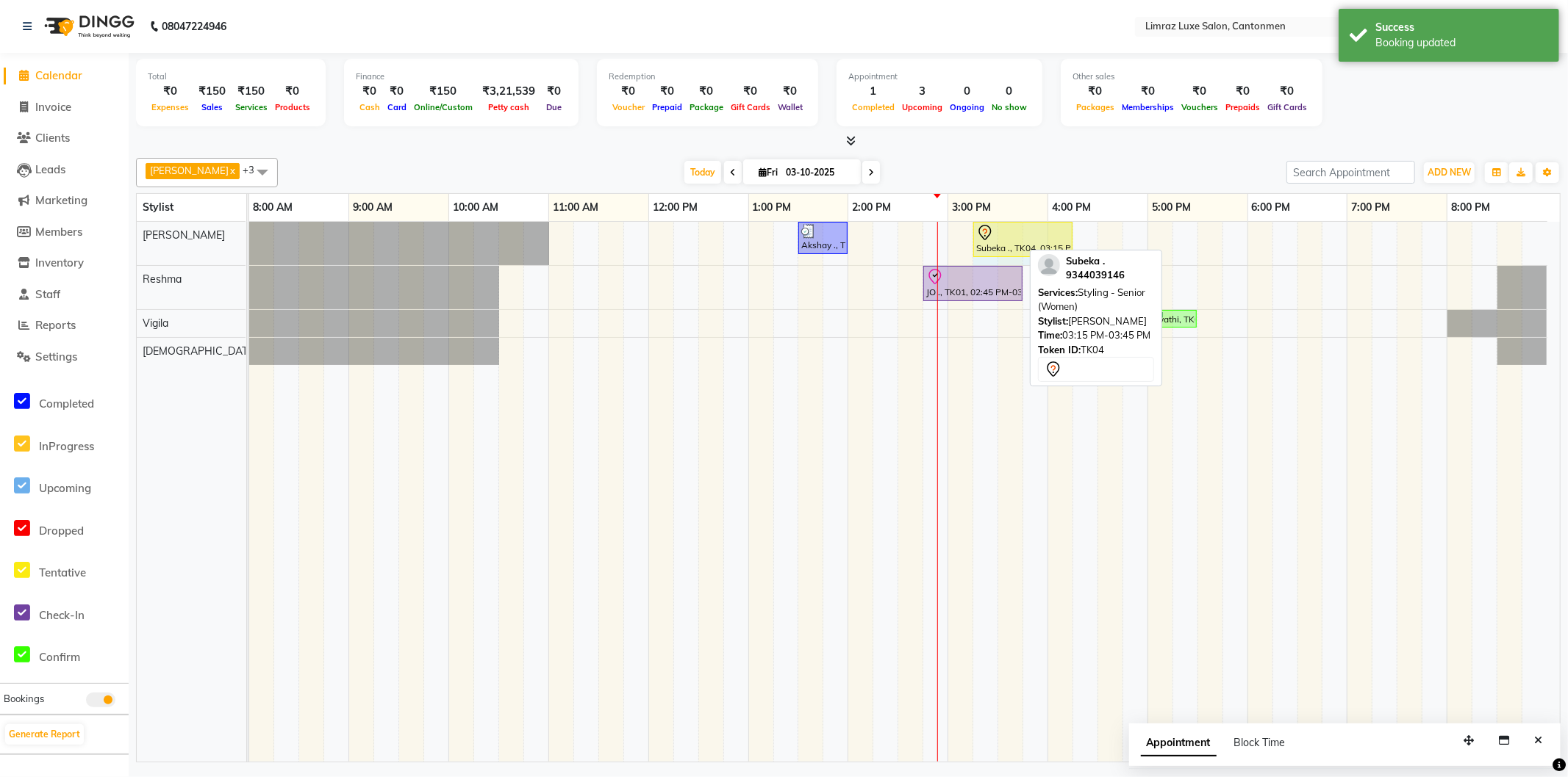
drag, startPoint x: 1019, startPoint y: 232, endPoint x: 1059, endPoint y: 228, distance: 40.2
click at [249, 228] on div "Akshay ., TK03, 01:30 PM-02:00 PM, Styling - [PERSON_NAME] Trim Subeka ., TK04,…" at bounding box center [249, 244] width 0 height 43
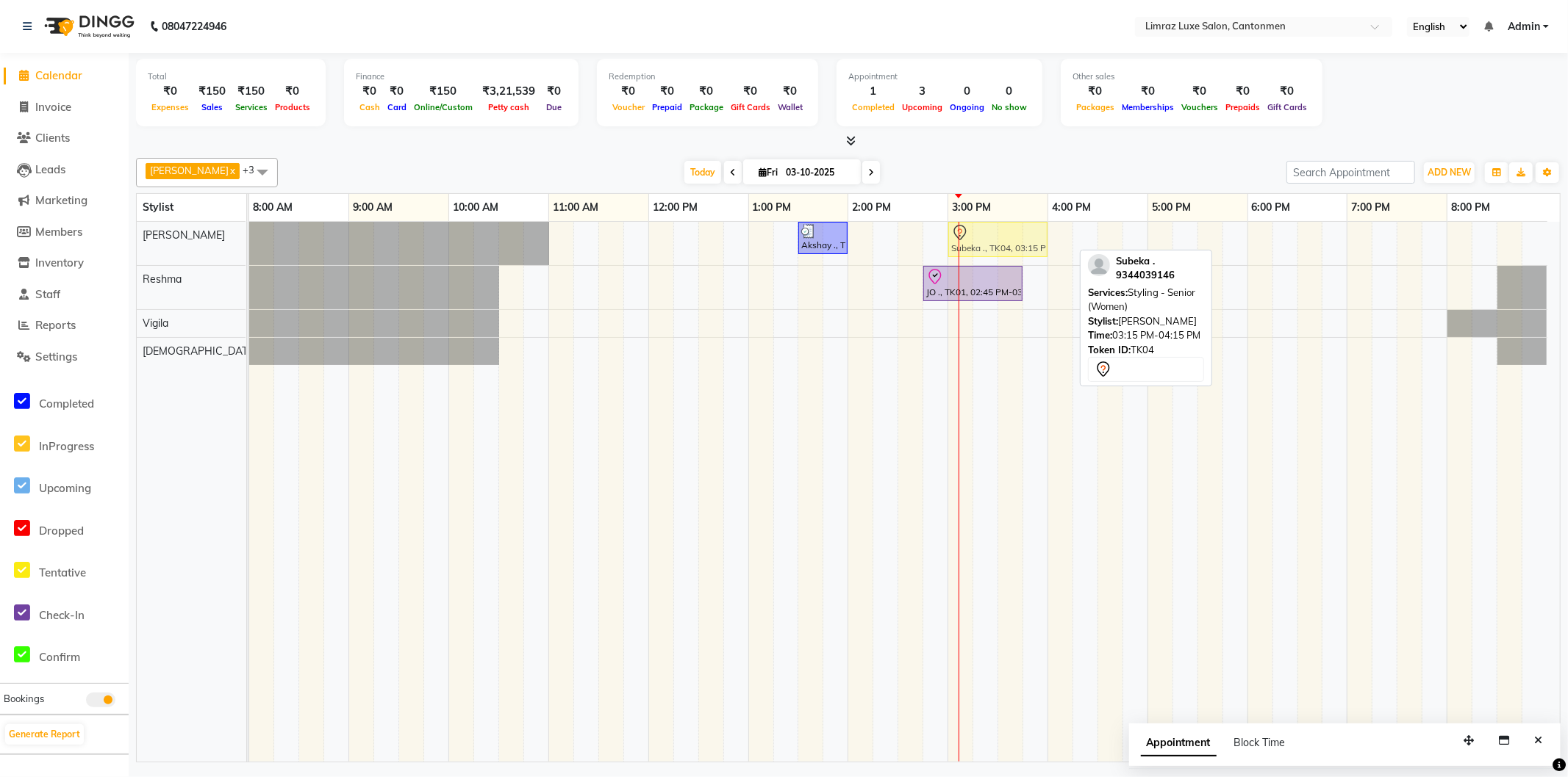
drag, startPoint x: 1019, startPoint y: 237, endPoint x: 997, endPoint y: 238, distance: 22.0
click at [249, 238] on div "Akshay ., TK03, 01:30 PM-02:00 PM, Styling - [PERSON_NAME] Trim Subeka ., TK04,…" at bounding box center [249, 244] width 0 height 43
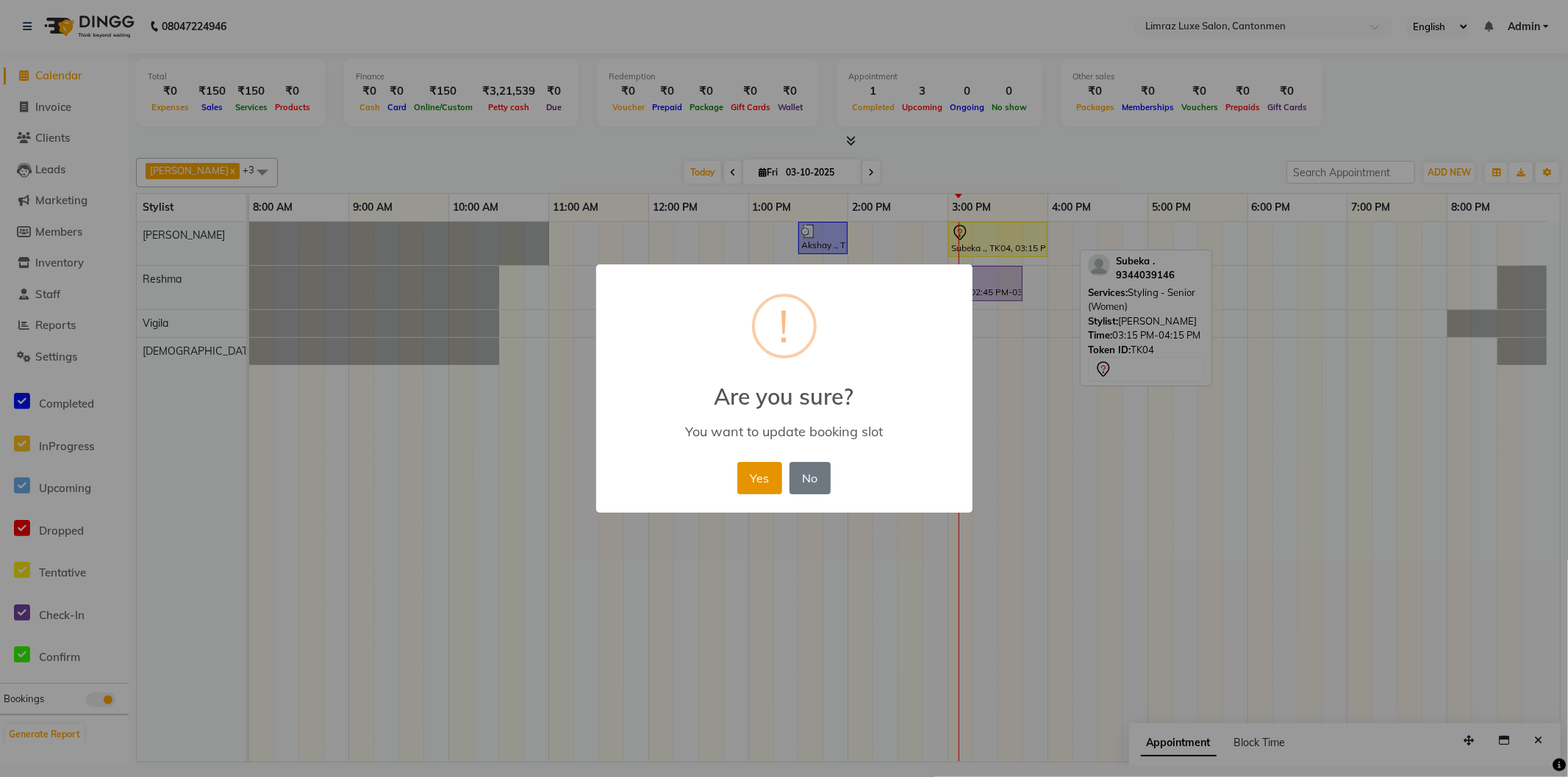
click at [752, 485] on button "Yes" at bounding box center [760, 479] width 45 height 32
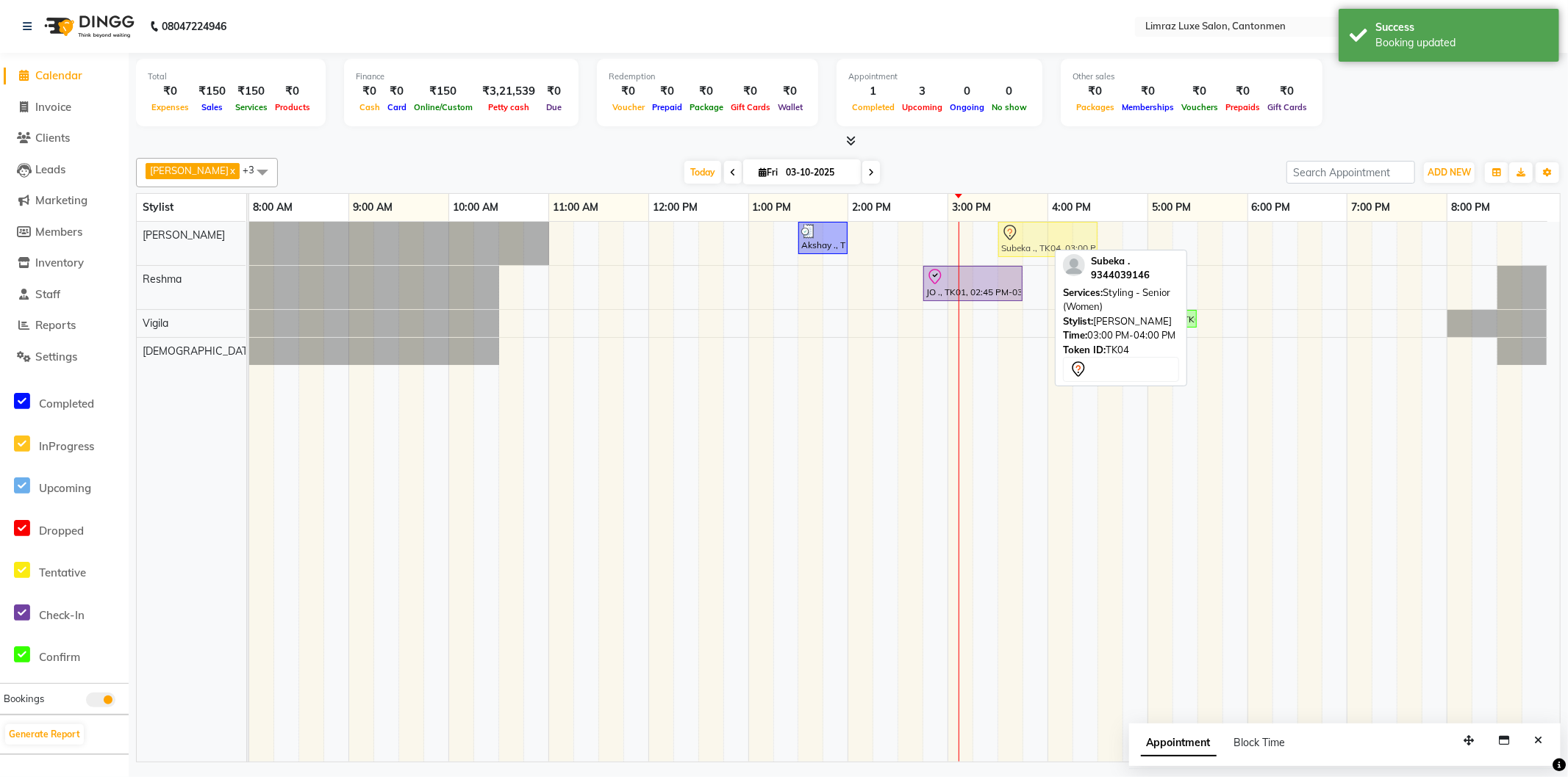
drag, startPoint x: 999, startPoint y: 240, endPoint x: 1052, endPoint y: 235, distance: 53.2
click at [249, 235] on div "Akshay ., TK03, 01:30 PM-02:00 PM, Styling - [PERSON_NAME] Trim Subeka ., TK04,…" at bounding box center [249, 244] width 0 height 43
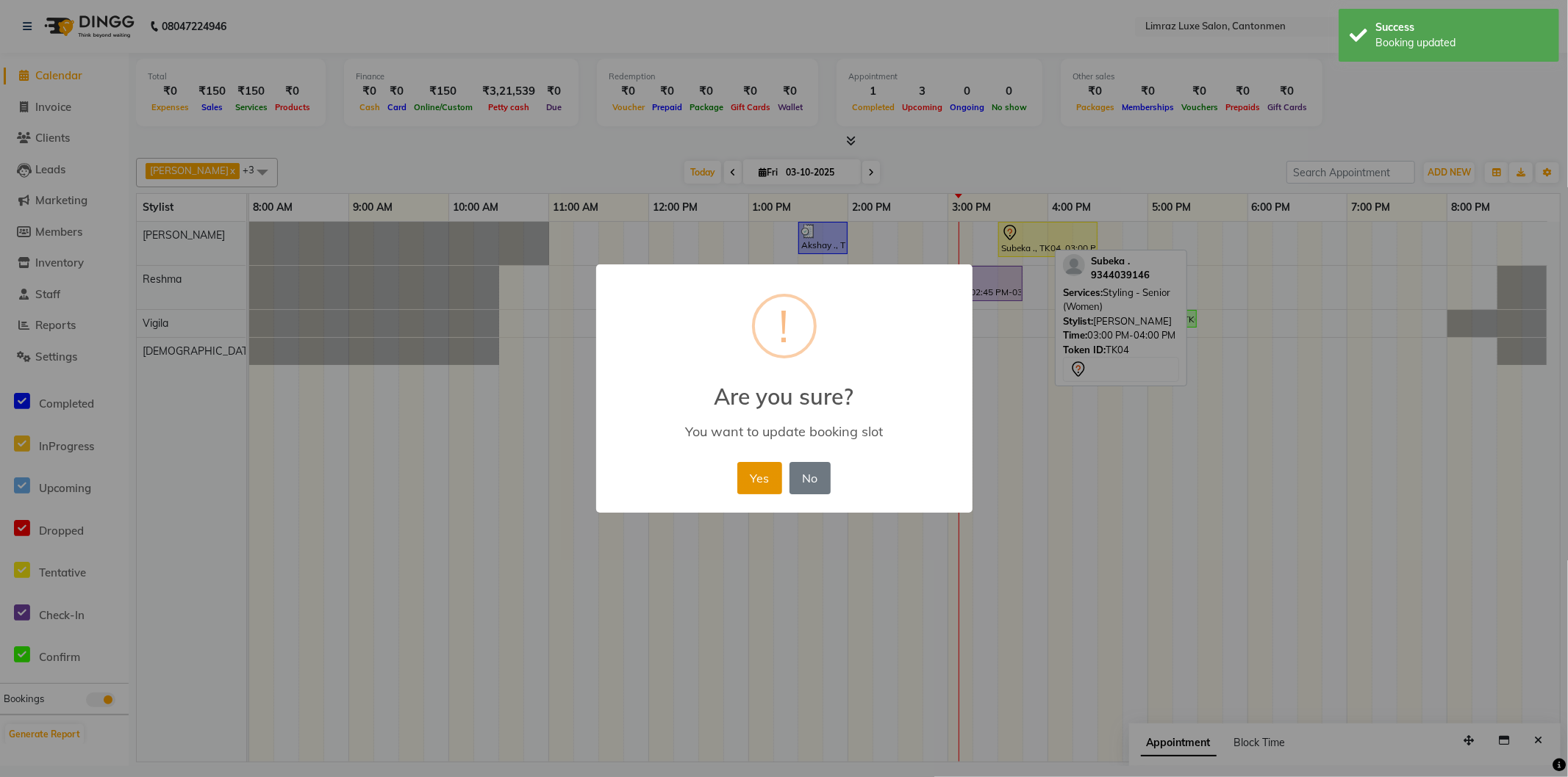
click at [750, 472] on button "Yes" at bounding box center [760, 479] width 45 height 32
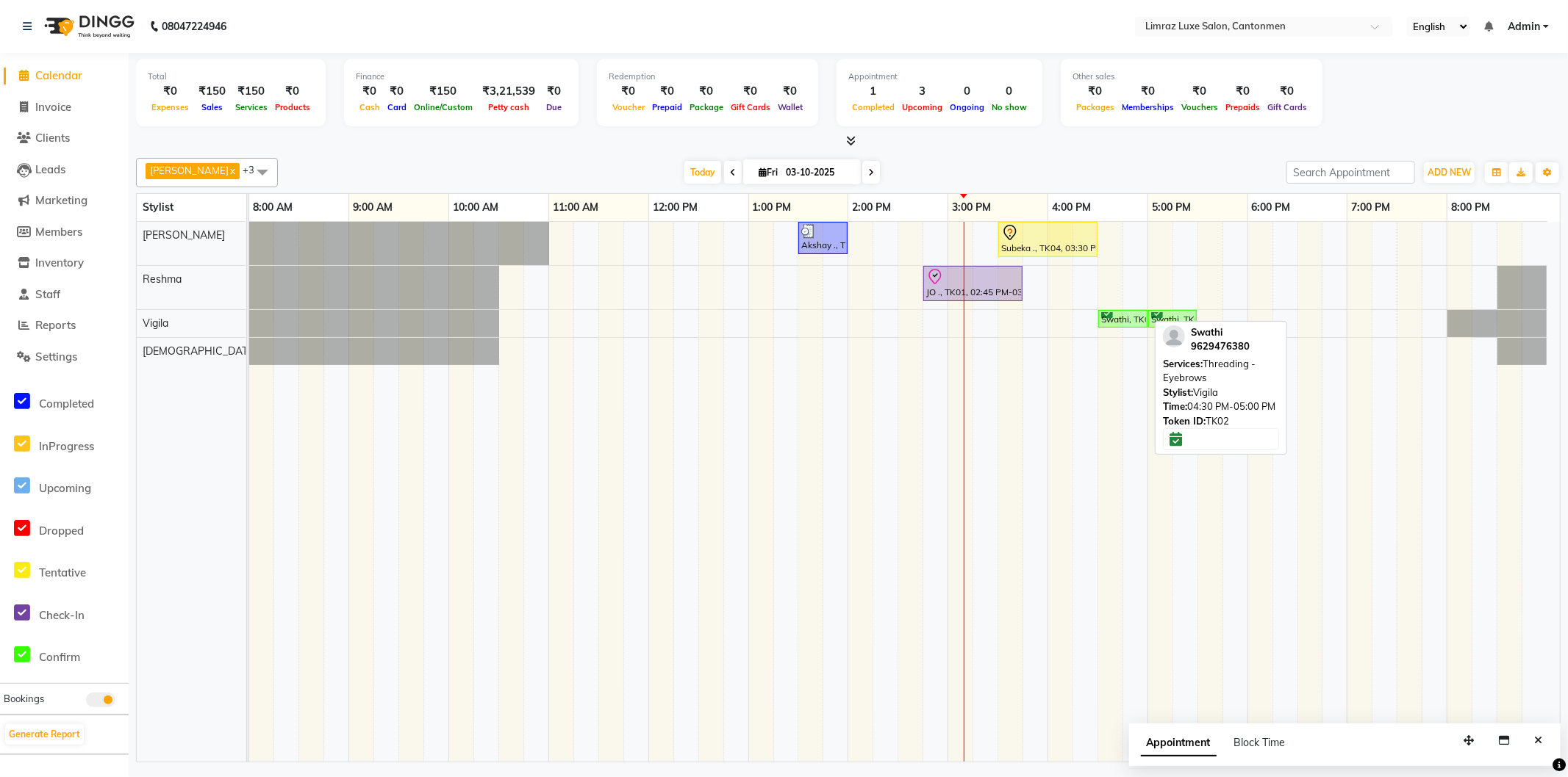
click at [1118, 321] on div "Swathi, TK02, 04:30 PM-05:00 PM, Threading - Eyebrows" at bounding box center [1123, 319] width 46 height 14
click at [1111, 314] on div "Swathi, TK02, 04:30 PM-05:00 PM, Threading - Eyebrows" at bounding box center [1123, 319] width 46 height 14
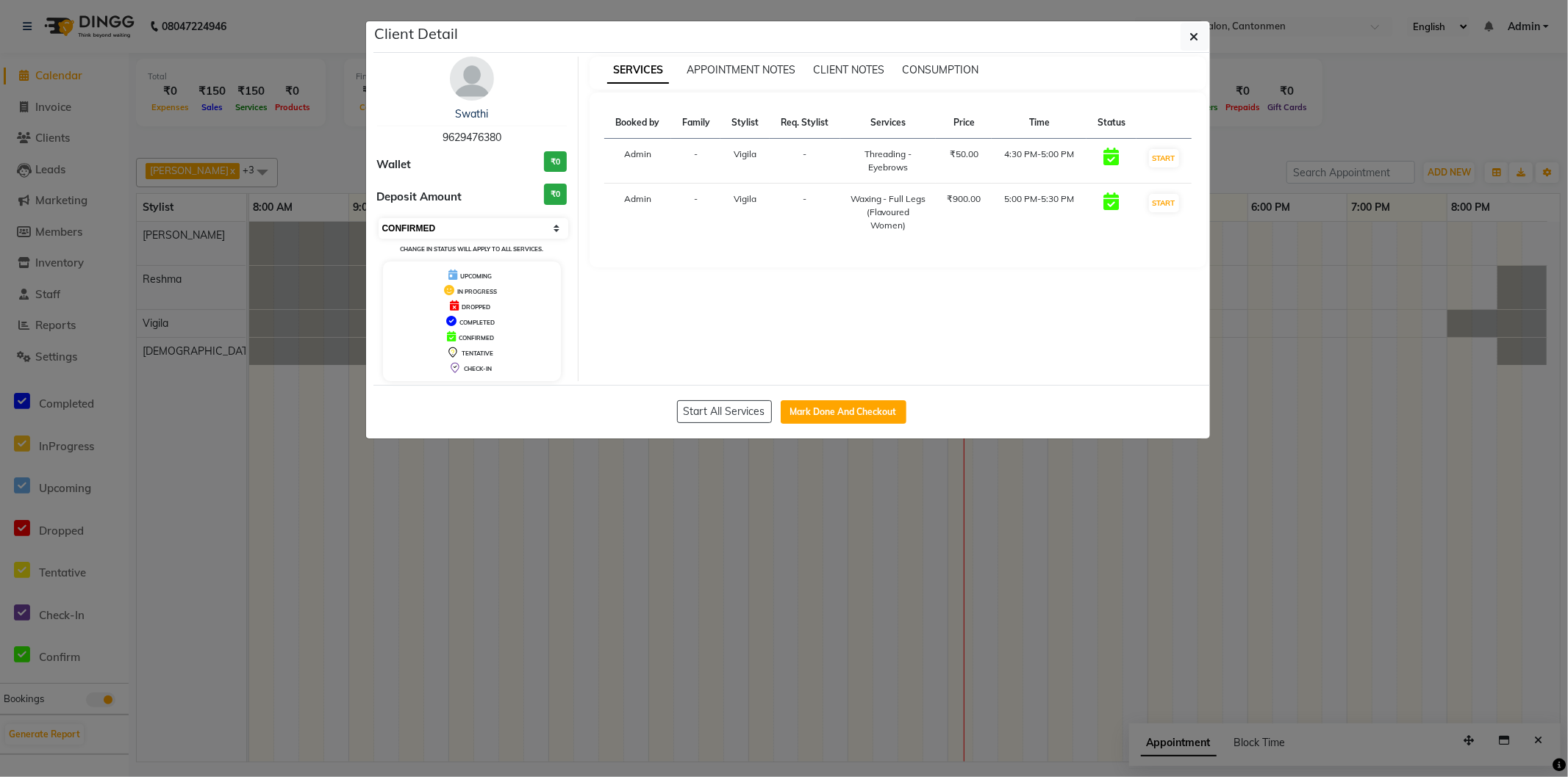
drag, startPoint x: 1111, startPoint y: 314, endPoint x: 471, endPoint y: 230, distance: 645.5
click at [470, 228] on select "Select IN SERVICE CONFIRMED TENTATIVE CHECK IN MARK DONE DROPPED UPCOMING" at bounding box center [473, 228] width 190 height 21
select select "5"
click at [378, 218] on select "Select IN SERVICE CONFIRMED TENTATIVE CHECK IN MARK DONE DROPPED UPCOMING" at bounding box center [473, 228] width 190 height 21
click at [1191, 31] on icon "button" at bounding box center [1194, 36] width 9 height 12
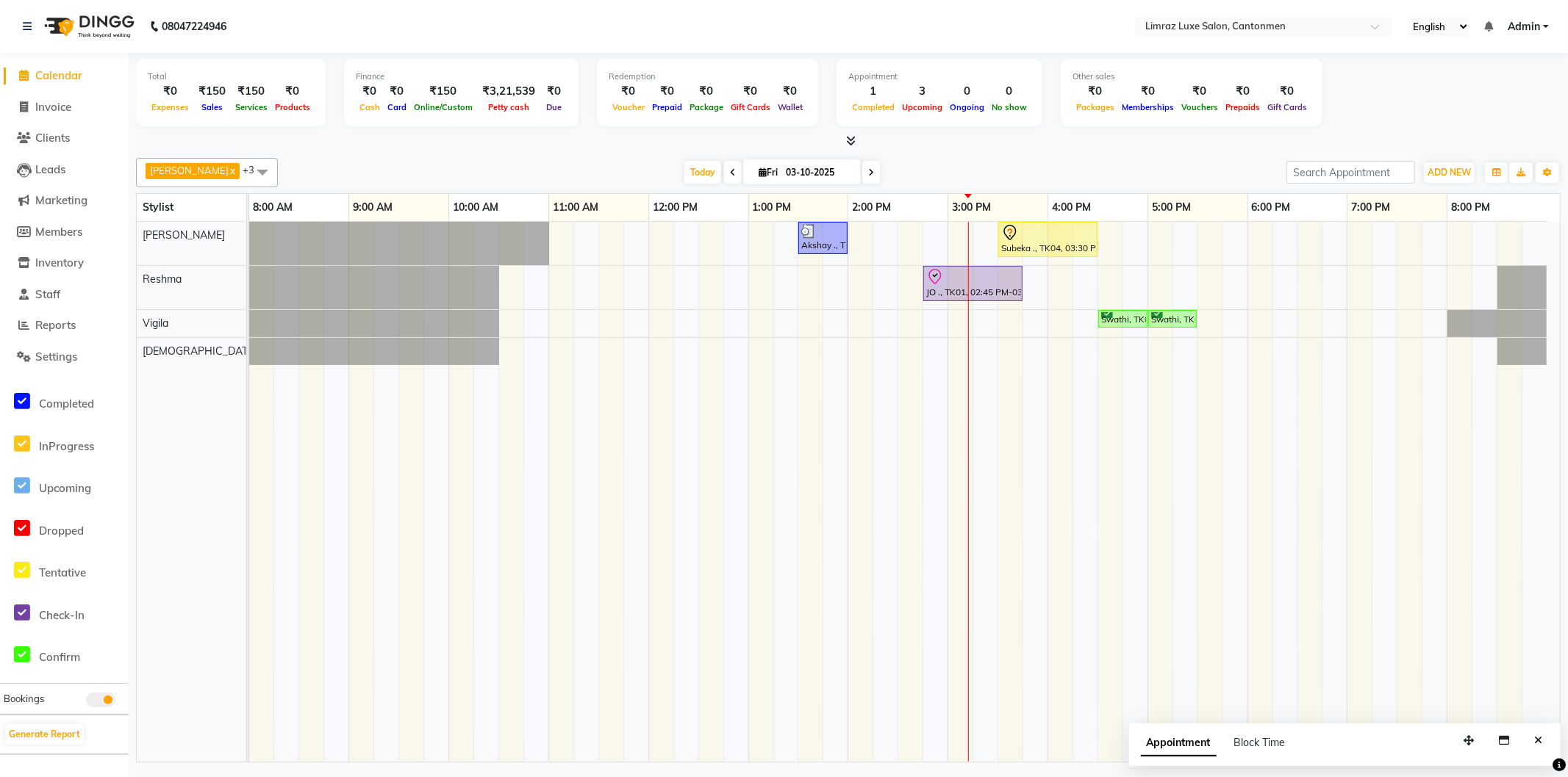
click at [963, 353] on div "Akshay ., TK03, 01:30 PM-02:00 PM, Styling - [PERSON_NAME] Trim Subeka ., TK04,…" at bounding box center [904, 492] width 1311 height 540
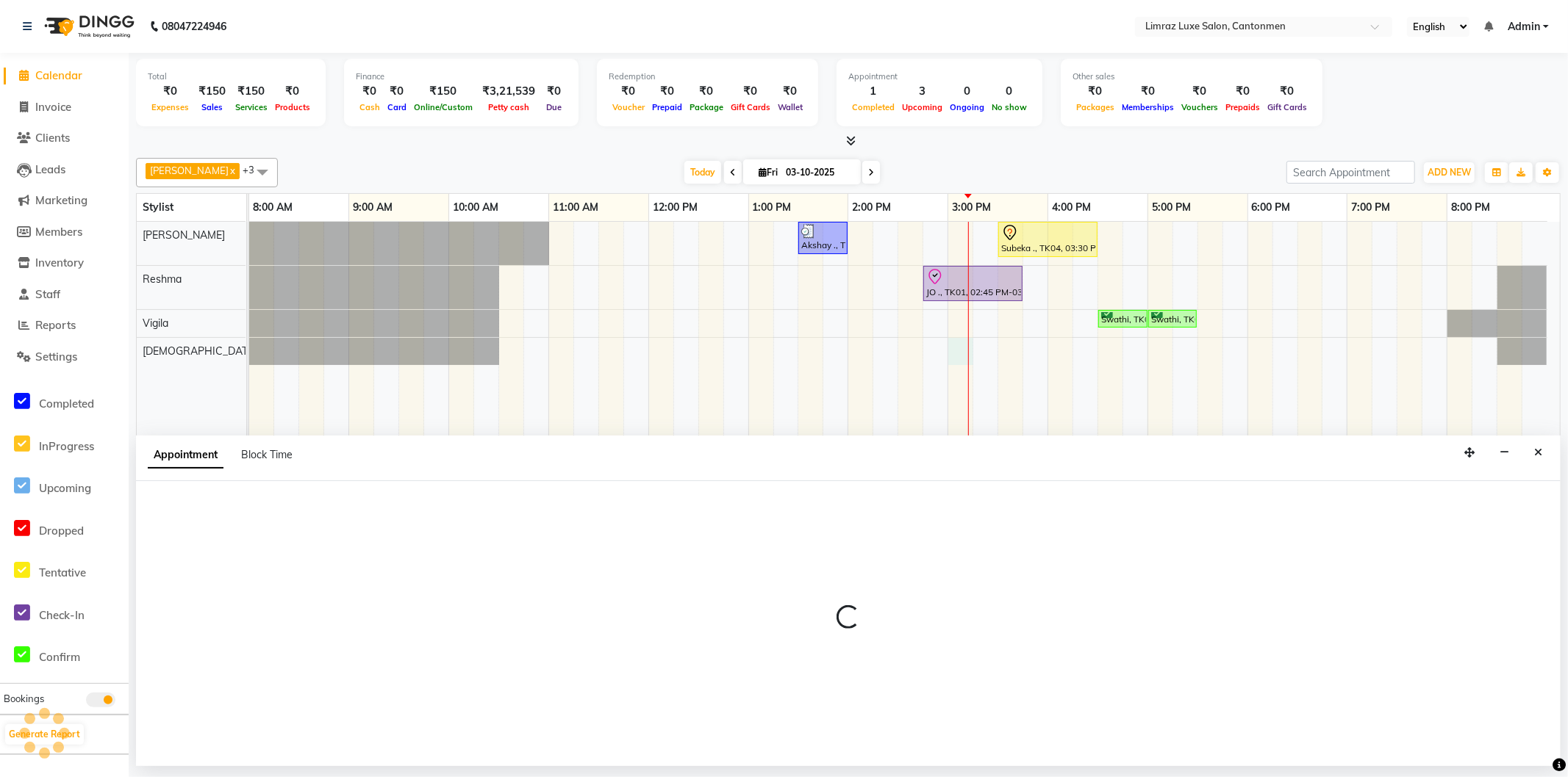
select select "63048"
select select "tentative"
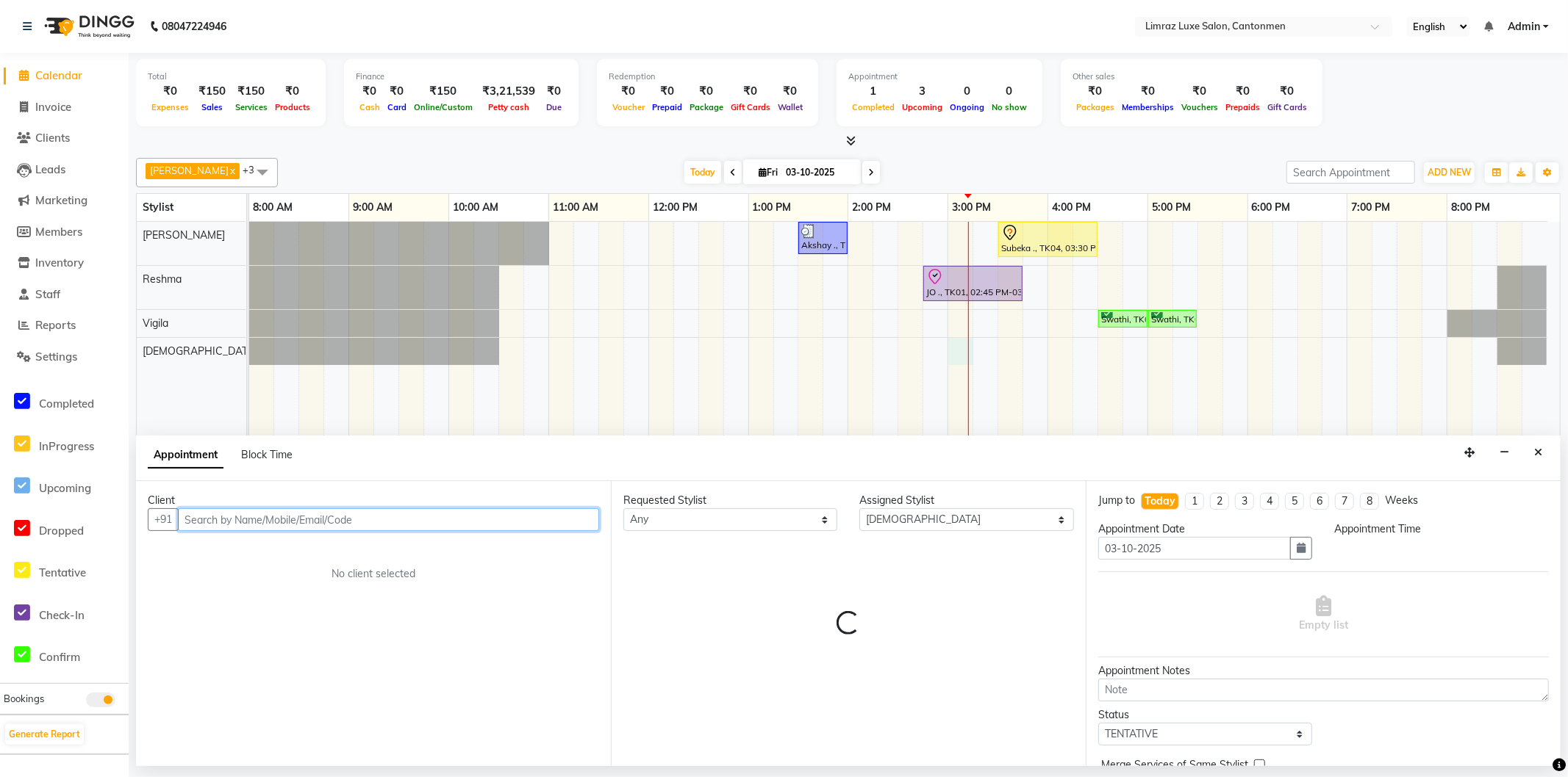
select select "900"
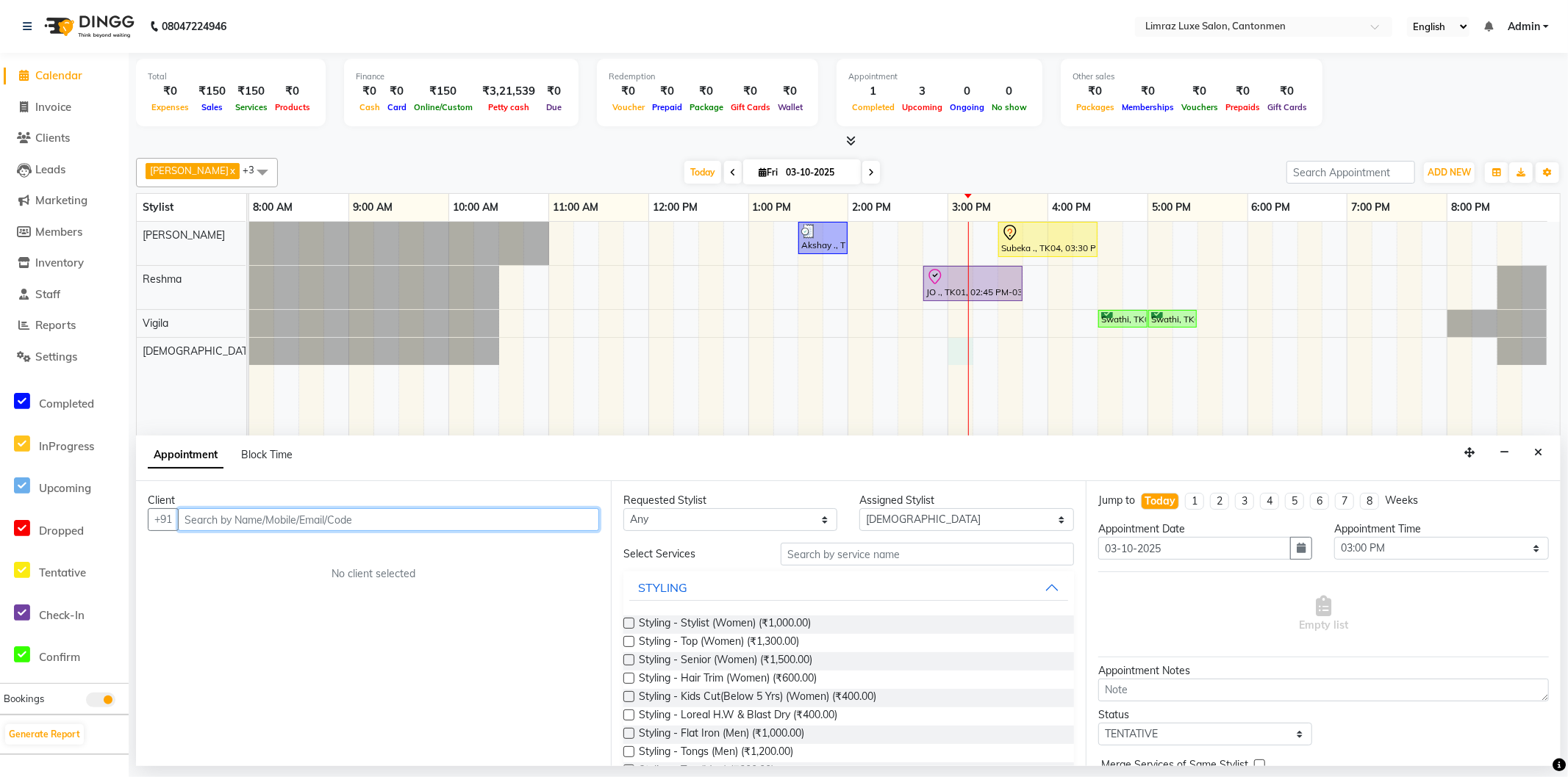
click at [223, 520] on input "text" at bounding box center [388, 520] width 422 height 22
type input "9865251772"
click at [571, 523] on span "Add Client" at bounding box center [569, 519] width 50 height 13
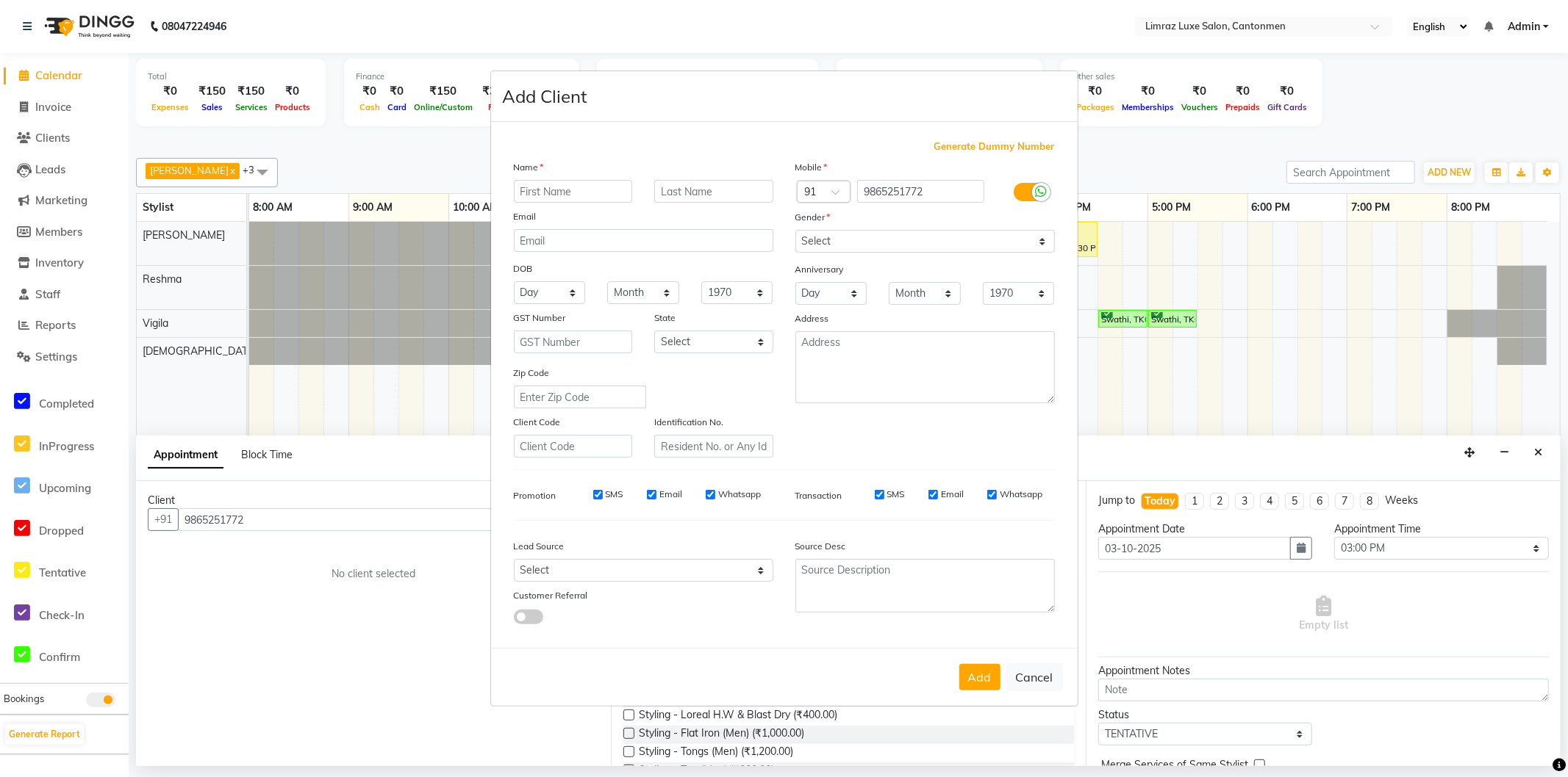
click at [585, 186] on input "text" at bounding box center [573, 191] width 119 height 22
type input "[PERSON_NAME]"
click at [711, 195] on input "text" at bounding box center [714, 191] width 119 height 22
type input "."
click at [836, 237] on select "Select [DEMOGRAPHIC_DATA] [DEMOGRAPHIC_DATA] Other Prefer Not To Say" at bounding box center [924, 240] width 259 height 22
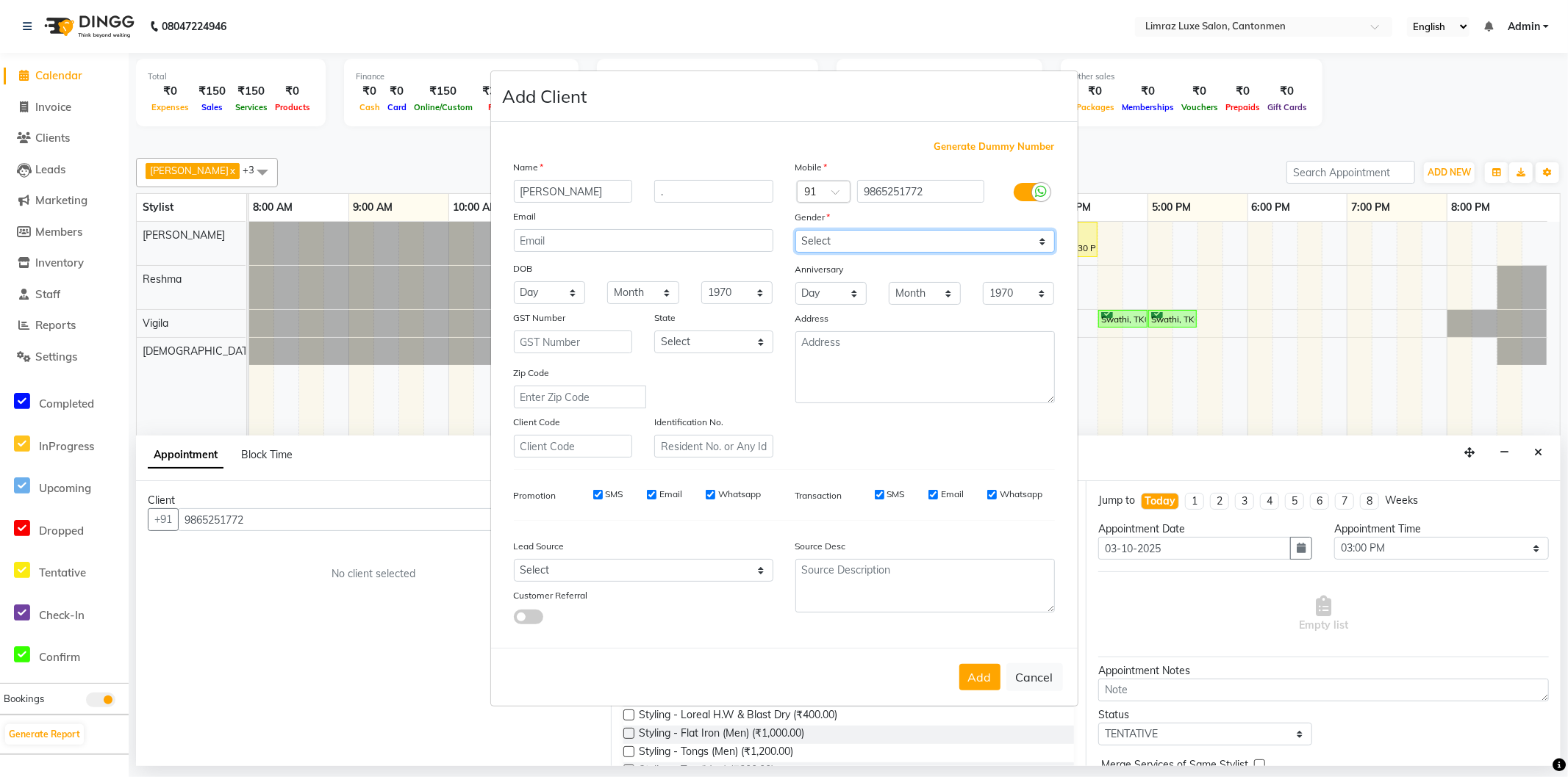
select select "[DEMOGRAPHIC_DATA]"
click at [795, 230] on select "Select [DEMOGRAPHIC_DATA] [DEMOGRAPHIC_DATA] Other Prefer Not To Say" at bounding box center [924, 240] width 259 height 22
click at [988, 686] on button "Add" at bounding box center [979, 677] width 41 height 26
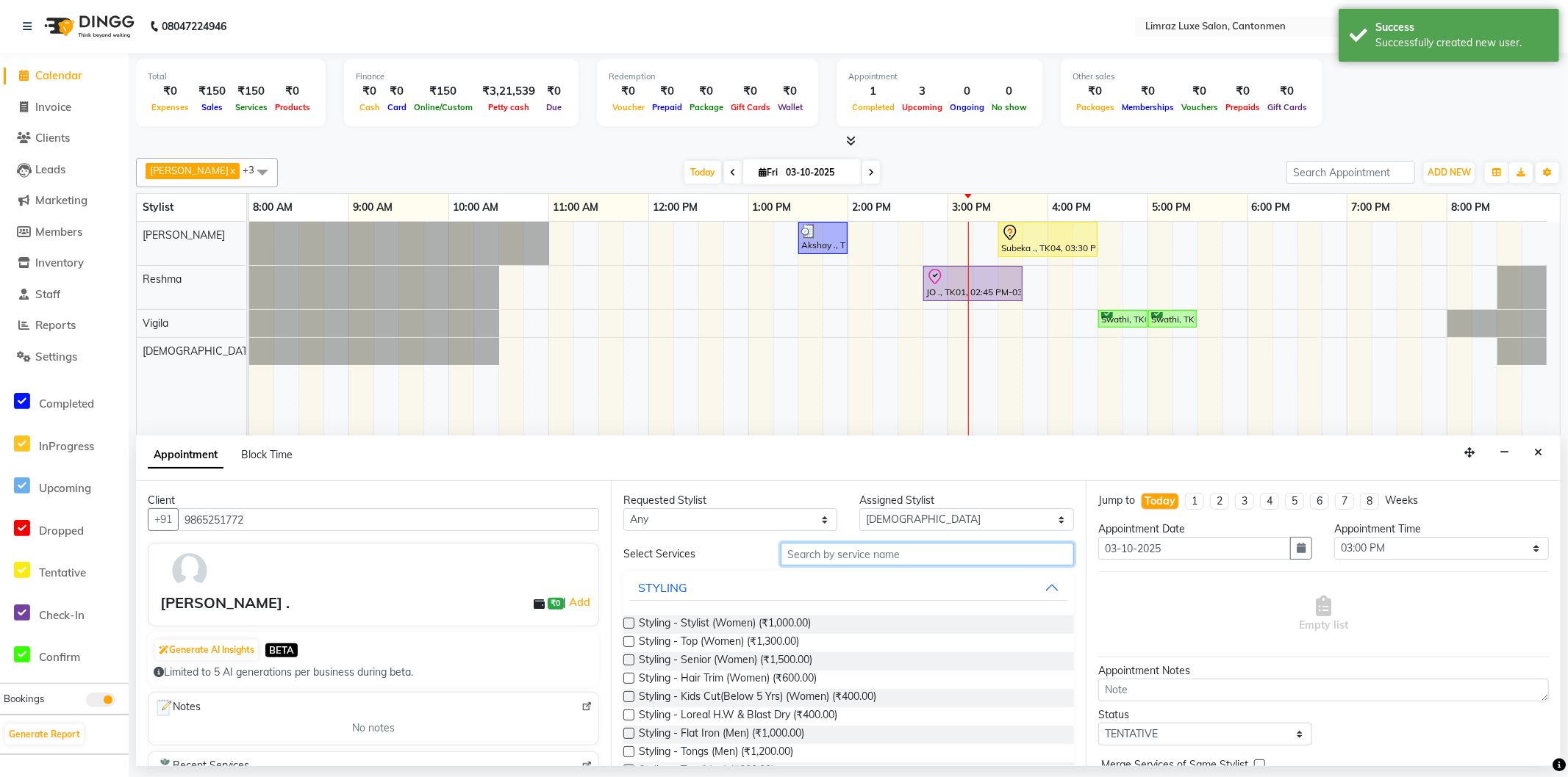
drag, startPoint x: 838, startPoint y: 561, endPoint x: 858, endPoint y: 558, distance: 20.2
click at [840, 559] on input "text" at bounding box center [927, 554] width 293 height 22
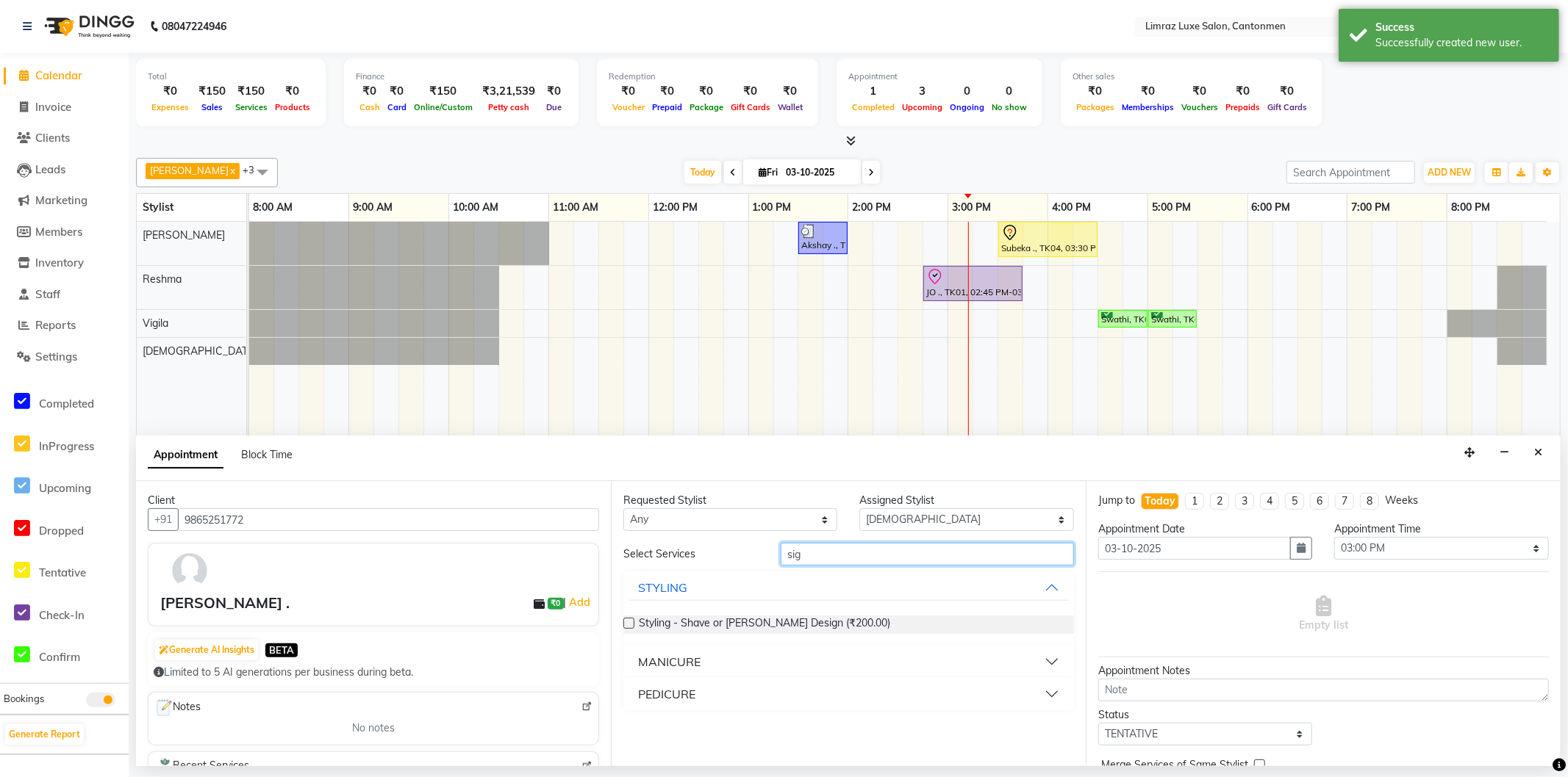
type input "sig"
click at [665, 688] on div "PEDICURE" at bounding box center [667, 694] width 57 height 18
drag, startPoint x: 716, startPoint y: 732, endPoint x: 856, endPoint y: 711, distance: 141.6
click at [716, 732] on span "Pedicure - Signature (₹800.00)" at bounding box center [711, 731] width 144 height 19
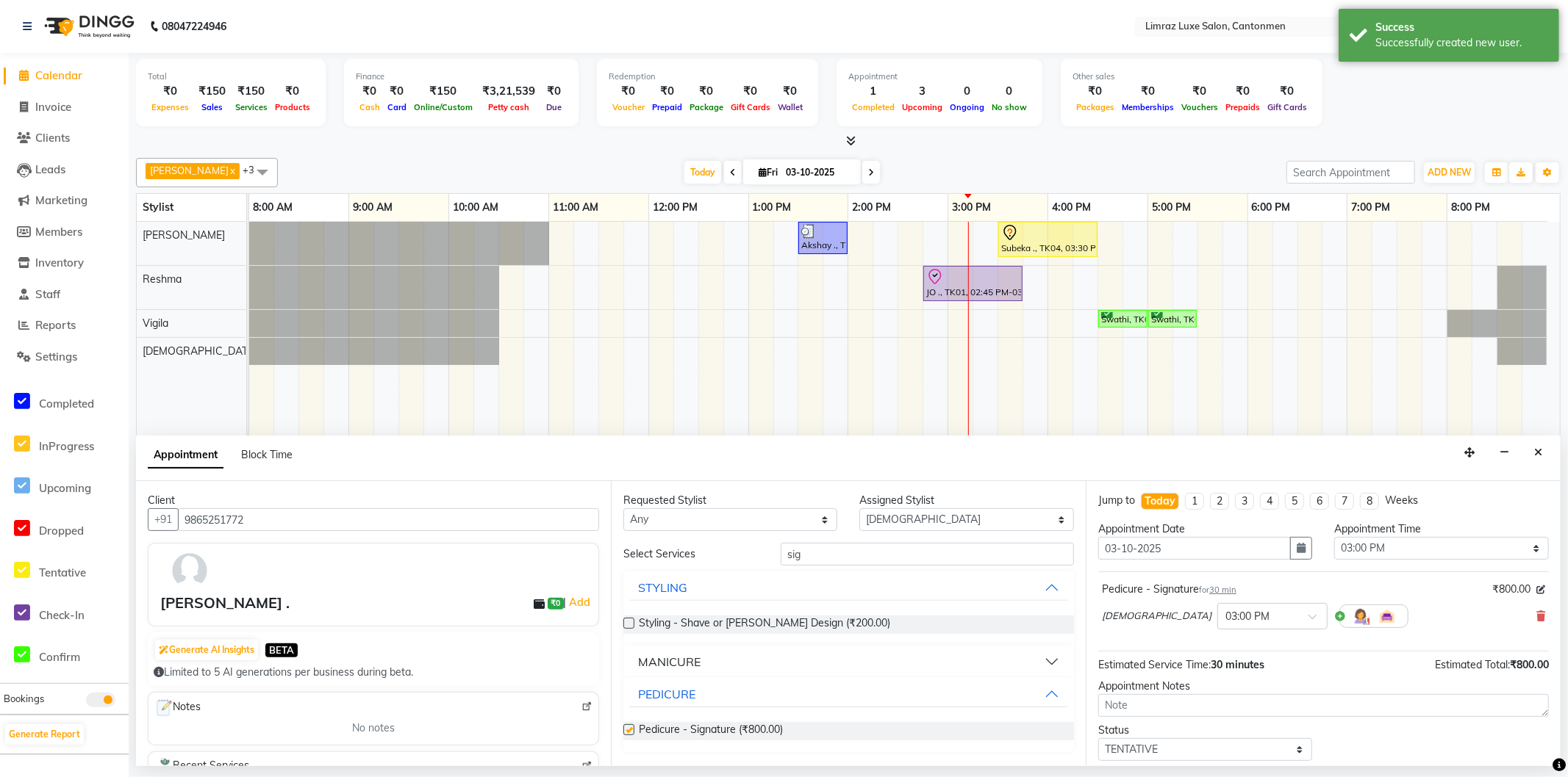
checkbox input "false"
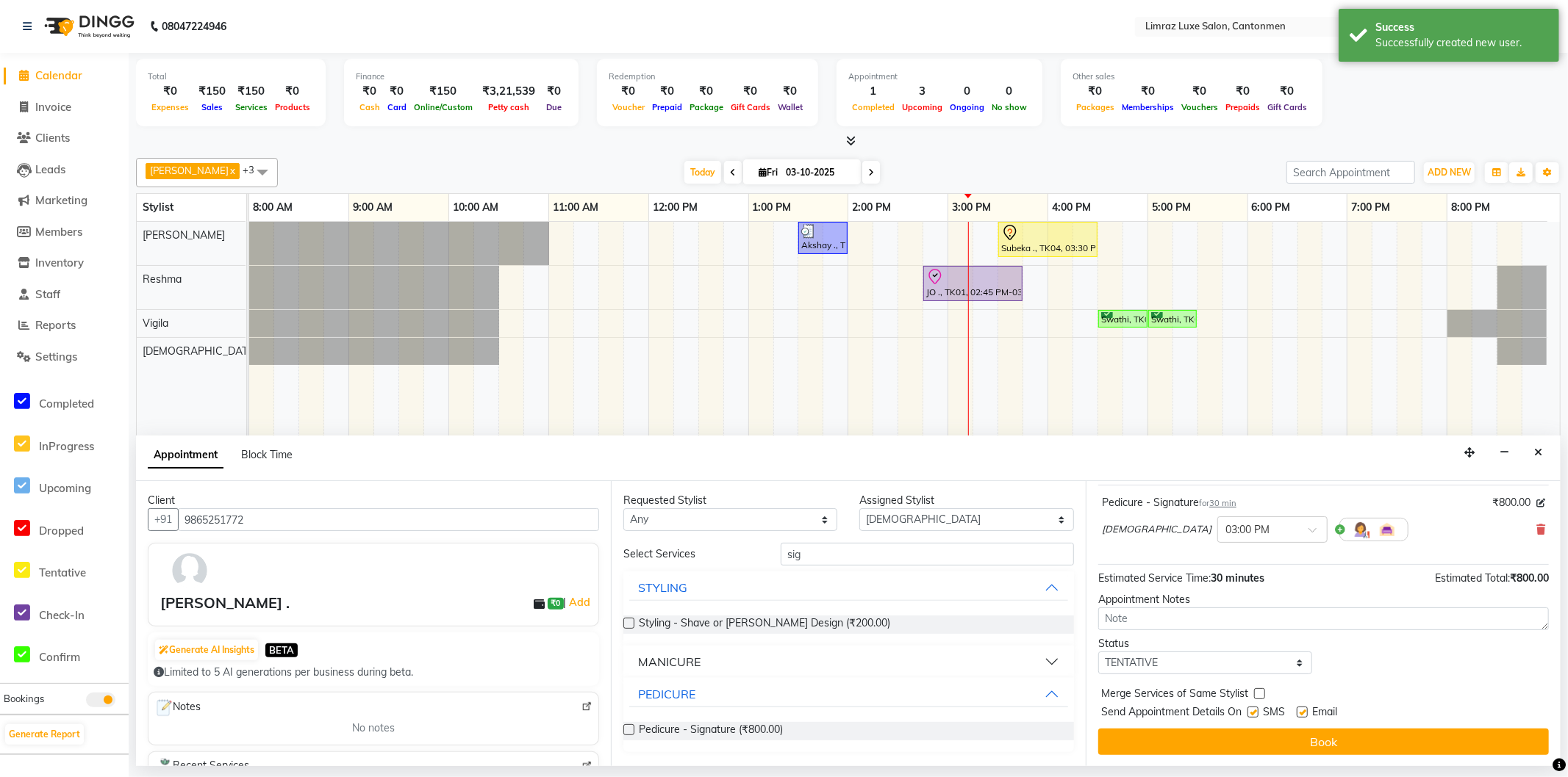
drag, startPoint x: 1260, startPoint y: 711, endPoint x: 1281, endPoint y: 714, distance: 21.2
click at [1259, 711] on label at bounding box center [1253, 712] width 11 height 11
click at [1257, 711] on input "checkbox" at bounding box center [1252, 714] width 9 height 9
checkbox input "false"
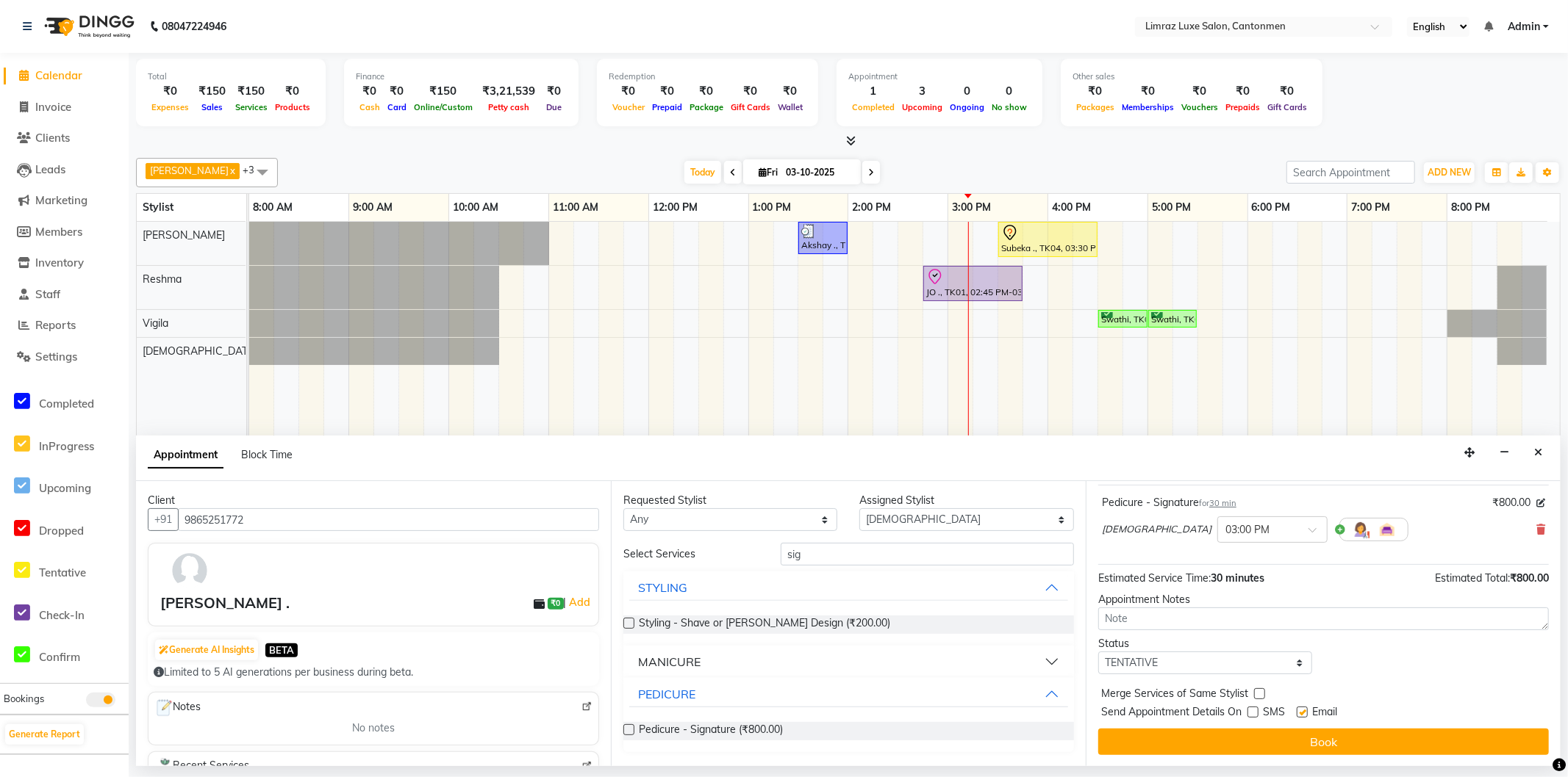
click at [1306, 710] on label at bounding box center [1302, 712] width 11 height 11
click at [1306, 710] on input "checkbox" at bounding box center [1301, 714] width 9 height 9
checkbox input "false"
click at [1310, 733] on button "Book" at bounding box center [1324, 742] width 451 height 26
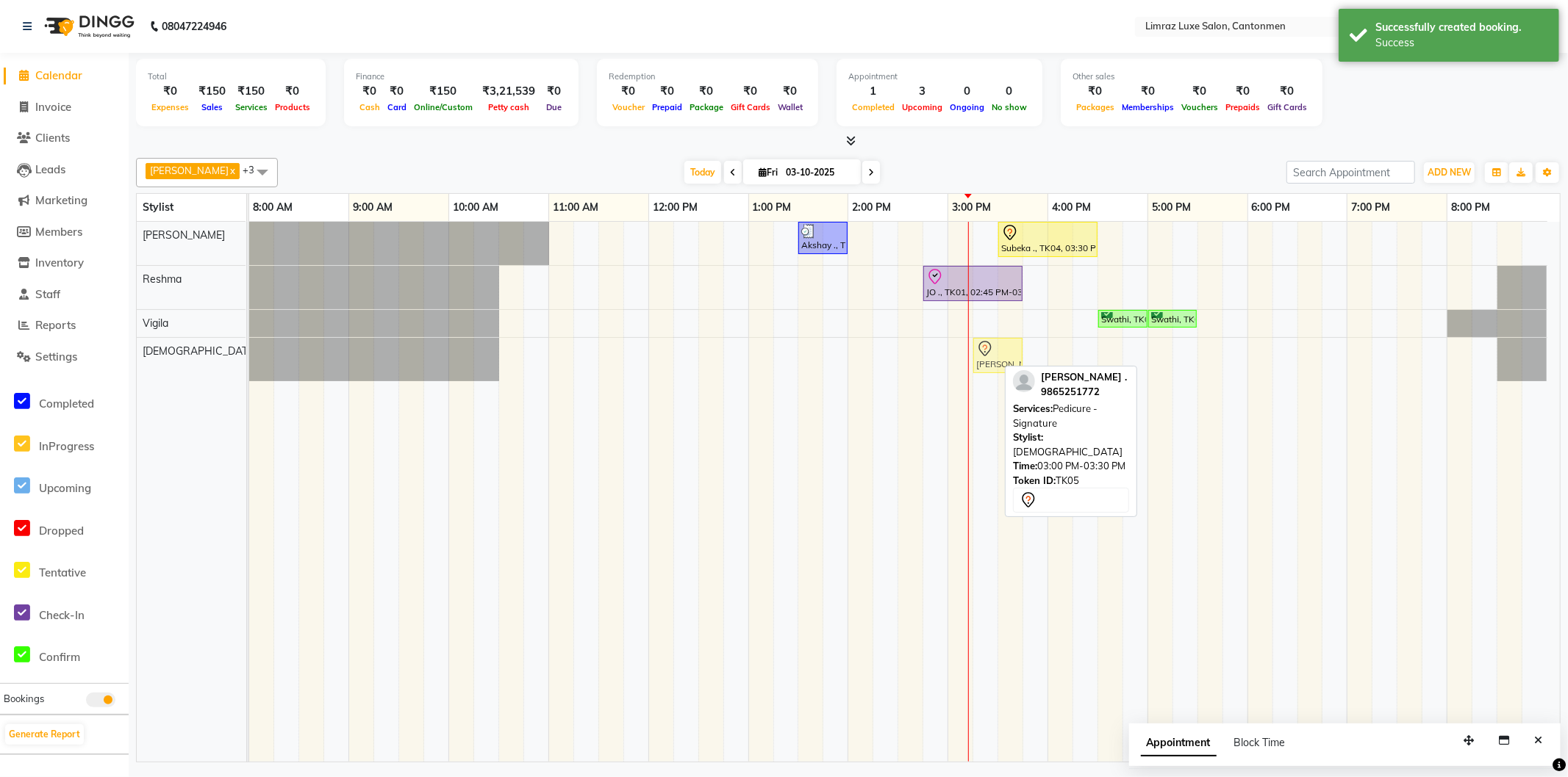
click at [249, 356] on div "[PERSON_NAME] ., TK05, 03:00 PM-03:30 PM, Pedicure - Signature [PERSON_NAME] .,…" at bounding box center [249, 360] width 0 height 43
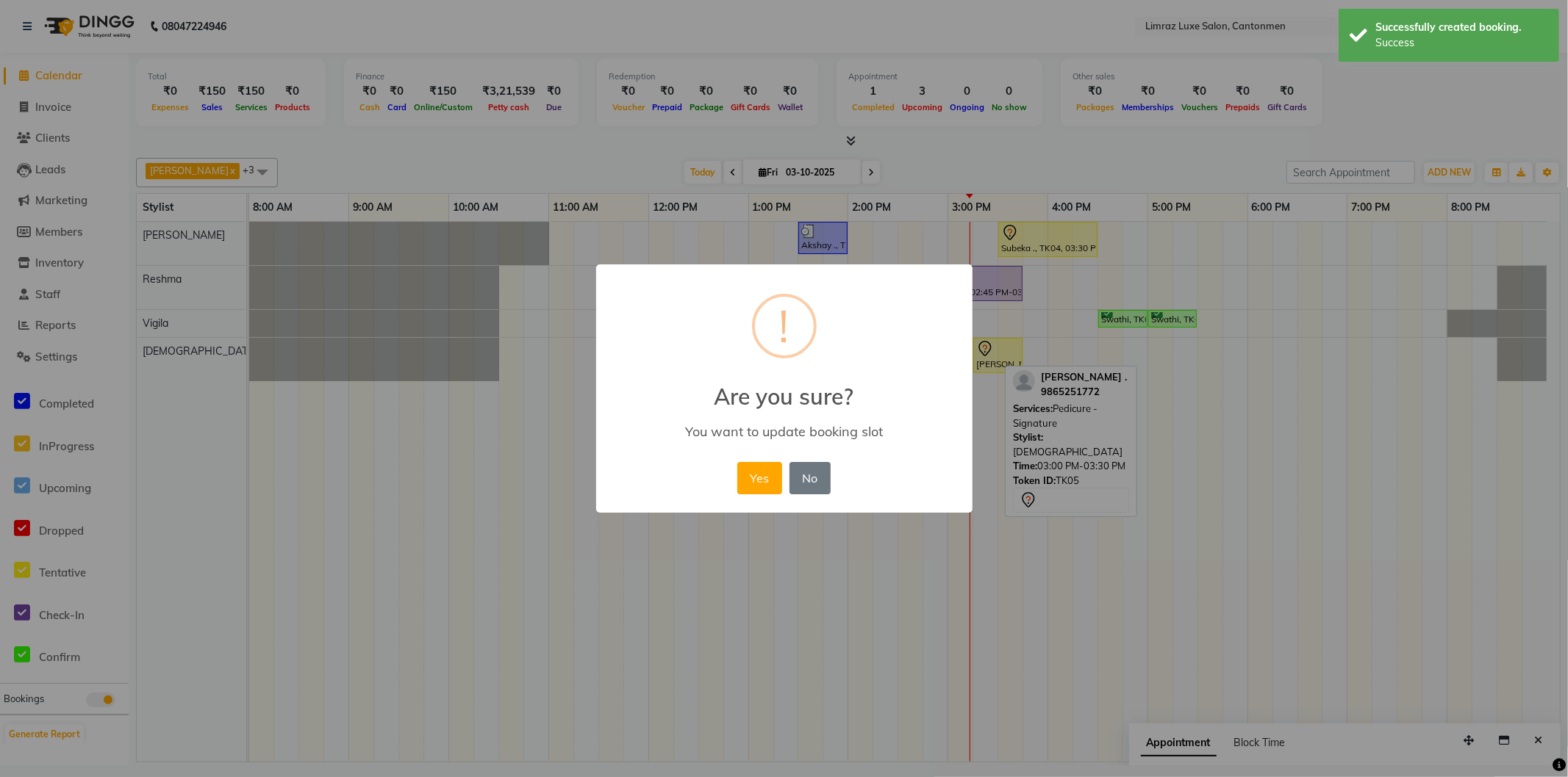
click at [737, 462] on button "Yes" at bounding box center [760, 479] width 45 height 32
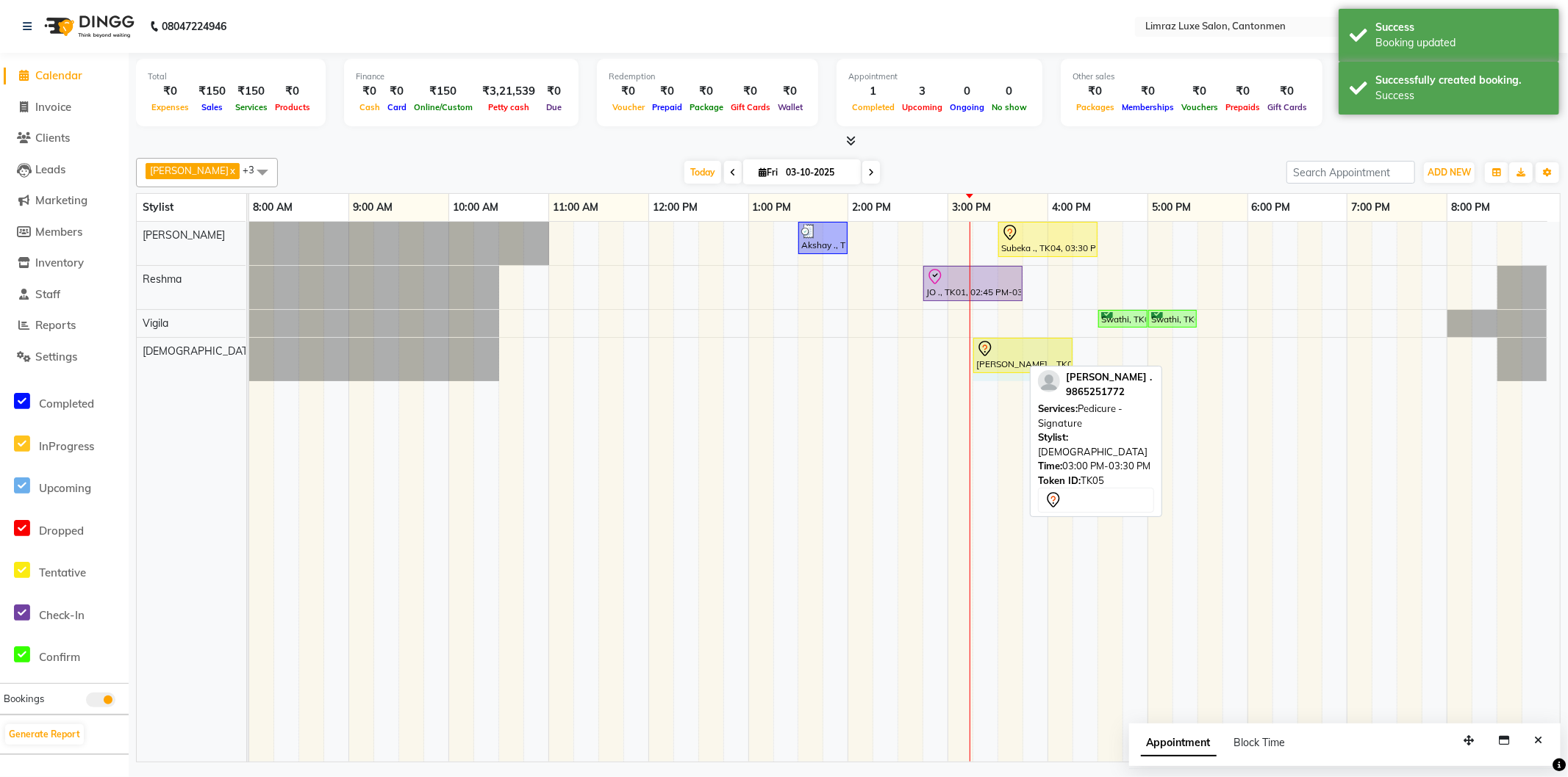
drag, startPoint x: 1019, startPoint y: 347, endPoint x: 1063, endPoint y: 348, distance: 44.0
click at [249, 348] on div "[PERSON_NAME] ., TK05, 03:15 PM-03:45 PM, Pedicure - Signature [PERSON_NAME] .,…" at bounding box center [249, 360] width 0 height 43
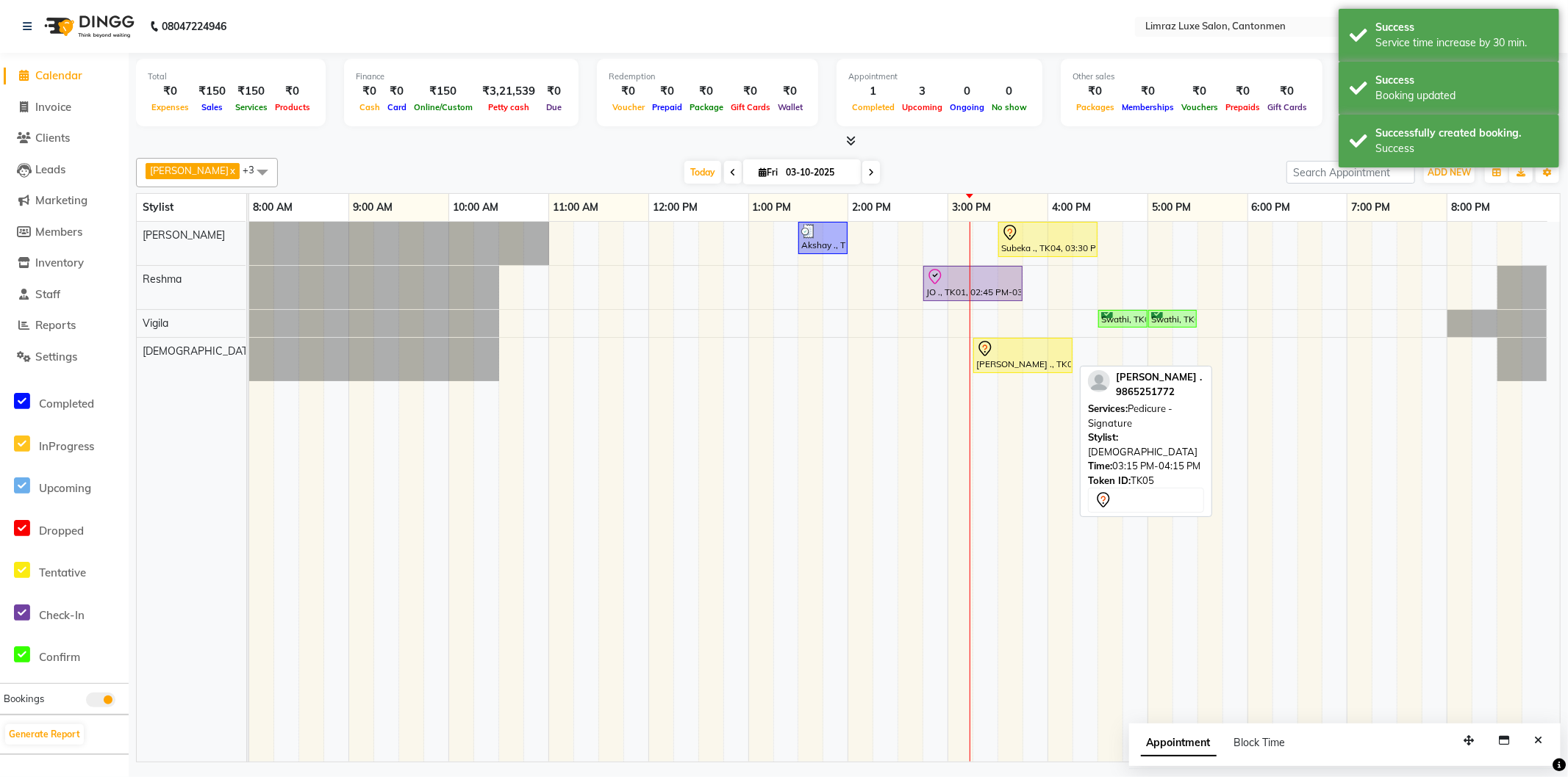
drag, startPoint x: 1032, startPoint y: 348, endPoint x: 1043, endPoint y: 349, distance: 11.0
click at [1031, 348] on div at bounding box center [1023, 349] width 94 height 18
click at [1046, 355] on div at bounding box center [1023, 349] width 94 height 18
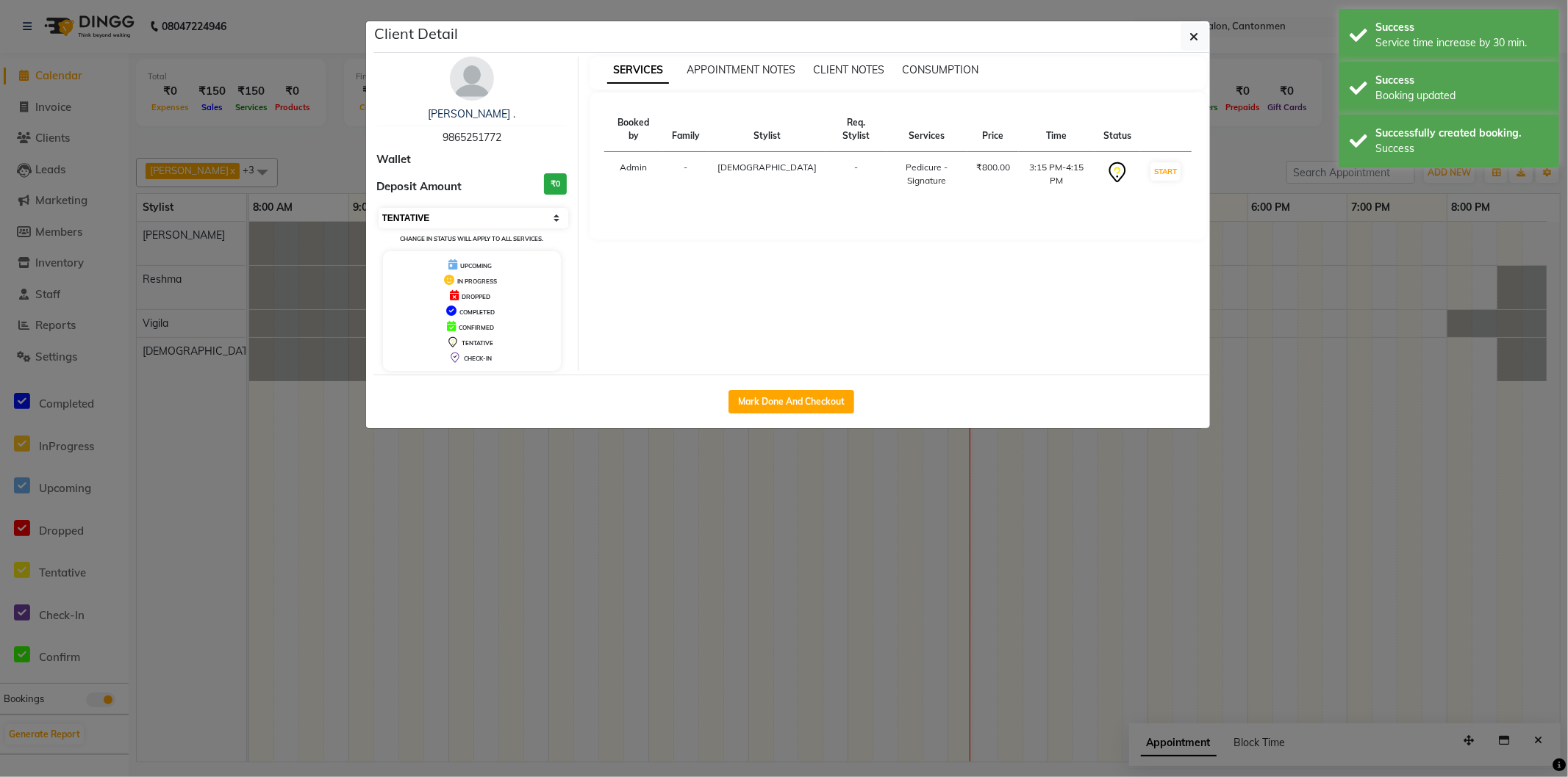
click at [437, 211] on select "Select IN SERVICE CONFIRMED TENTATIVE CHECK IN MARK DONE DROPPED UPCOMING" at bounding box center [473, 218] width 190 height 21
select select "8"
click at [378, 208] on select "Select IN SERVICE CONFIRMED TENTATIVE CHECK IN MARK DONE DROPPED UPCOMING" at bounding box center [473, 218] width 190 height 21
click at [1191, 41] on icon "button" at bounding box center [1194, 36] width 9 height 12
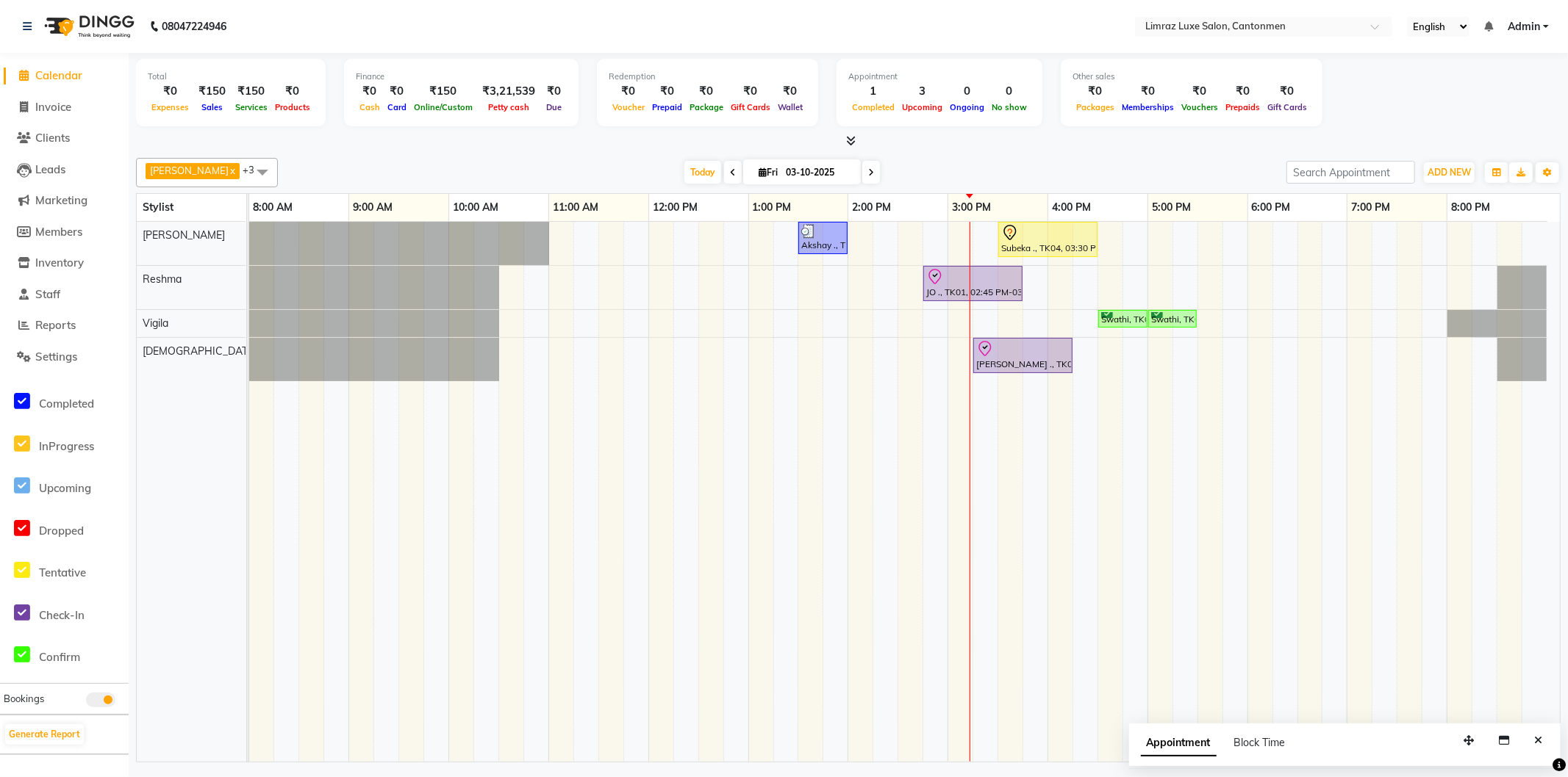
click at [863, 166] on span at bounding box center [871, 172] width 18 height 22
type input "04-10-2025"
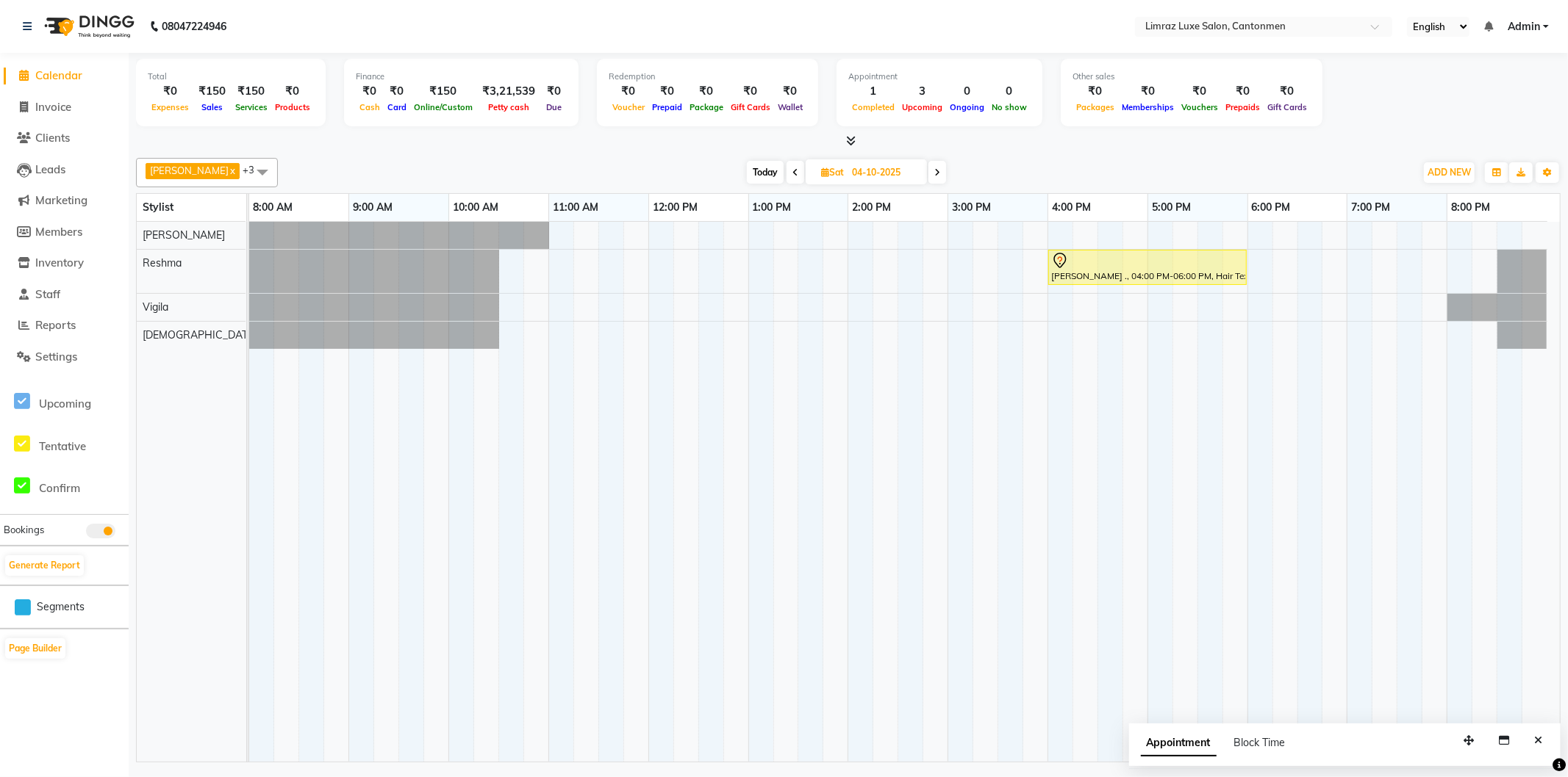
click at [248, 166] on span at bounding box center [262, 172] width 29 height 28
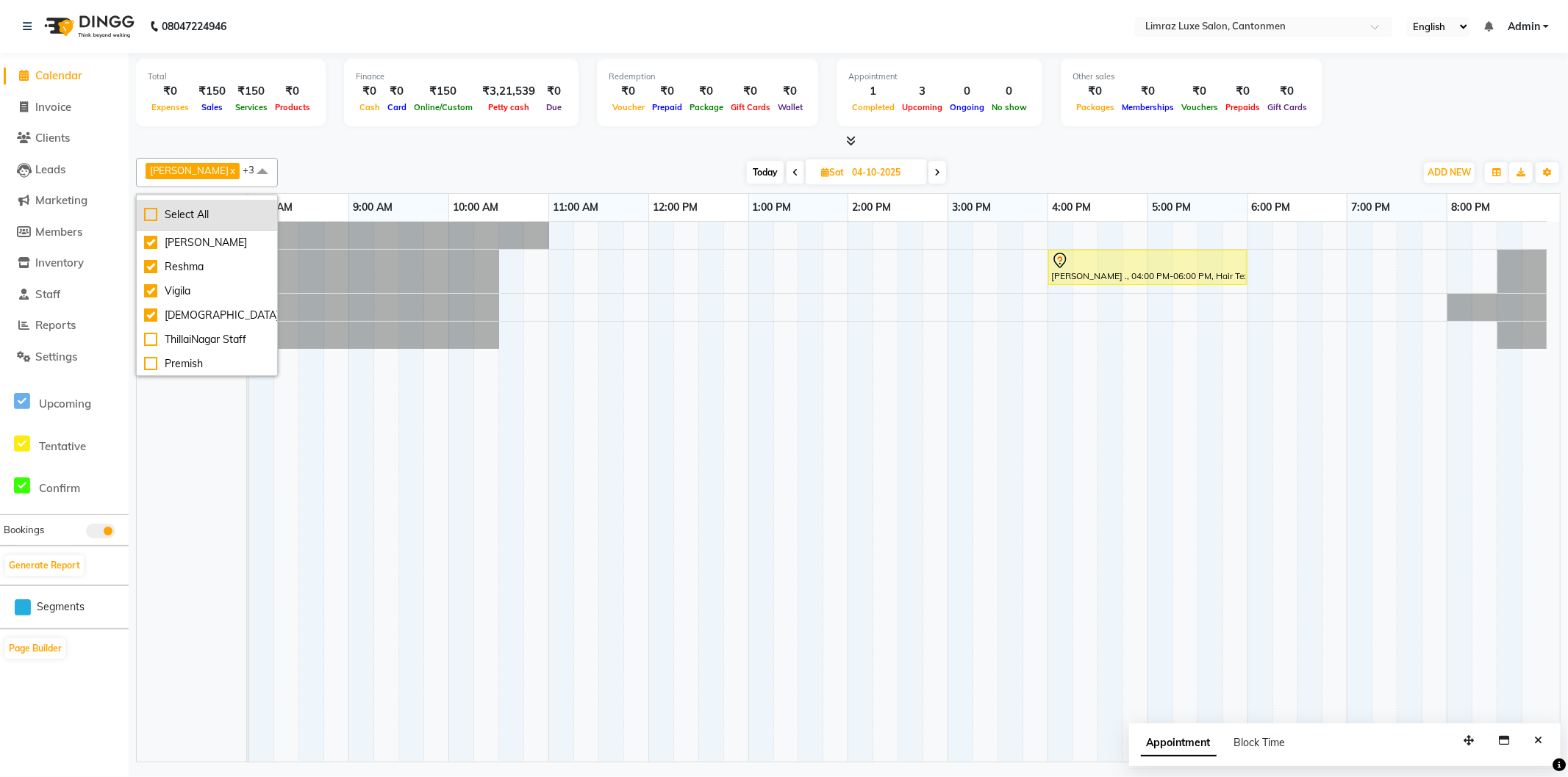
click at [207, 208] on div "Select All" at bounding box center [207, 215] width 126 height 15
checkbox input "true"
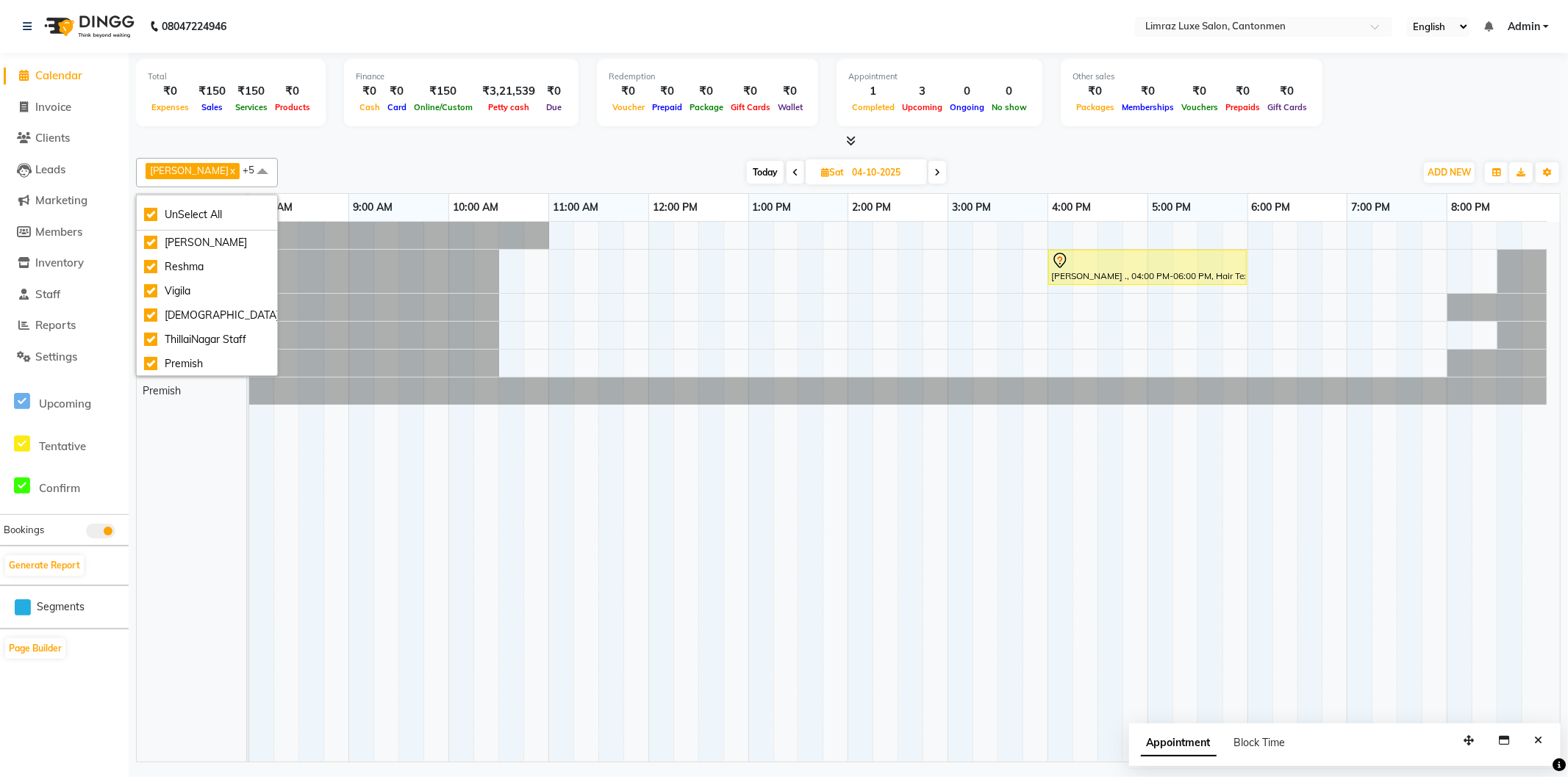
drag, startPoint x: 589, startPoint y: 169, endPoint x: 636, endPoint y: 187, distance: 50.3
click at [590, 169] on div "[DATE] [DATE]" at bounding box center [846, 172] width 1122 height 22
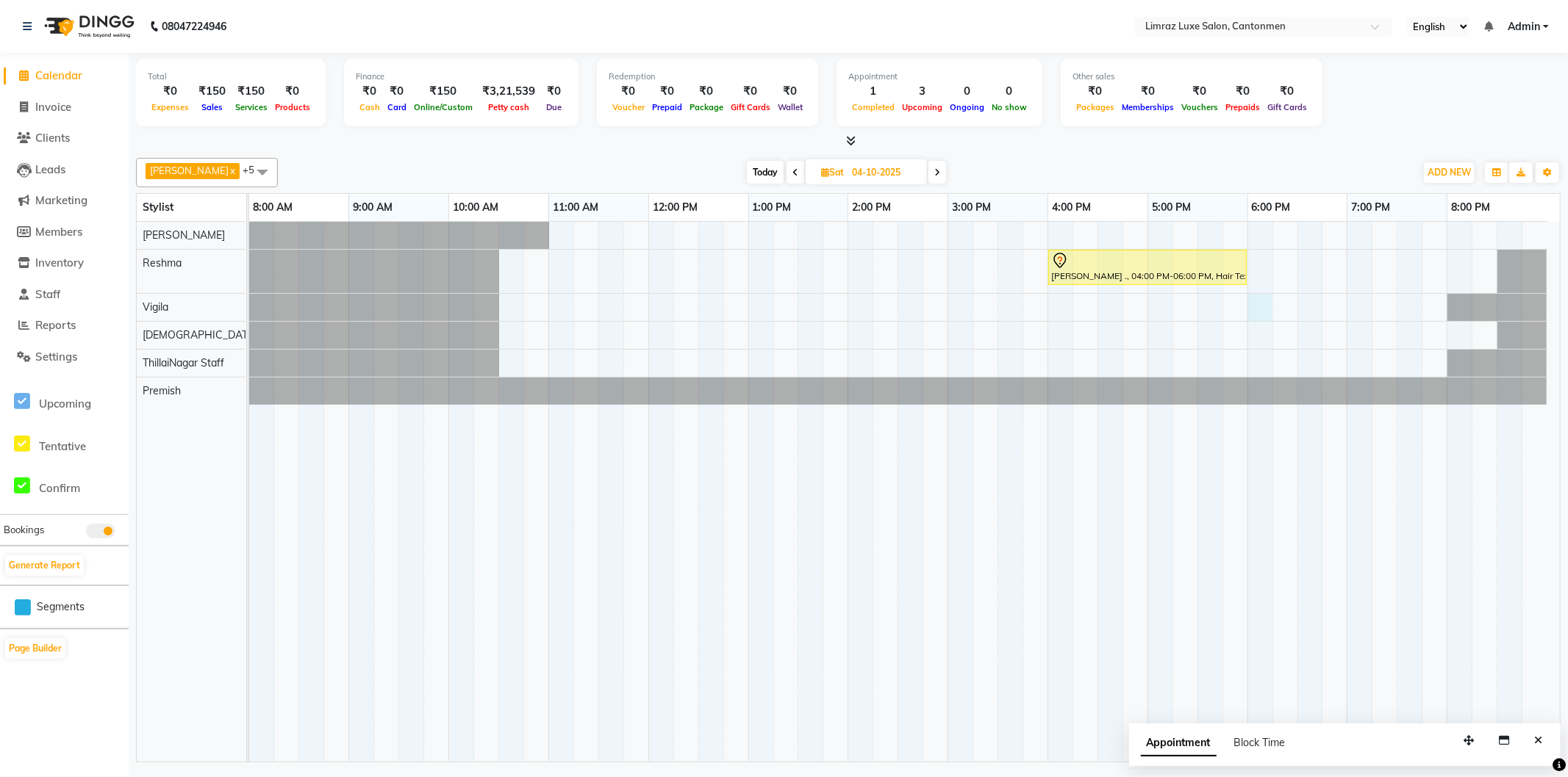
click at [1262, 305] on div "[PERSON_NAME] ., 04:00 PM-06:00 PM, Hair Texure - Global Full Length" at bounding box center [904, 492] width 1311 height 540
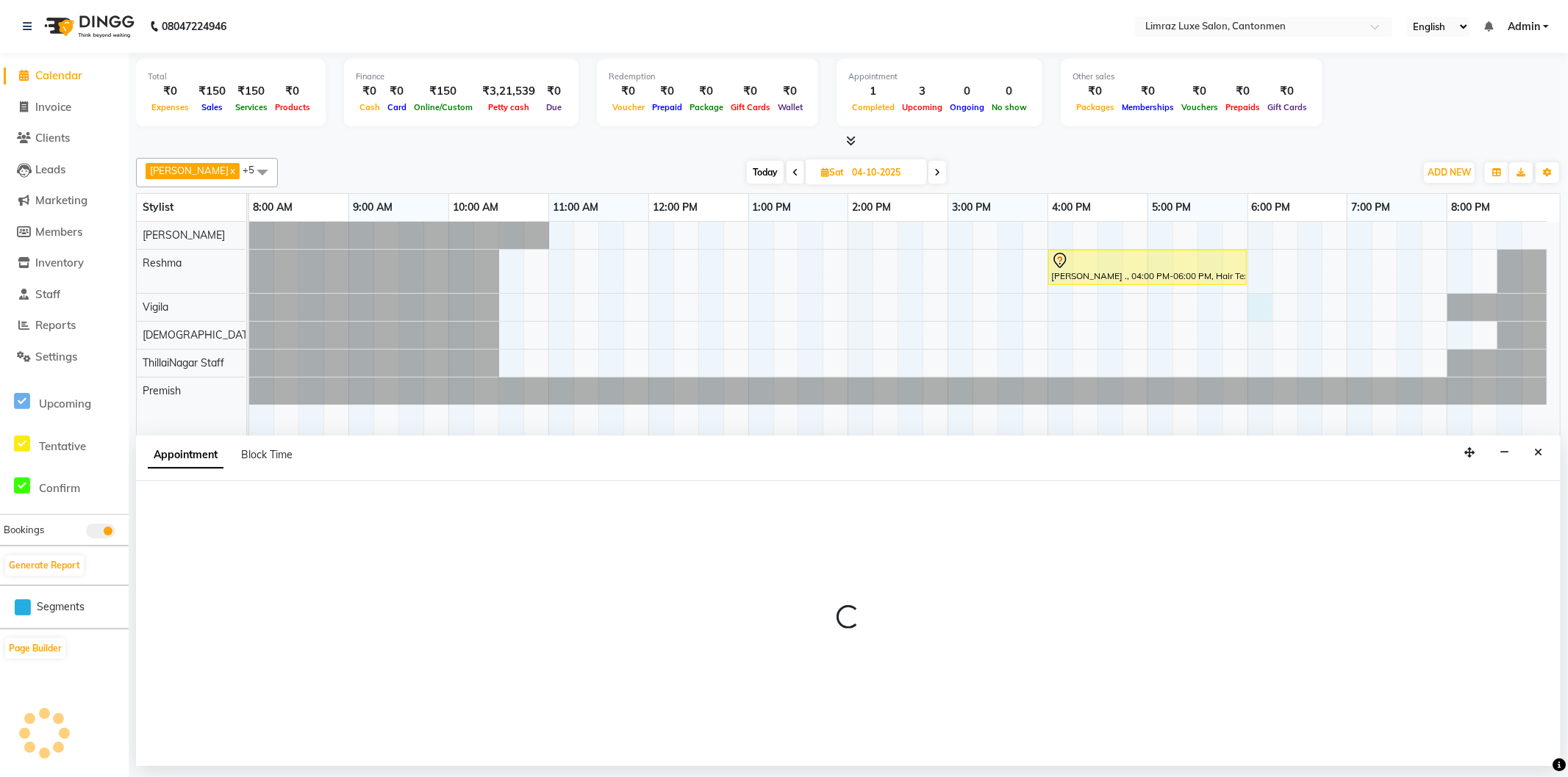
select select "63046"
select select "1080"
select select "tentative"
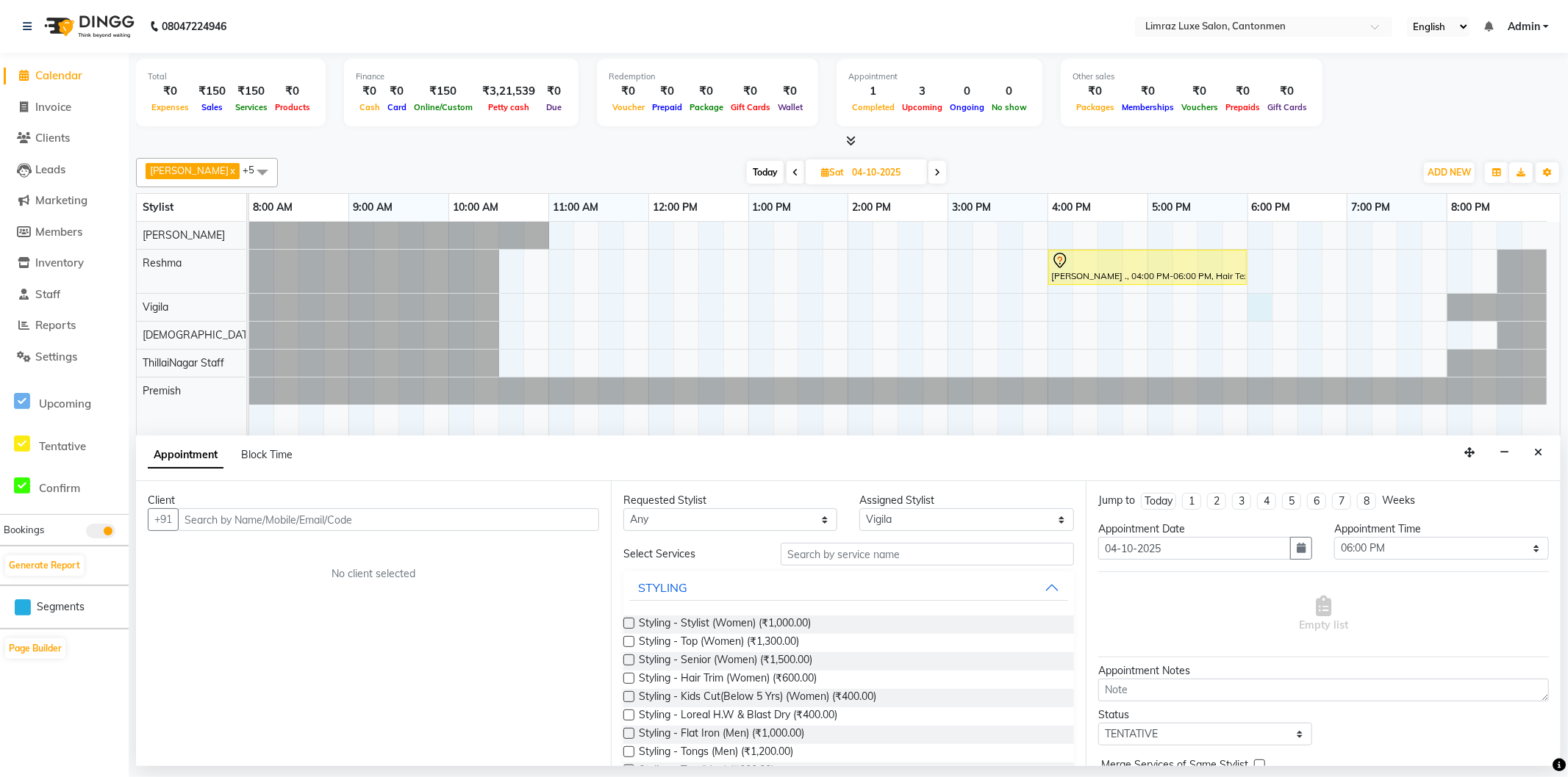
click at [314, 520] on input "text" at bounding box center [388, 520] width 422 height 22
click at [336, 516] on input "text" at bounding box center [388, 520] width 422 height 22
type input "8220496591"
click at [544, 518] on span "Add Client" at bounding box center [569, 519] width 50 height 13
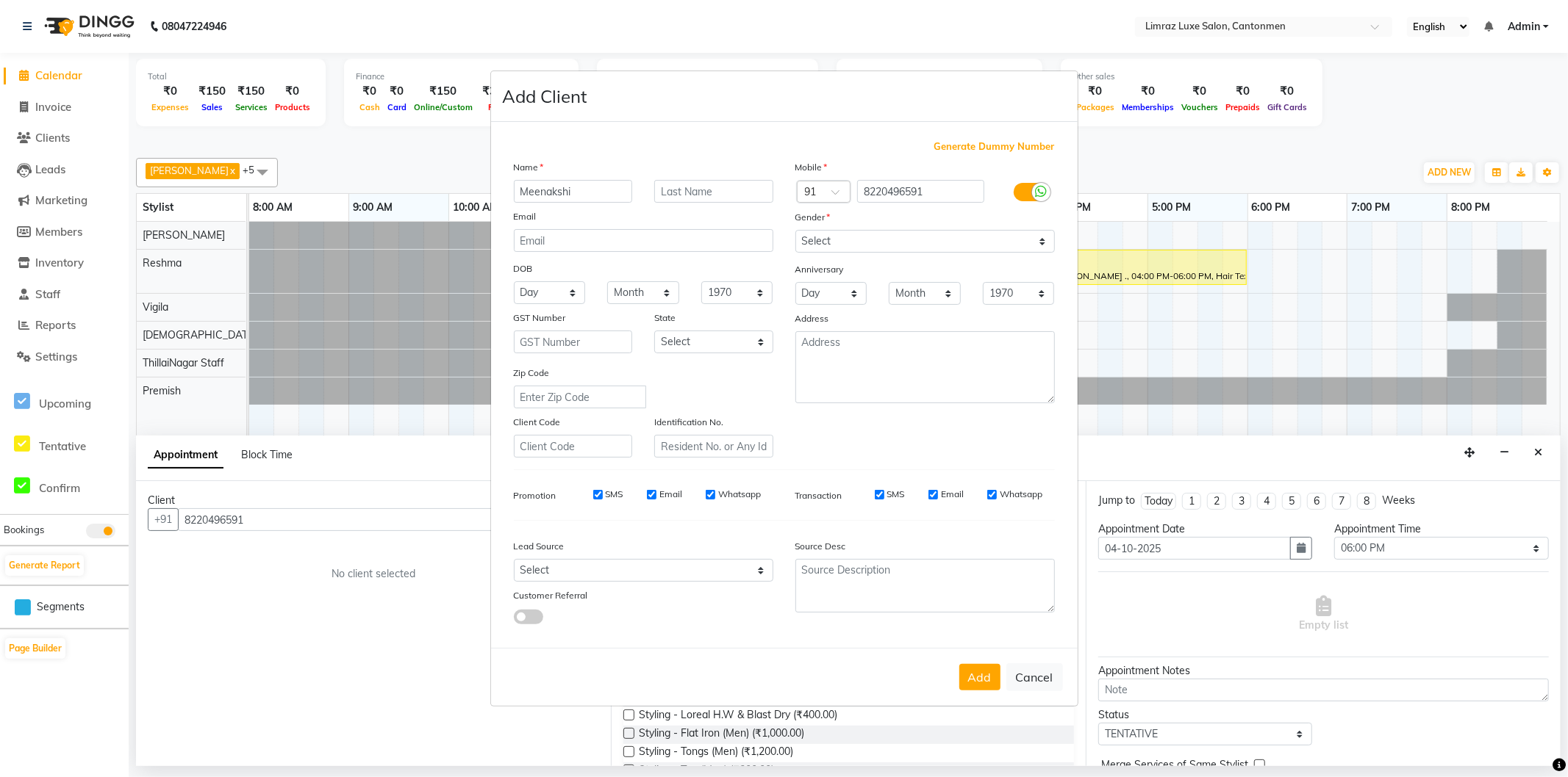
type input "Meenakshi"
click at [709, 180] on input "text" at bounding box center [714, 191] width 119 height 22
type input "."
click at [897, 245] on select "Select [DEMOGRAPHIC_DATA] [DEMOGRAPHIC_DATA] Other Prefer Not To Say" at bounding box center [924, 240] width 259 height 22
select select "[DEMOGRAPHIC_DATA]"
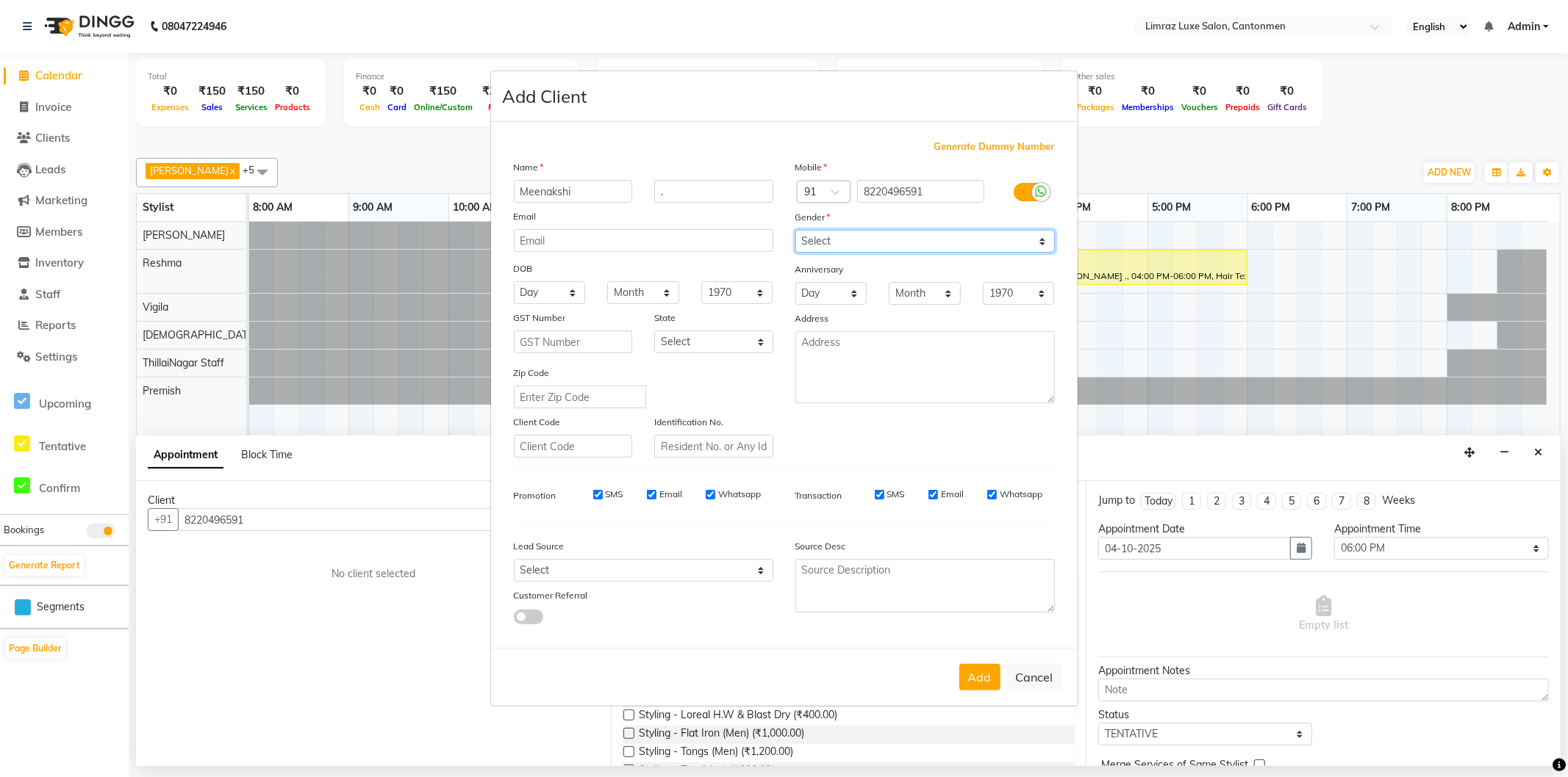
click at [795, 230] on select "Select [DEMOGRAPHIC_DATA] [DEMOGRAPHIC_DATA] Other Prefer Not To Say" at bounding box center [924, 240] width 259 height 22
click at [974, 677] on button "Add" at bounding box center [979, 677] width 41 height 26
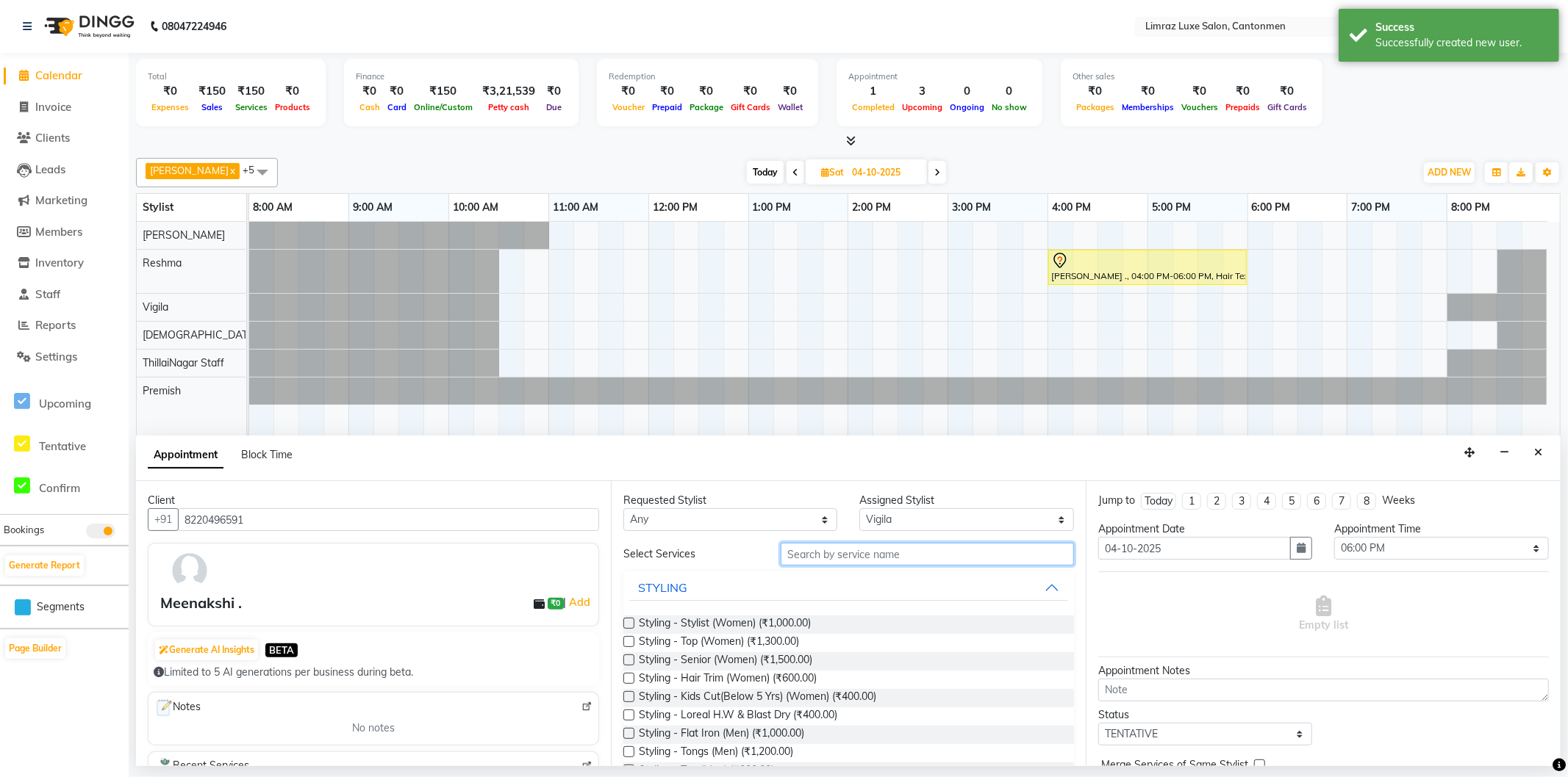
click at [825, 558] on input "text" at bounding box center [927, 554] width 293 height 22
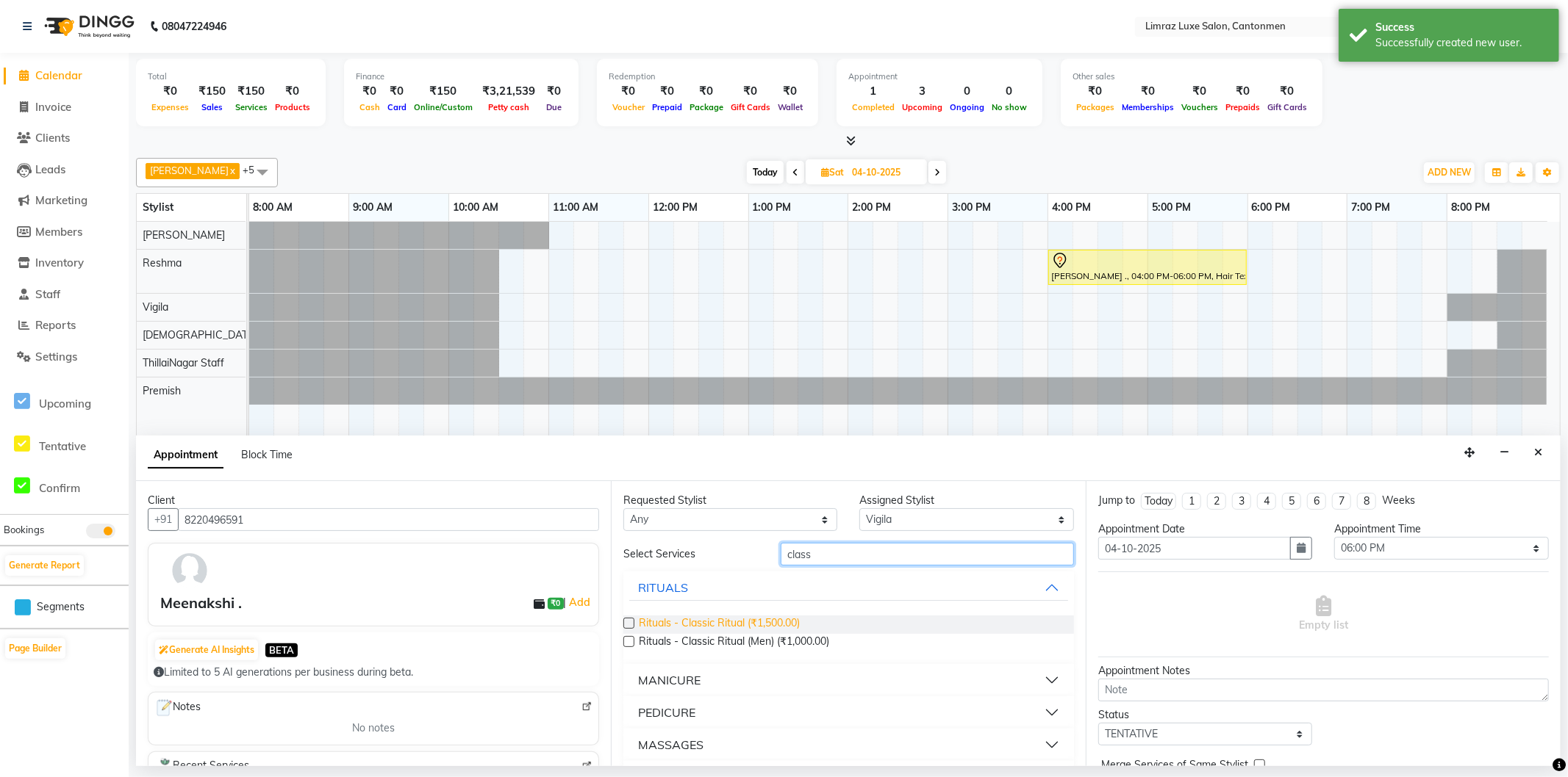
type input "class"
click at [733, 621] on span "Rituals - Classic Ritual (₹1,500.00)" at bounding box center [719, 625] width 161 height 19
checkbox input "false"
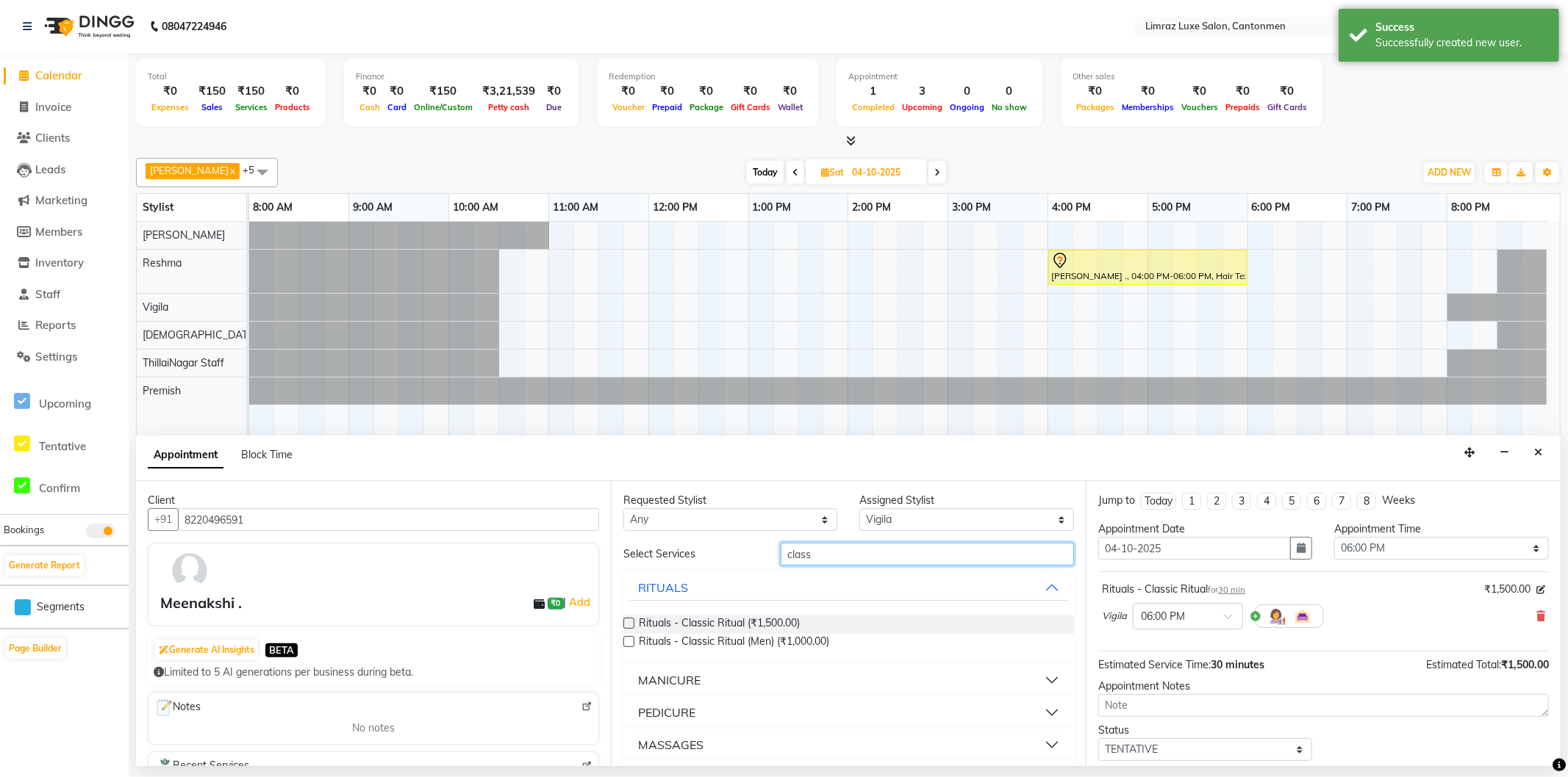
drag, startPoint x: 819, startPoint y: 555, endPoint x: 709, endPoint y: 556, distance: 110.0
click at [711, 556] on div "Select Services class" at bounding box center [849, 554] width 473 height 22
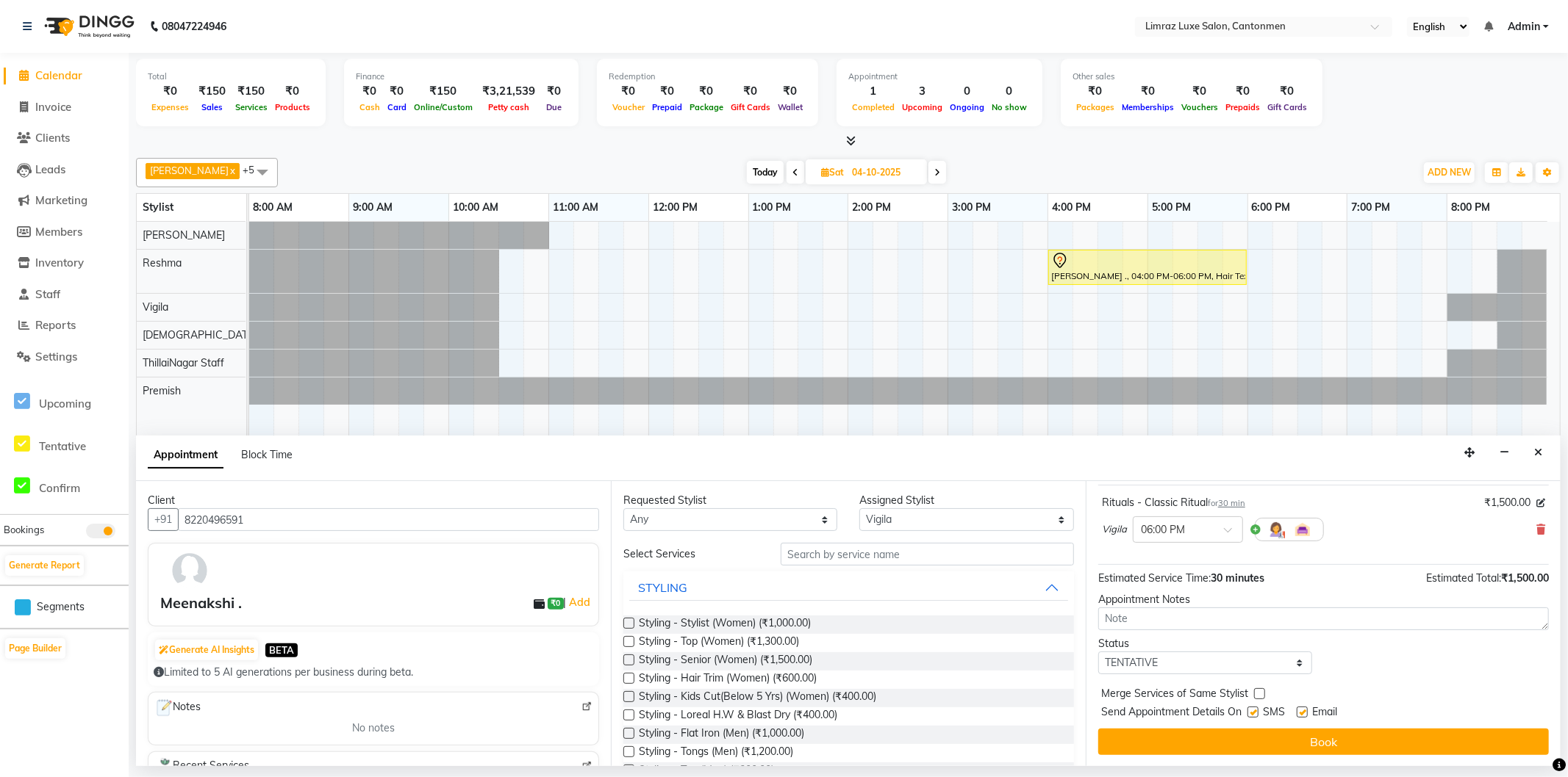
click at [1259, 709] on label at bounding box center [1253, 712] width 11 height 11
click at [1257, 709] on input "checkbox" at bounding box center [1252, 714] width 9 height 9
checkbox input "false"
click at [1306, 716] on label at bounding box center [1302, 712] width 11 height 11
click at [1306, 716] on input "checkbox" at bounding box center [1301, 714] width 9 height 9
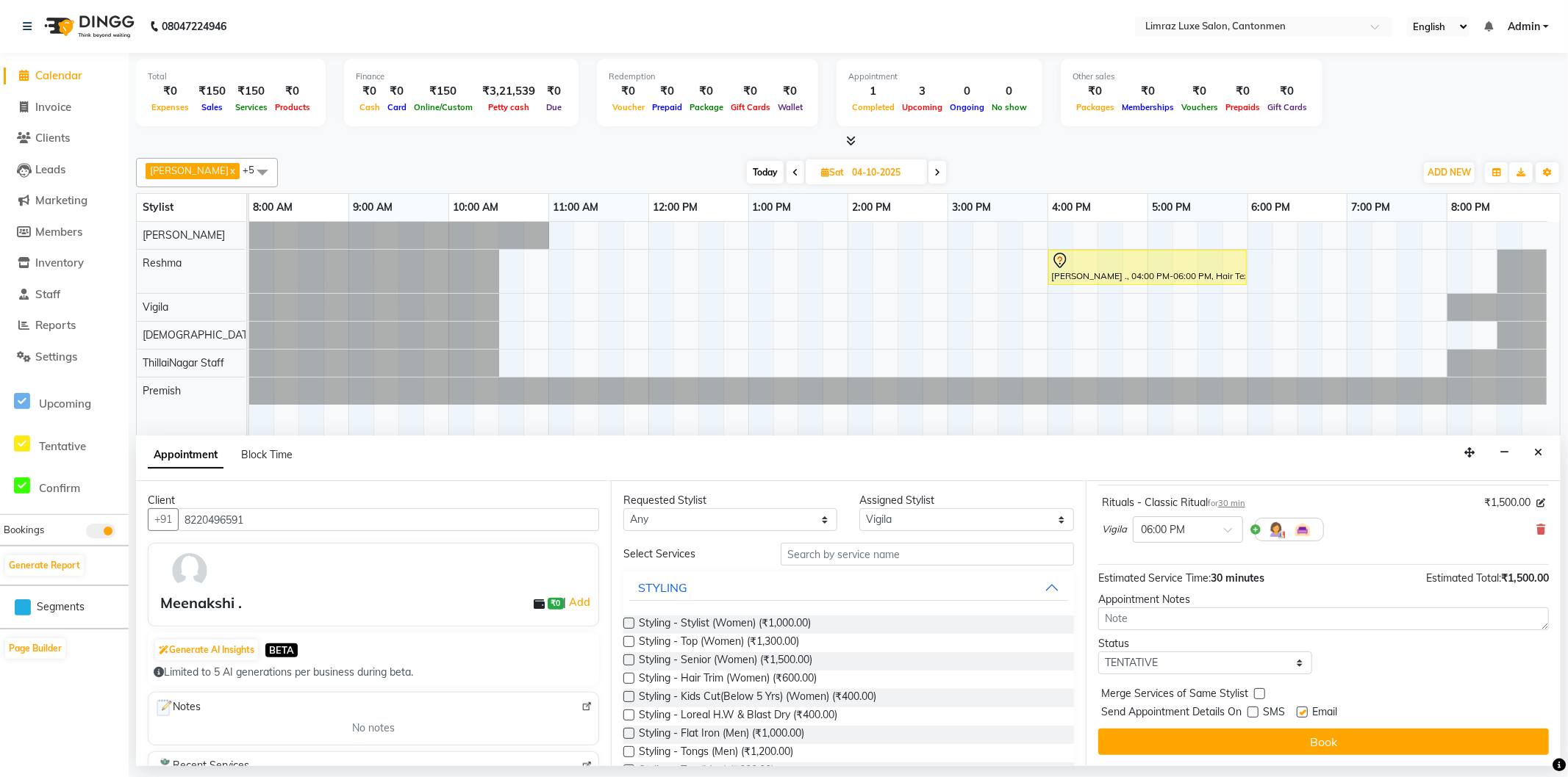
checkbox input "false"
click at [926, 555] on input "text" at bounding box center [927, 554] width 293 height 22
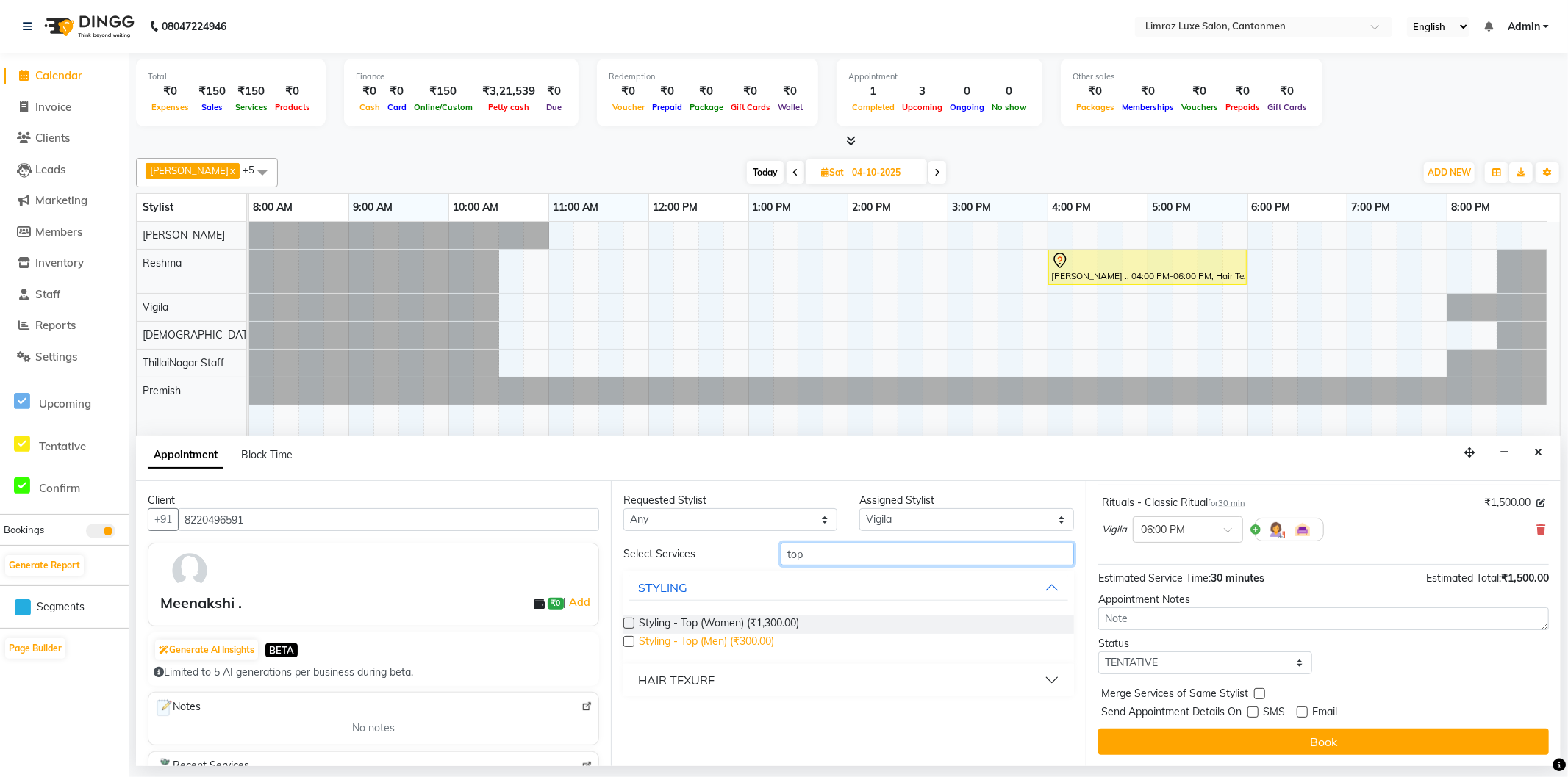
type input "top"
drag, startPoint x: 721, startPoint y: 645, endPoint x: 732, endPoint y: 642, distance: 11.4
click at [721, 644] on span "Styling - Top (Men) (₹300.00)" at bounding box center [706, 643] width 135 height 19
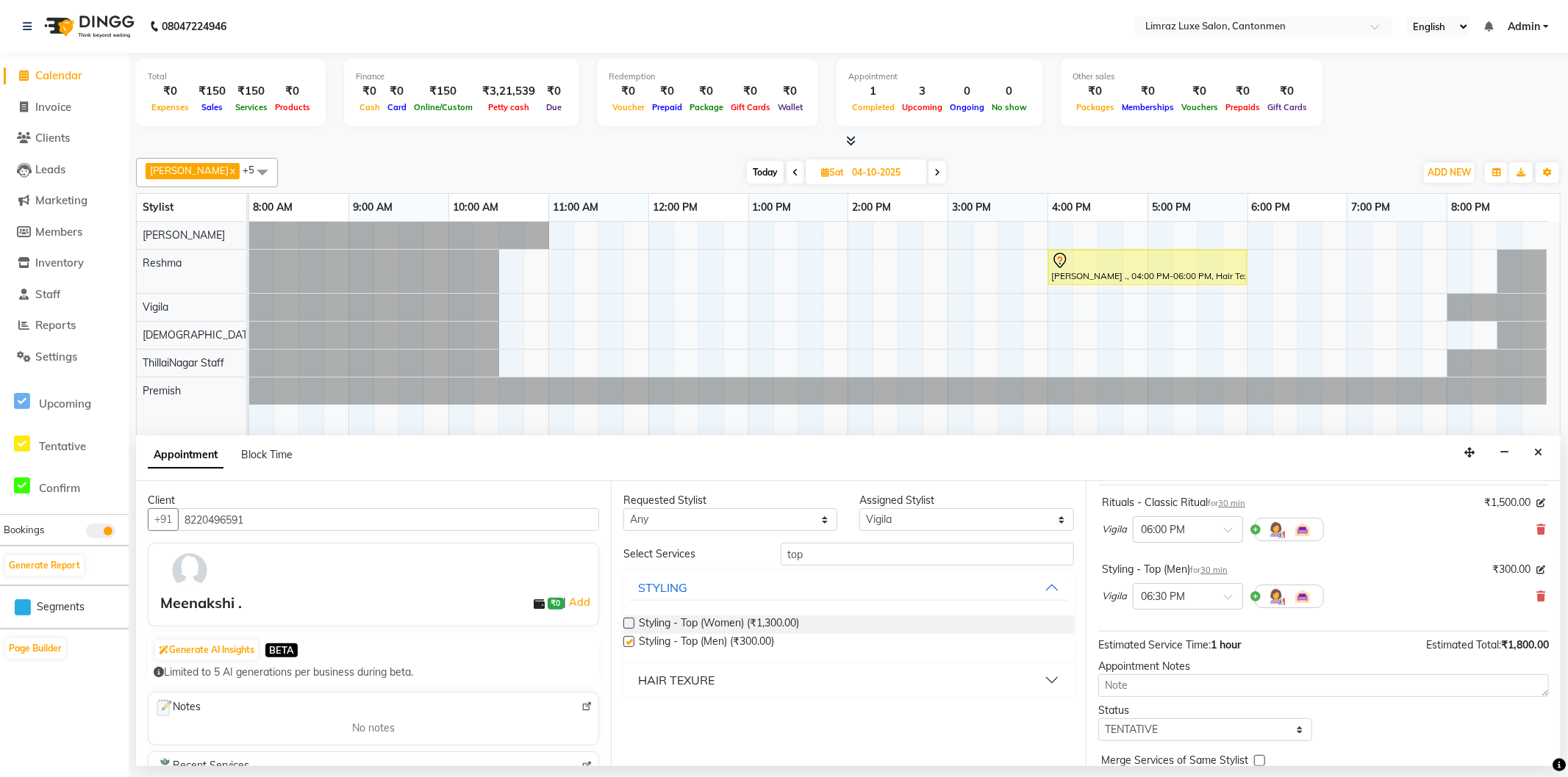
checkbox input "false"
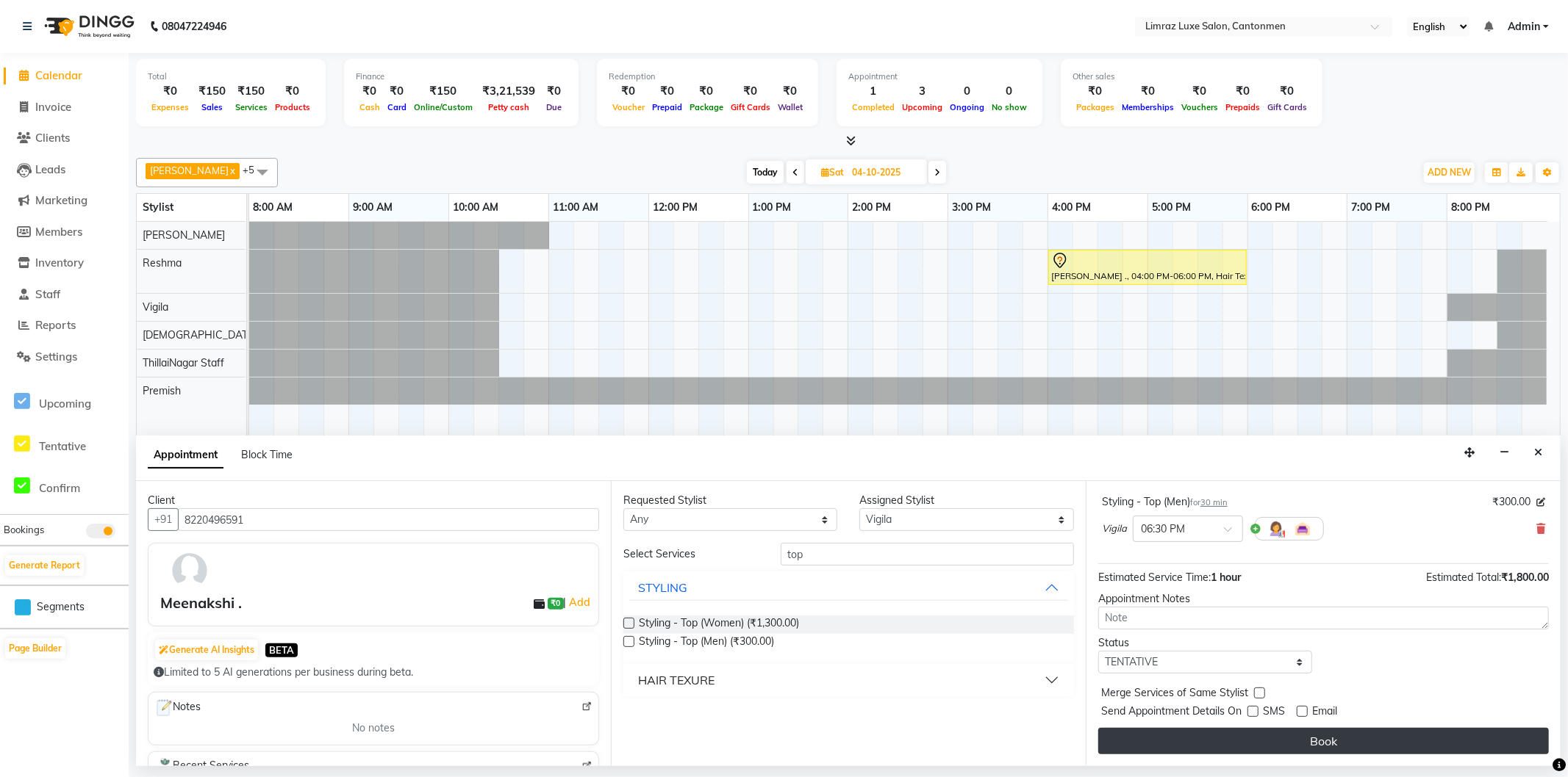
click at [1304, 738] on button "Book" at bounding box center [1324, 741] width 451 height 26
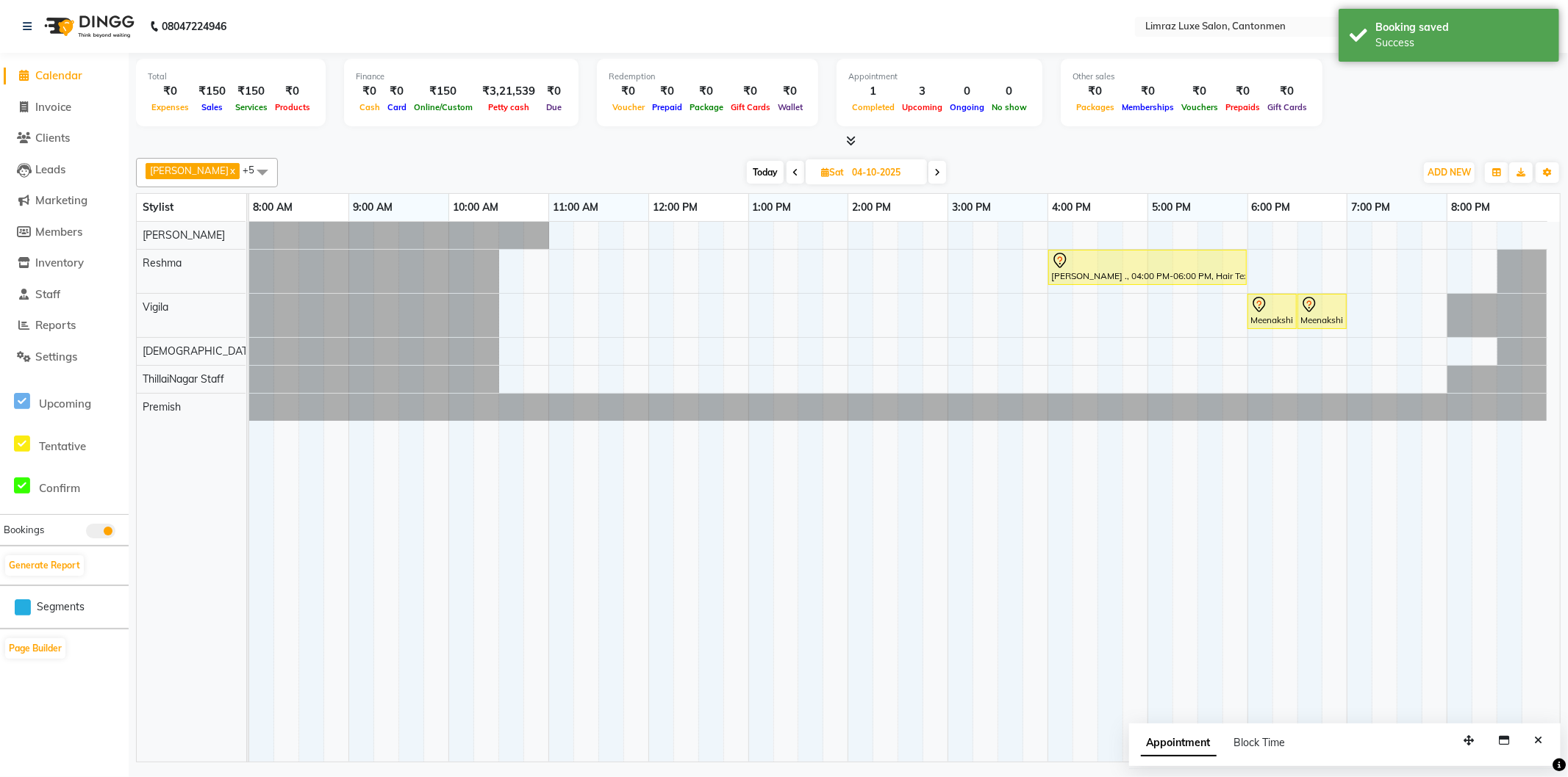
click at [747, 171] on span "Today" at bounding box center [766, 172] width 37 height 22
type input "03-10-2025"
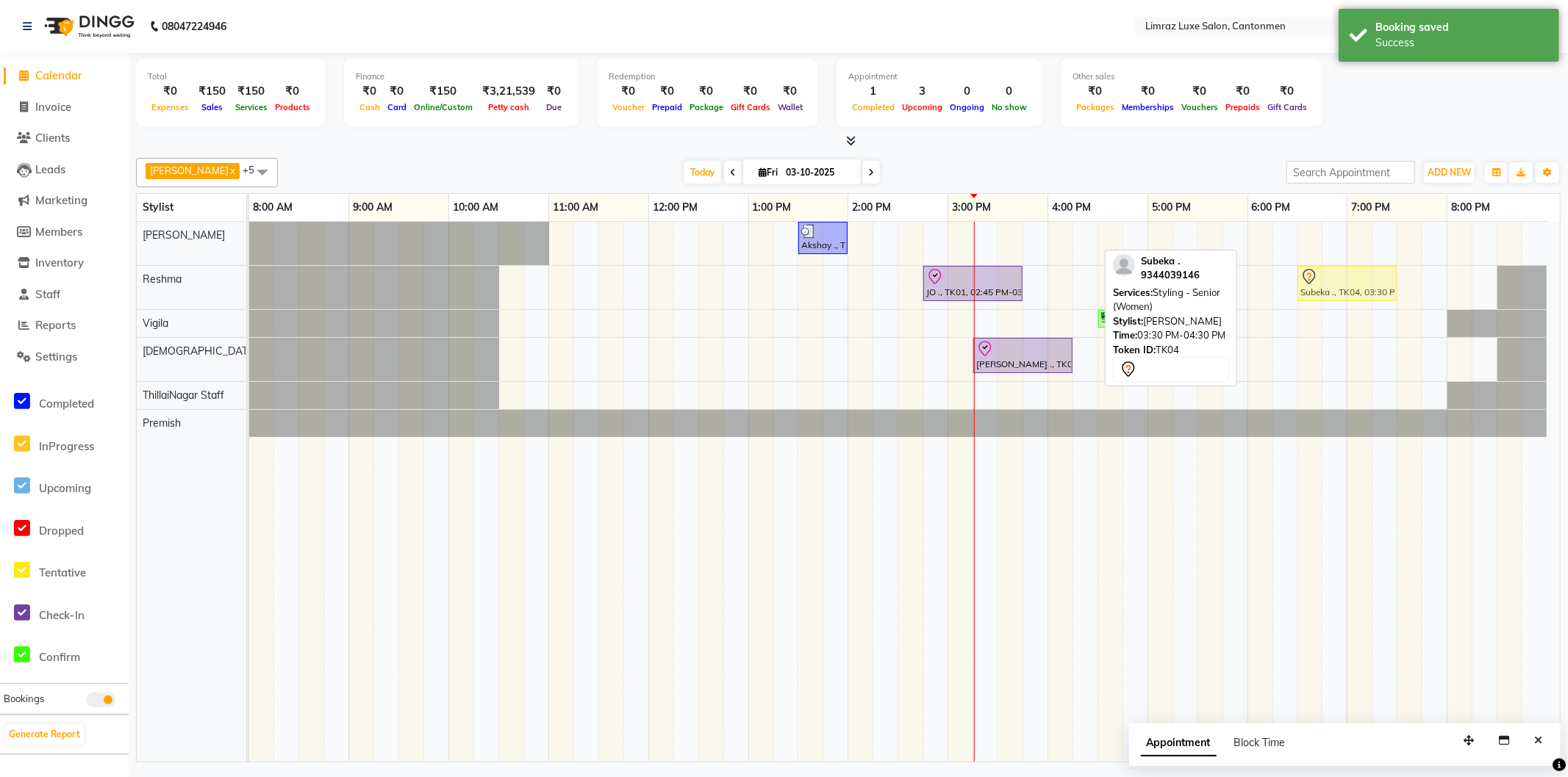
drag, startPoint x: 1055, startPoint y: 232, endPoint x: 1345, endPoint y: 277, distance: 293.5
click at [1346, 278] on tbody "Akshay ., TK03, 01:30 PM-02:00 PM, Styling - [PERSON_NAME] Trim Subeka ., TK04,…" at bounding box center [898, 329] width 1298 height 215
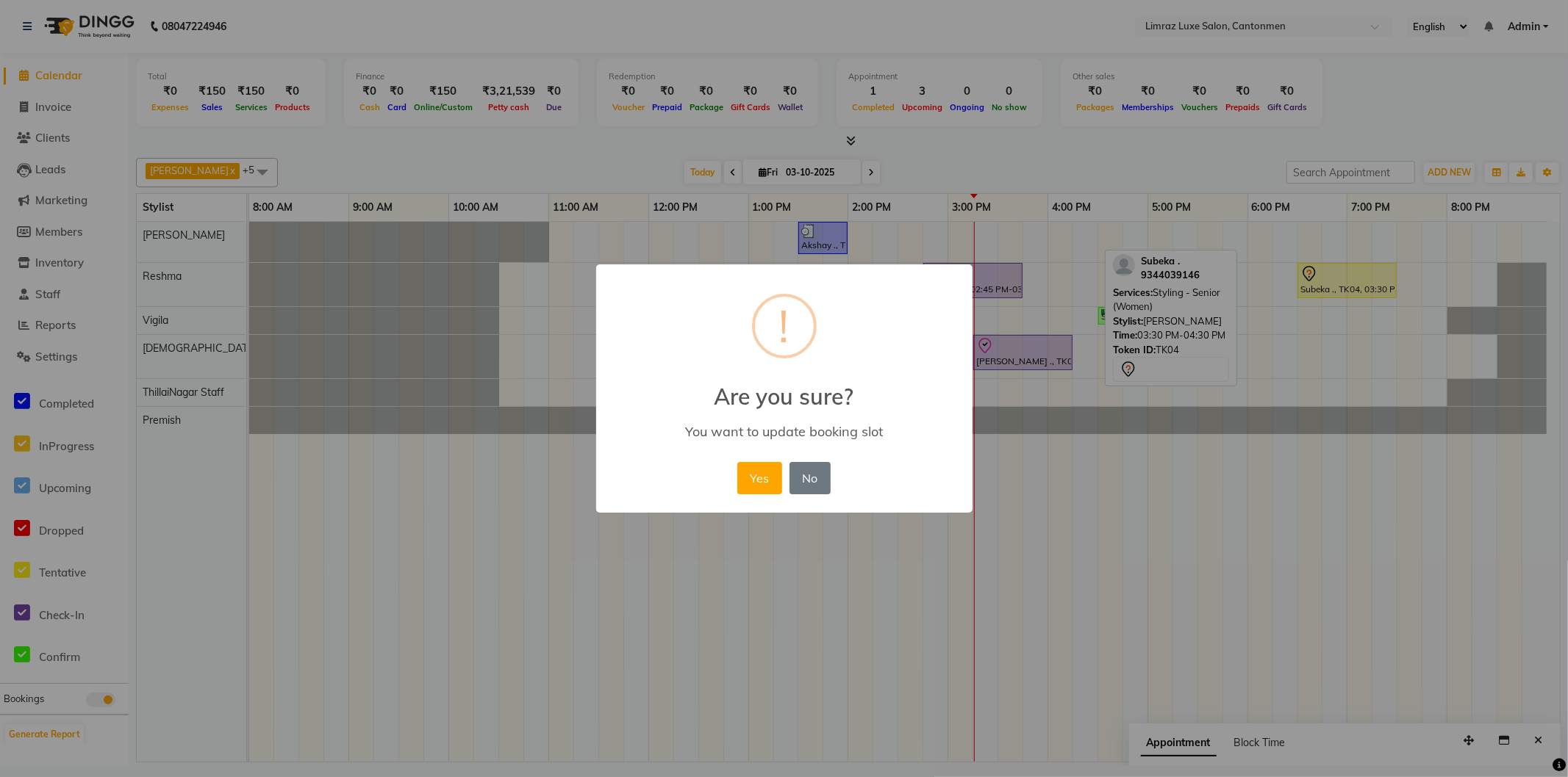
click at [737, 462] on button "Yes" at bounding box center [760, 479] width 45 height 32
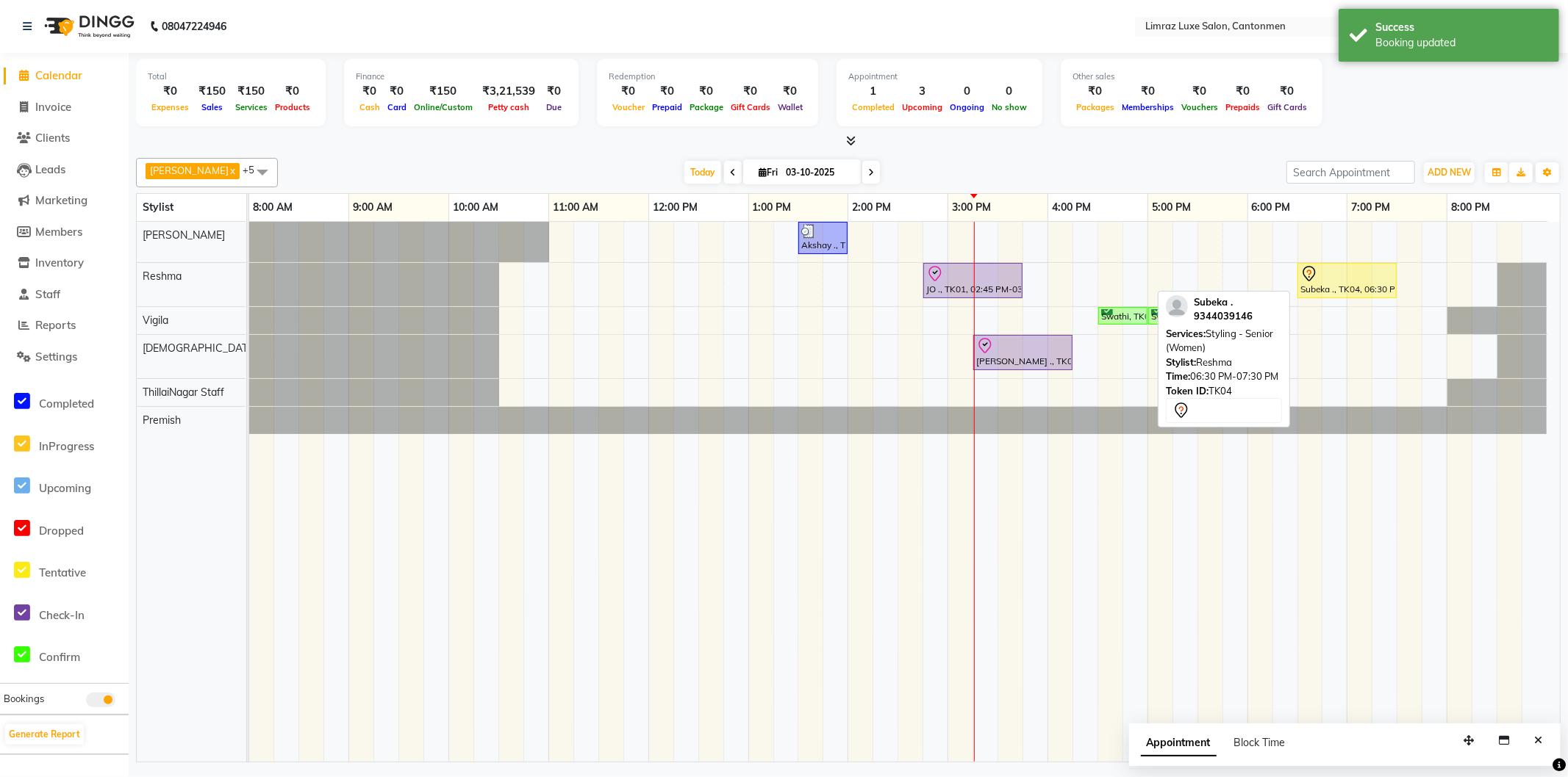
click at [1349, 284] on div "Subeka ., TK04, 06:30 PM-07:30 PM, Styling - Senior (Women)" at bounding box center [1347, 281] width 96 height 31
select select "7"
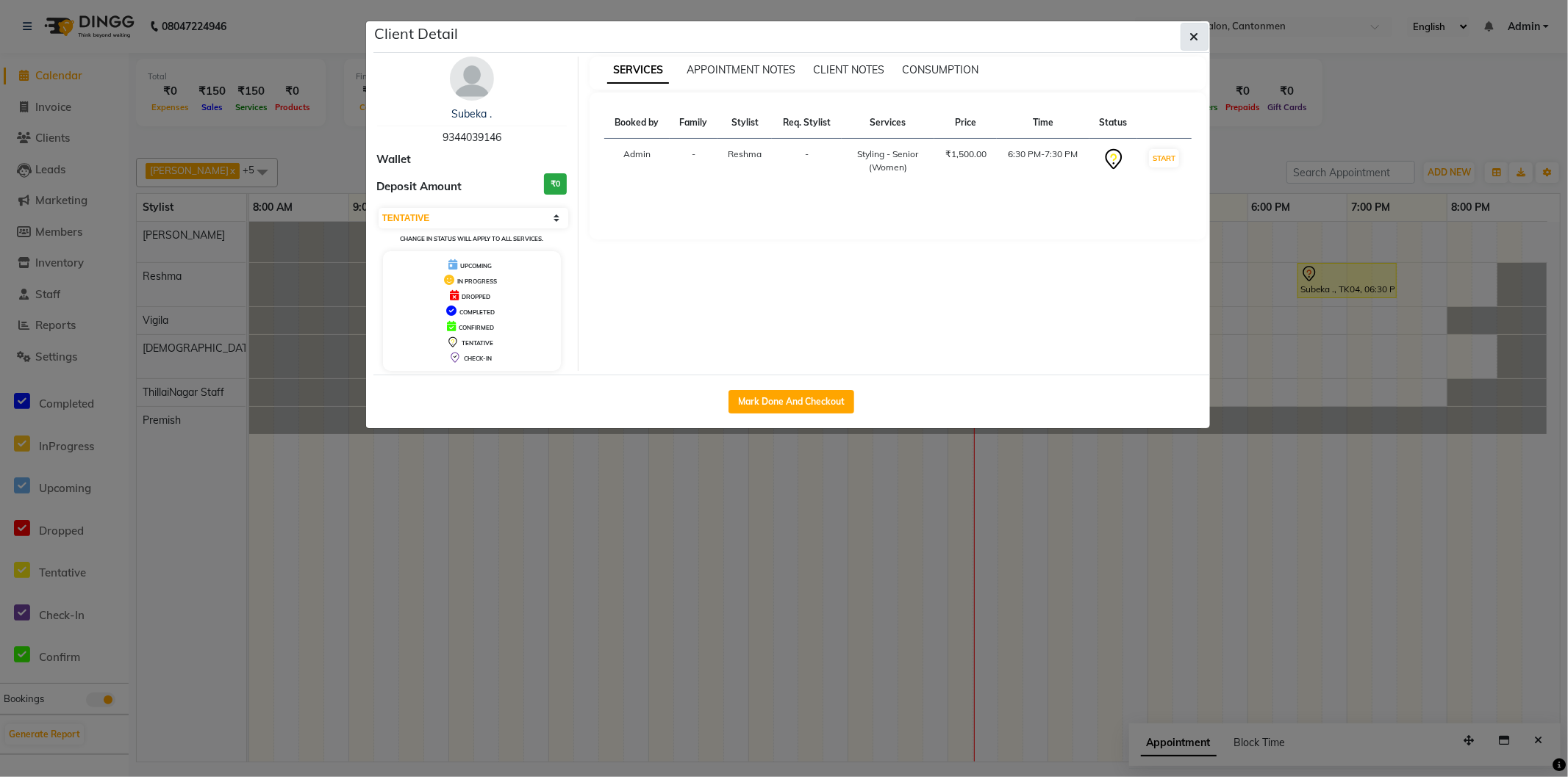
click at [1191, 32] on icon "button" at bounding box center [1194, 36] width 9 height 12
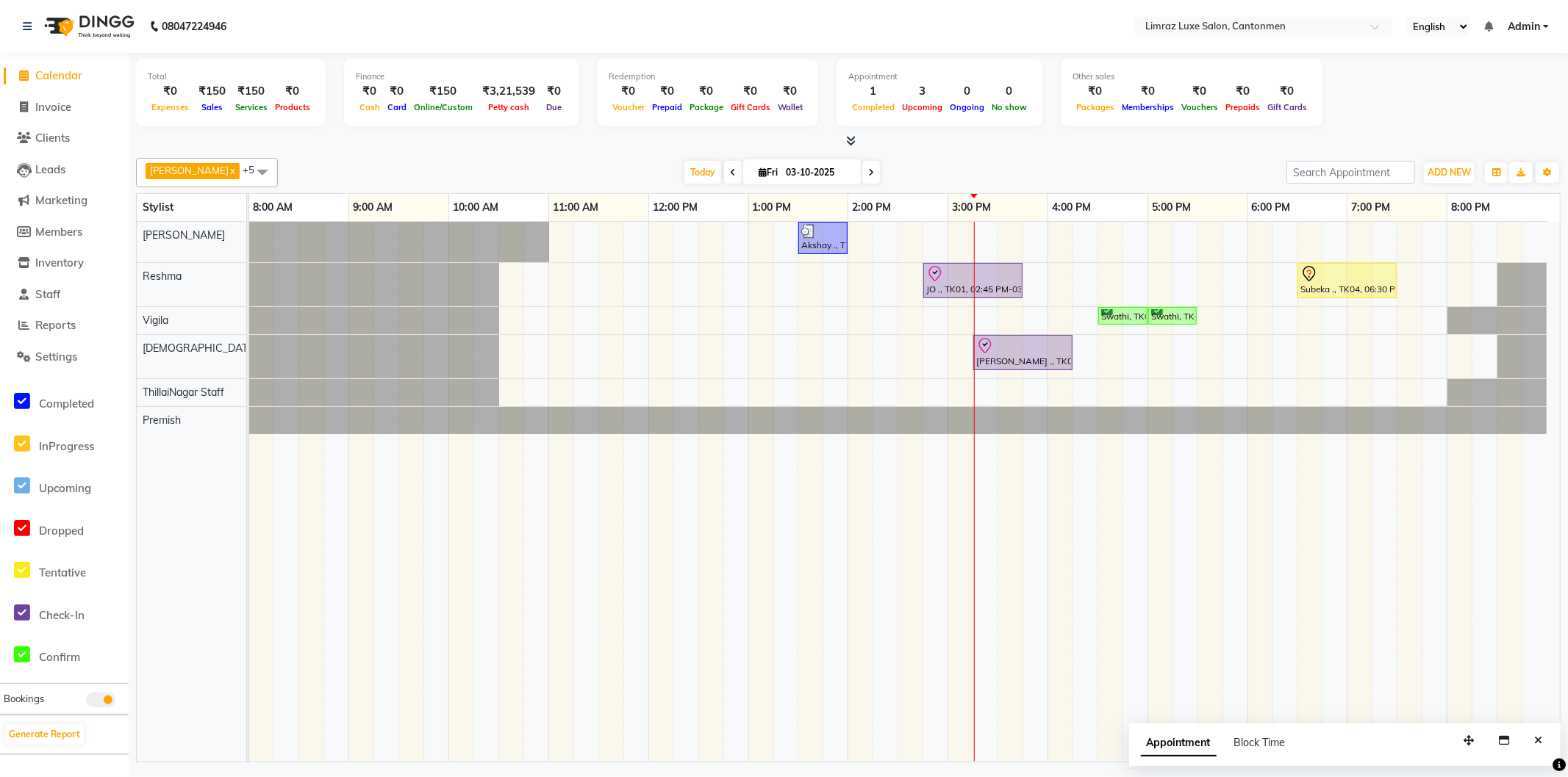
click at [863, 173] on span at bounding box center [871, 172] width 18 height 22
type input "04-10-2025"
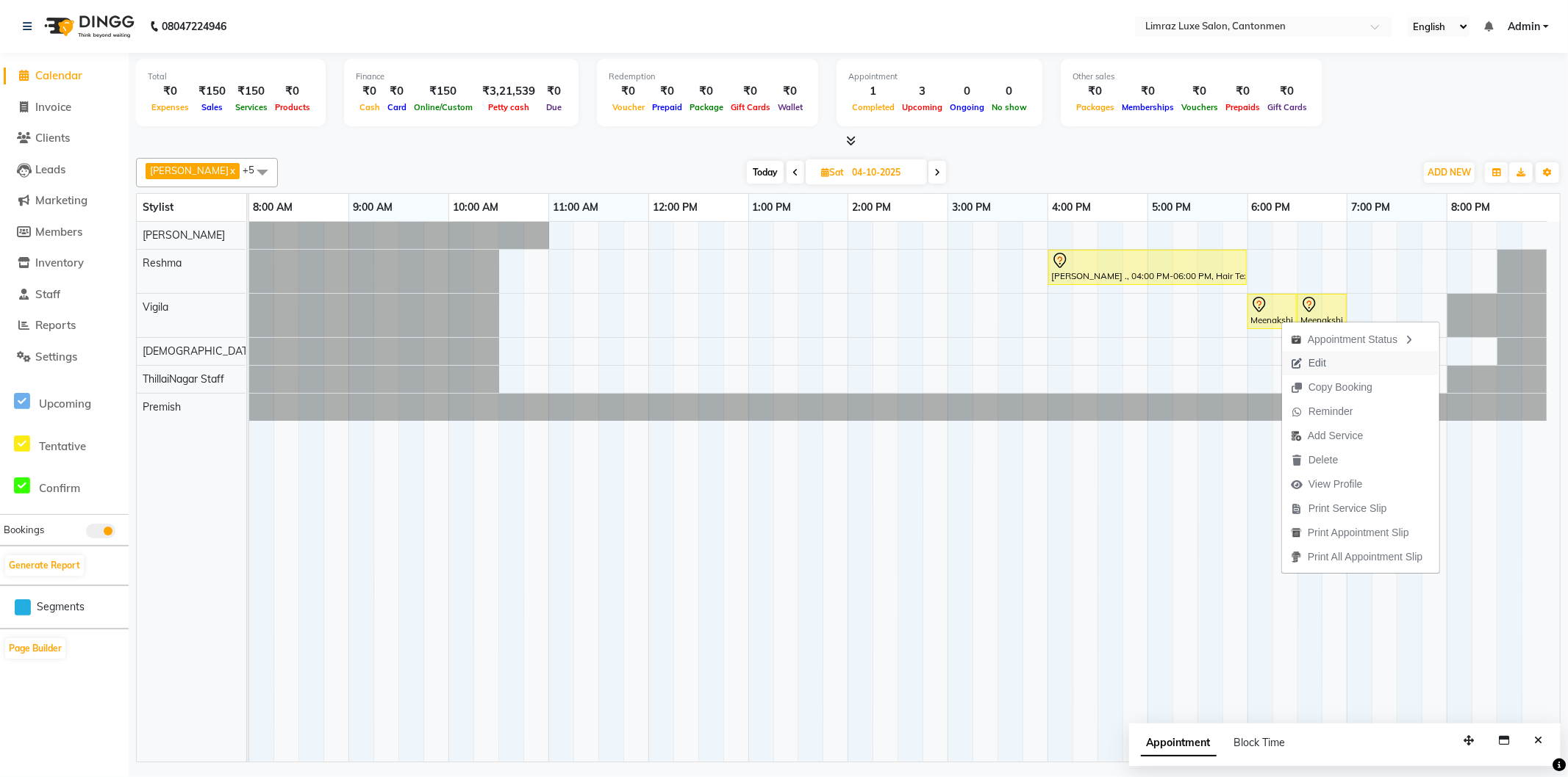
click at [1318, 370] on span "Edit" at bounding box center [1317, 363] width 18 height 15
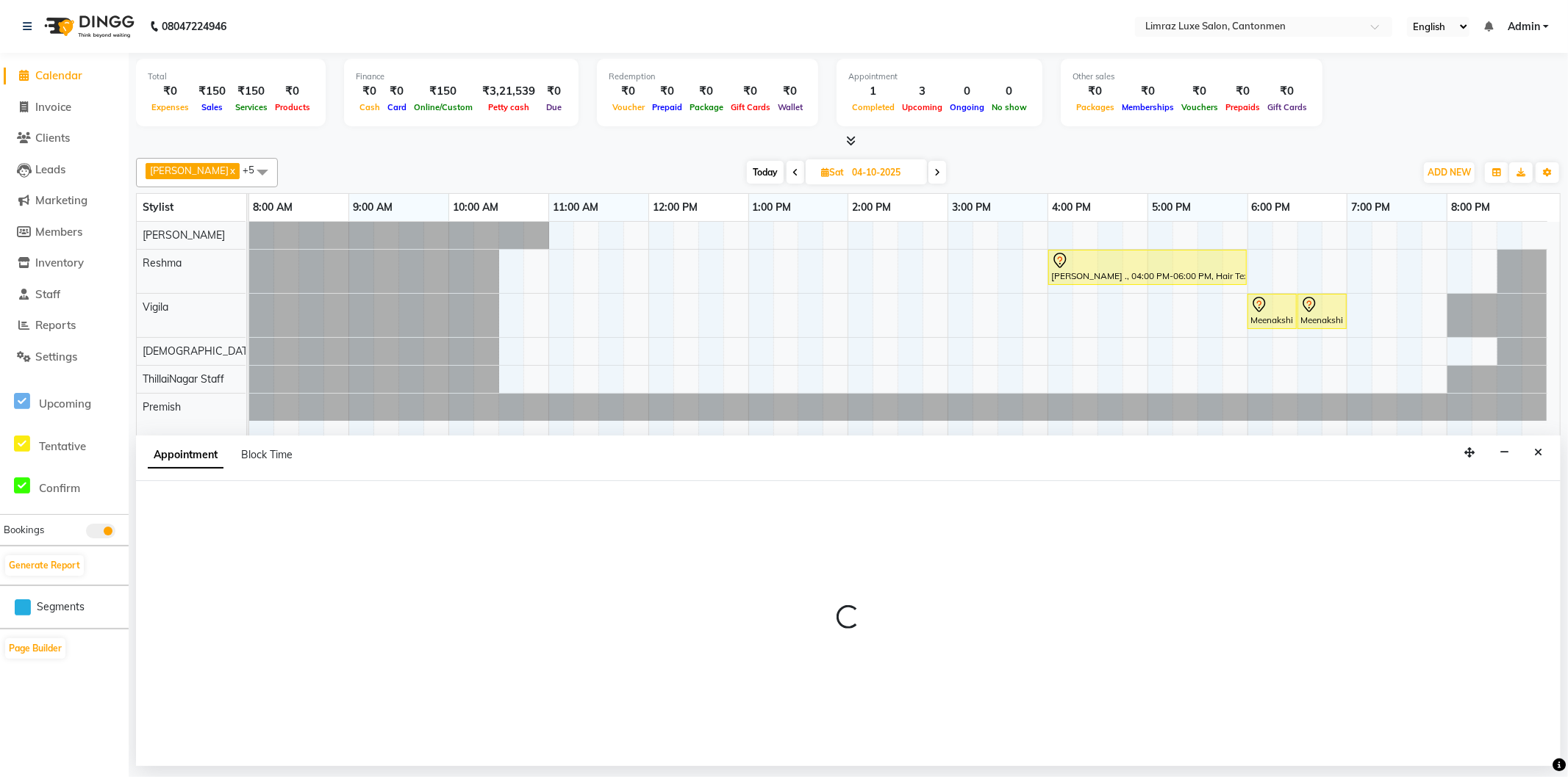
select select "tentative"
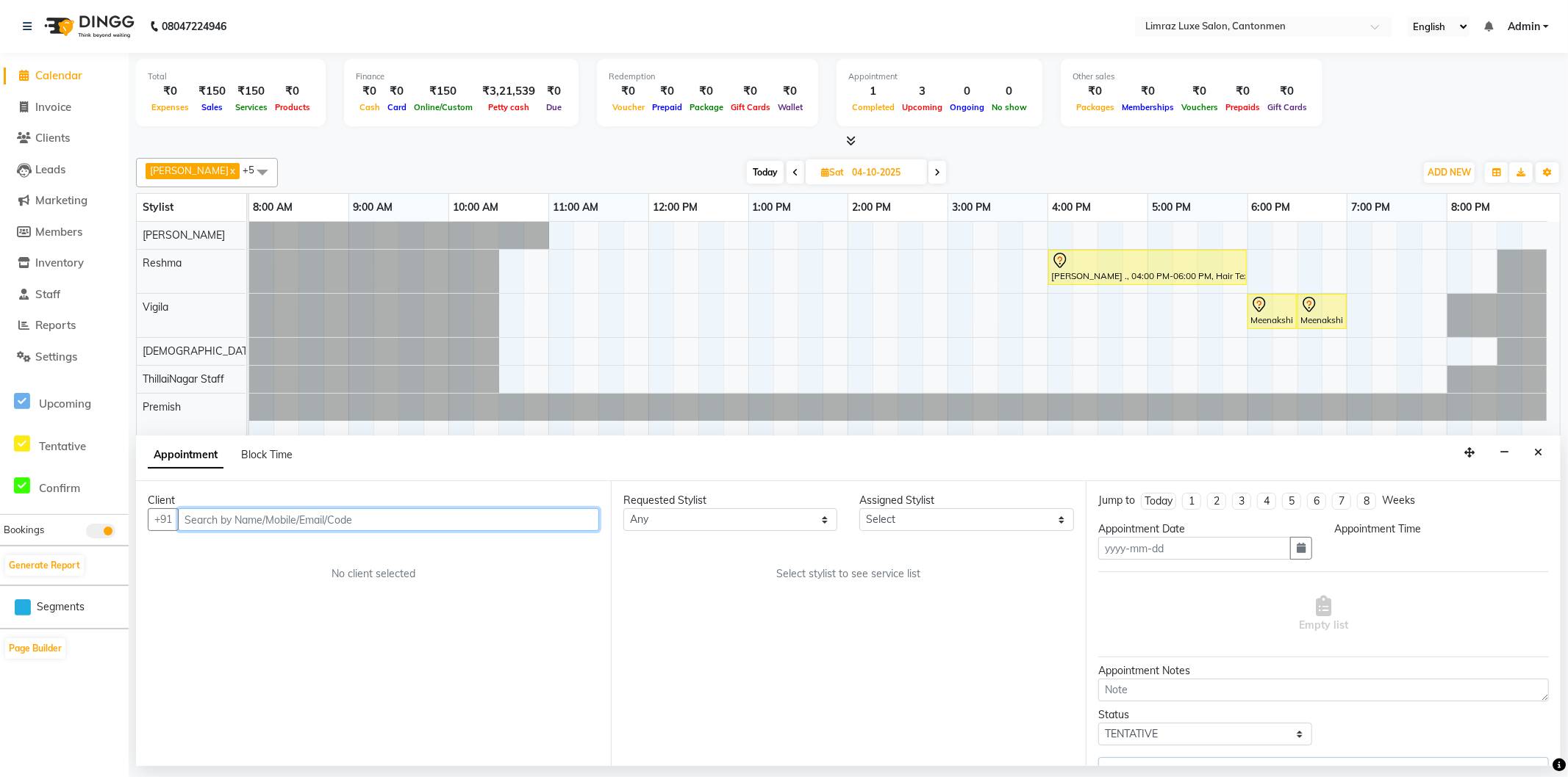
type input "04-10-2025"
select select "1080"
select select "63046"
select select "3643"
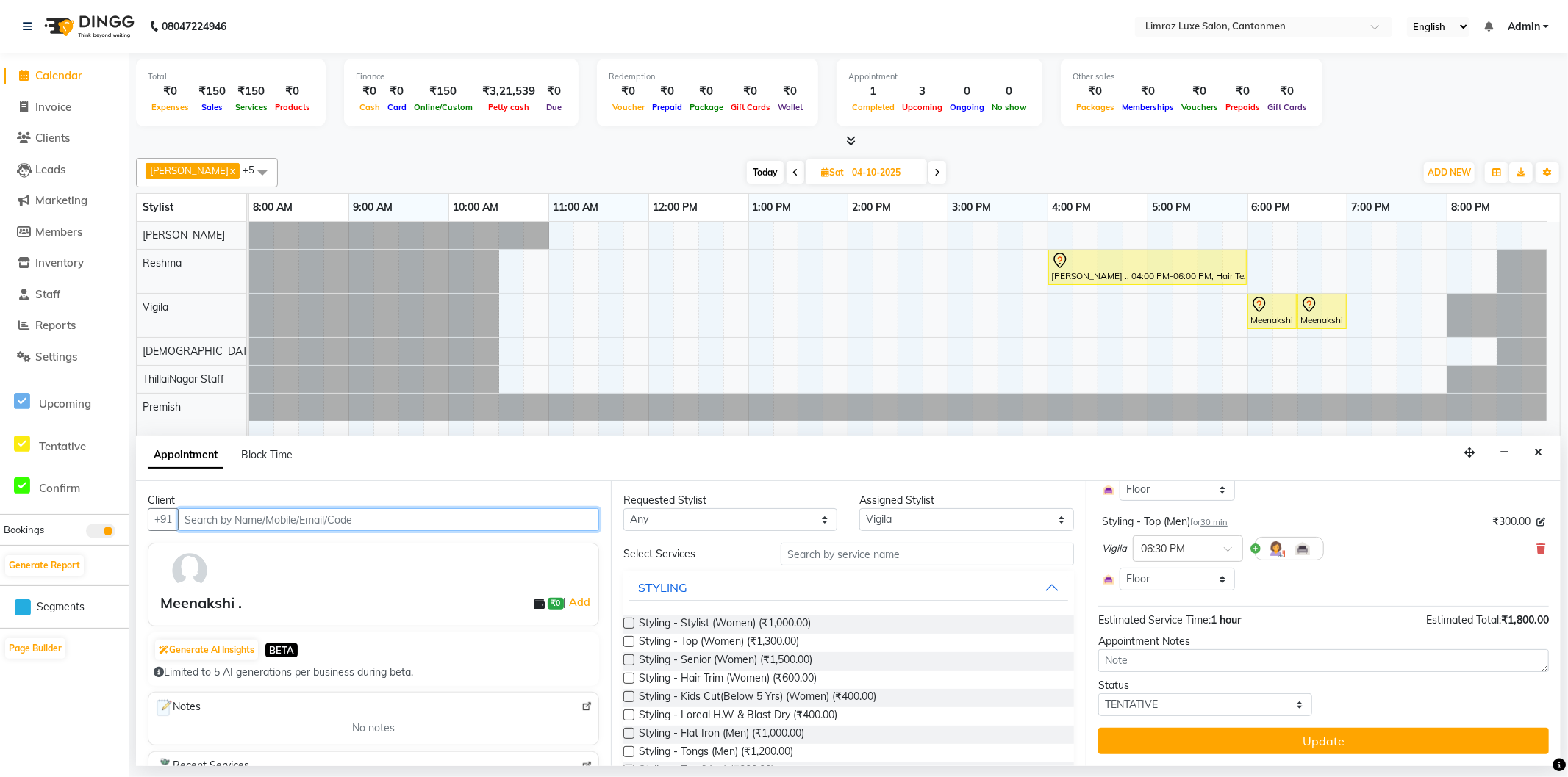
scroll to position [0, 0]
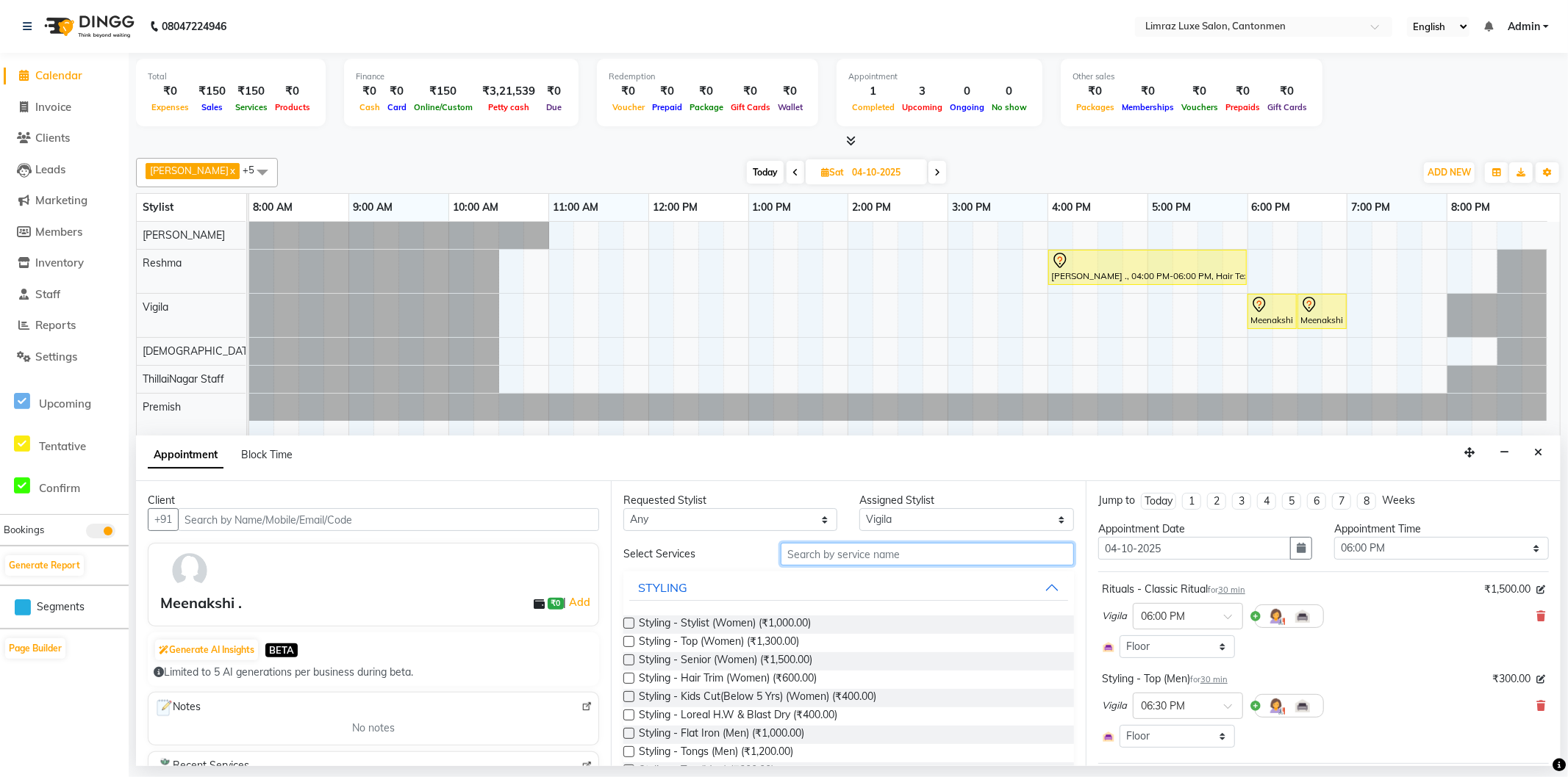
click at [849, 553] on input "text" at bounding box center [927, 554] width 293 height 22
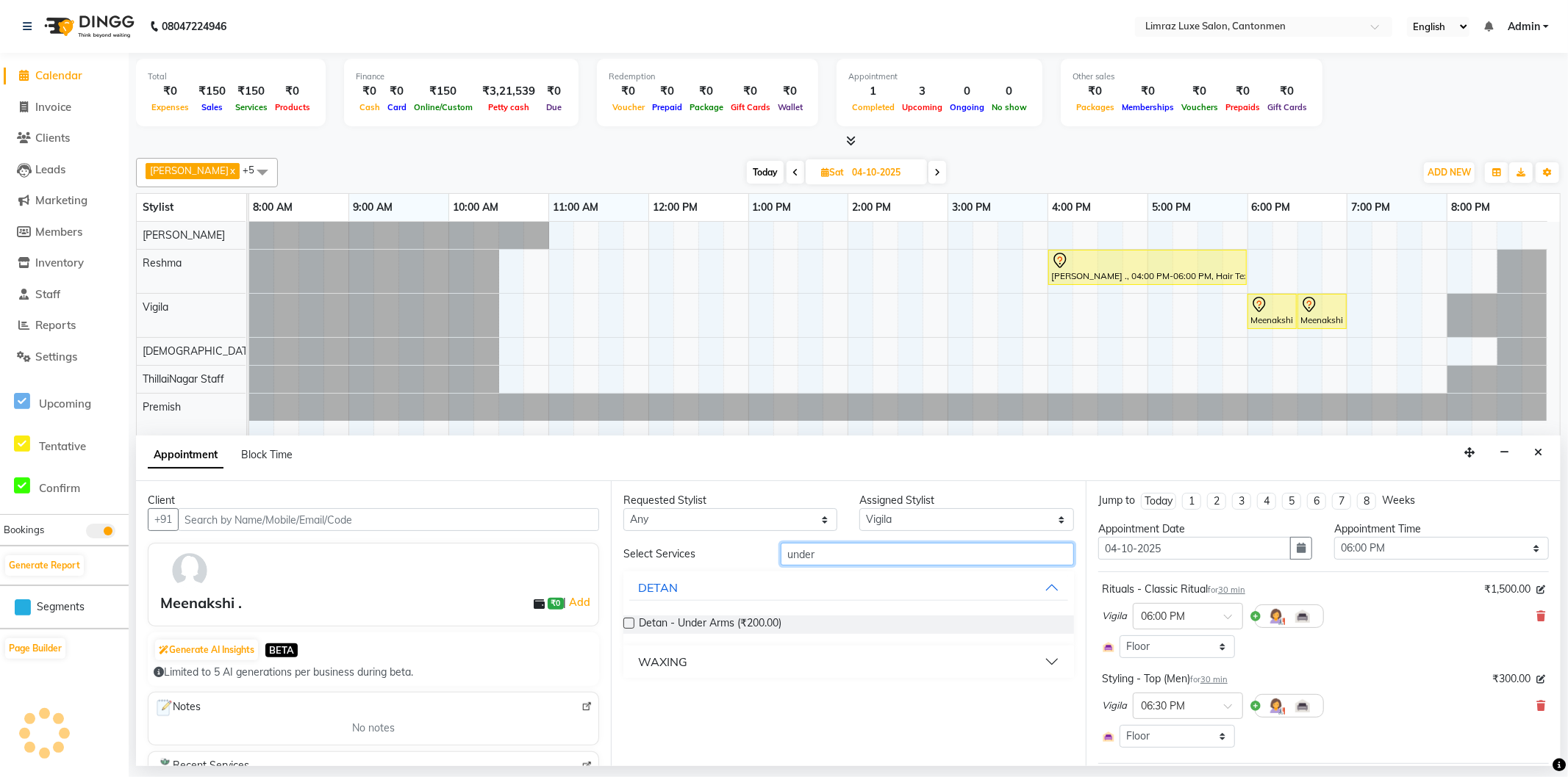
type input "under"
drag, startPoint x: 674, startPoint y: 684, endPoint x: 682, endPoint y: 670, distance: 16.1
click at [674, 682] on div "Requested Stylist Any [PERSON_NAME] Reshma ThillaiNagar Staff [PERSON_NAME] Ass…" at bounding box center [849, 623] width 475 height 285
click at [682, 666] on div "WAXING" at bounding box center [663, 662] width 50 height 18
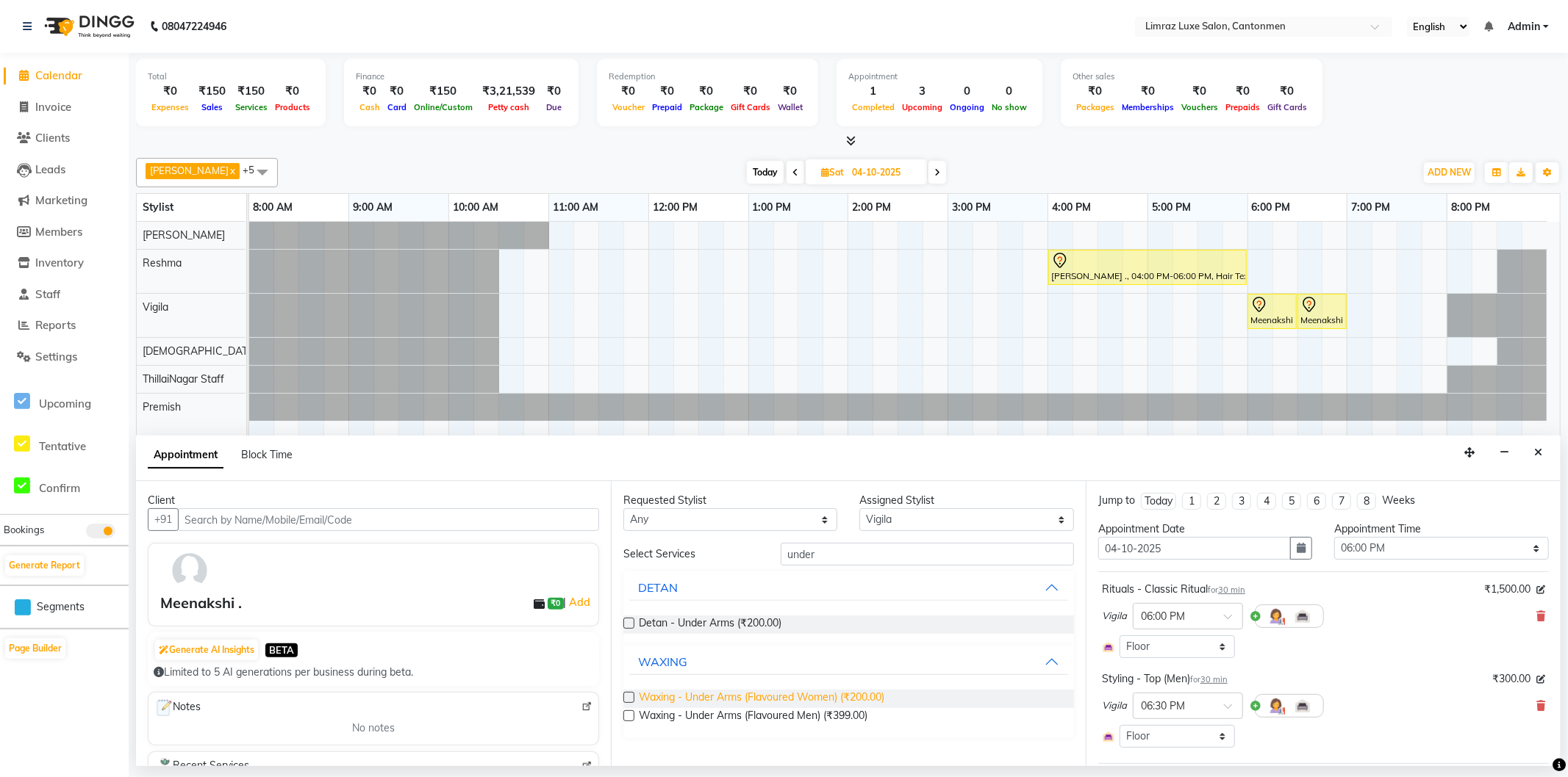
click at [736, 698] on span "Waxing - Under Arms (Flavoured Women) (₹200.00)" at bounding box center [761, 699] width 245 height 19
checkbox input "false"
drag, startPoint x: 825, startPoint y: 557, endPoint x: 768, endPoint y: 554, distance: 57.1
click at [770, 555] on div "under" at bounding box center [927, 554] width 316 height 22
type input "half leg"
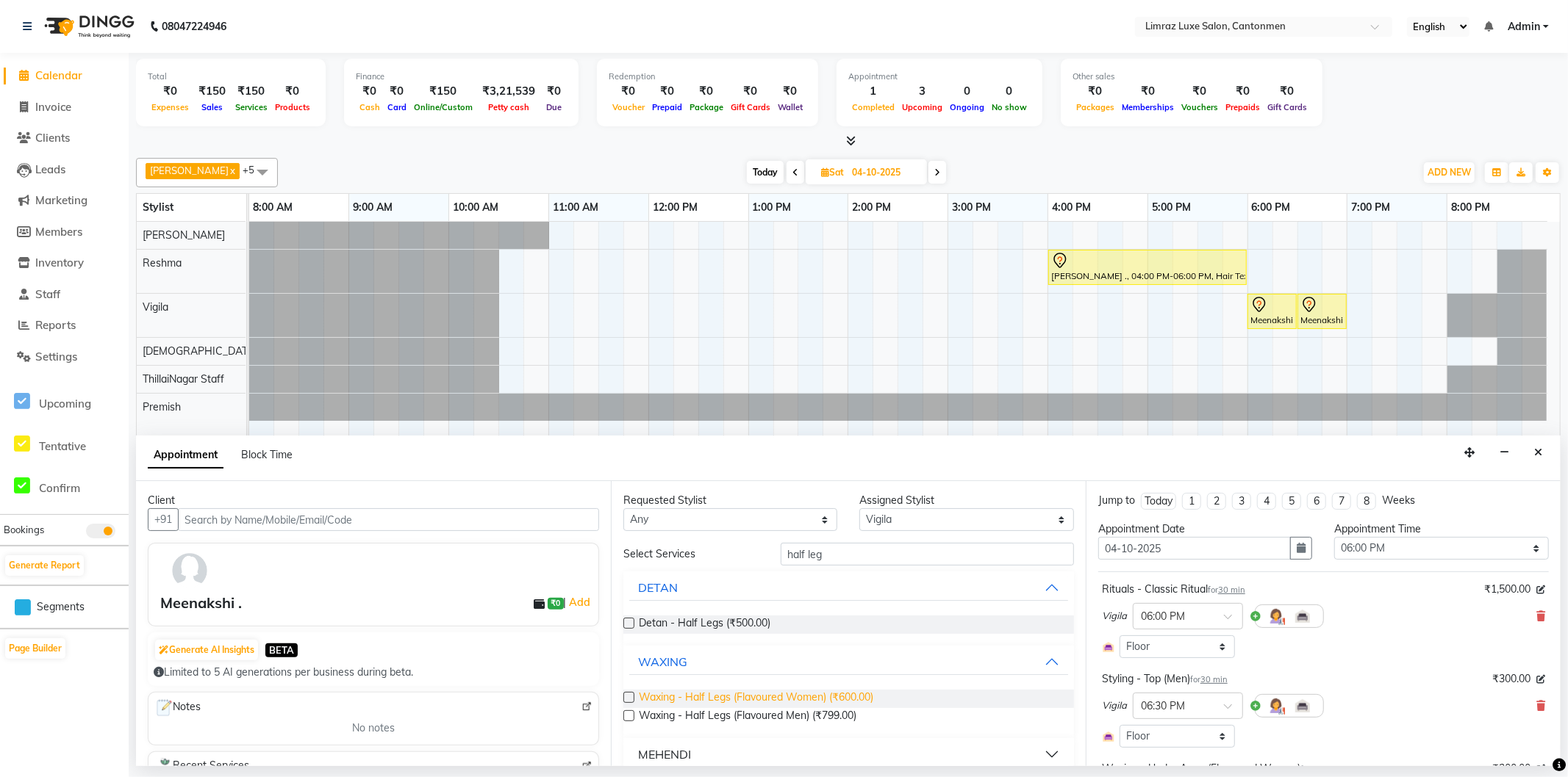
click at [746, 700] on span "Waxing - Half Legs (Flavoured Women) (₹600.00)" at bounding box center [756, 699] width 234 height 19
checkbox input "false"
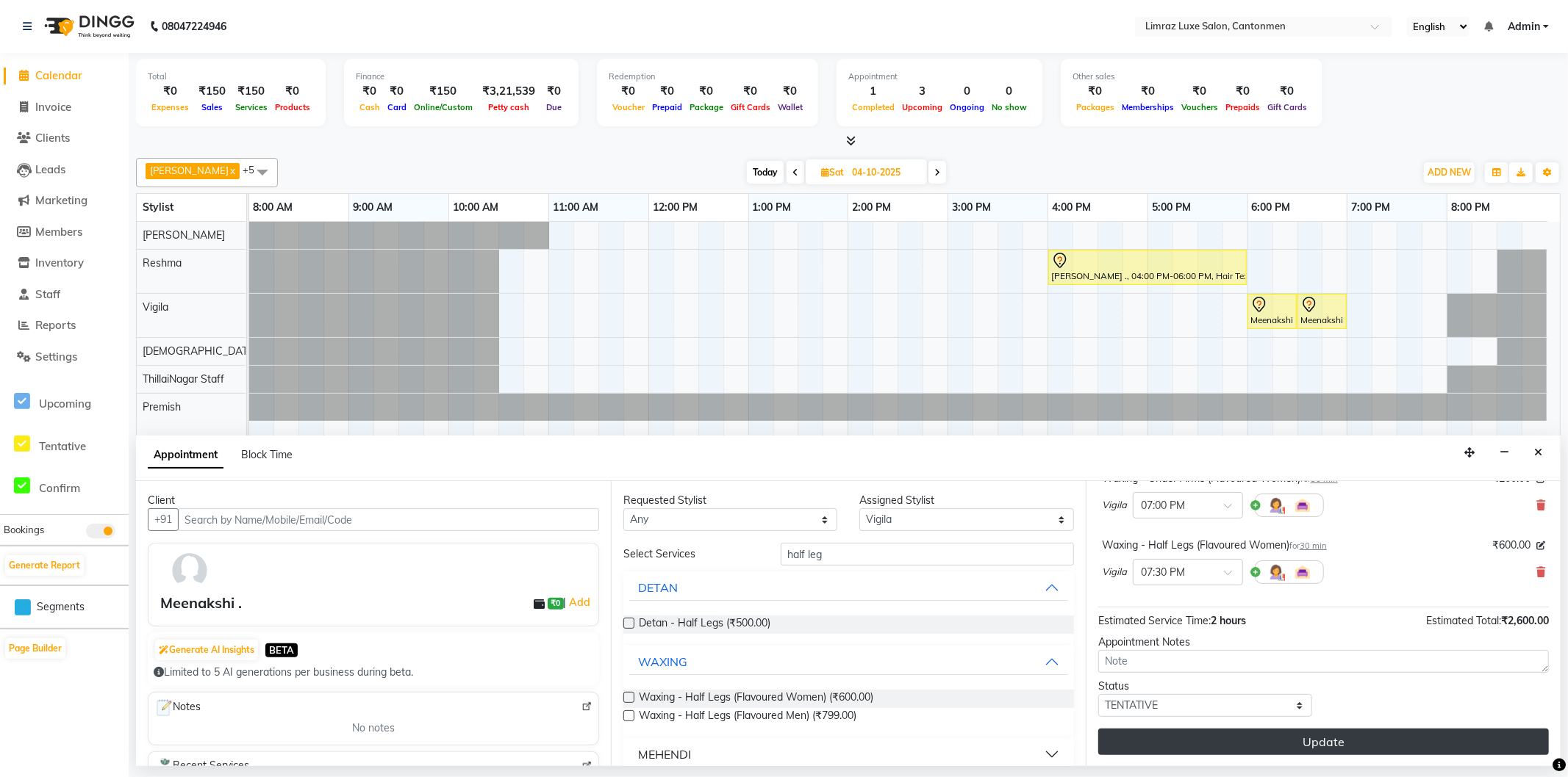
click at [1290, 741] on button "Update" at bounding box center [1324, 742] width 451 height 26
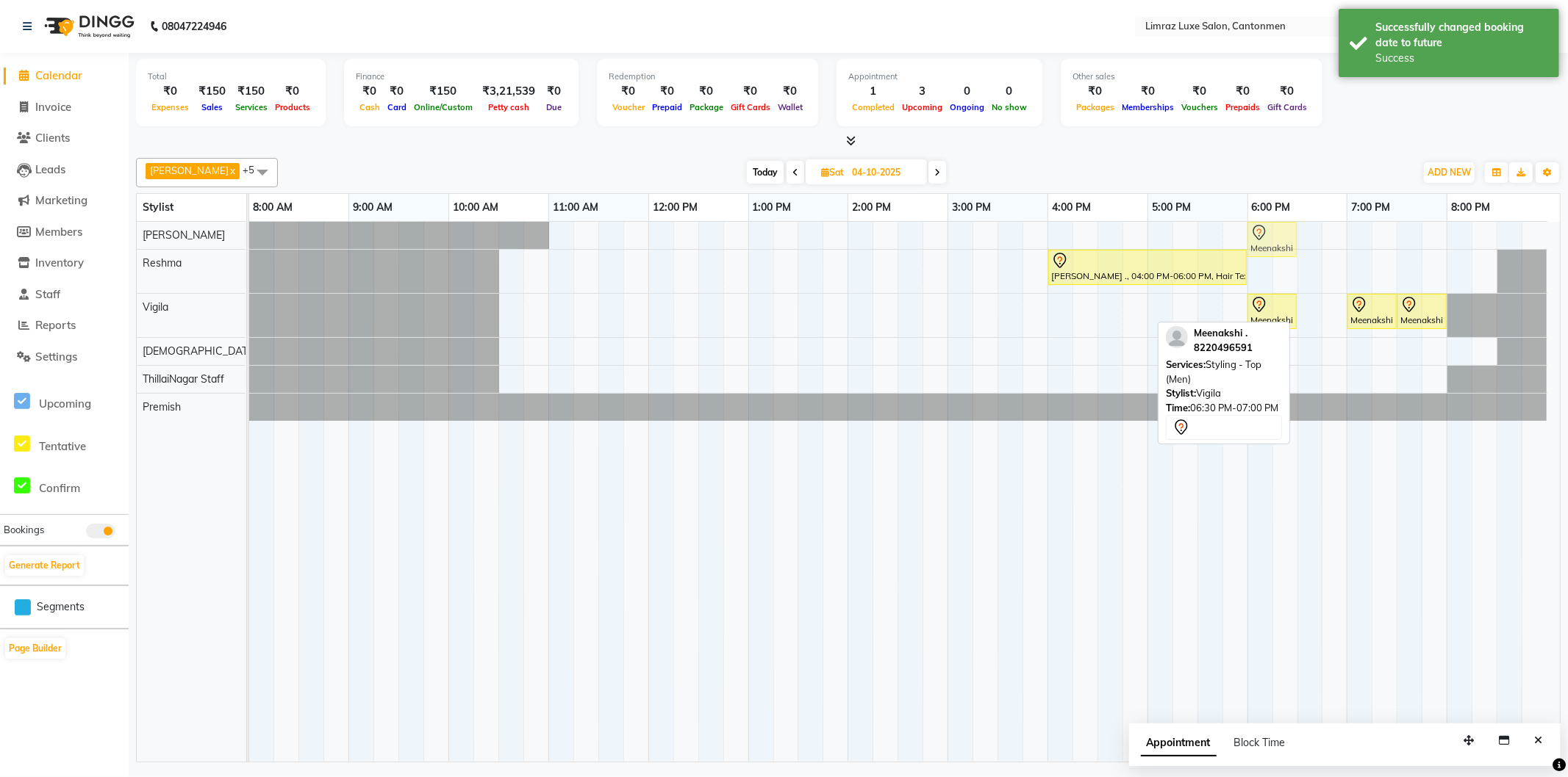
drag, startPoint x: 1320, startPoint y: 315, endPoint x: 1266, endPoint y: 252, distance: 83.0
click at [1265, 235] on tbody "Meenakshi ., 06:30 PM-07:00 PM, Styling - Top (Men) [PERSON_NAME] ., 04:00 PM-0…" at bounding box center [898, 322] width 1298 height 199
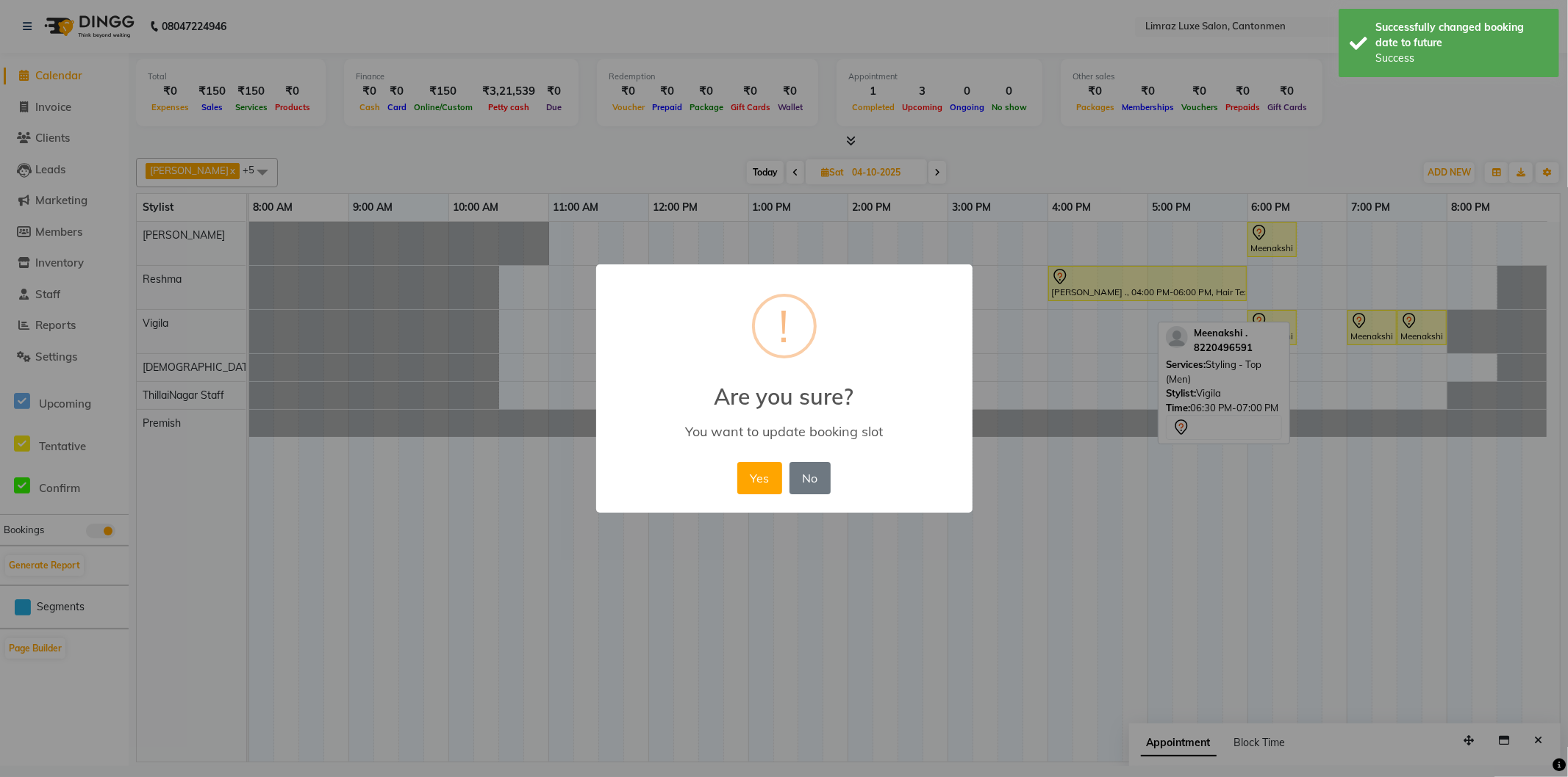
click at [737, 462] on button "Yes" at bounding box center [760, 479] width 45 height 32
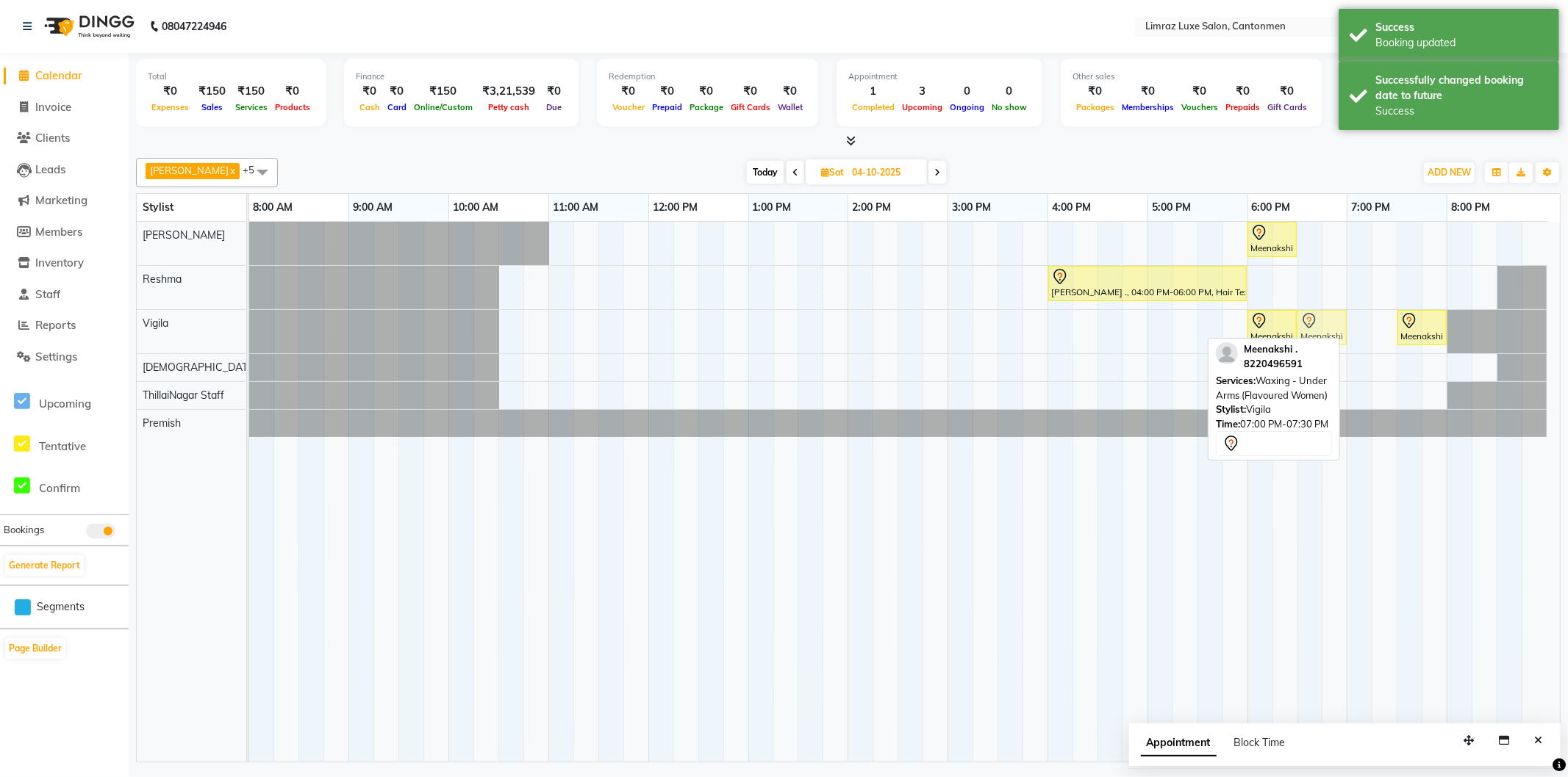
drag, startPoint x: 1377, startPoint y: 326, endPoint x: 1320, endPoint y: 331, distance: 57.2
click at [249, 331] on div "Meenakshi ., 06:00 PM-06:30 PM, Rituals - Classic Ritual Meenakshi ., 07:00 PM-…" at bounding box center [249, 332] width 0 height 43
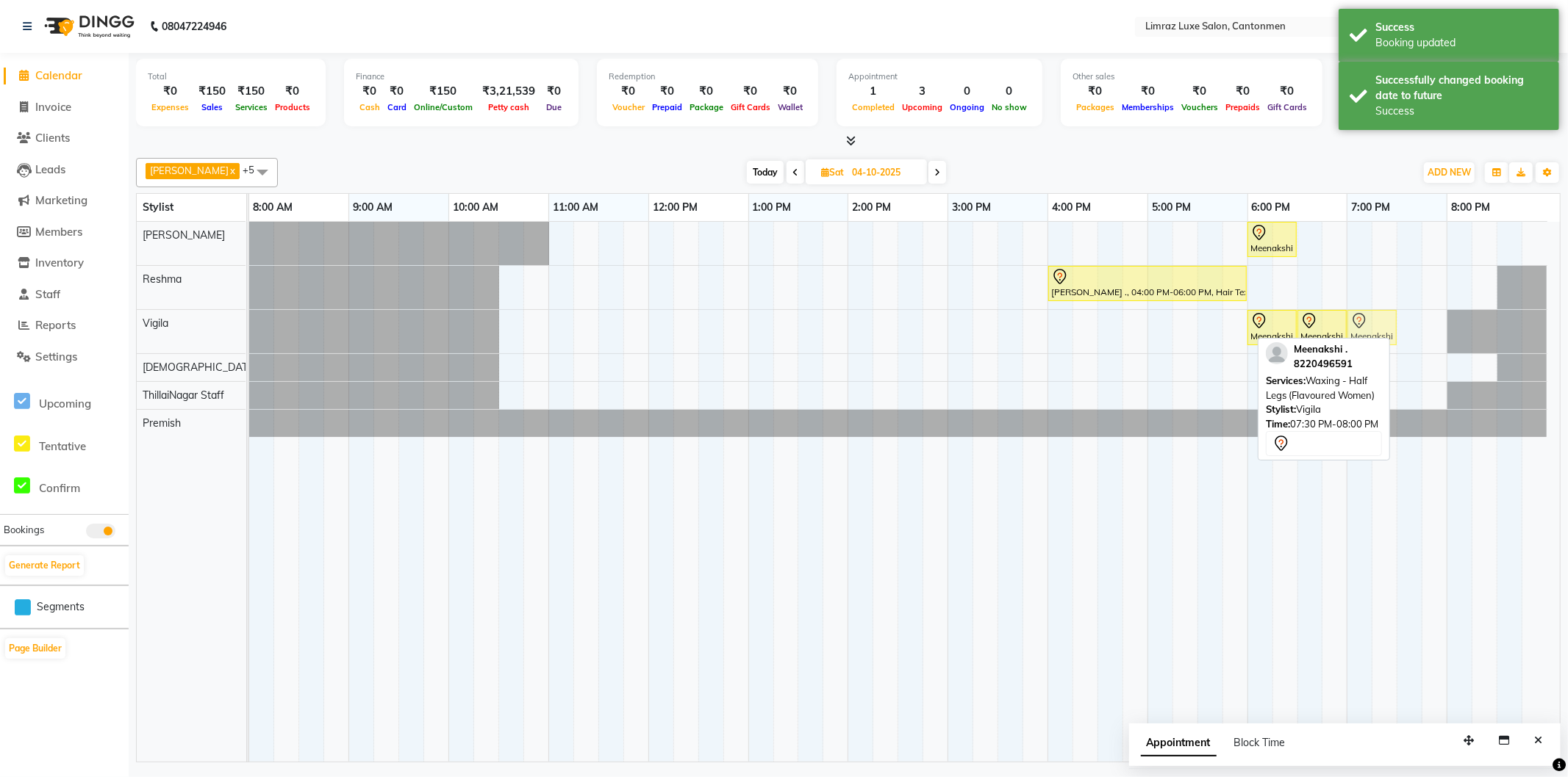
drag, startPoint x: 1432, startPoint y: 327, endPoint x: 1381, endPoint y: 331, distance: 51.2
click at [249, 331] on div "Meenakshi ., 06:00 PM-06:30 PM, Rituals - Classic Ritual Meenakshi ., 06:30 PM-…" at bounding box center [249, 332] width 0 height 43
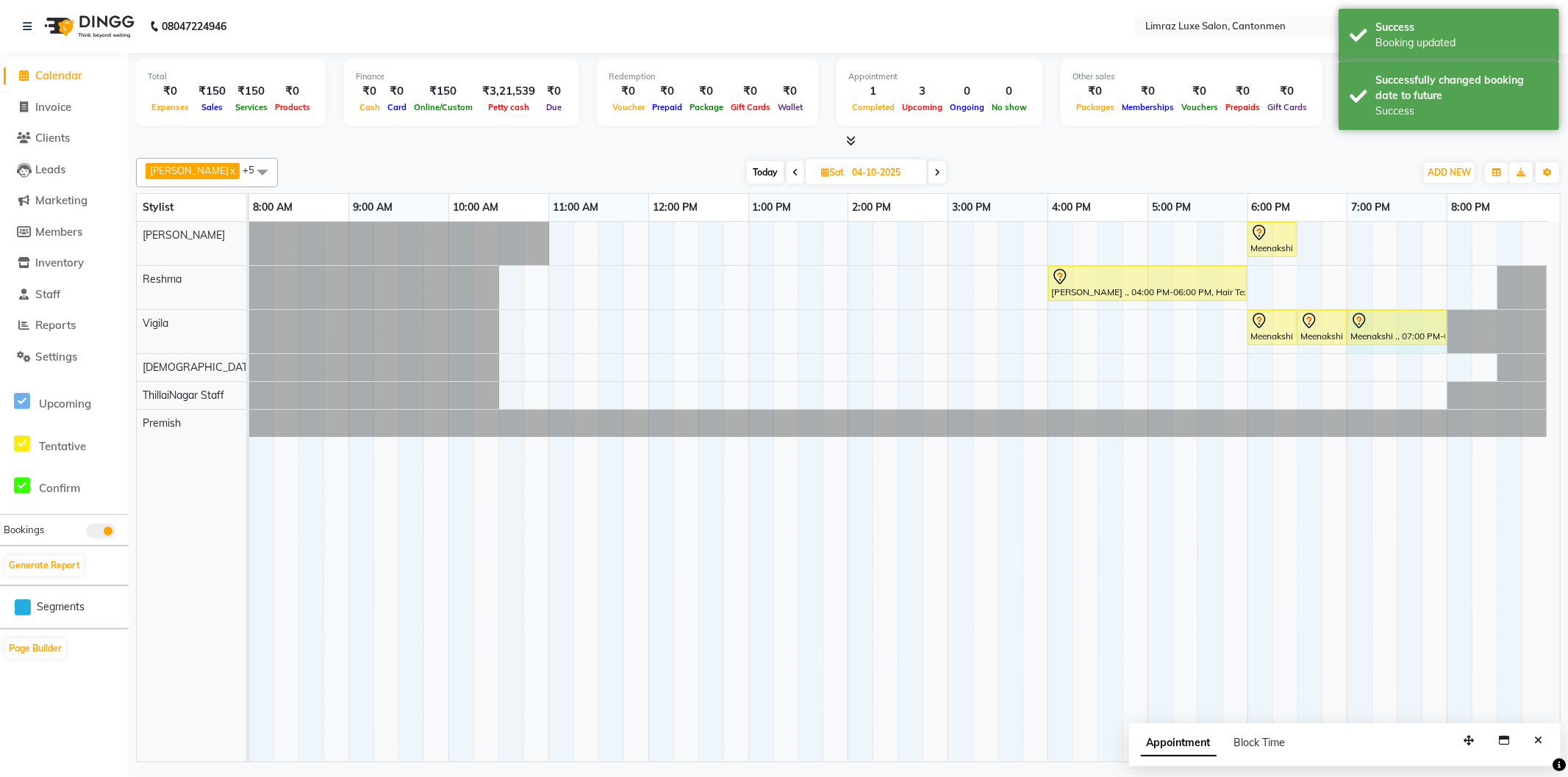
drag, startPoint x: 1397, startPoint y: 320, endPoint x: 1435, endPoint y: 318, distance: 38.1
click at [249, 318] on div "Meenakshi ., 06:00 PM-06:30 PM, Rituals - Classic Ritual Meenakshi ., 06:30 PM-…" at bounding box center [249, 332] width 0 height 43
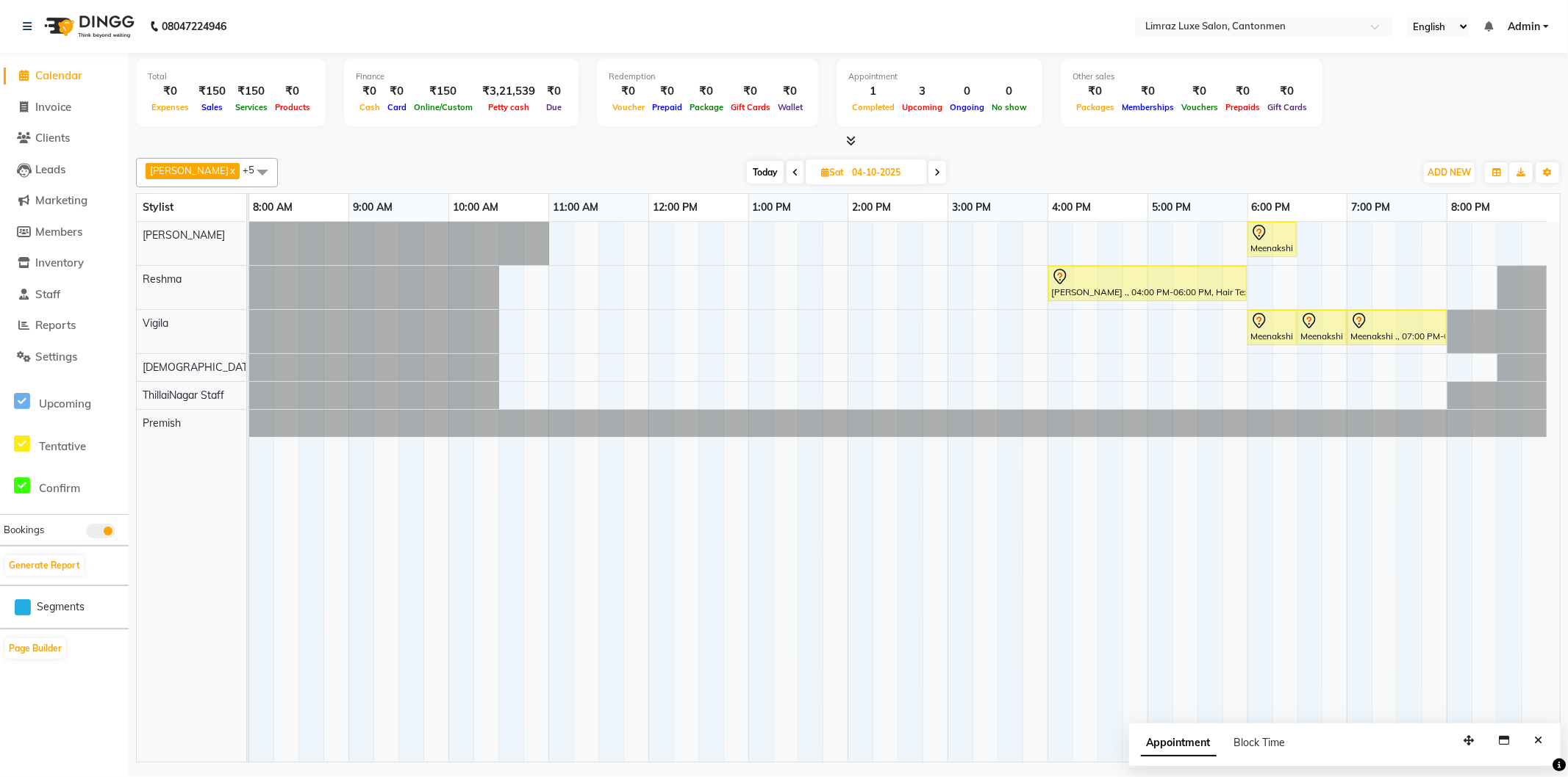
click at [753, 172] on span "Today" at bounding box center [766, 172] width 37 height 22
type input "03-10-2025"
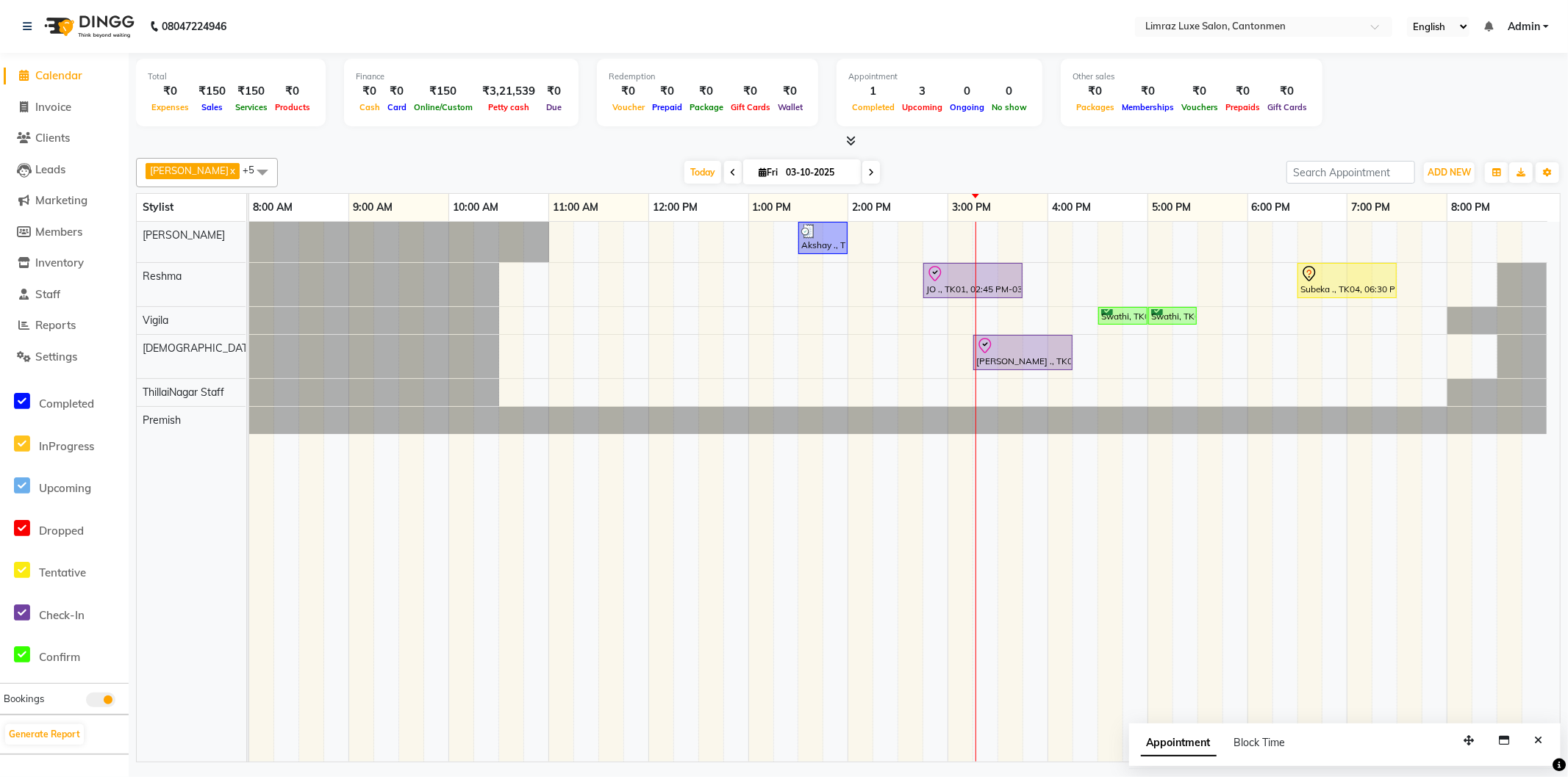
click at [248, 175] on span at bounding box center [262, 172] width 29 height 28
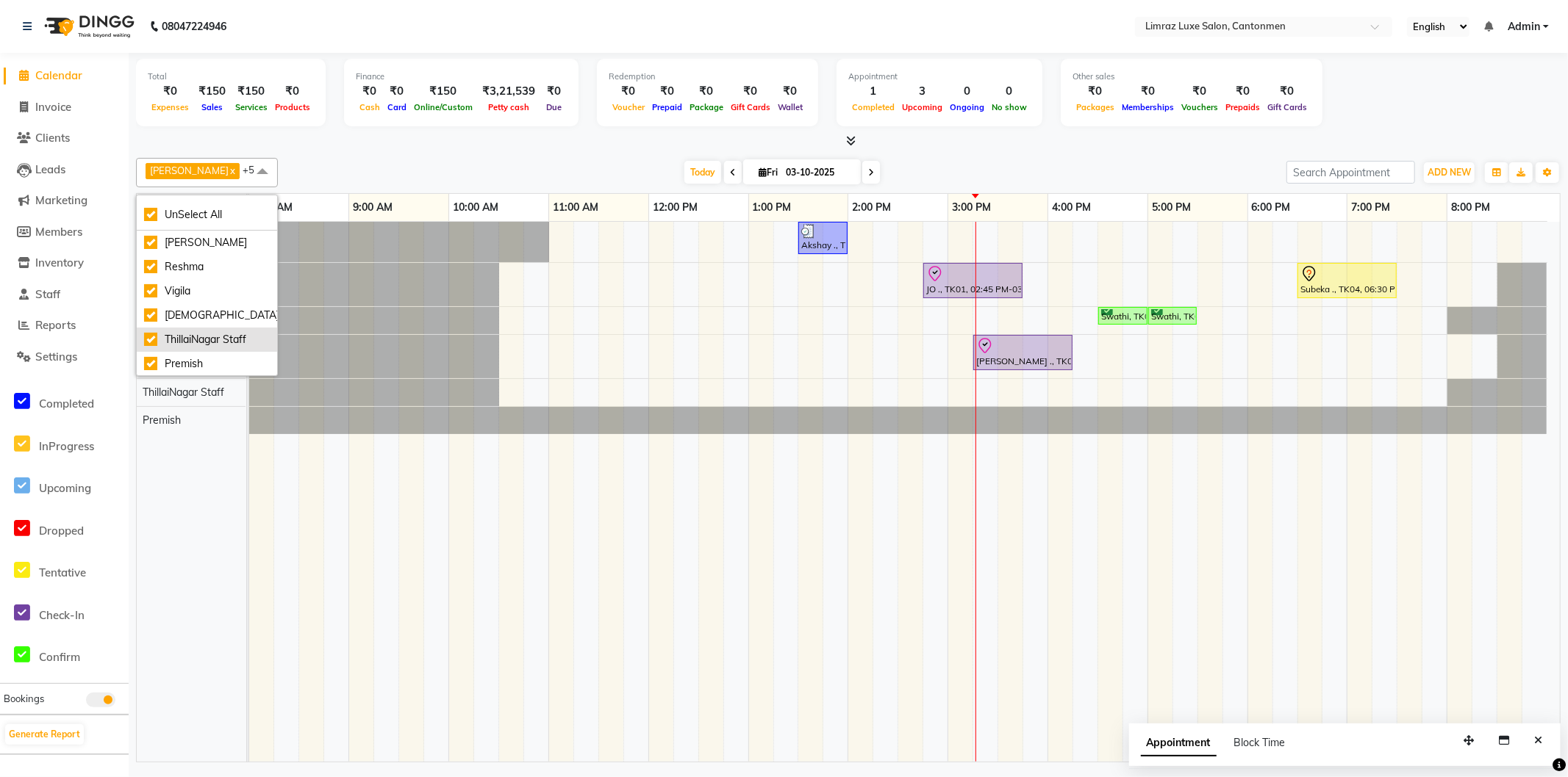
scroll to position [15, 0]
click at [186, 365] on div "Premish" at bounding box center [207, 363] width 126 height 15
checkbox input "false"
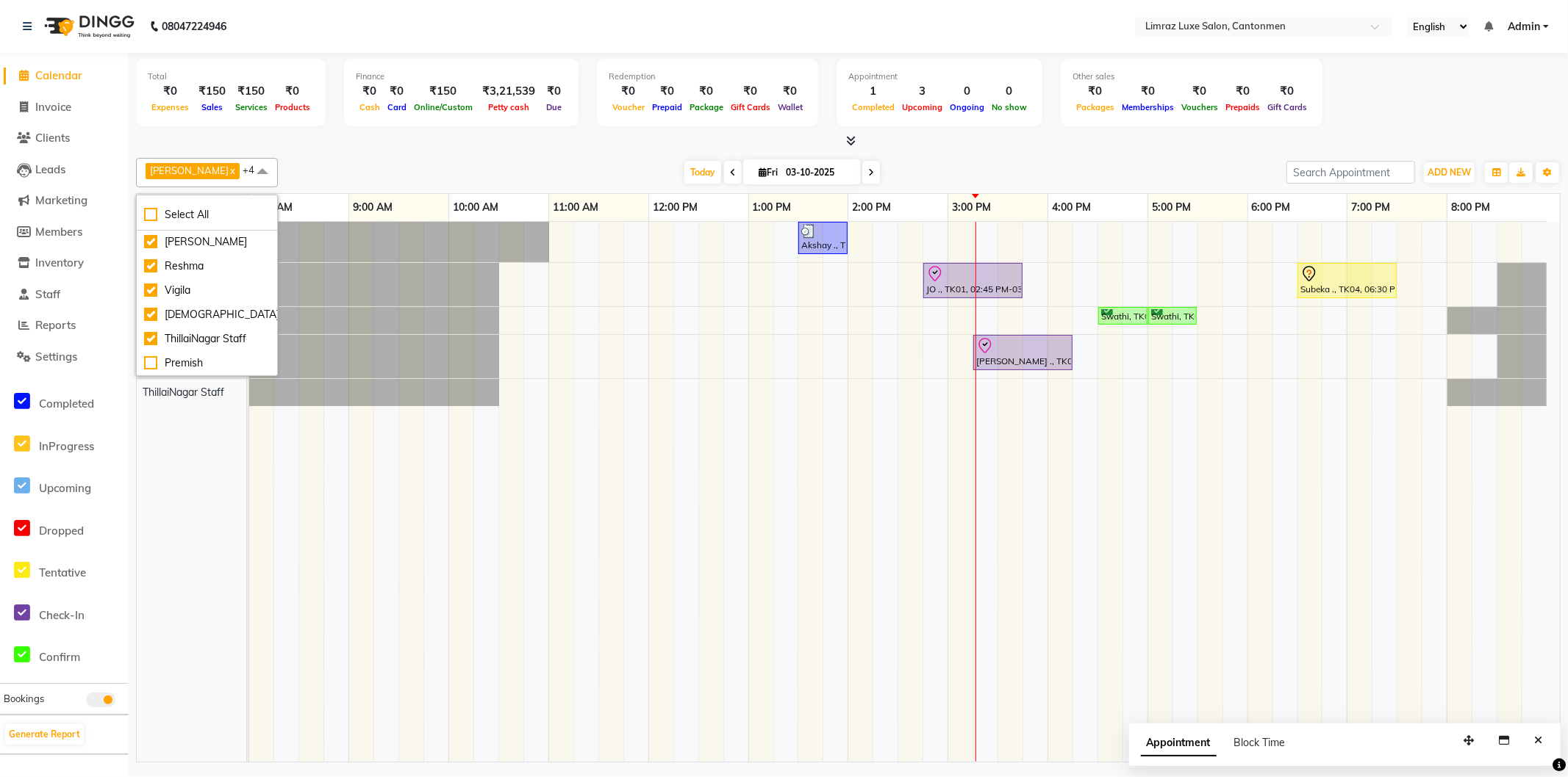
click at [316, 152] on div "[PERSON_NAME] x Reshma x Vigila x Vijitha x ThillaiNagar Staff x +4 Select All …" at bounding box center [849, 458] width 1425 height 611
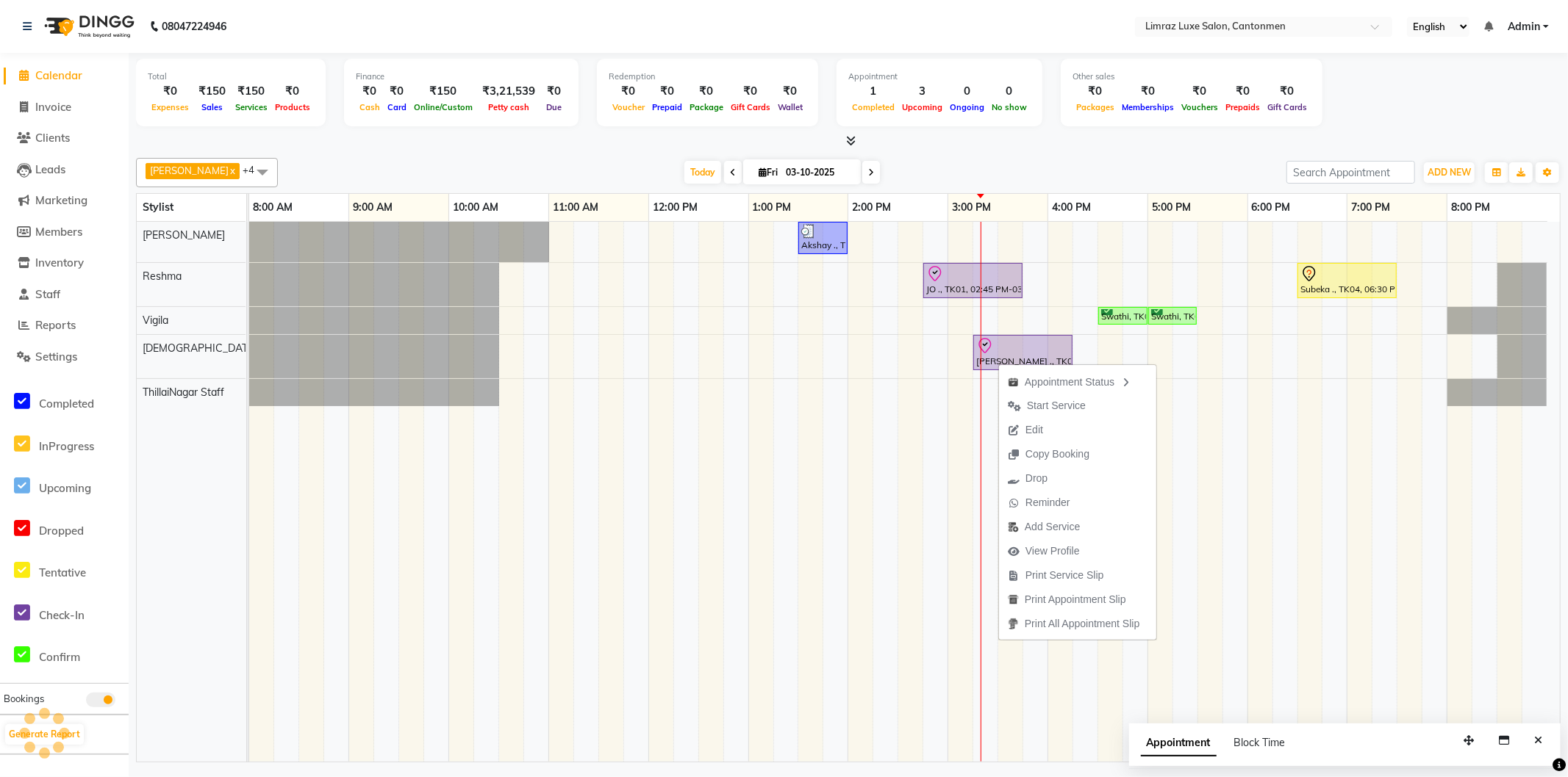
click at [1043, 427] on span "Edit" at bounding box center [1034, 430] width 18 height 15
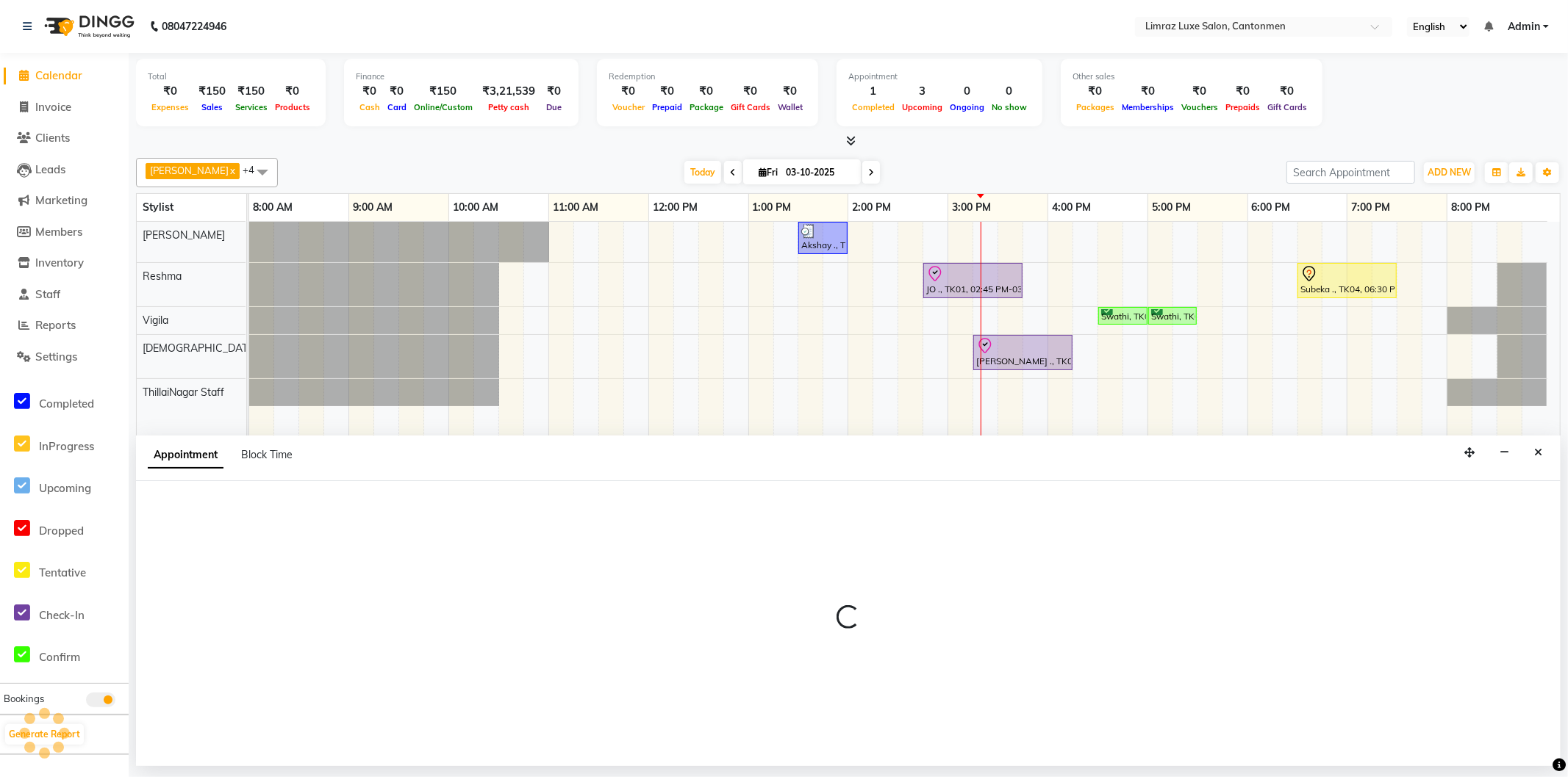
select select "tentative"
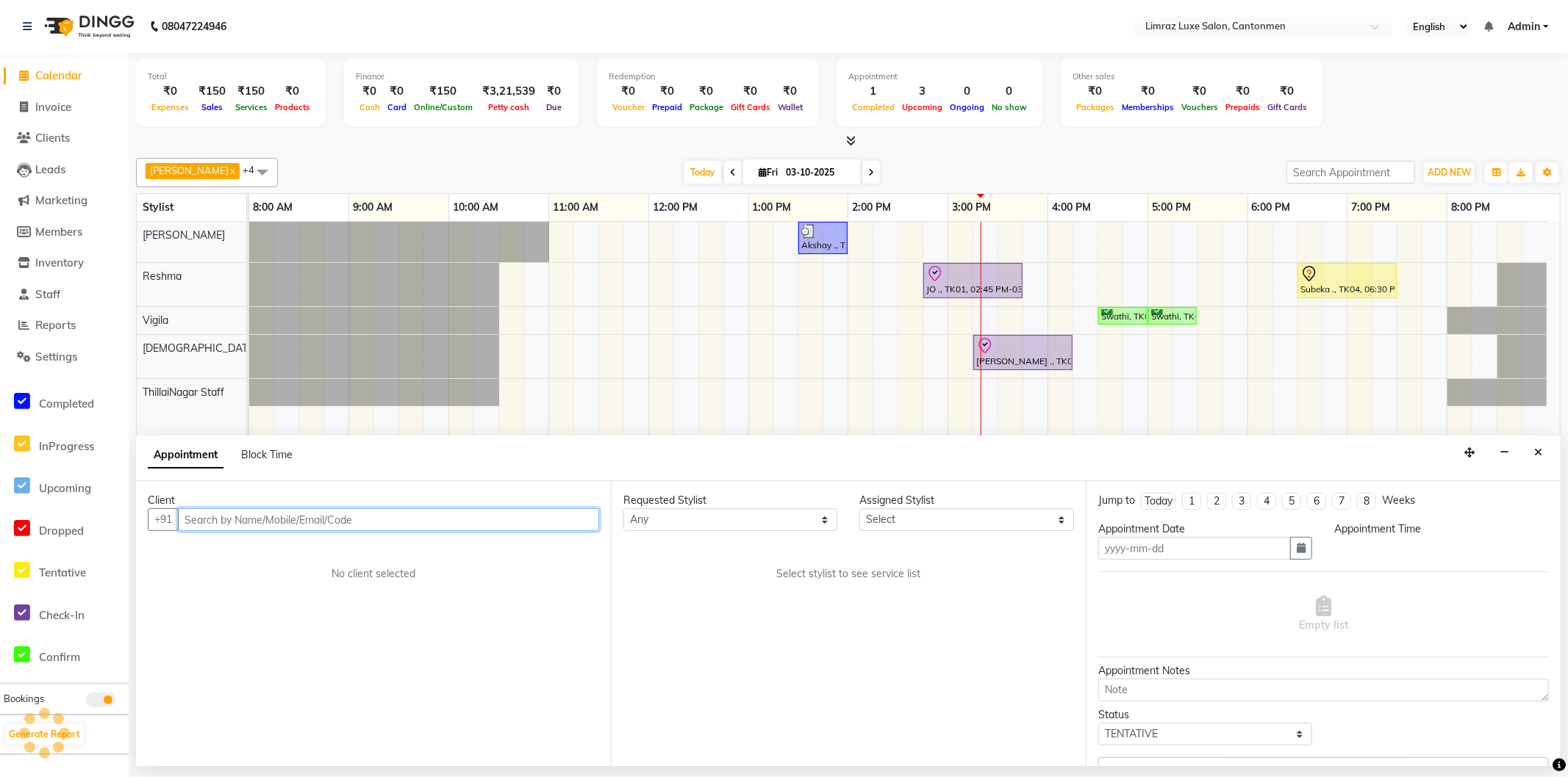
type input "03-10-2025"
select select "check-in"
select select "915"
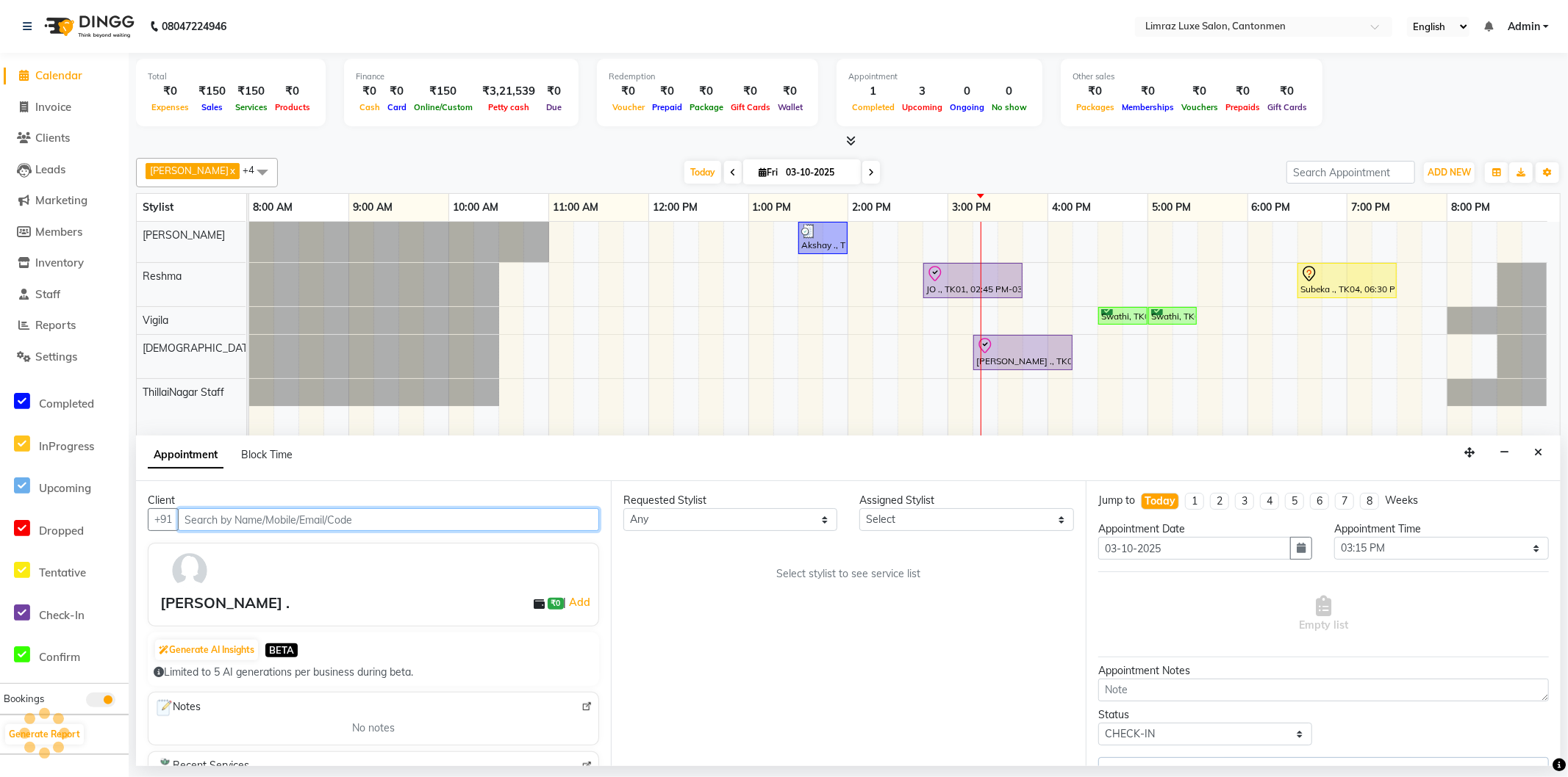
select select "63048"
select select "3643"
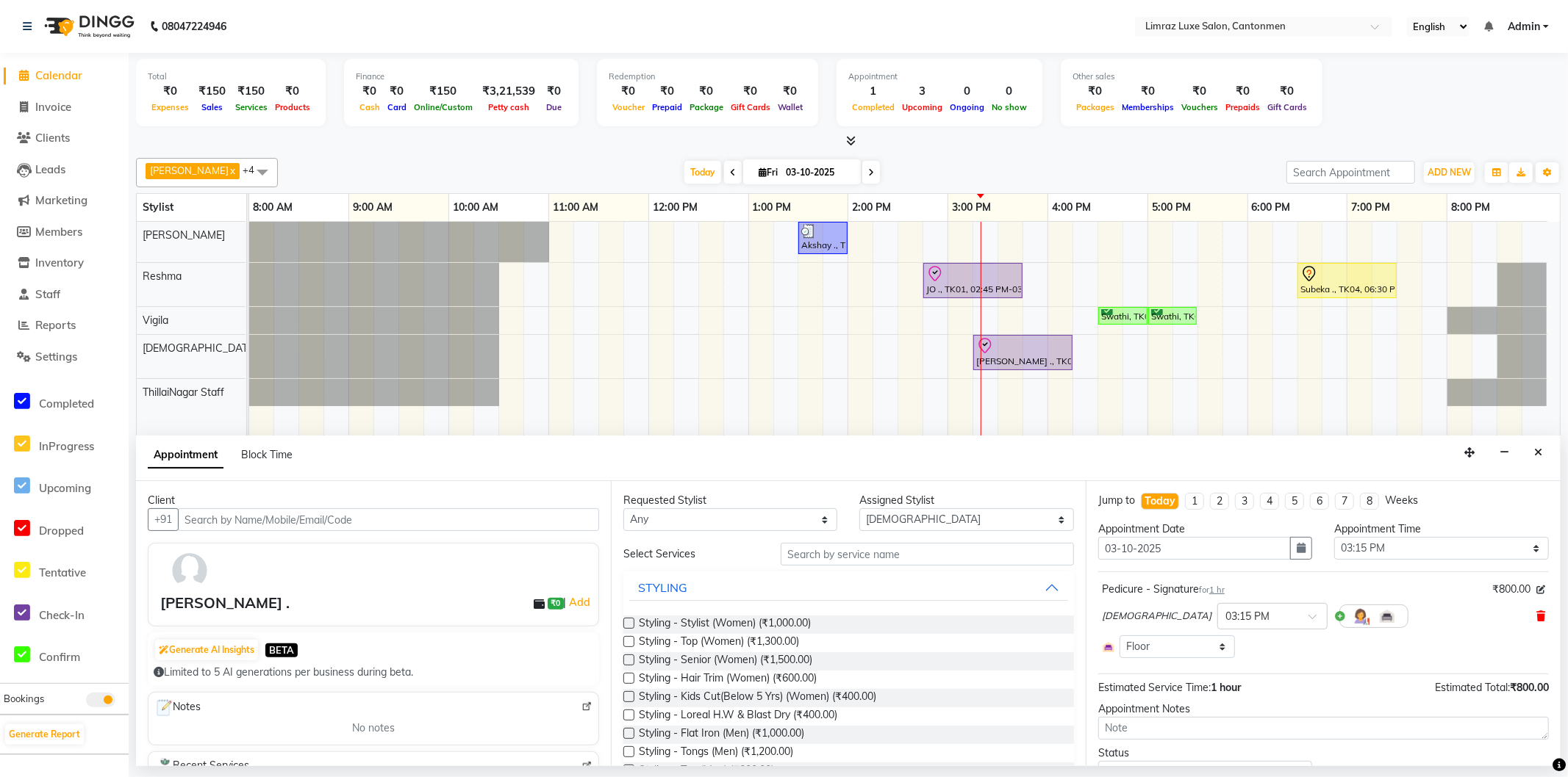
click at [1536, 614] on icon at bounding box center [1540, 616] width 9 height 10
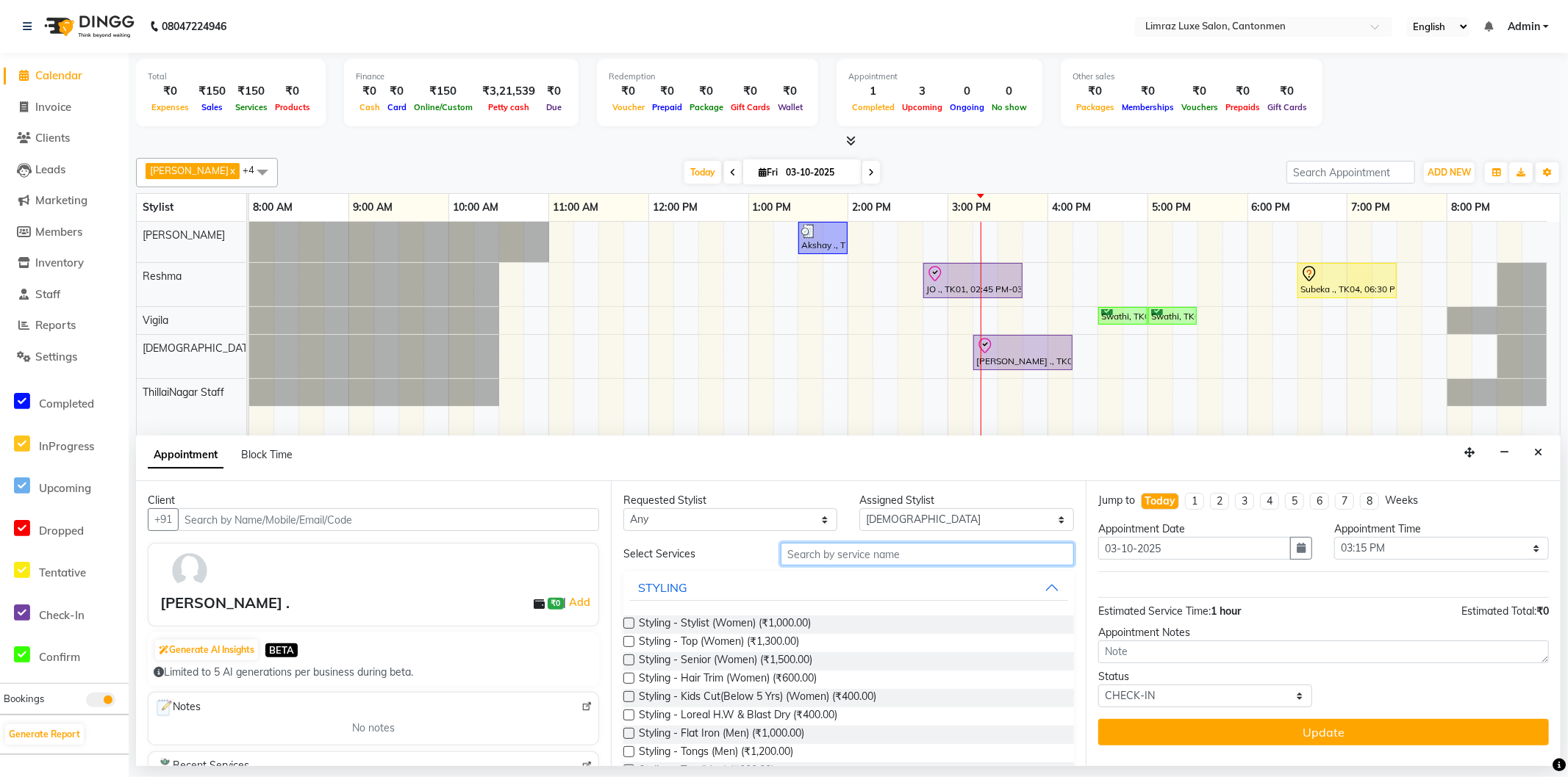
click at [912, 556] on input "text" at bounding box center [927, 554] width 293 height 22
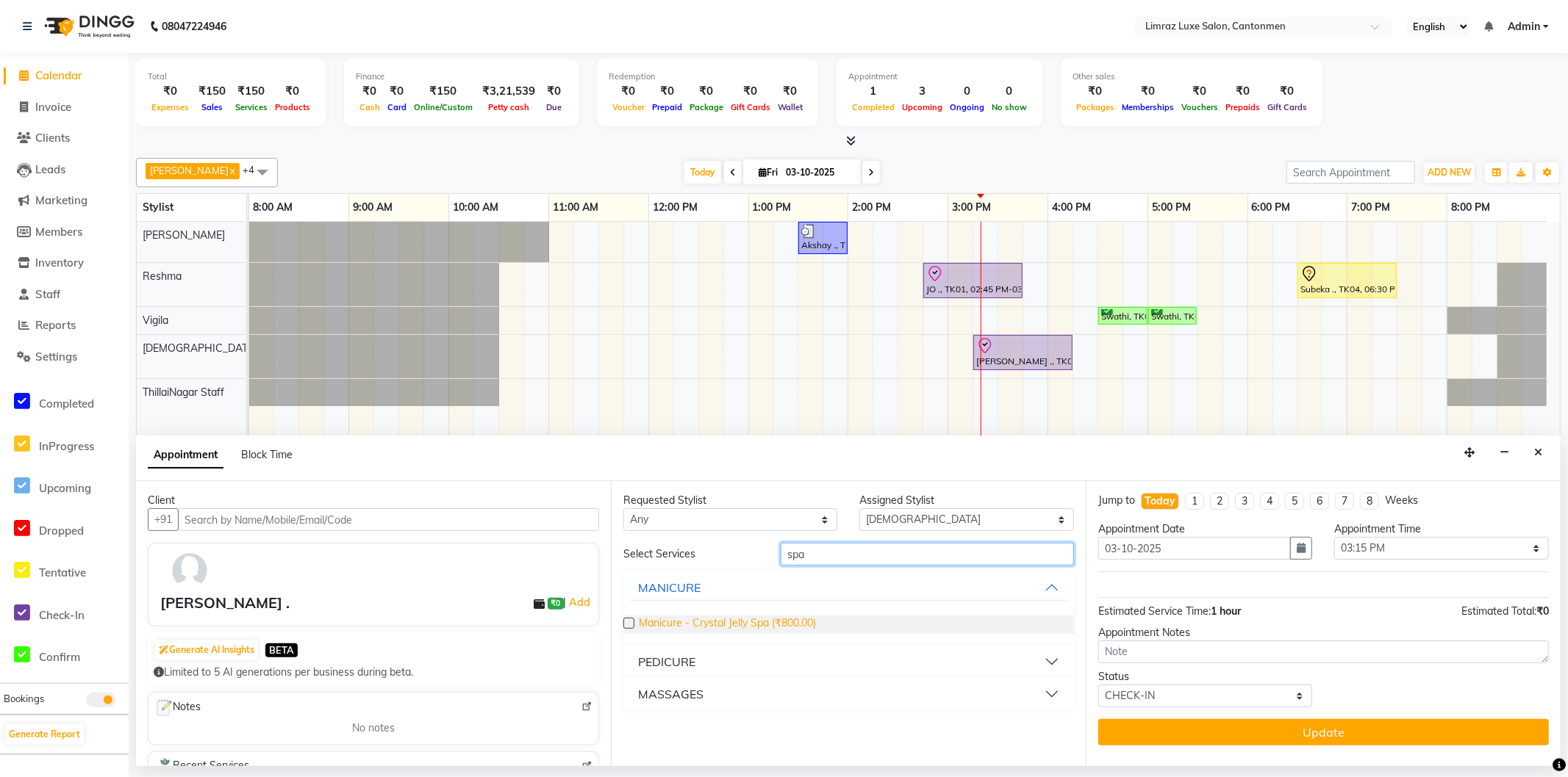
type input "spa"
click at [750, 628] on span "Manicure - Crystal Jelly Spa (₹800.00)" at bounding box center [727, 625] width 177 height 19
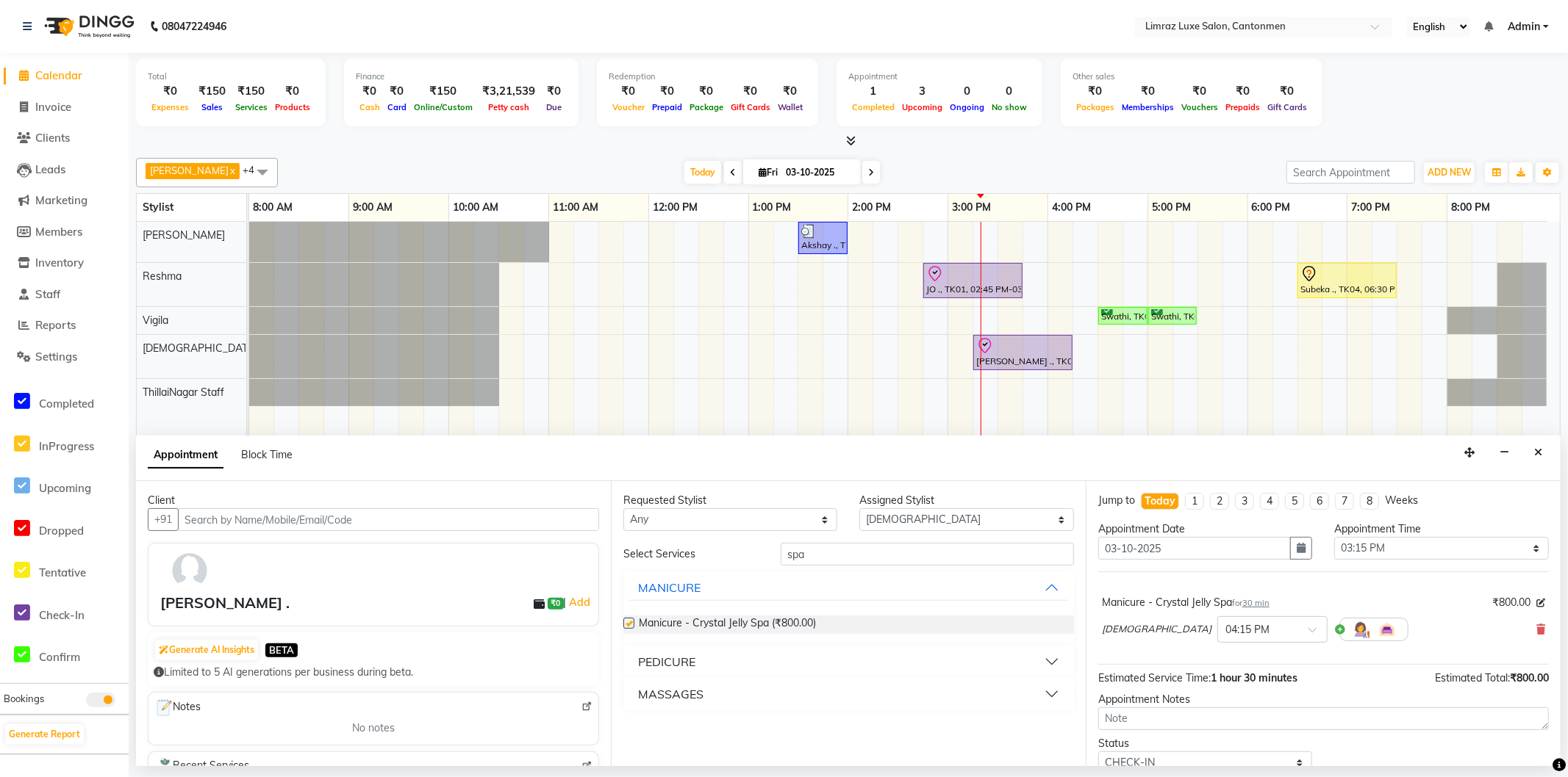
checkbox input "false"
click at [1536, 628] on icon at bounding box center [1540, 629] width 9 height 10
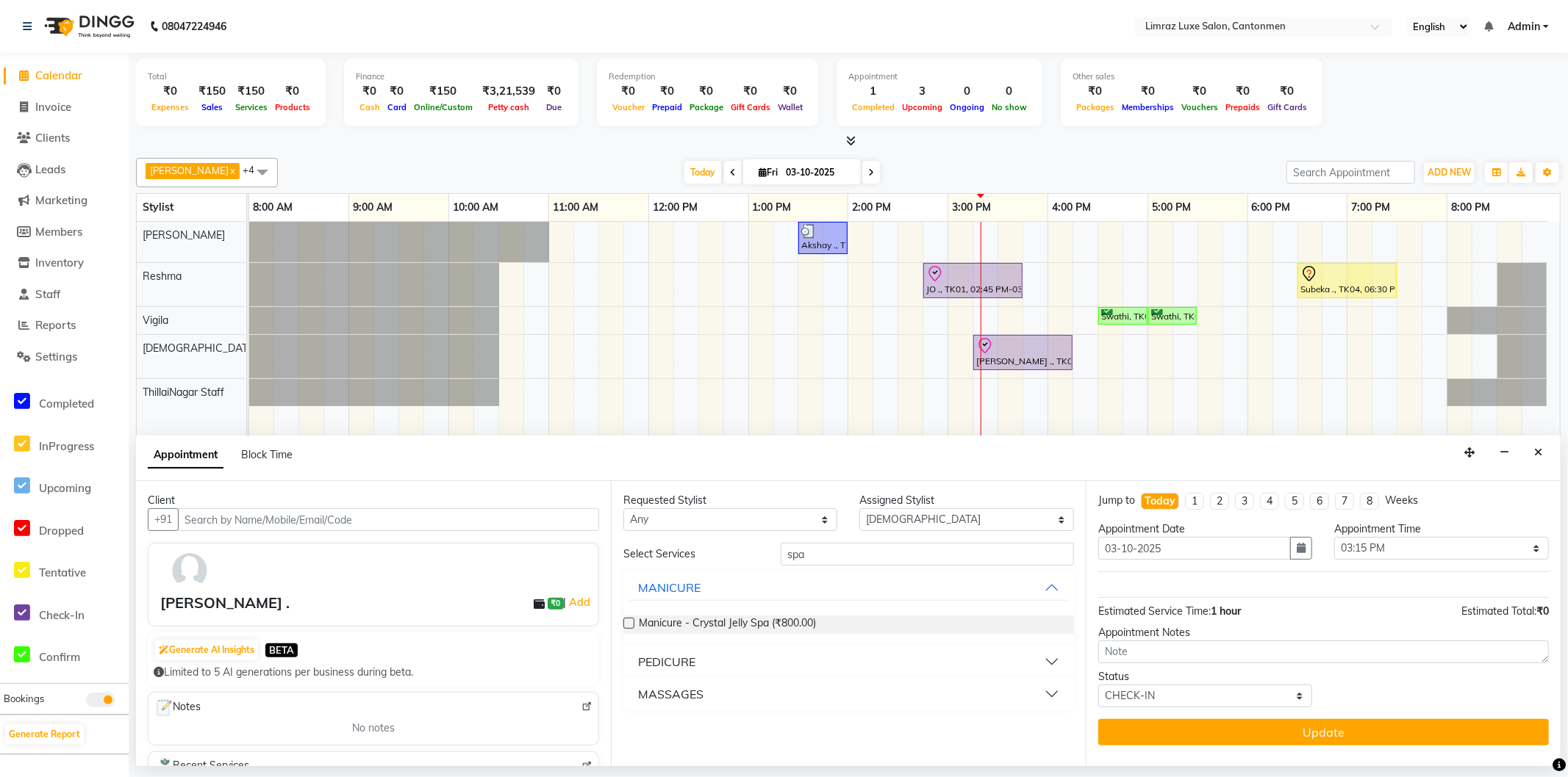
drag, startPoint x: 664, startPoint y: 662, endPoint x: 695, endPoint y: 662, distance: 31.0
click at [666, 662] on div "PEDICURE" at bounding box center [667, 662] width 57 height 18
click at [738, 691] on span "Pedicure - Crystal Jelly Spa (₹1,000.00)" at bounding box center [730, 699] width 183 height 19
checkbox input "false"
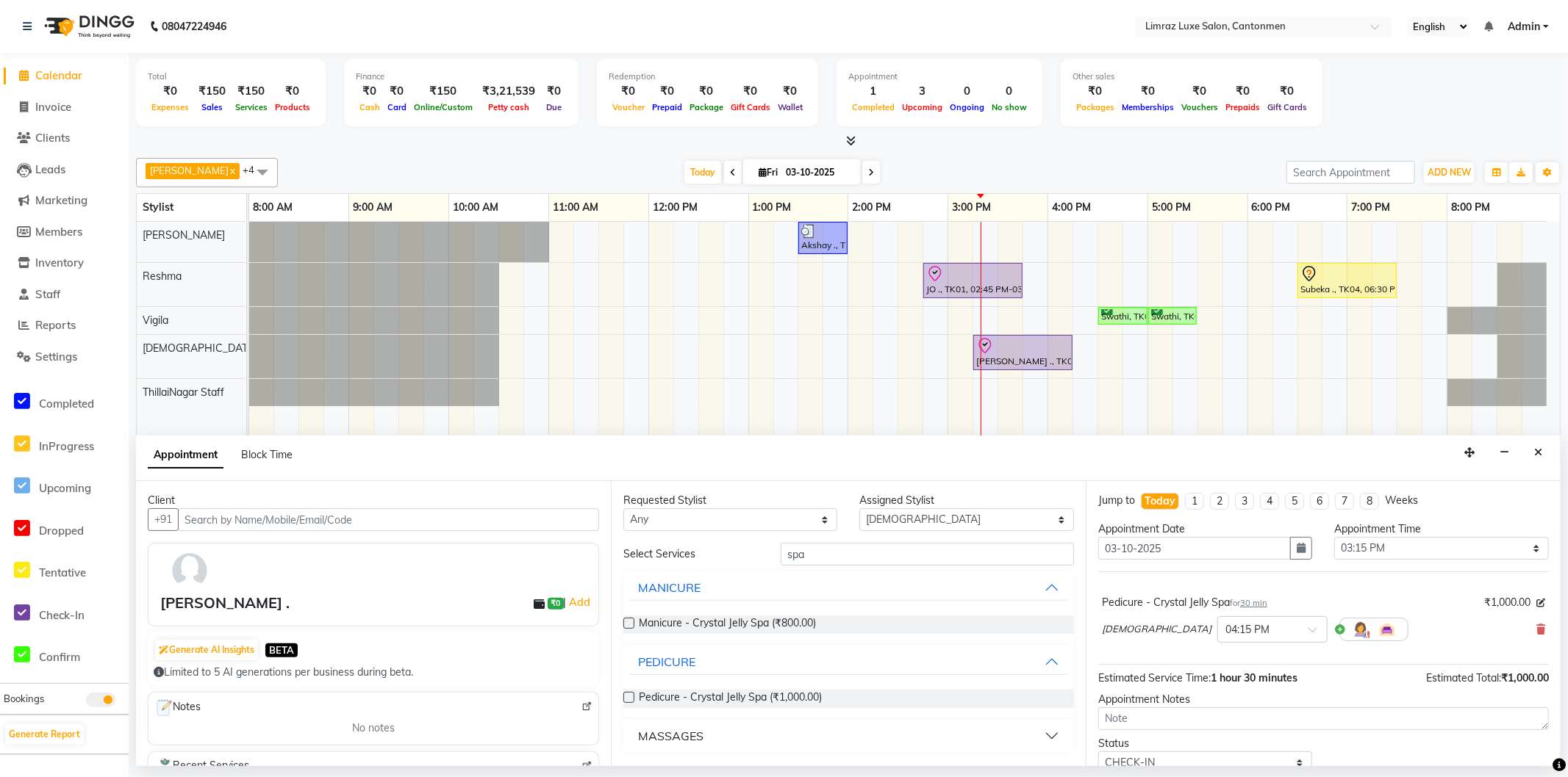
scroll to position [57, 0]
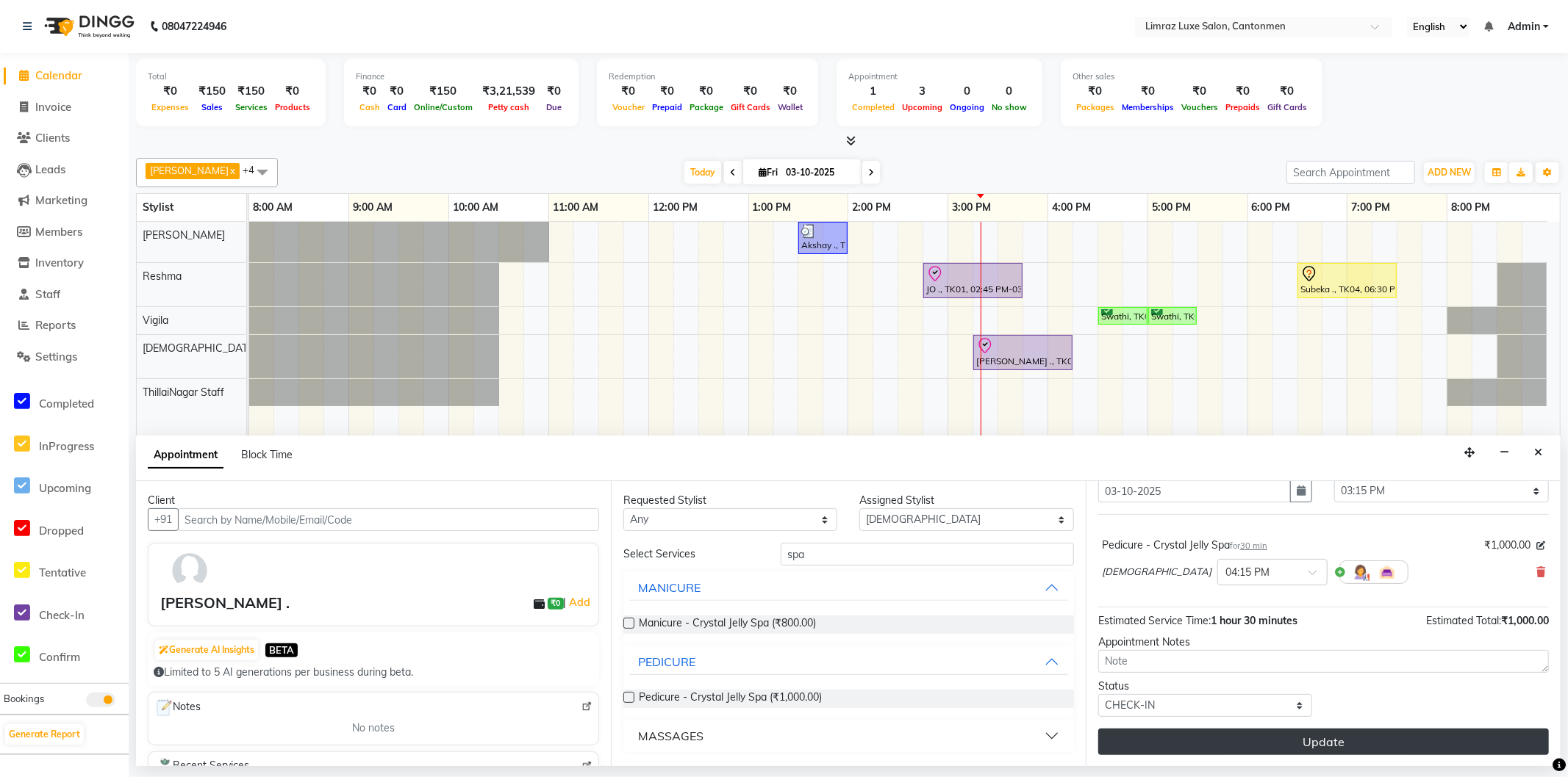
click at [1300, 741] on button "Update" at bounding box center [1324, 742] width 451 height 26
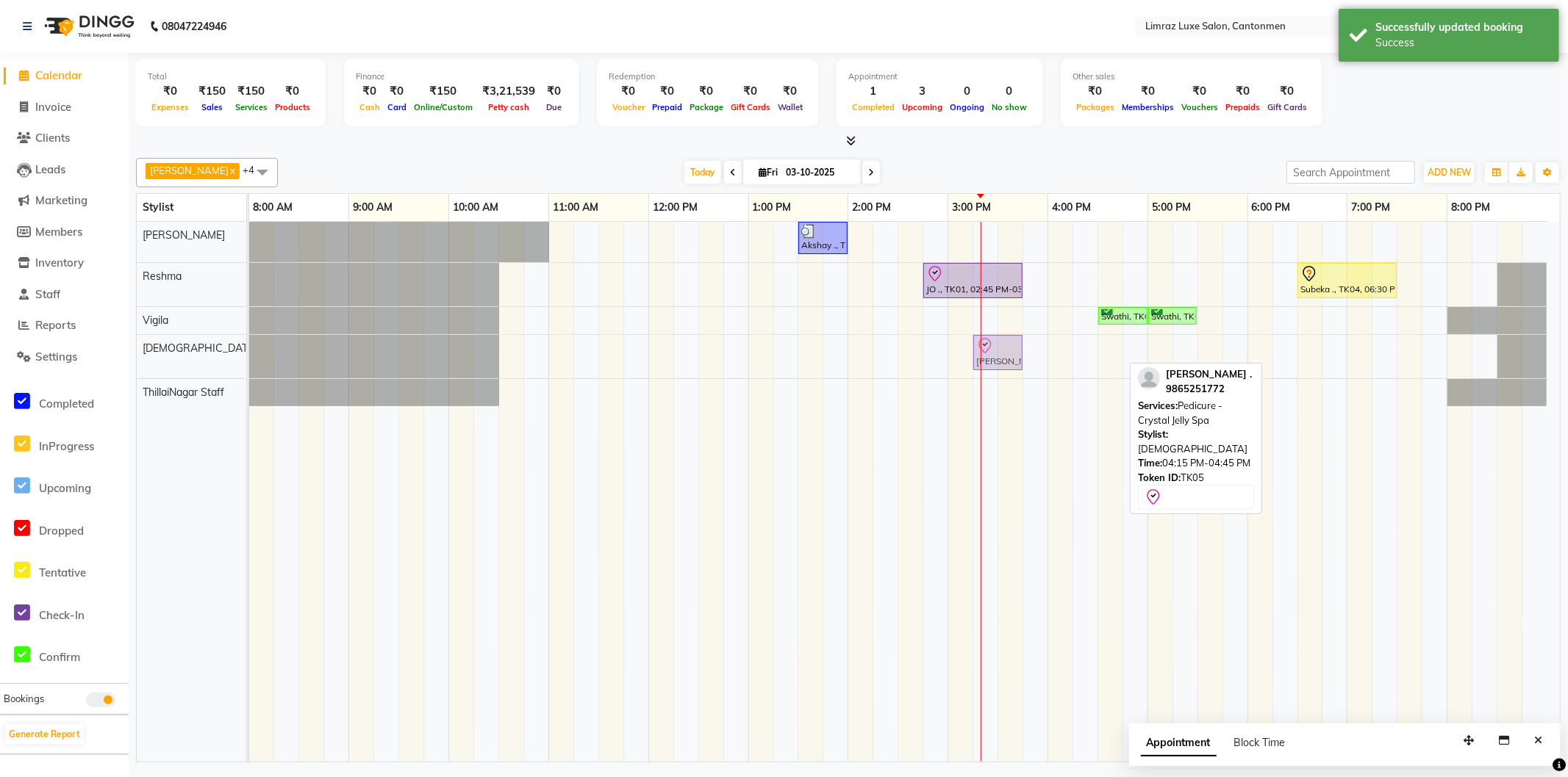
drag, startPoint x: 1103, startPoint y: 357, endPoint x: 1009, endPoint y: 359, distance: 94.0
click at [249, 359] on div "[PERSON_NAME] ., TK05, 04:15 PM-04:45 PM, Pedicure - Crystal Jelly Spa [PERSON_…" at bounding box center [249, 356] width 0 height 43
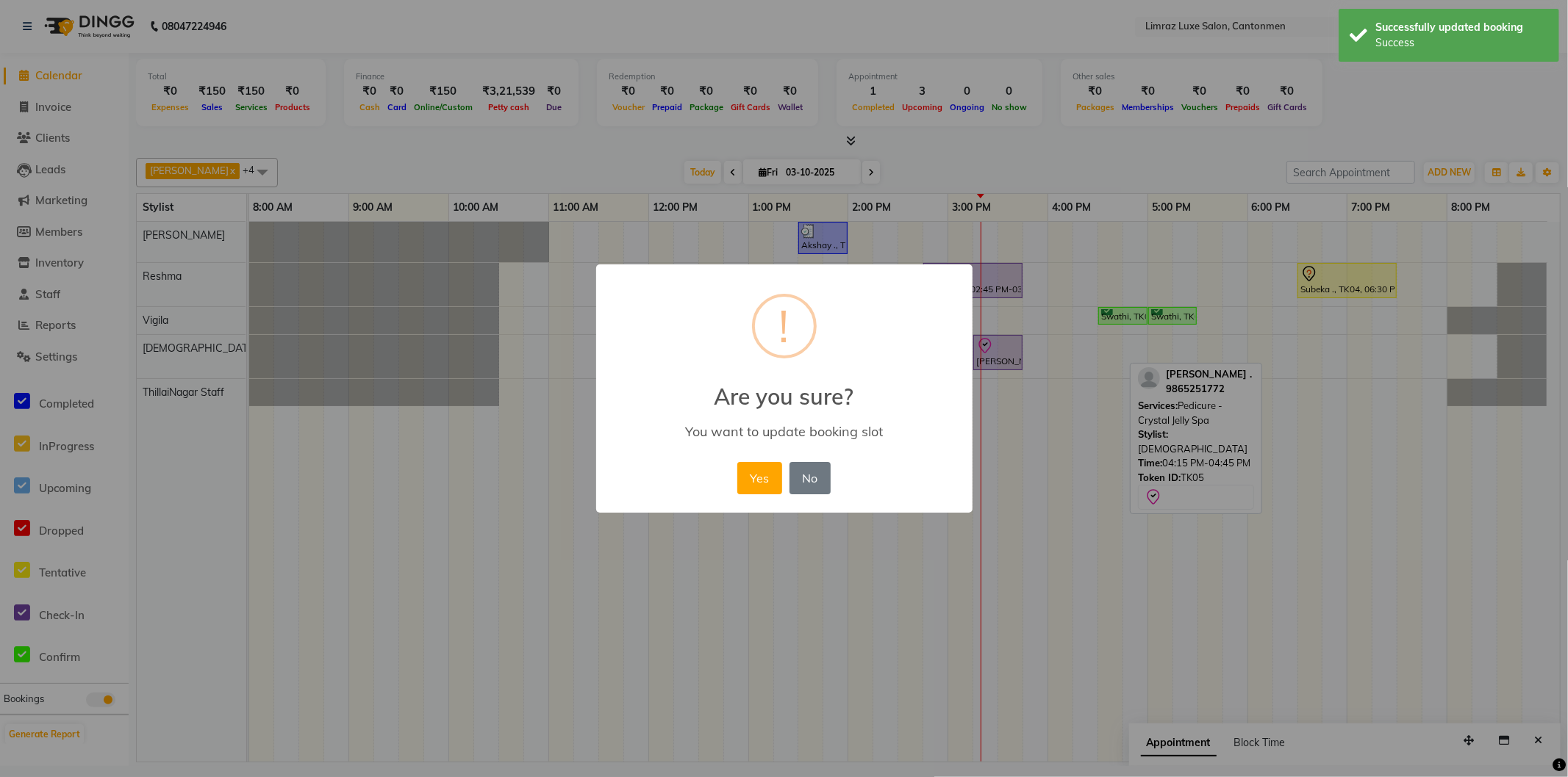
click at [737, 462] on button "Yes" at bounding box center [760, 479] width 45 height 32
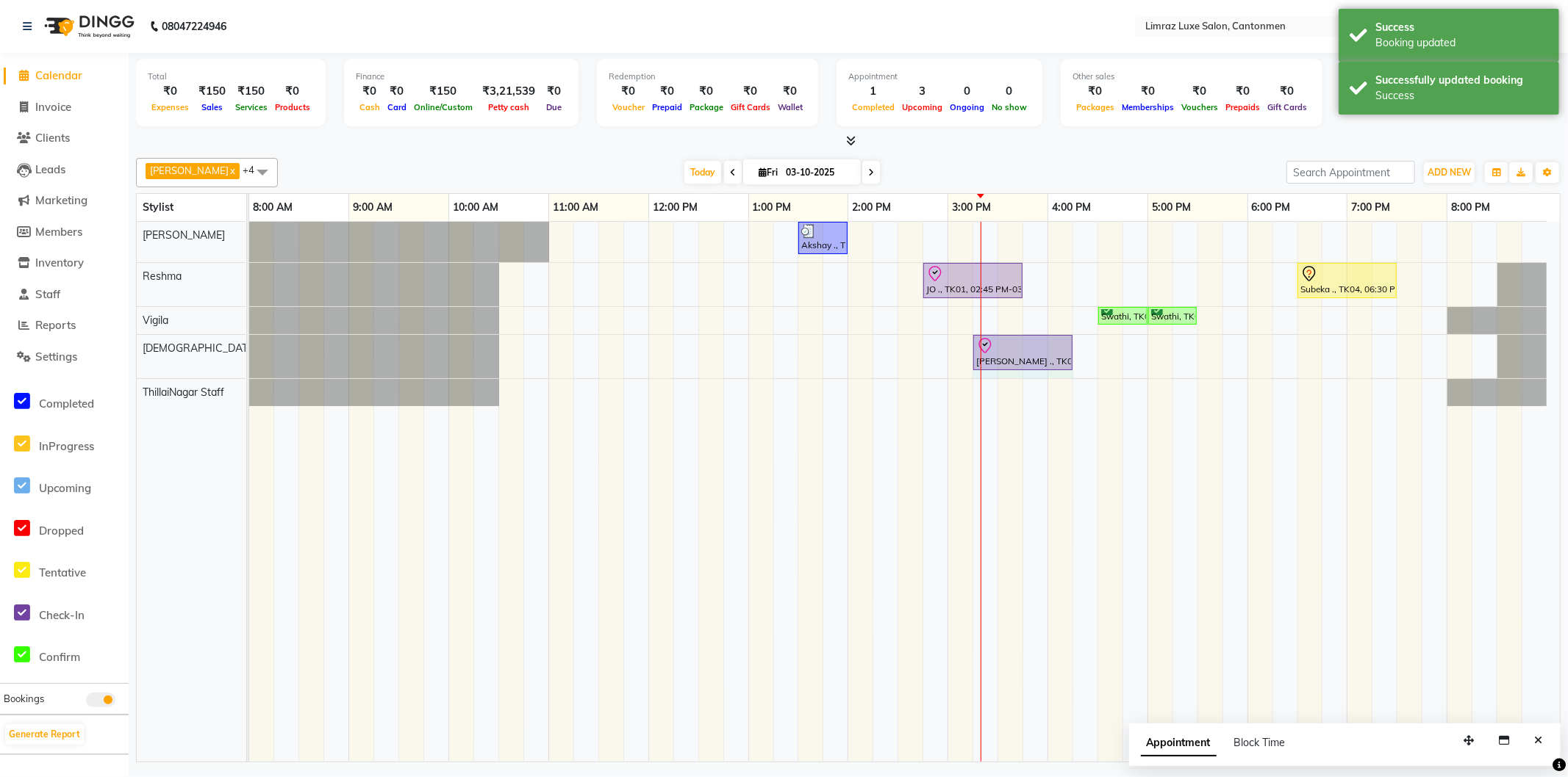
drag, startPoint x: 1023, startPoint y: 350, endPoint x: 1083, endPoint y: 342, distance: 60.5
click at [1083, 342] on div "Akshay ., TK03, 01:30 PM-02:00 PM, Styling - [PERSON_NAME] Trim JO ., TK01, 02:…" at bounding box center [904, 492] width 1311 height 540
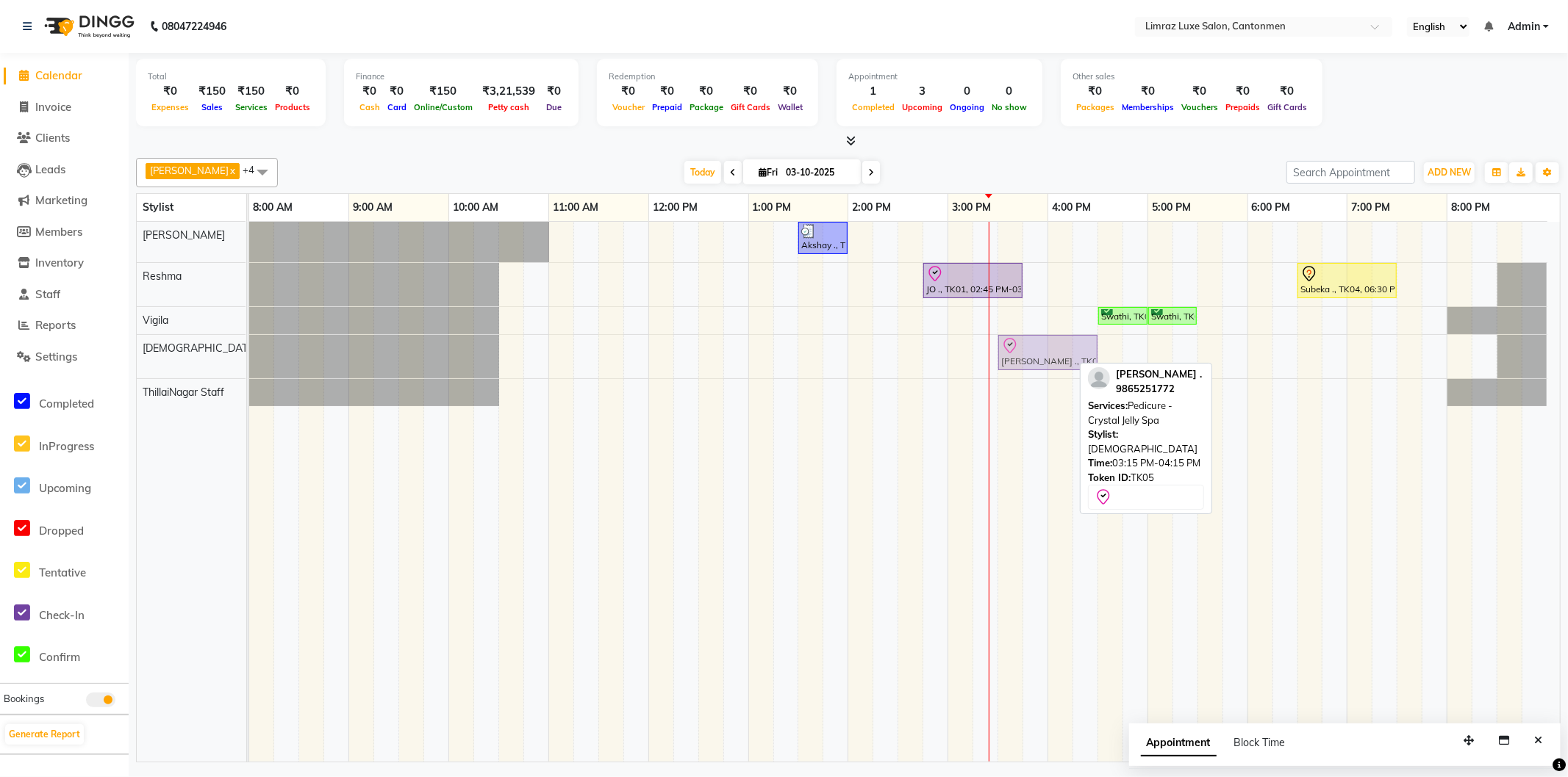
drag, startPoint x: 1018, startPoint y: 357, endPoint x: 1045, endPoint y: 363, distance: 27.7
click at [249, 363] on div "[PERSON_NAME] ., TK05, 03:15 PM-04:15 PM, Pedicure - Crystal Jelly Spa [PERSON_…" at bounding box center [249, 356] width 0 height 43
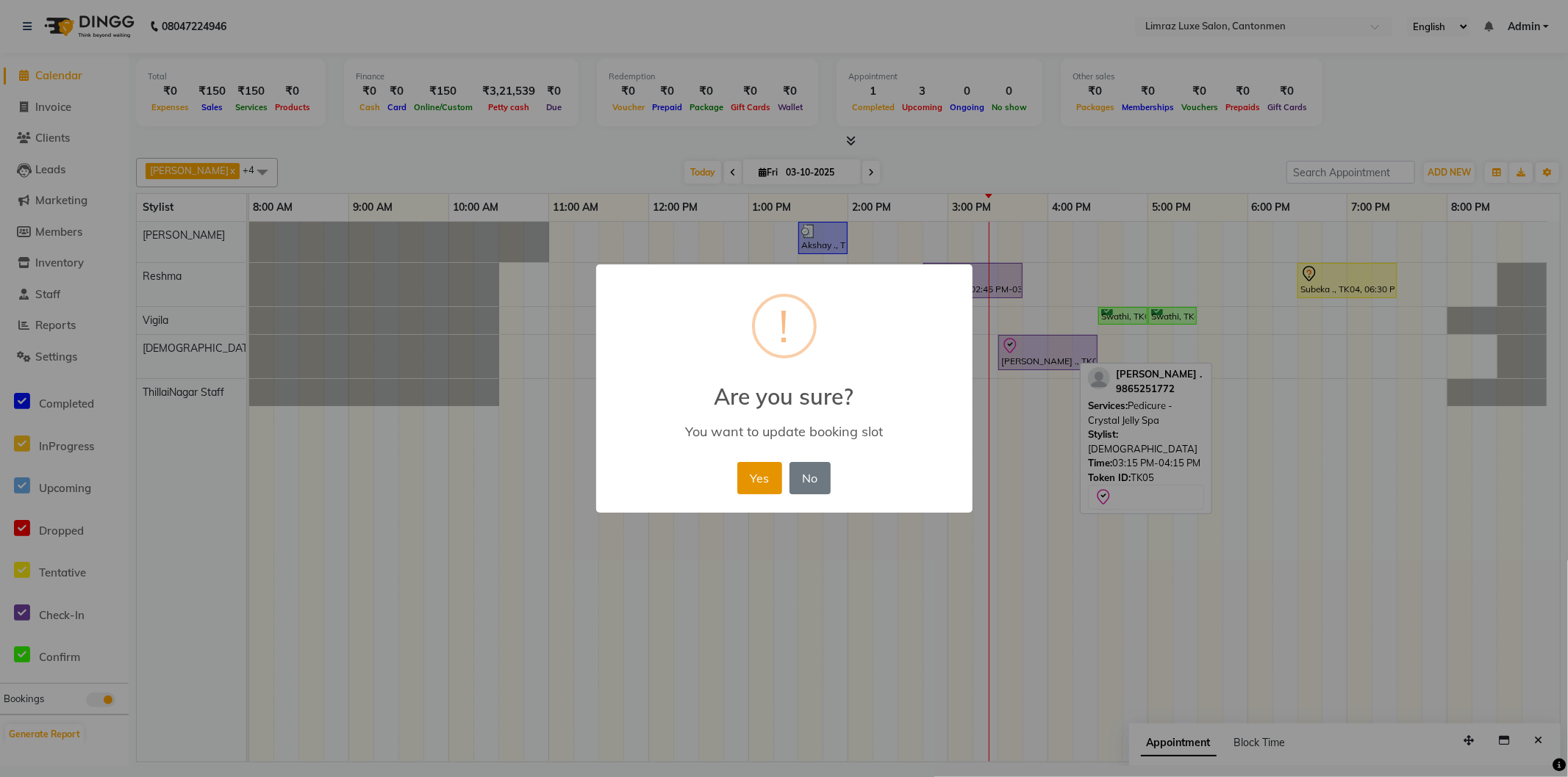
click at [750, 488] on button "Yes" at bounding box center [760, 479] width 45 height 32
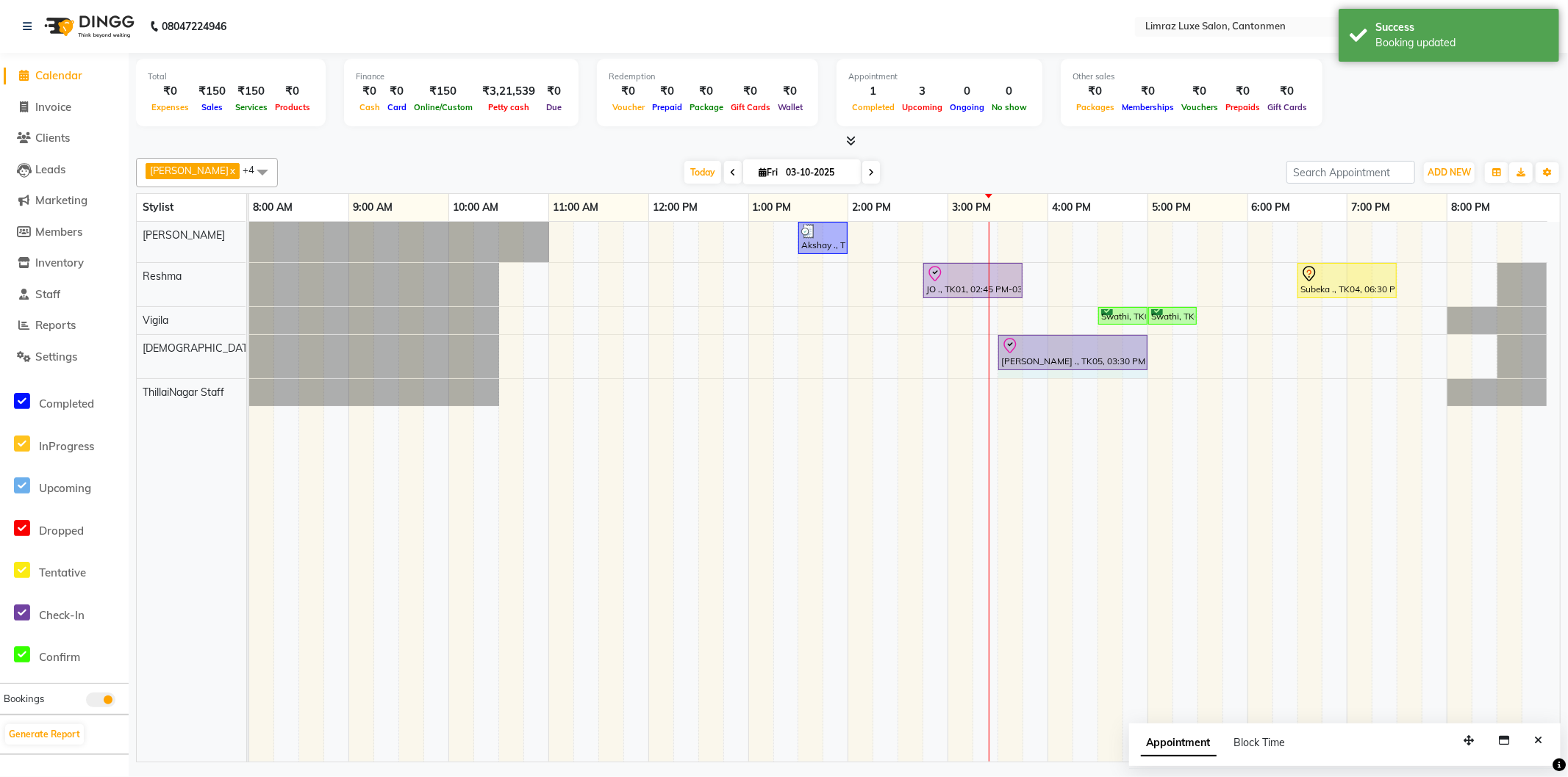
drag, startPoint x: 1096, startPoint y: 349, endPoint x: 1137, endPoint y: 344, distance: 41.3
click at [249, 344] on div "[PERSON_NAME] ., TK05, 03:30 PM-04:30 PM, Pedicure - Crystal Jelly Spa [PERSON_…" at bounding box center [249, 356] width 0 height 43
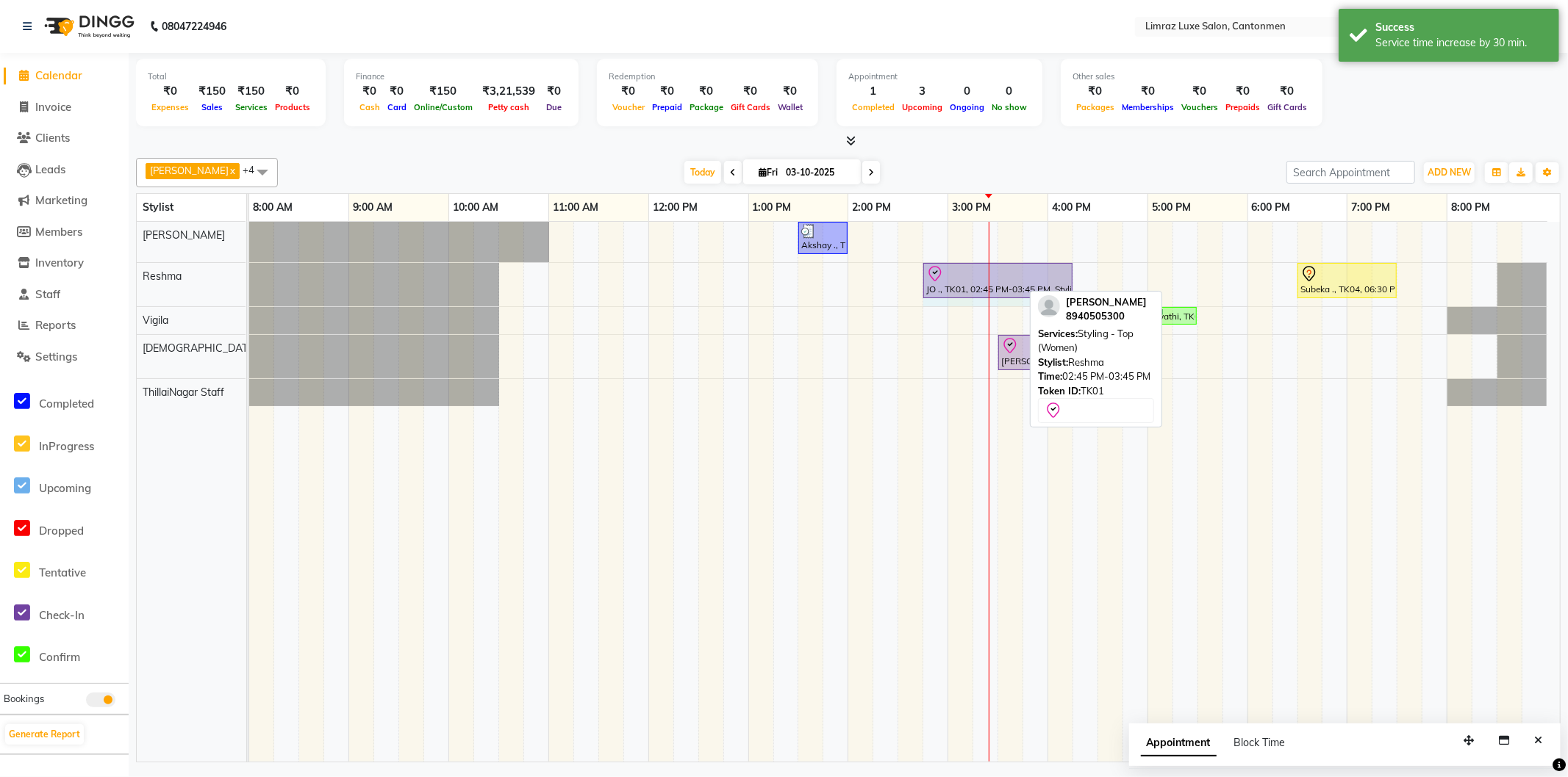
drag, startPoint x: 1018, startPoint y: 269, endPoint x: 1052, endPoint y: 267, distance: 34.1
click at [249, 267] on div "JO ., TK01, 02:45 PM-03:45 PM, Styling - Top (Women) Subeka ., TK04, 06:30 PM-0…" at bounding box center [249, 285] width 0 height 43
